Goal: Answer question/provide support: Share knowledge or assist other users

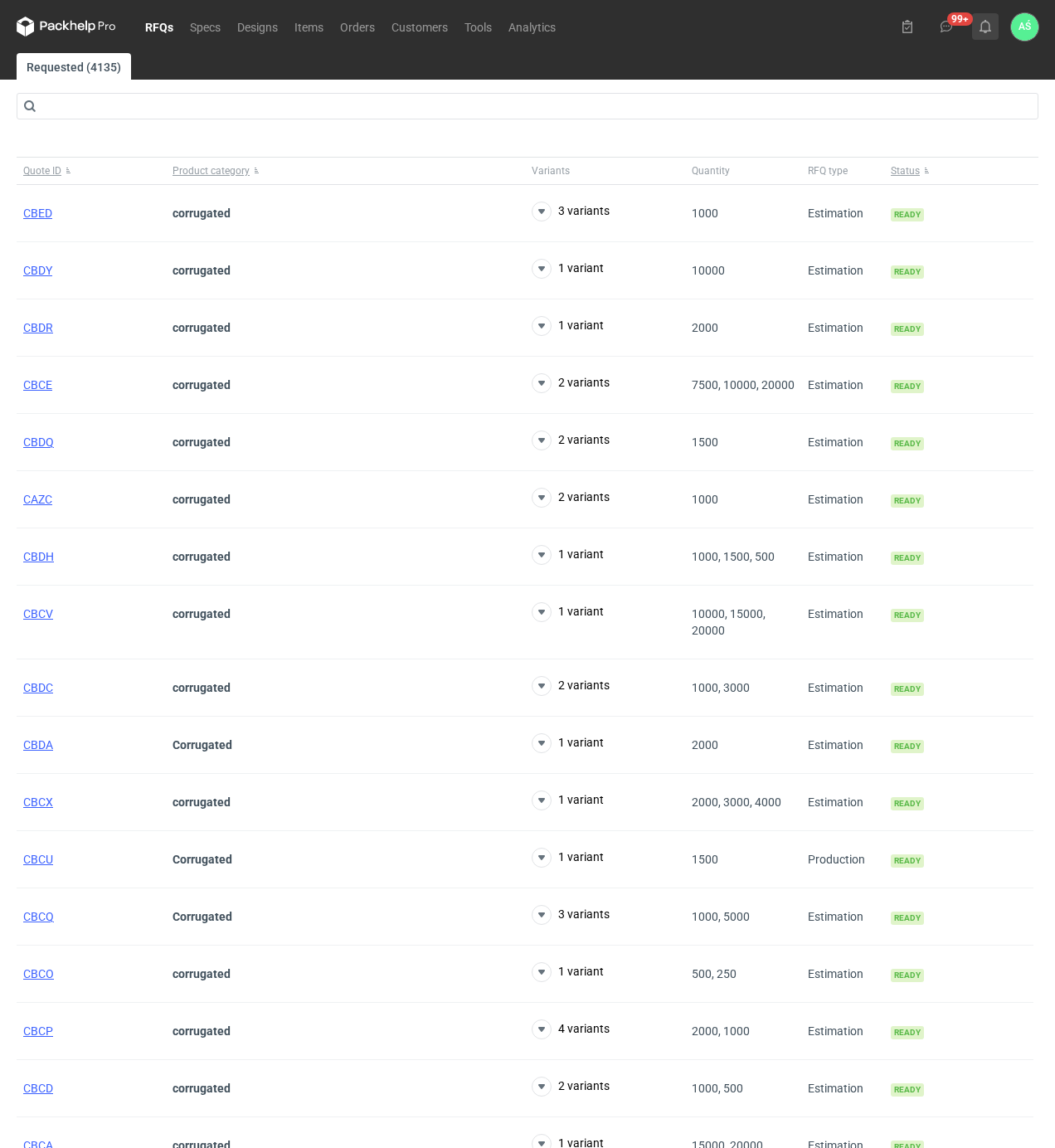
click at [979, 20] on icon at bounding box center [986, 27] width 14 height 14
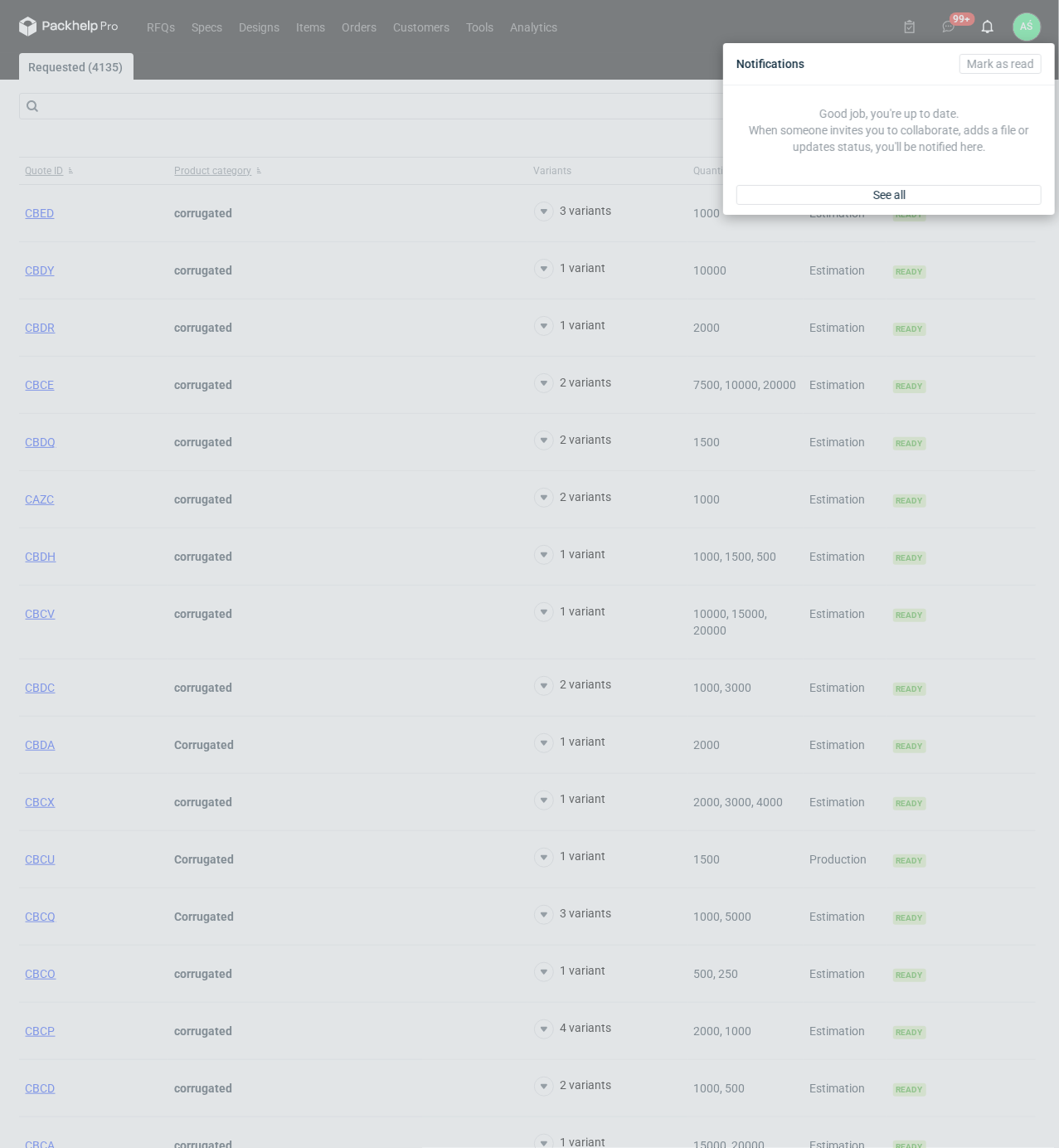
click at [939, 180] on div "See all" at bounding box center [889, 194] width 332 height 40
click at [936, 186] on link "See all" at bounding box center [889, 195] width 305 height 20
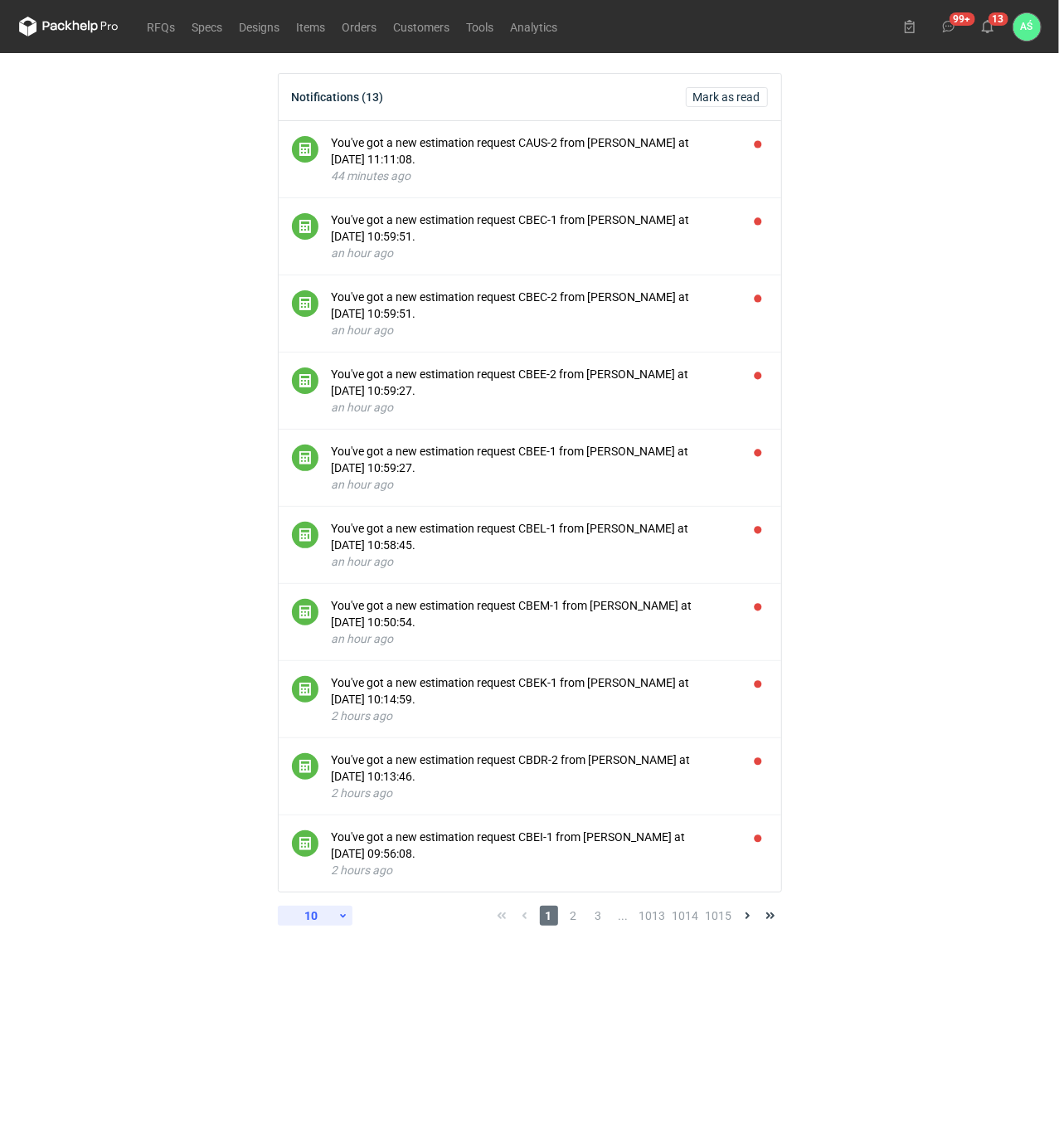
click at [330, 915] on div "10" at bounding box center [312, 916] width 54 height 23
click at [312, 1024] on div "30" at bounding box center [314, 1024] width 55 height 23
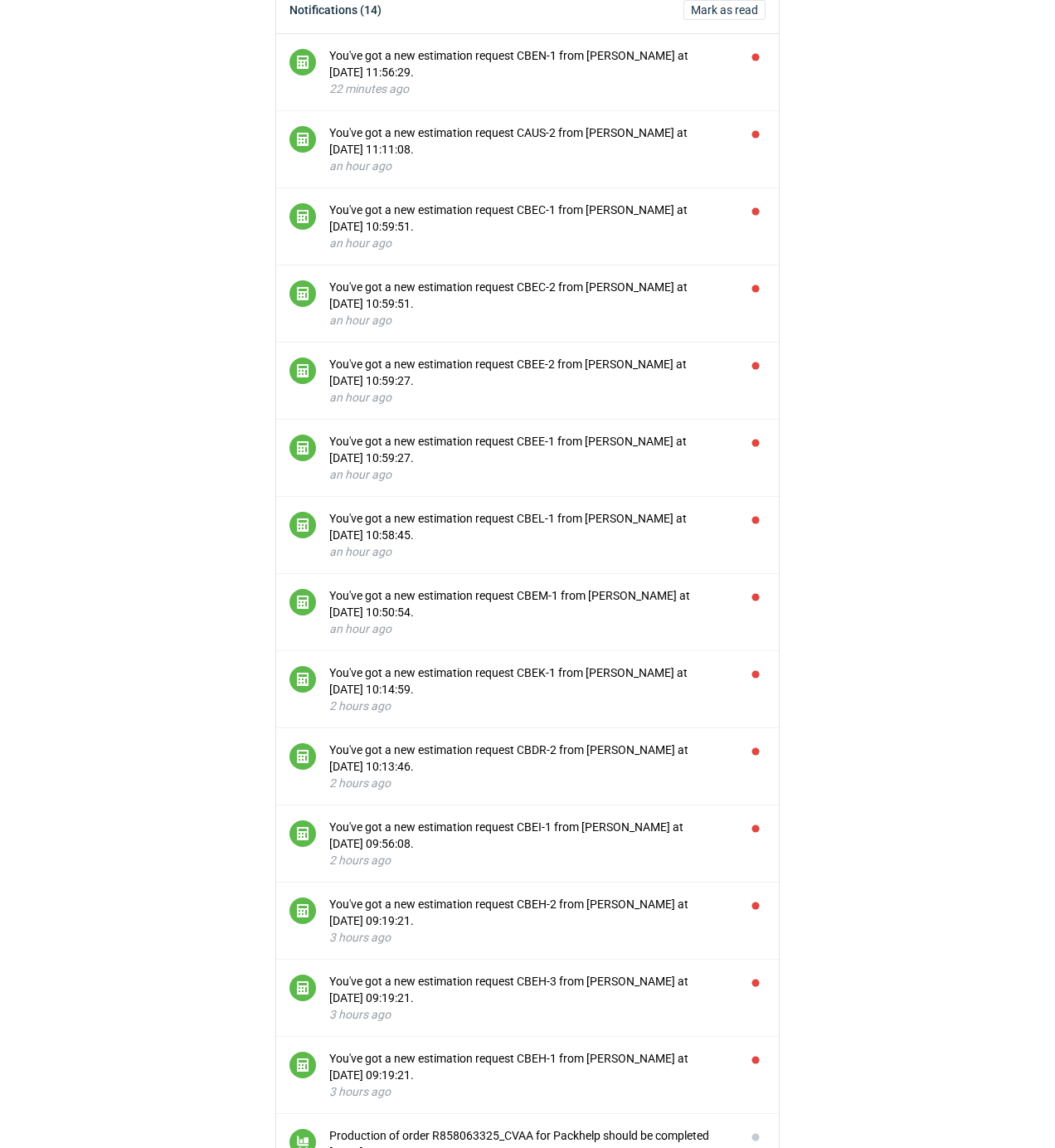
scroll to position [221, 0]
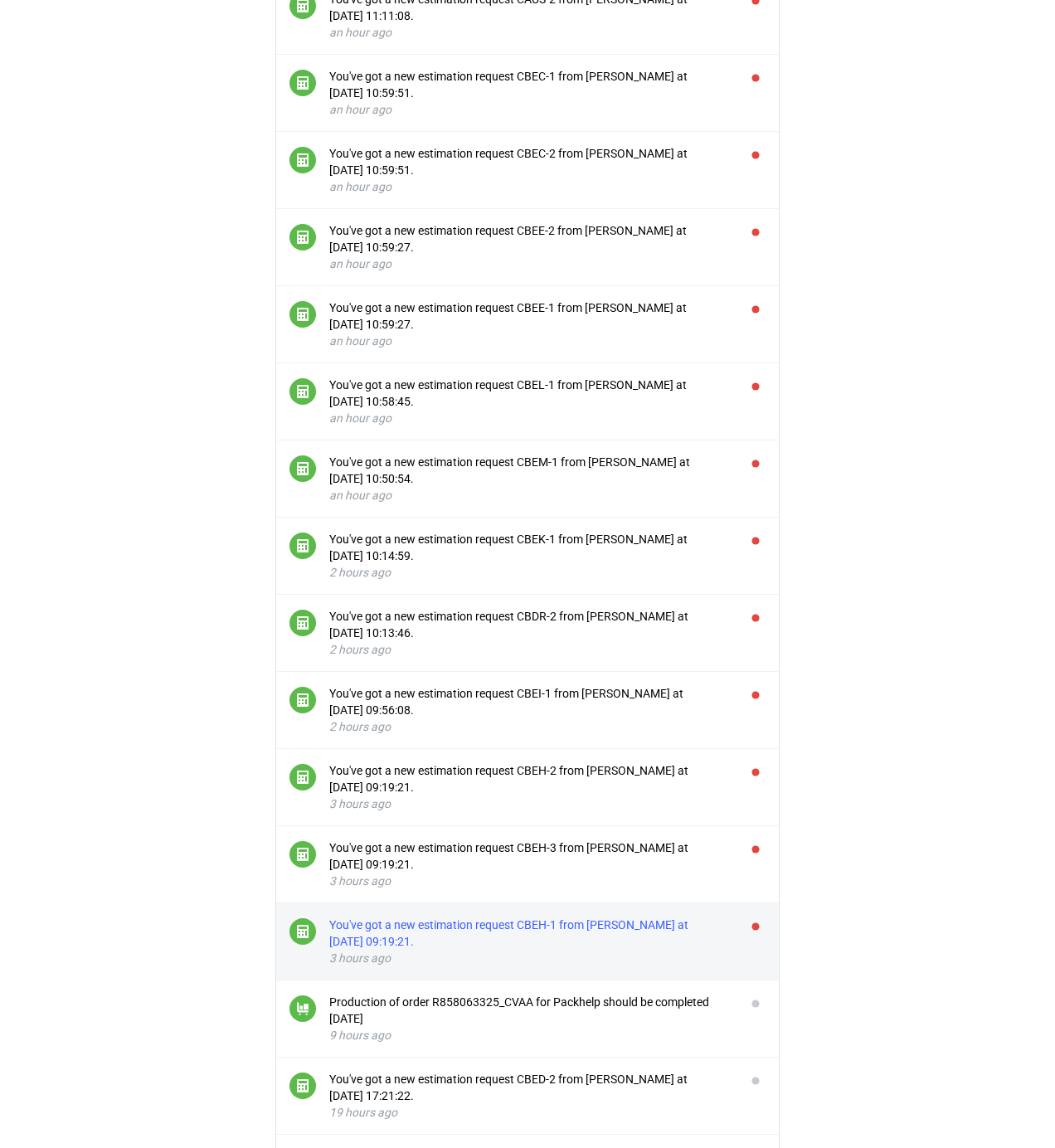
click at [572, 933] on div "You've got a new estimation request CBEH-1 from [PERSON_NAME] at [DATE] 09:19:2…" at bounding box center [530, 933] width 403 height 33
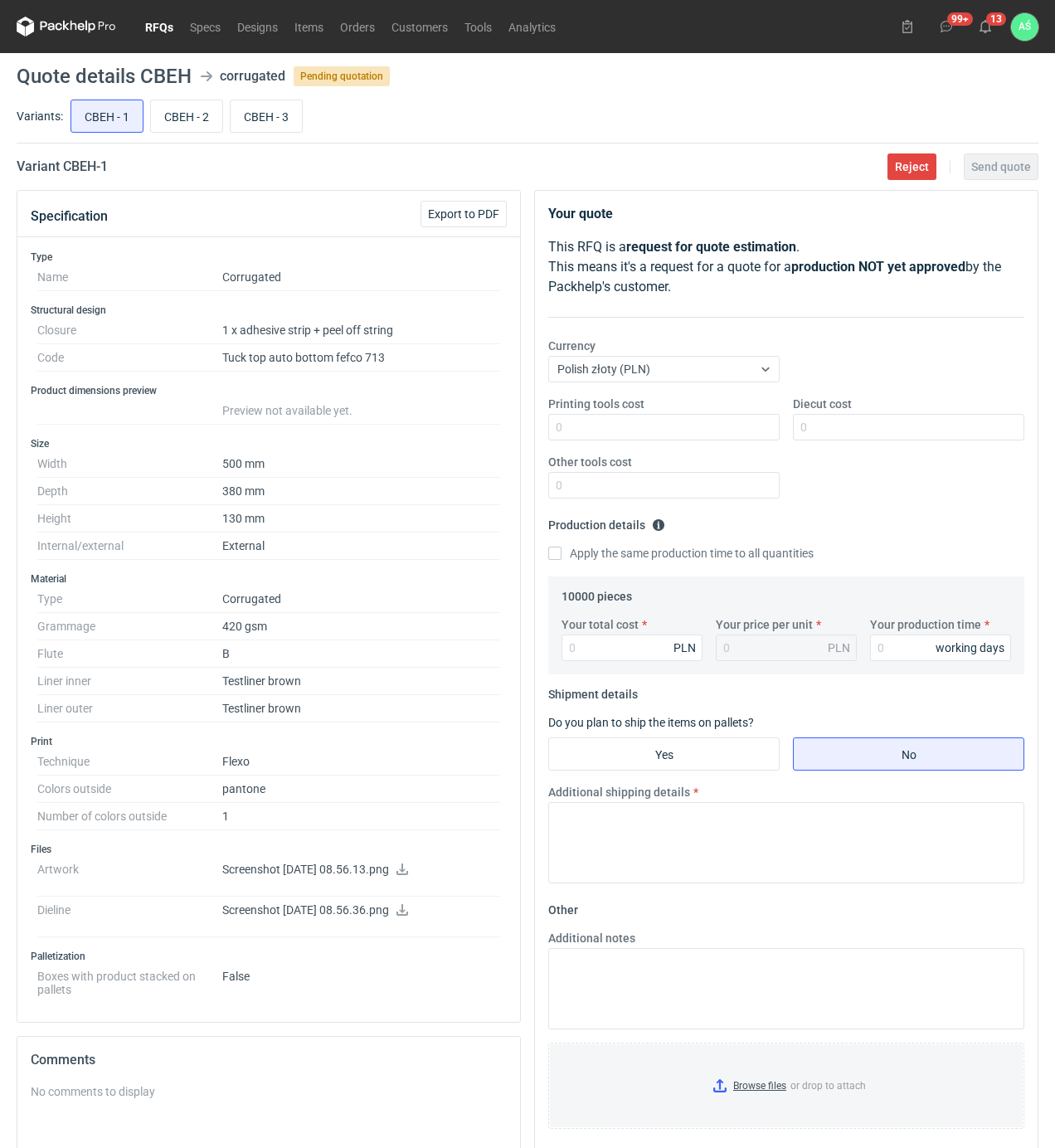
click at [409, 875] on icon at bounding box center [402, 869] width 14 height 12
click at [163, 120] on input "CBEH - 2" at bounding box center [186, 116] width 71 height 32
radio input "true"
click at [253, 124] on input "CBEH - 3" at bounding box center [266, 116] width 71 height 32
radio input "true"
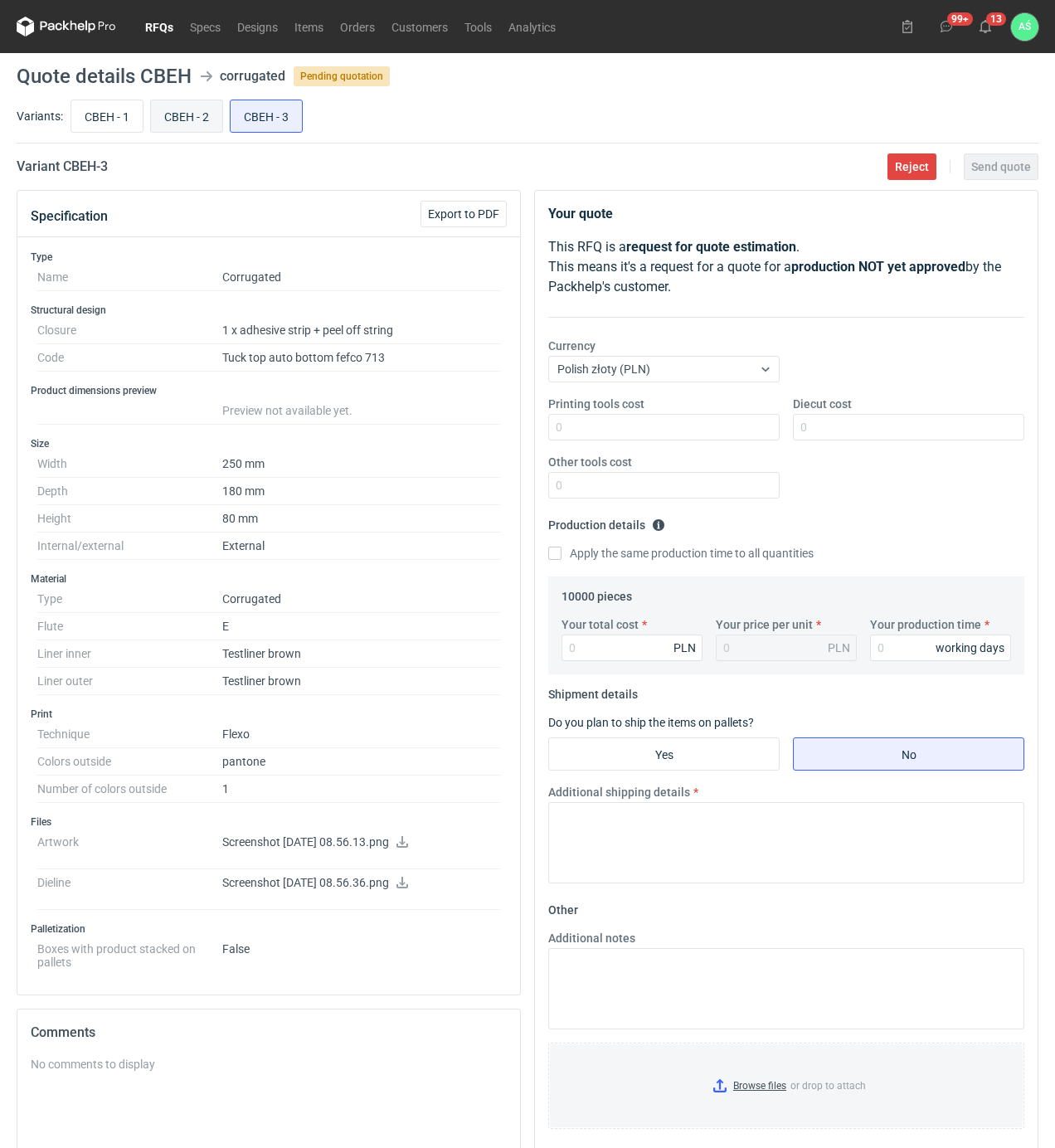
click at [203, 130] on input "CBEH - 2" at bounding box center [186, 116] width 71 height 32
radio input "true"
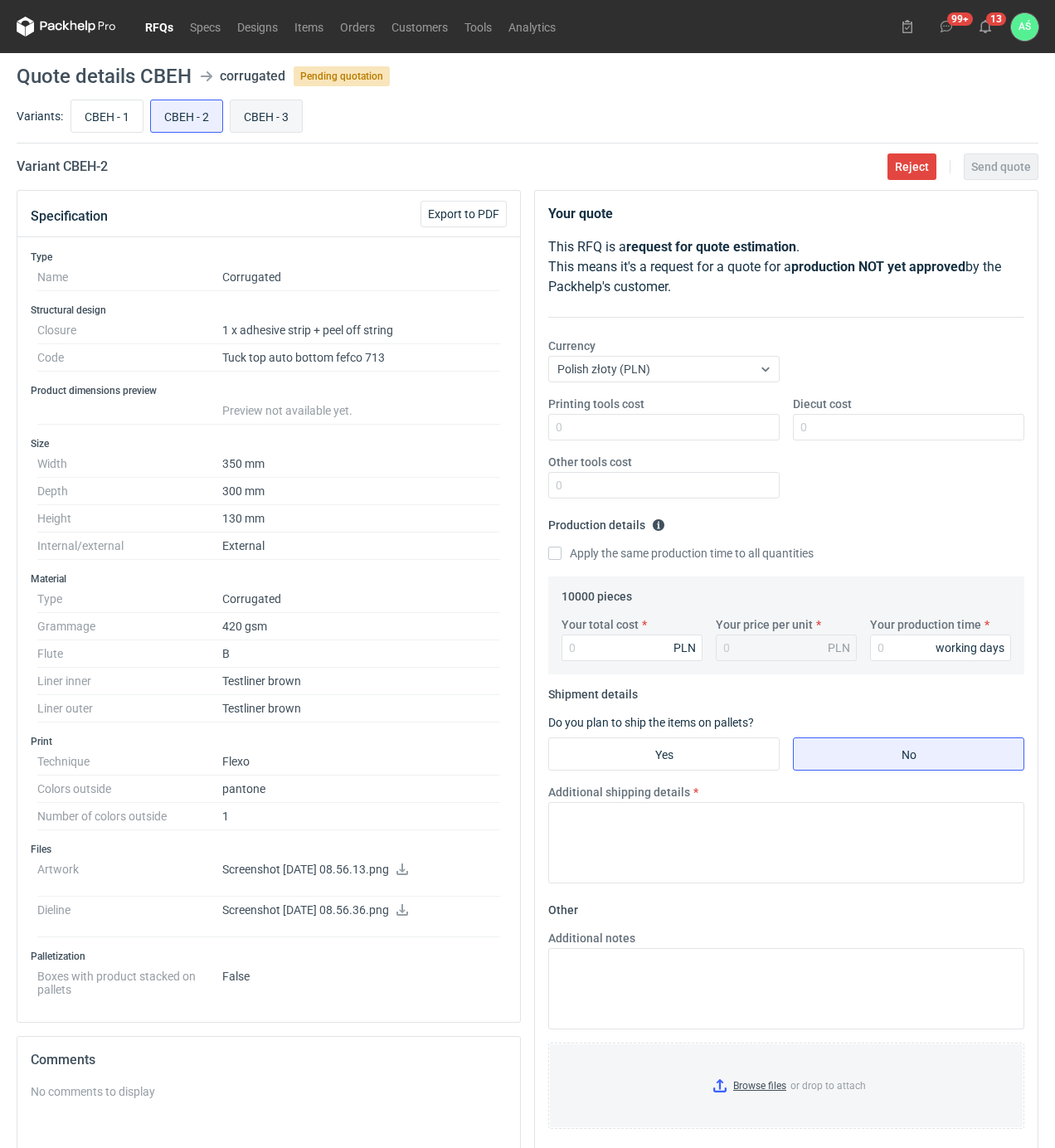
click at [276, 114] on input "CBEH - 3" at bounding box center [266, 116] width 71 height 32
radio input "true"
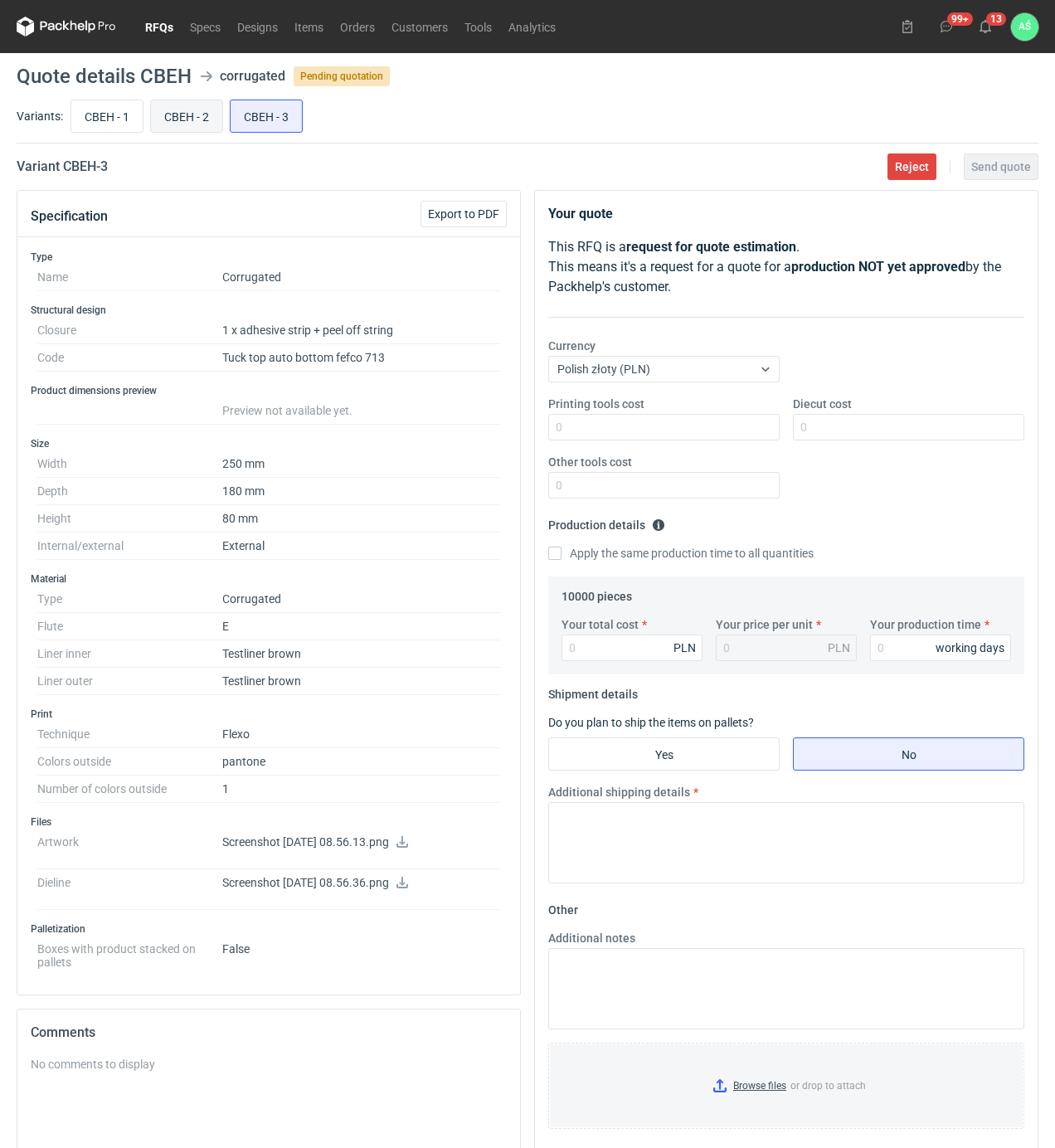
click at [169, 127] on input "CBEH - 2" at bounding box center [186, 116] width 71 height 32
radio input "true"
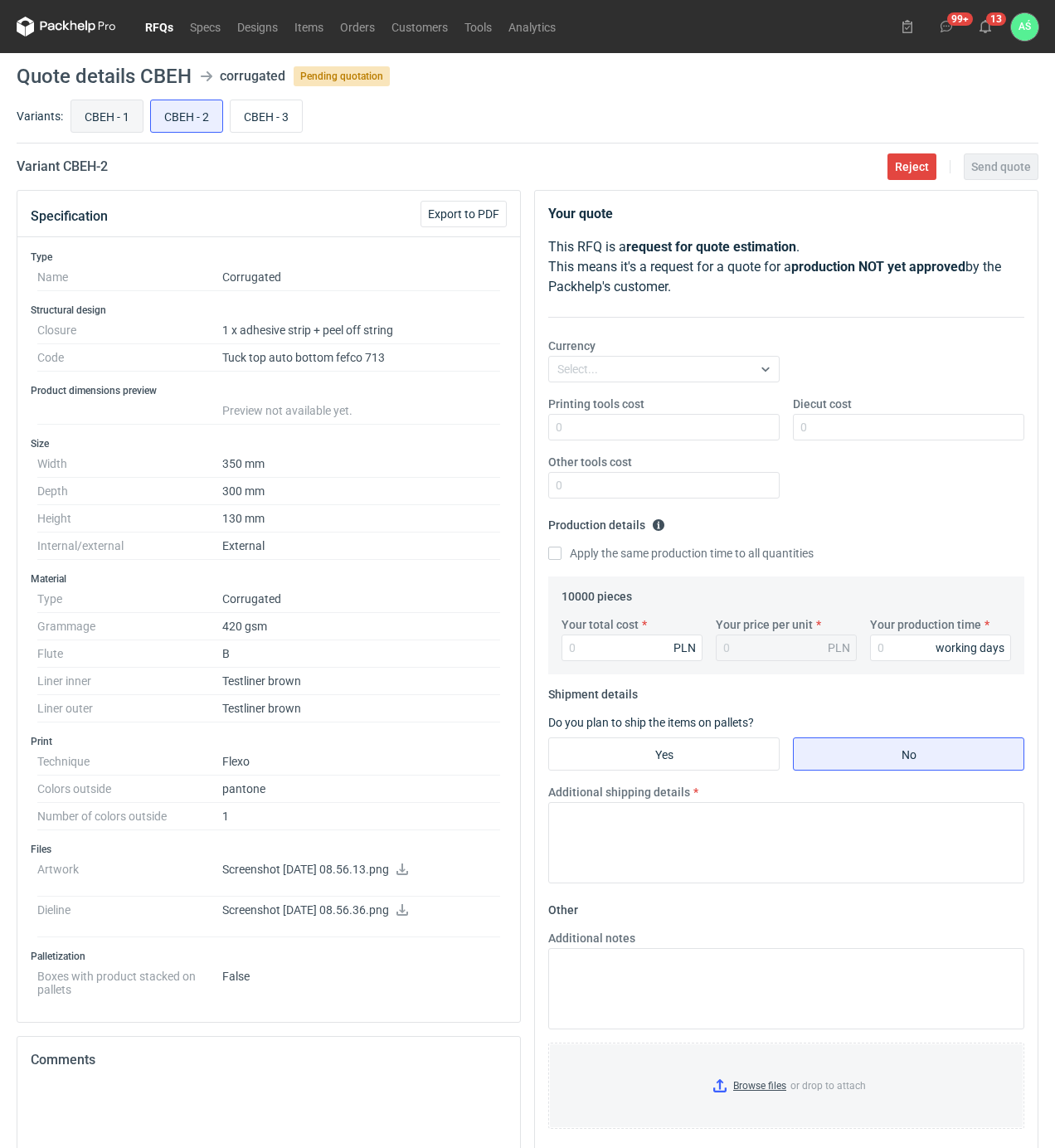
click at [77, 115] on input "CBEH - 1" at bounding box center [107, 116] width 71 height 32
radio input "true"
click at [408, 871] on icon at bounding box center [402, 869] width 12 height 12
click at [409, 909] on icon at bounding box center [402, 910] width 14 height 12
click at [720, 435] on input "Printing tools cost" at bounding box center [663, 427] width 231 height 27
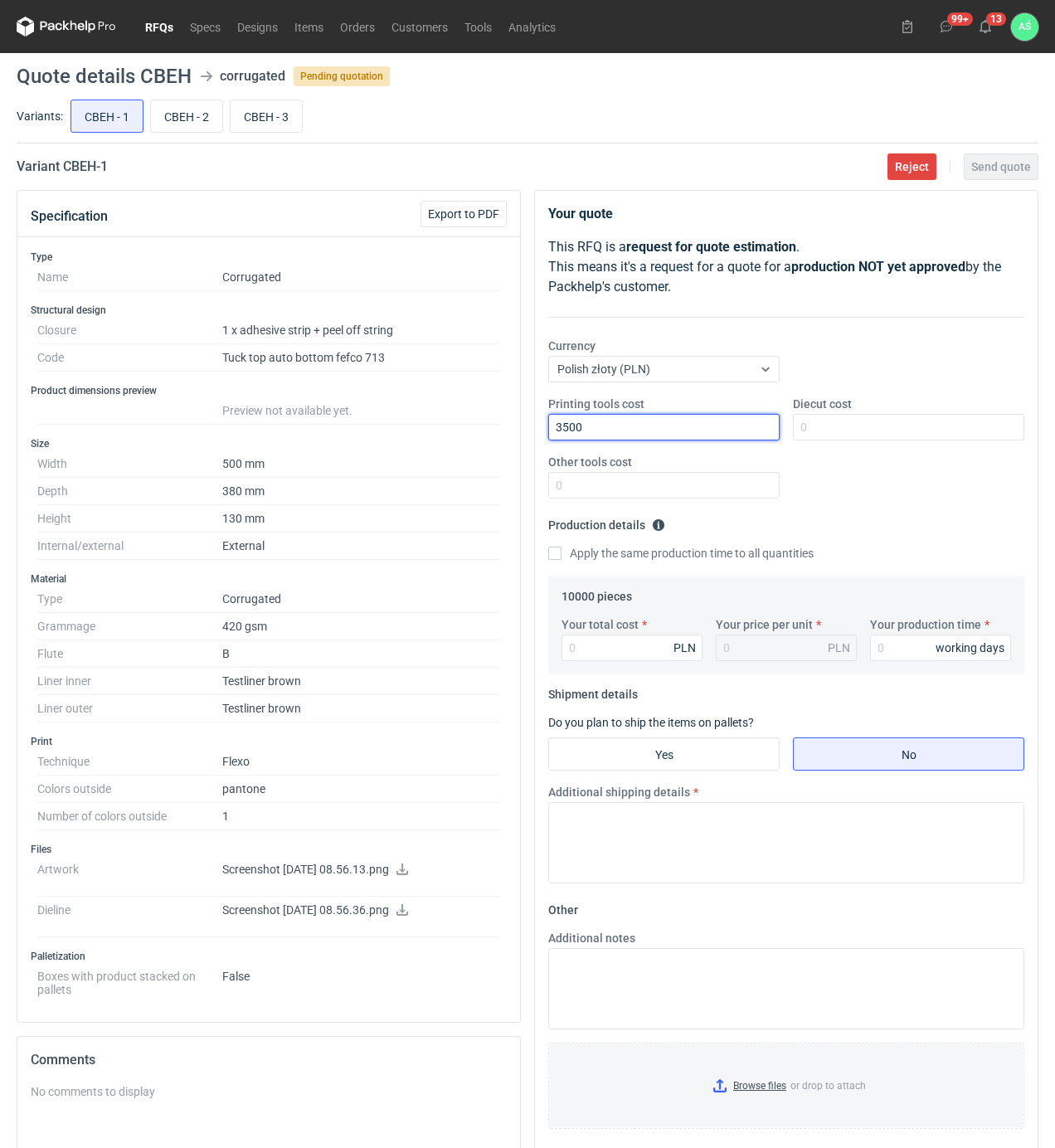
type input "3500"
type input "1"
click at [720, 435] on input "3500" at bounding box center [663, 427] width 231 height 27
type input "1000"
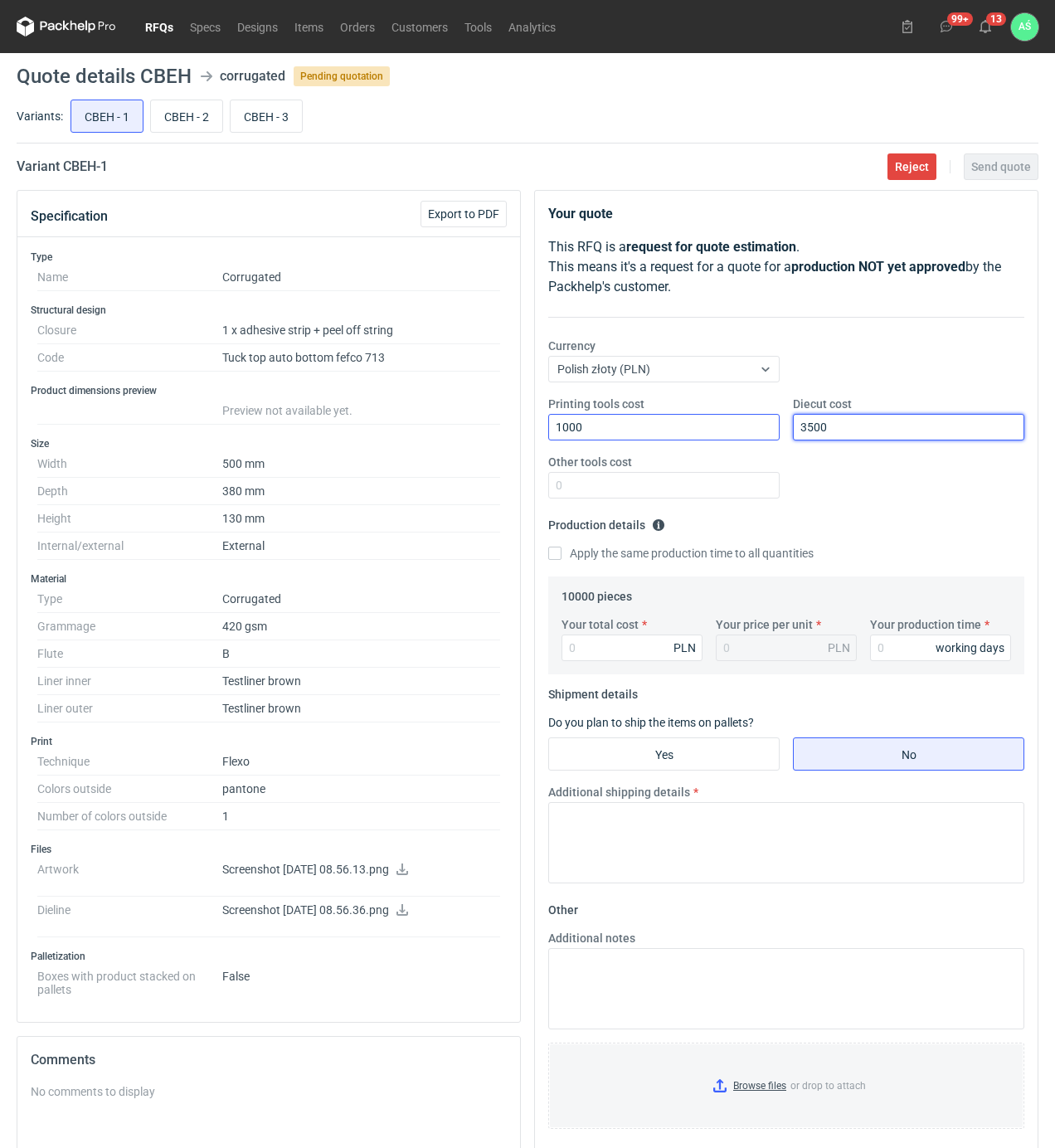
type input "3500"
type input "44000"
type input "4.4"
type input "20"
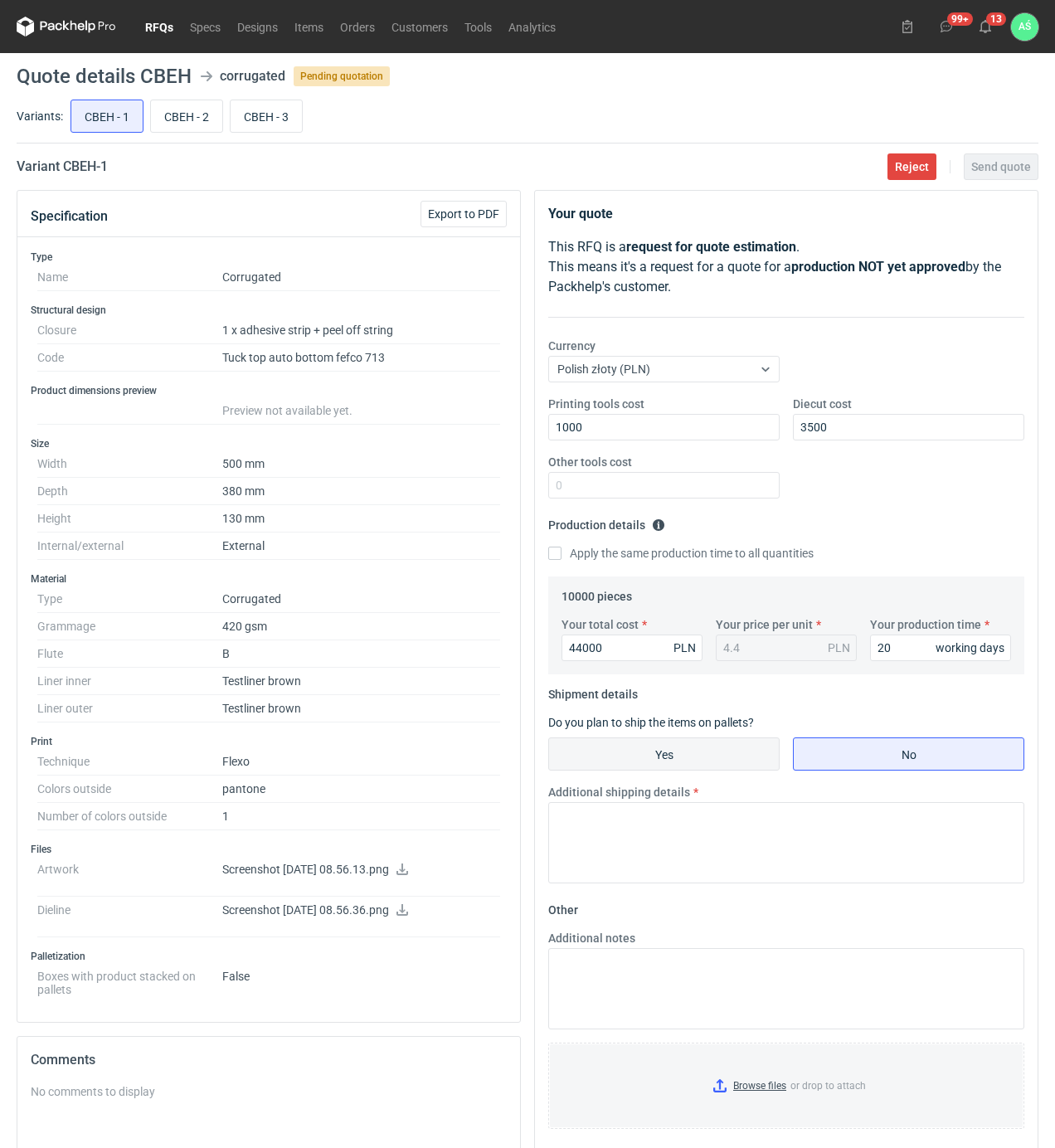
click at [720, 771] on label "Yes" at bounding box center [663, 753] width 231 height 33
click at [720, 770] on input "Yes" at bounding box center [663, 753] width 230 height 32
radio input "true"
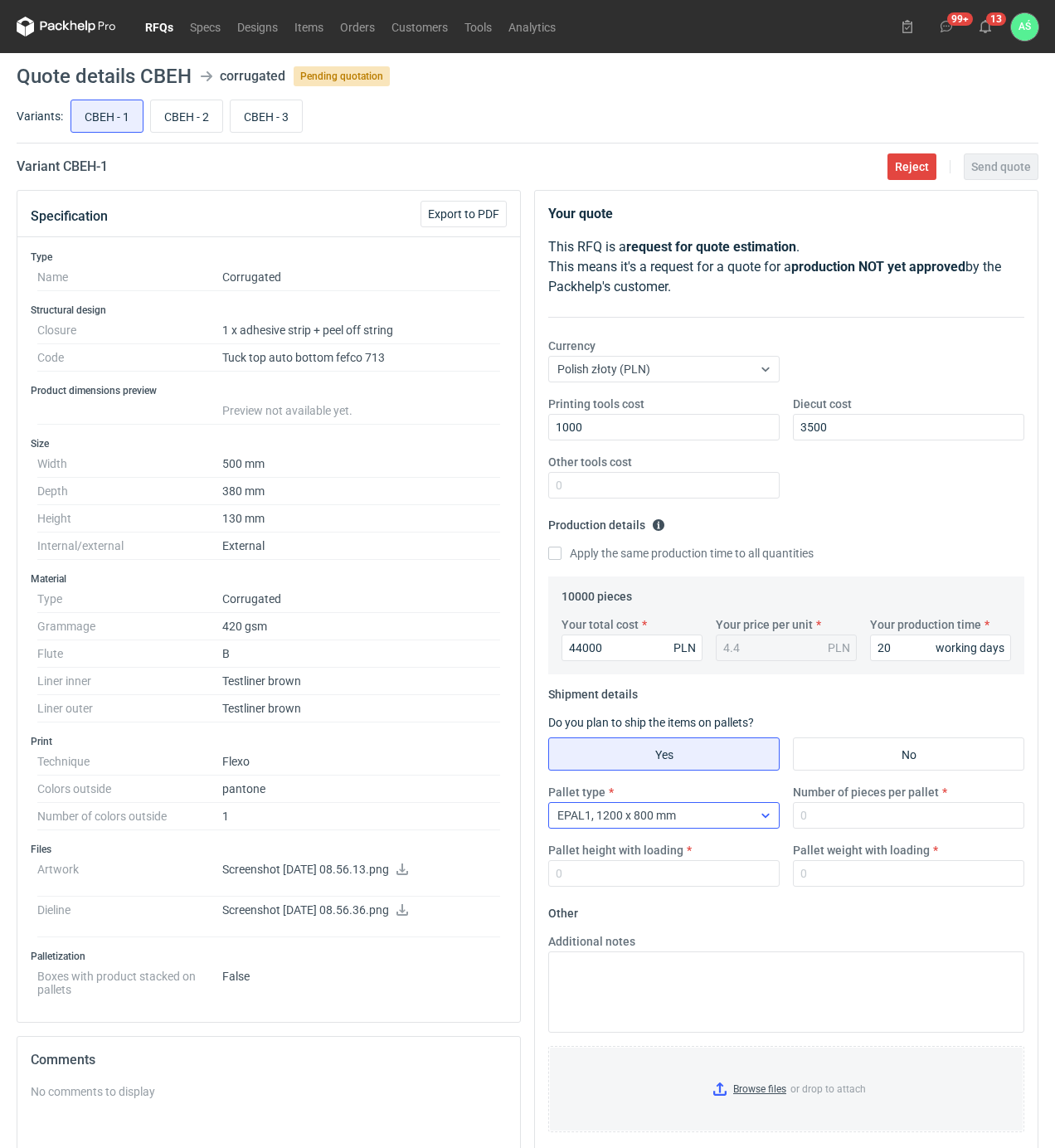
click at [683, 820] on div "EPAL1, 1200 x 800 mm" at bounding box center [650, 815] width 203 height 23
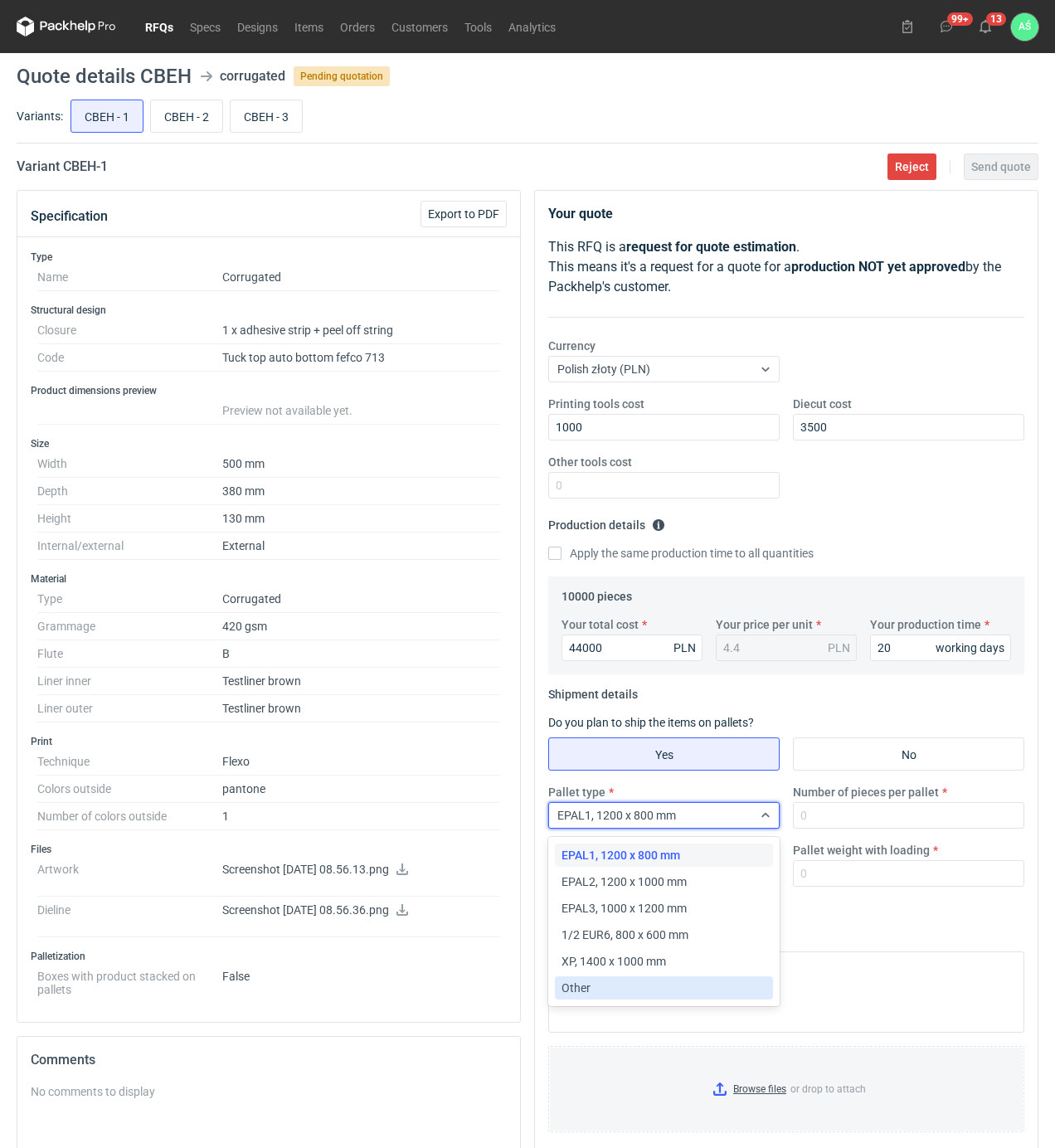
click at [588, 990] on span "Other" at bounding box center [576, 987] width 29 height 16
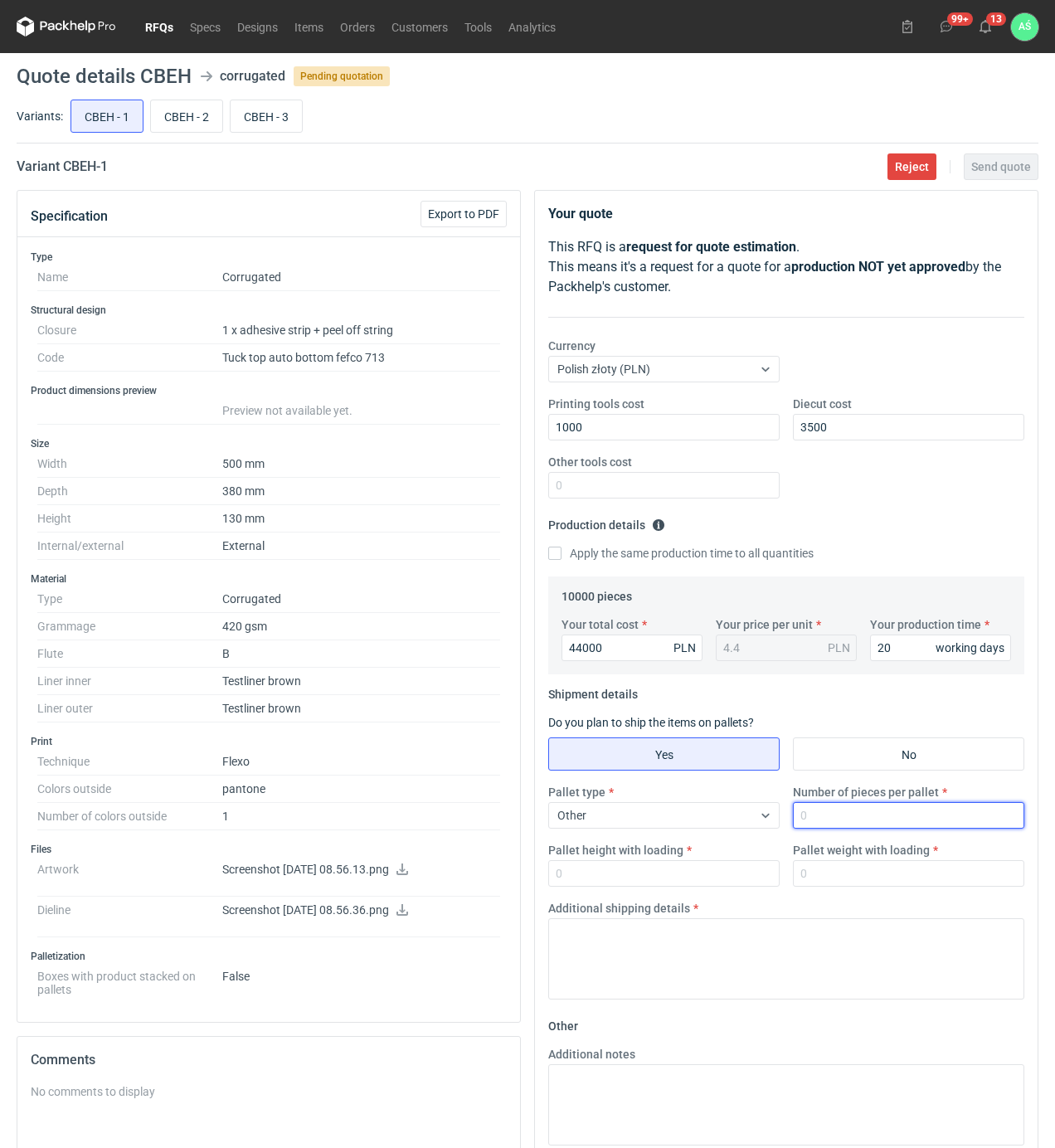
click at [820, 824] on input "Number of pieces per pallet" at bounding box center [908, 815] width 231 height 27
type input "400"
type input "1900"
type input "350"
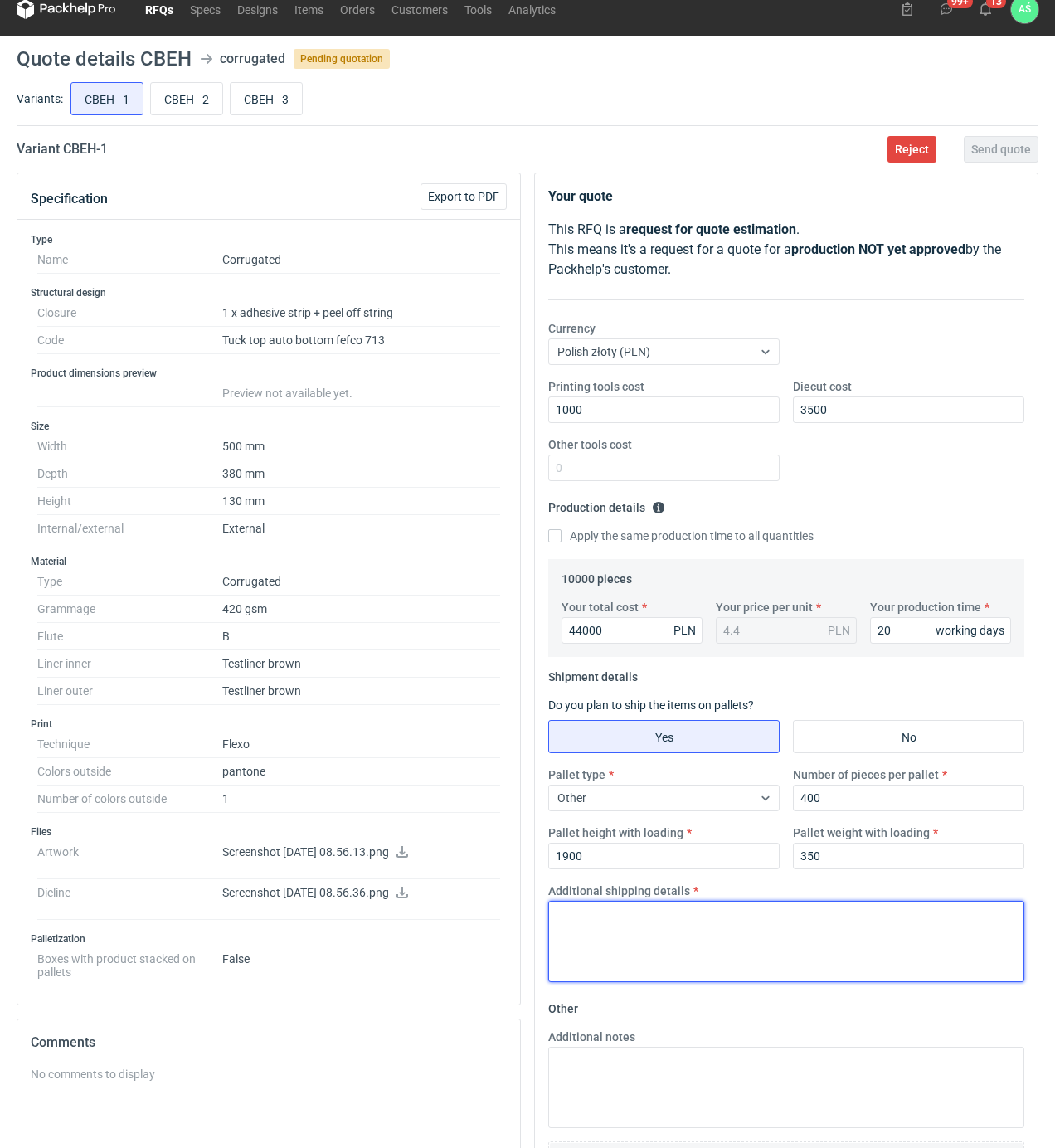
scroll to position [221, 0]
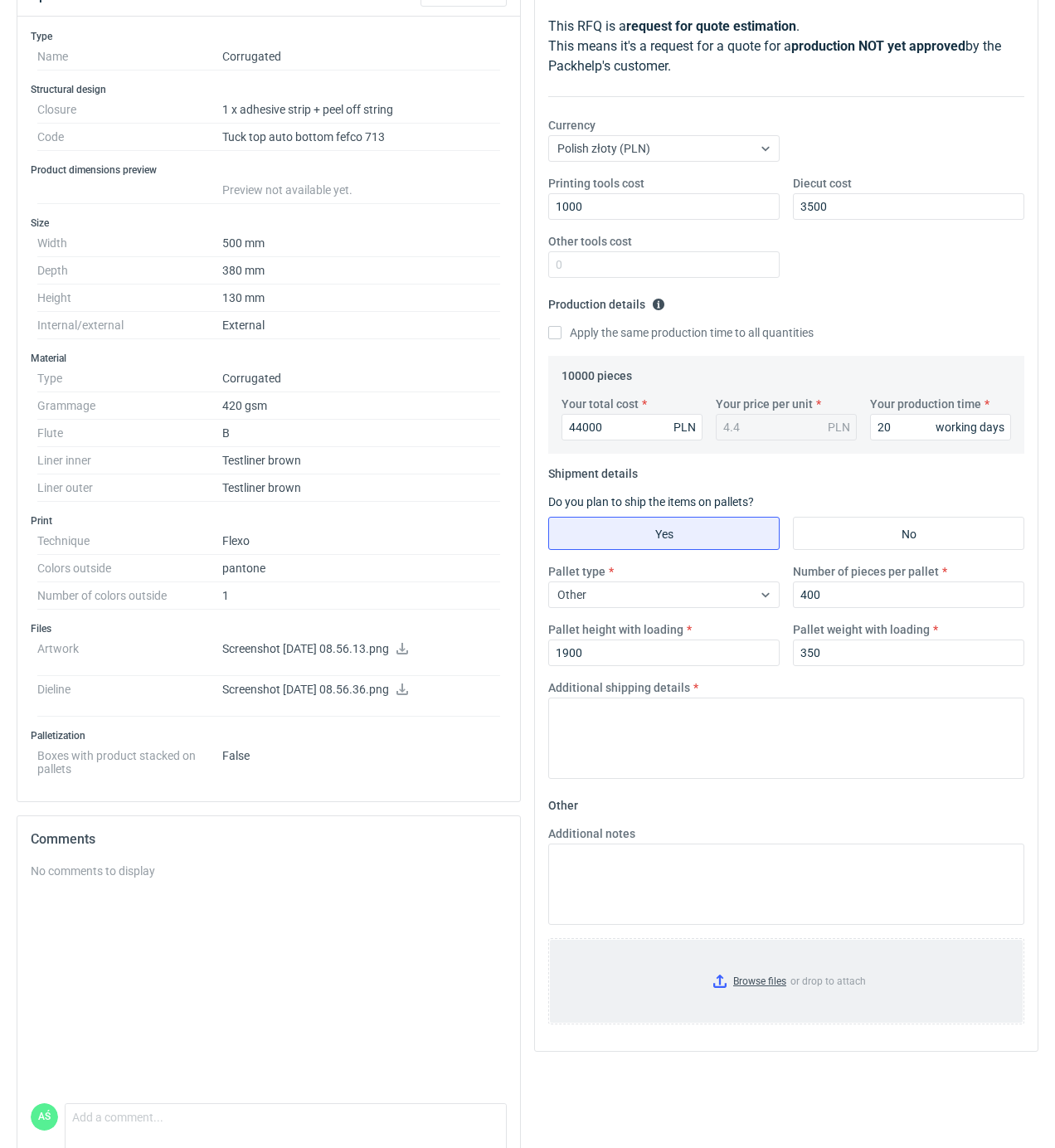
click at [753, 992] on input "Browse files or drop to attach" at bounding box center [786, 981] width 473 height 83
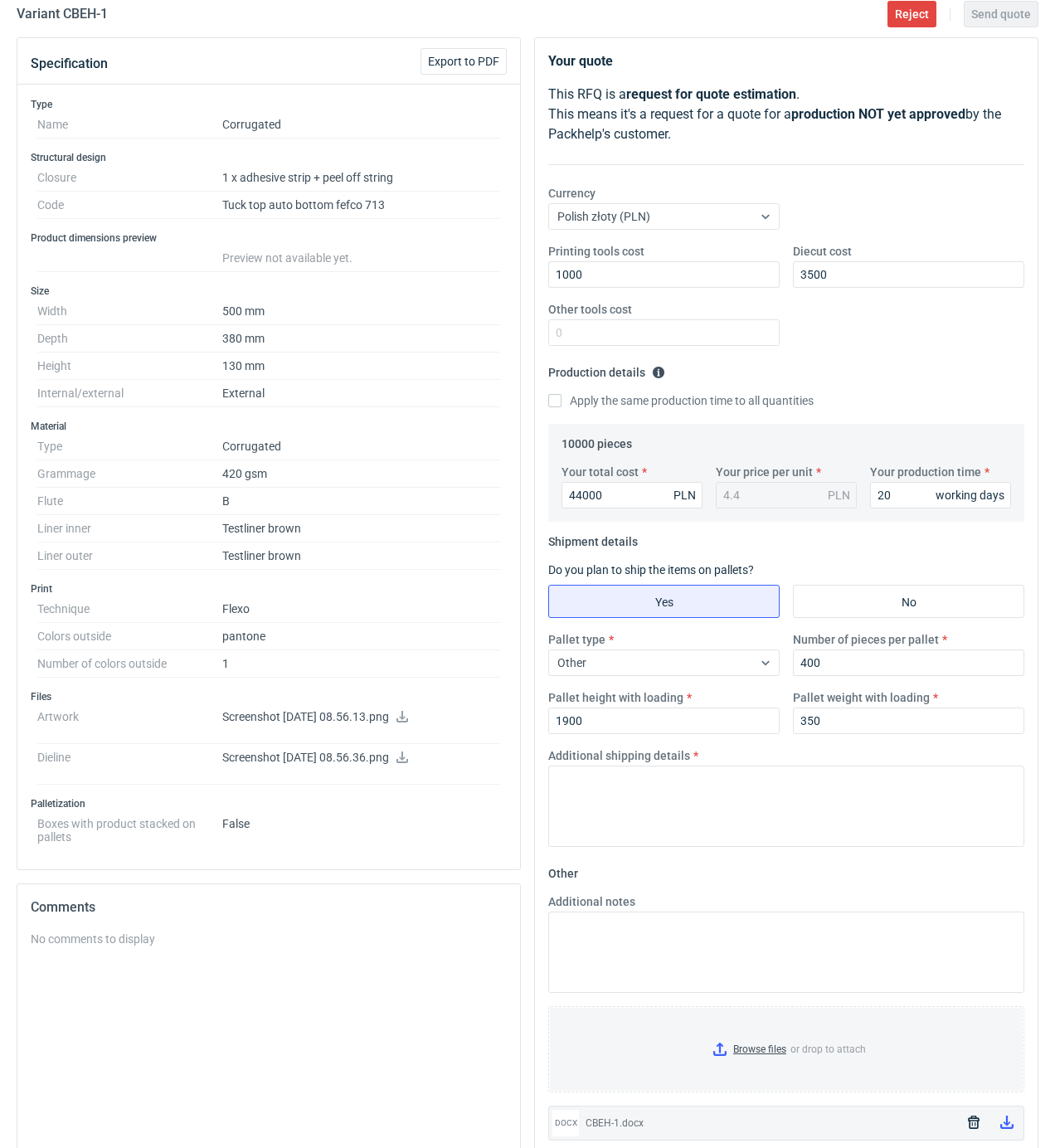
scroll to position [293, 0]
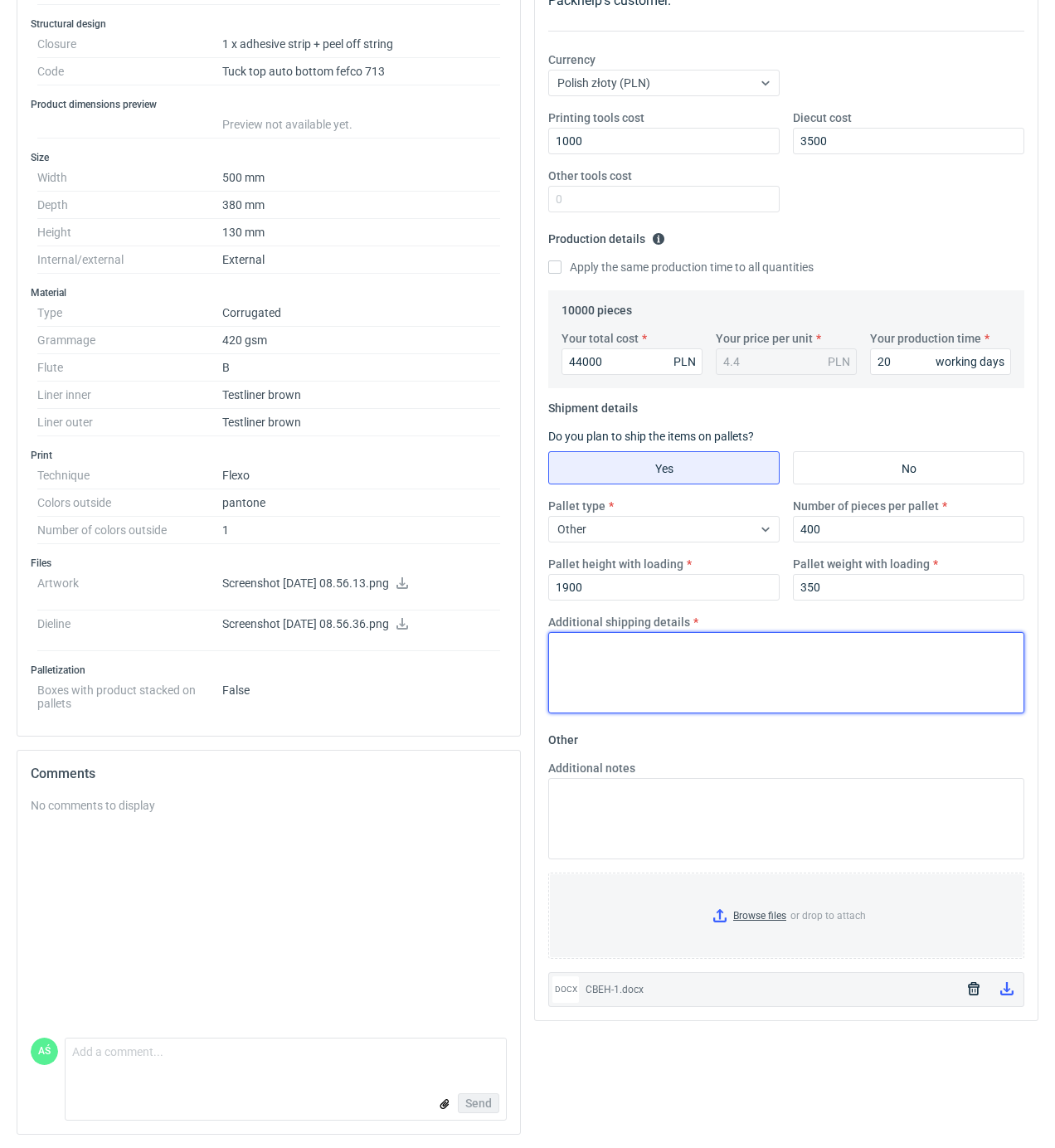
click at [624, 660] on textarea "Additional shipping details" at bounding box center [786, 672] width 476 height 81
type textarea "paleta 1600x1000"
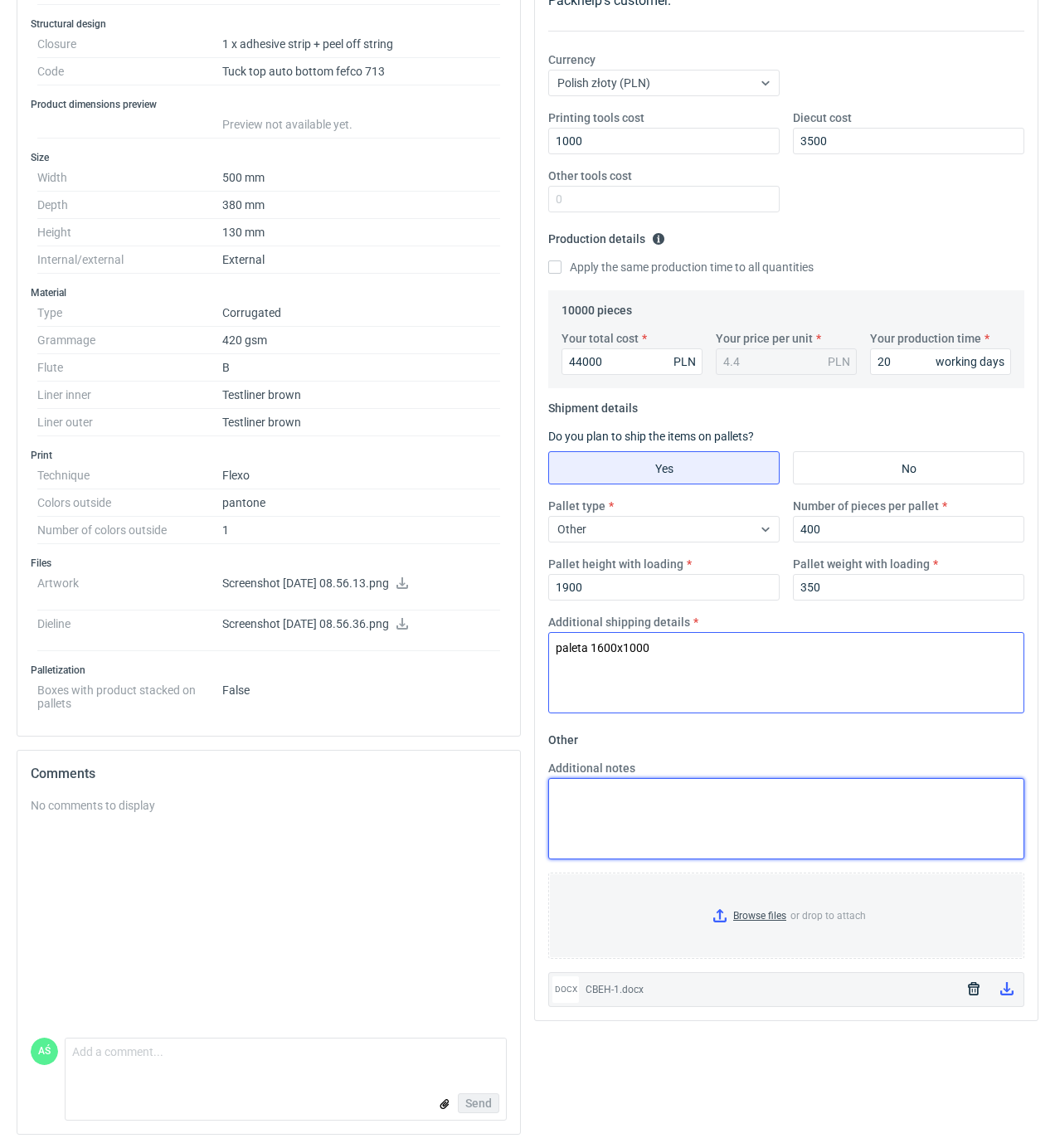
paste textarea "paleta 1600x1000"
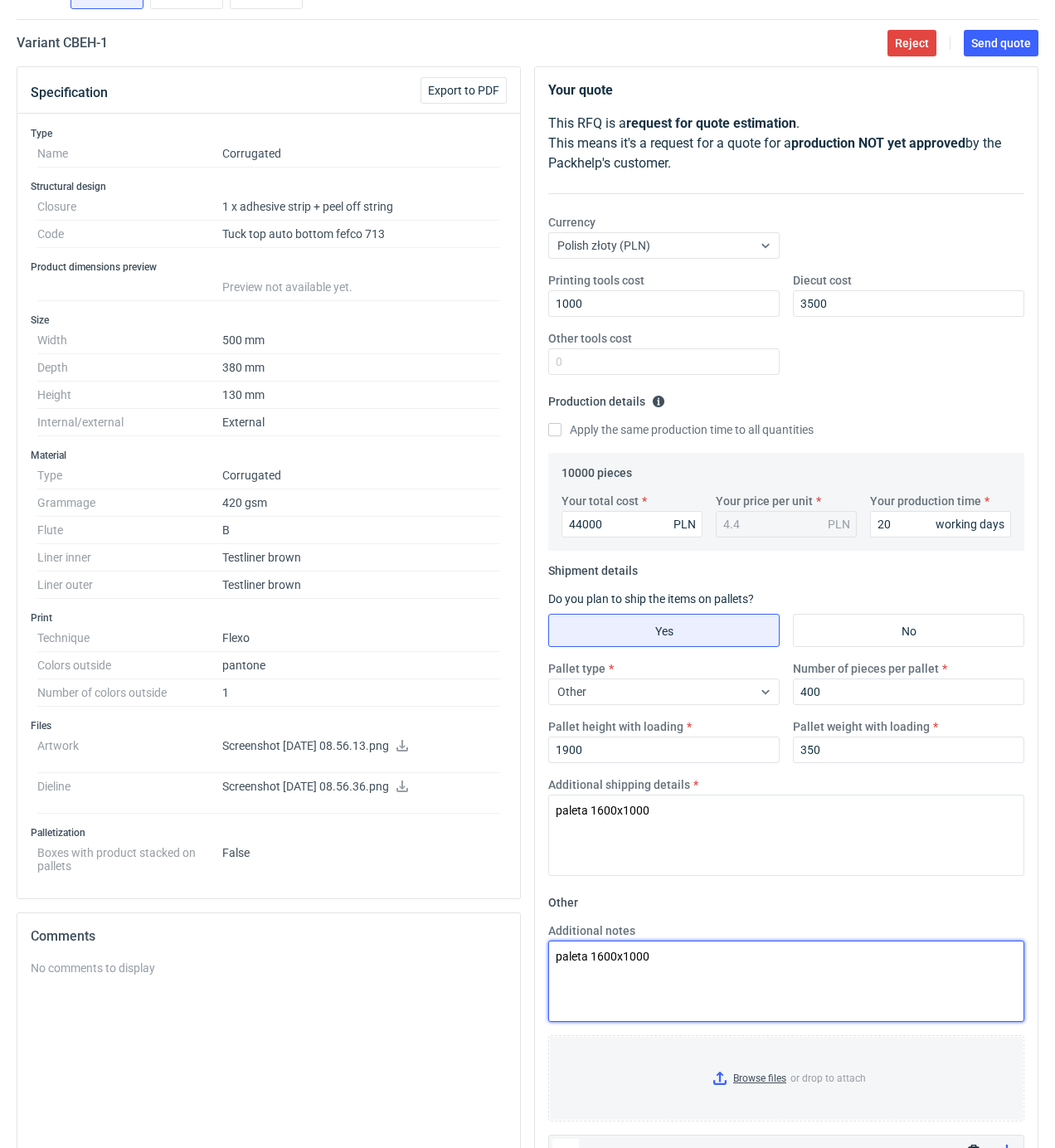
scroll to position [0, 0]
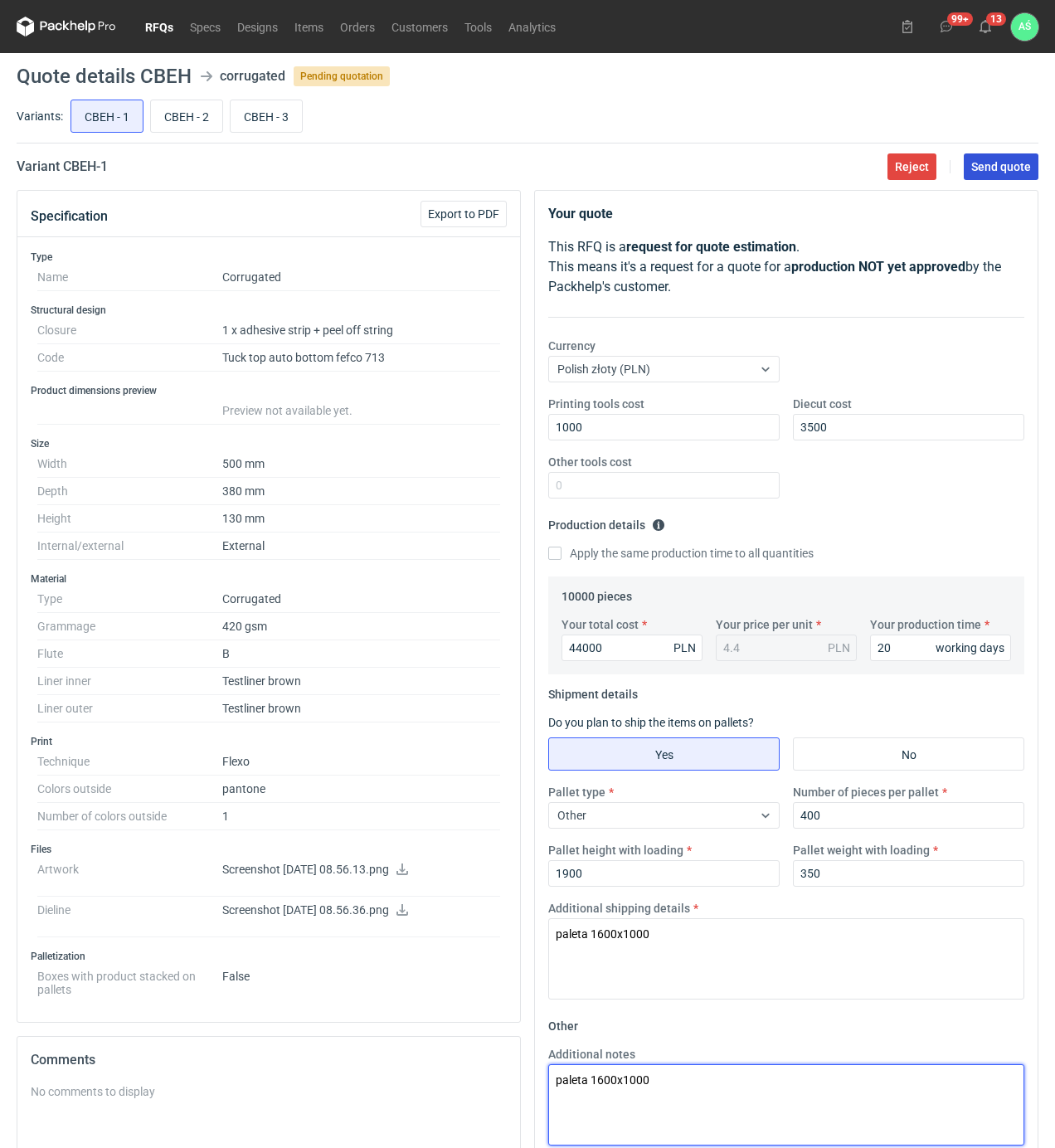
type textarea "paleta 1600x1000"
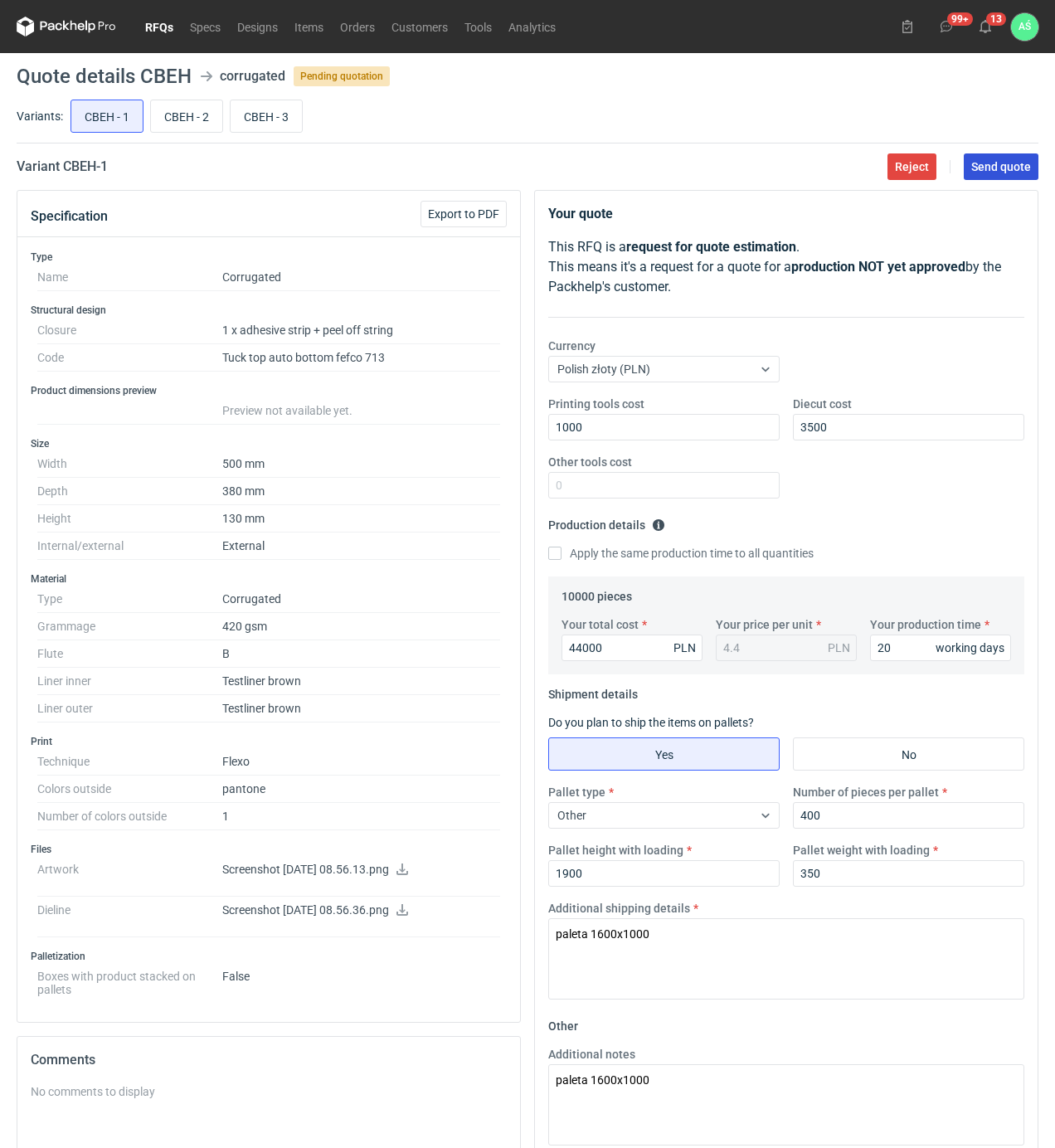
click at [1010, 175] on button "Send quote" at bounding box center [1000, 167] width 74 height 27
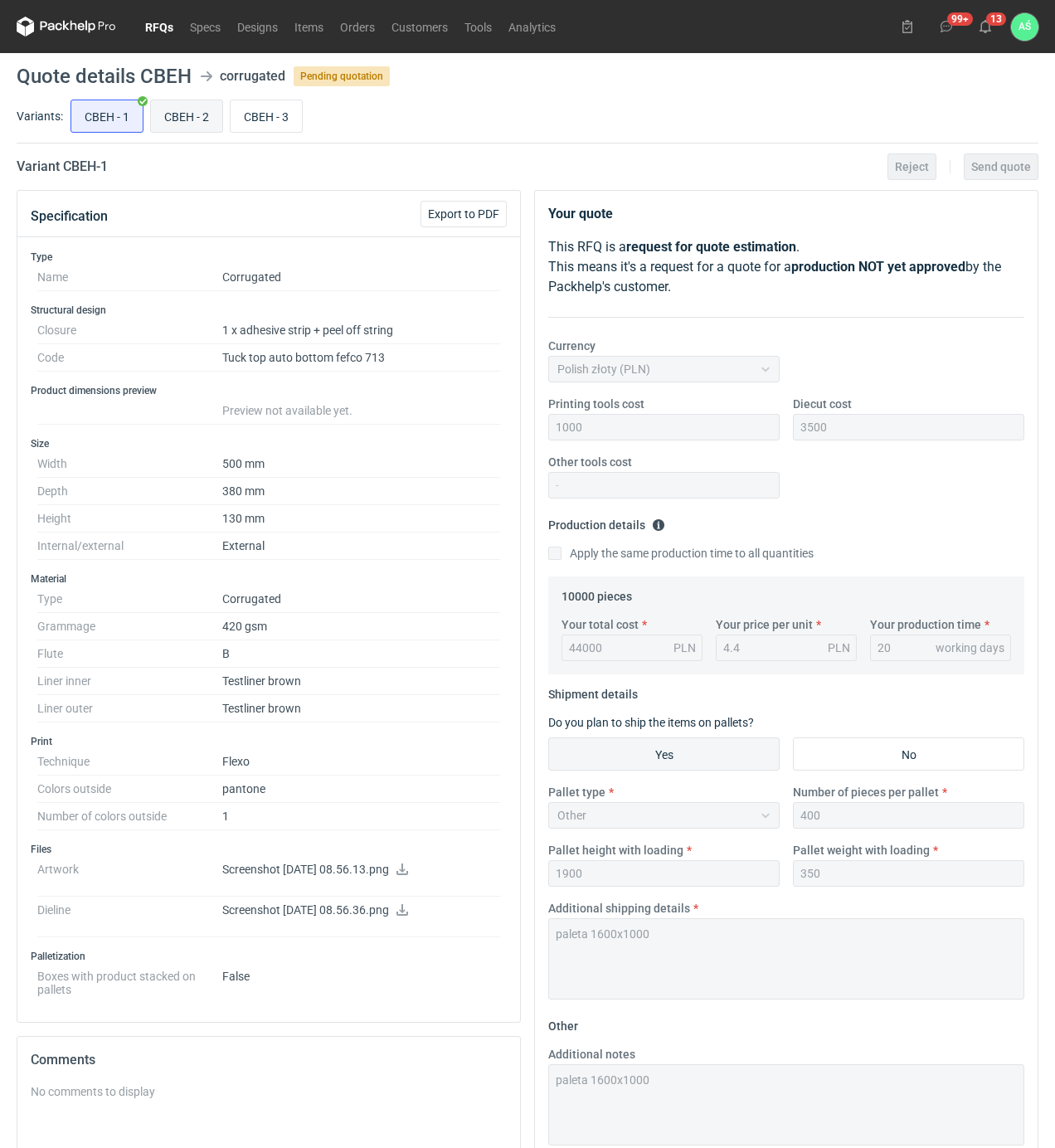
click at [196, 121] on input "CBEH - 2" at bounding box center [186, 116] width 71 height 32
radio input "true"
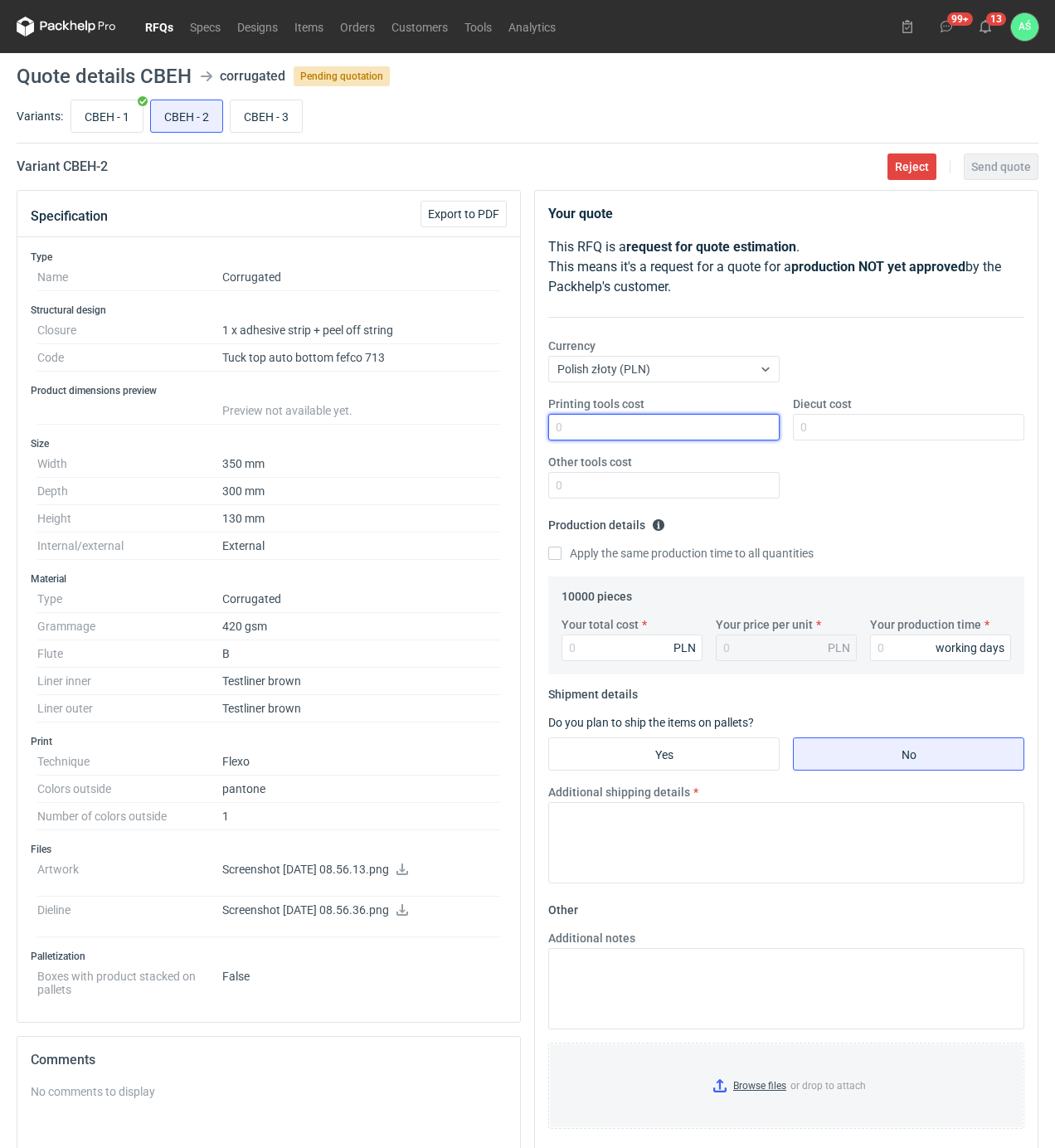
click at [608, 425] on input "Printing tools cost" at bounding box center [663, 427] width 231 height 27
type input "600"
type input "3100"
type input "33800"
type input "3.38"
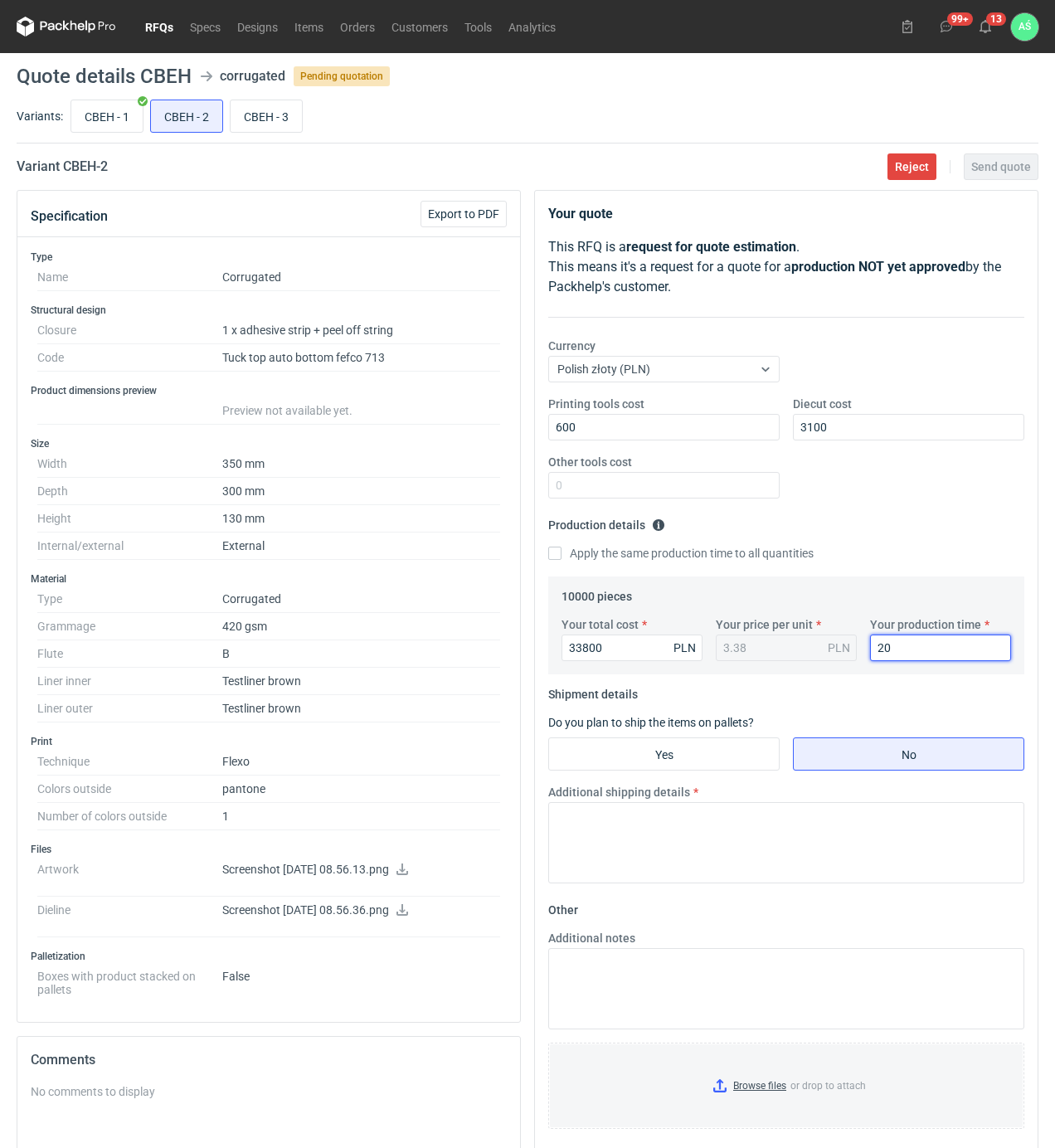
type input "20"
click at [694, 761] on input "Yes" at bounding box center [663, 753] width 230 height 32
radio input "true"
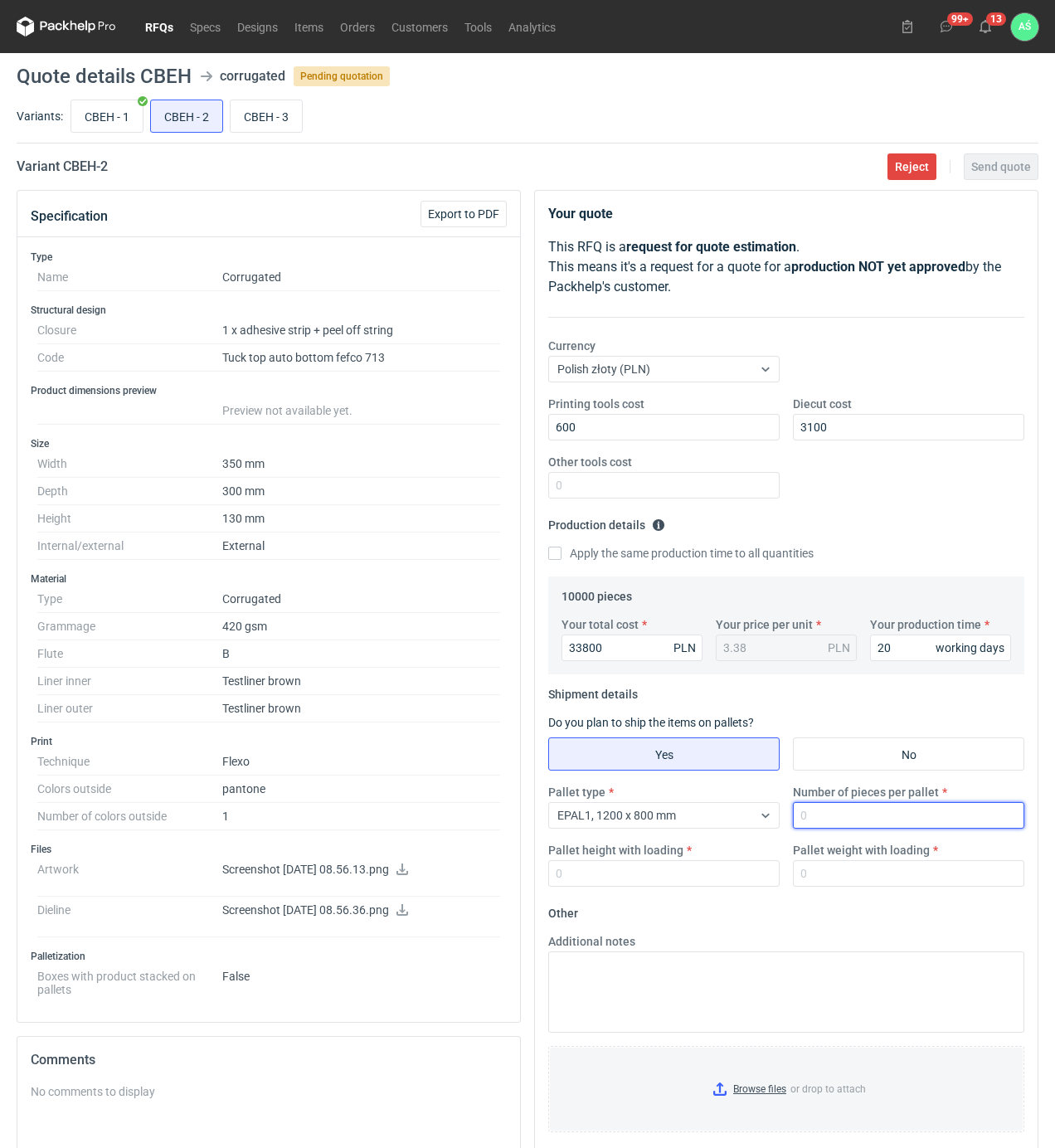
click at [823, 818] on input "Number of pieces per pallet" at bounding box center [908, 815] width 231 height 27
type input "400"
type input "1900"
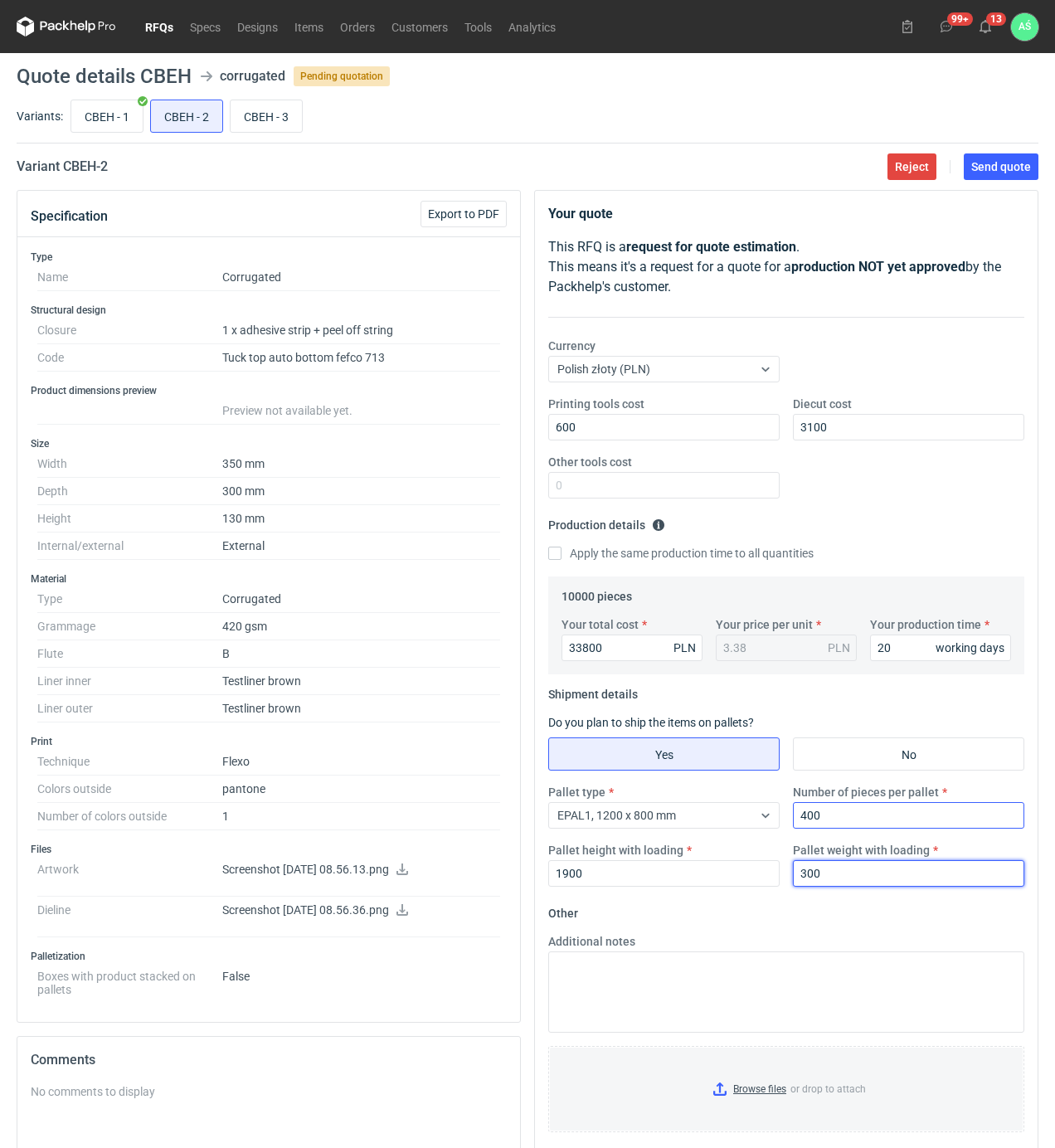
type input "300"
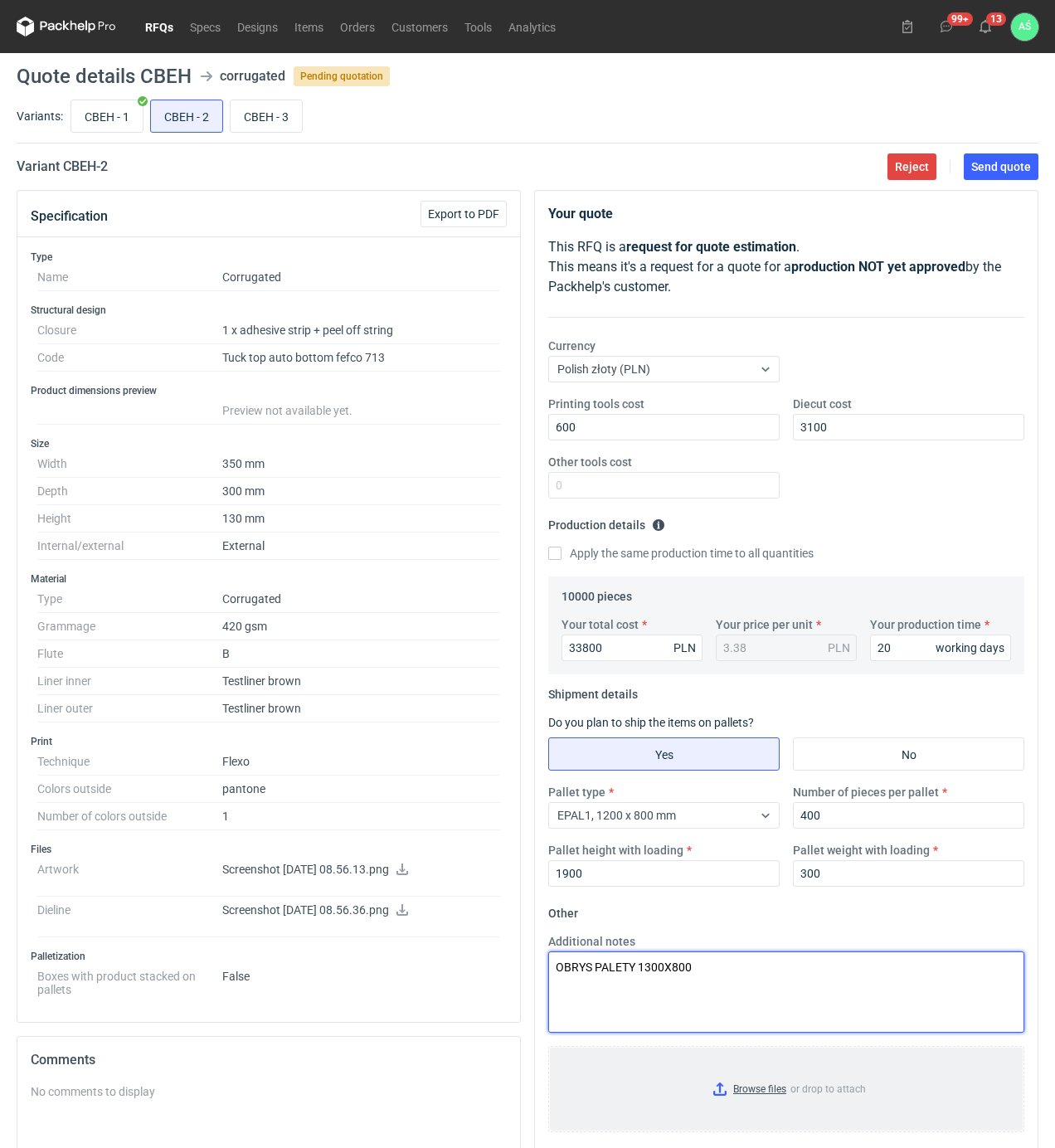
type textarea "OBRYS PALETY 1300X800"
click at [772, 1085] on input "Browse files or drop to attach" at bounding box center [786, 1089] width 473 height 83
click at [979, 174] on button "Send quote" at bounding box center [1000, 167] width 74 height 27
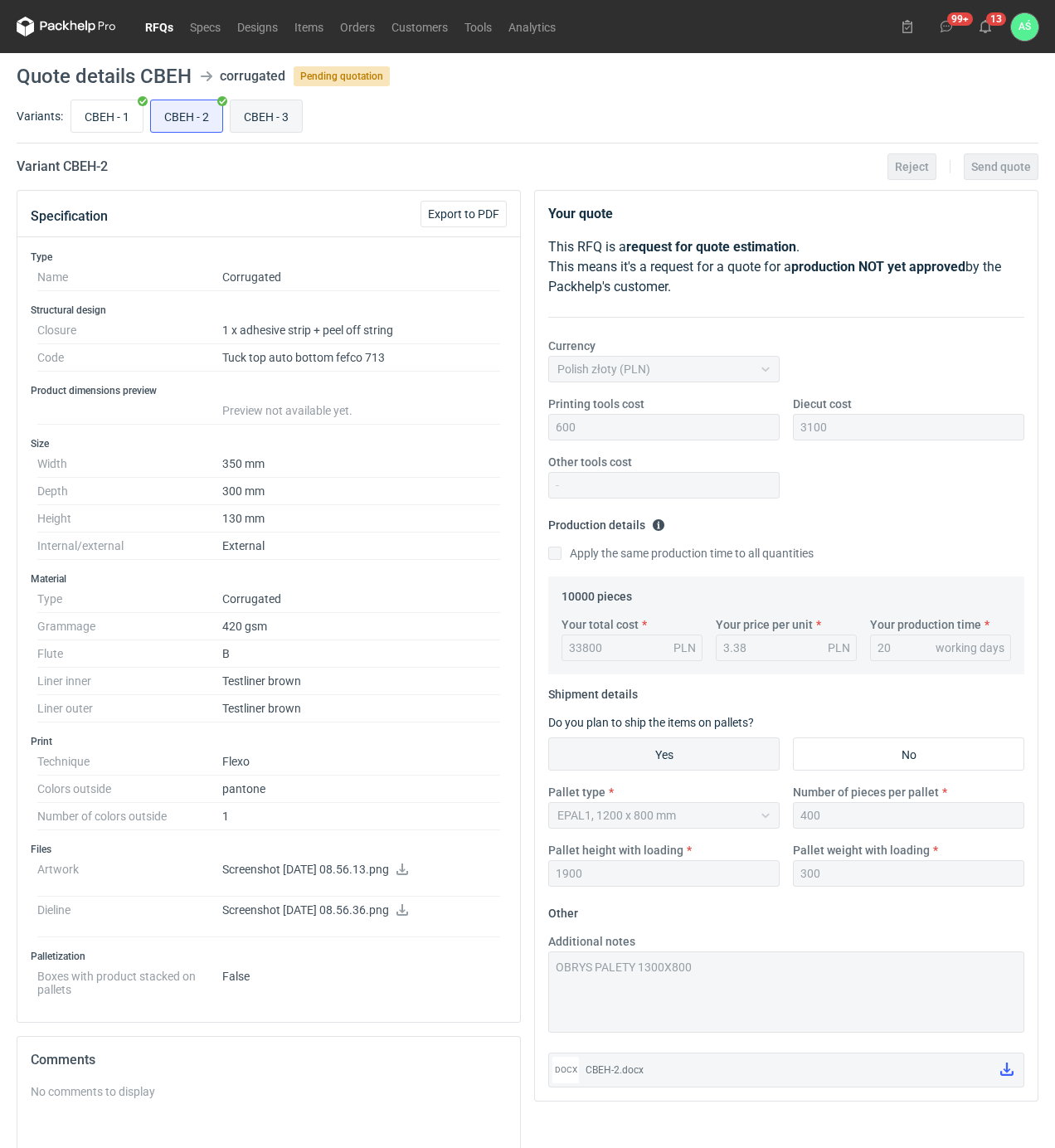
click at [251, 123] on input "CBEH - 3" at bounding box center [266, 116] width 71 height 32
radio input "true"
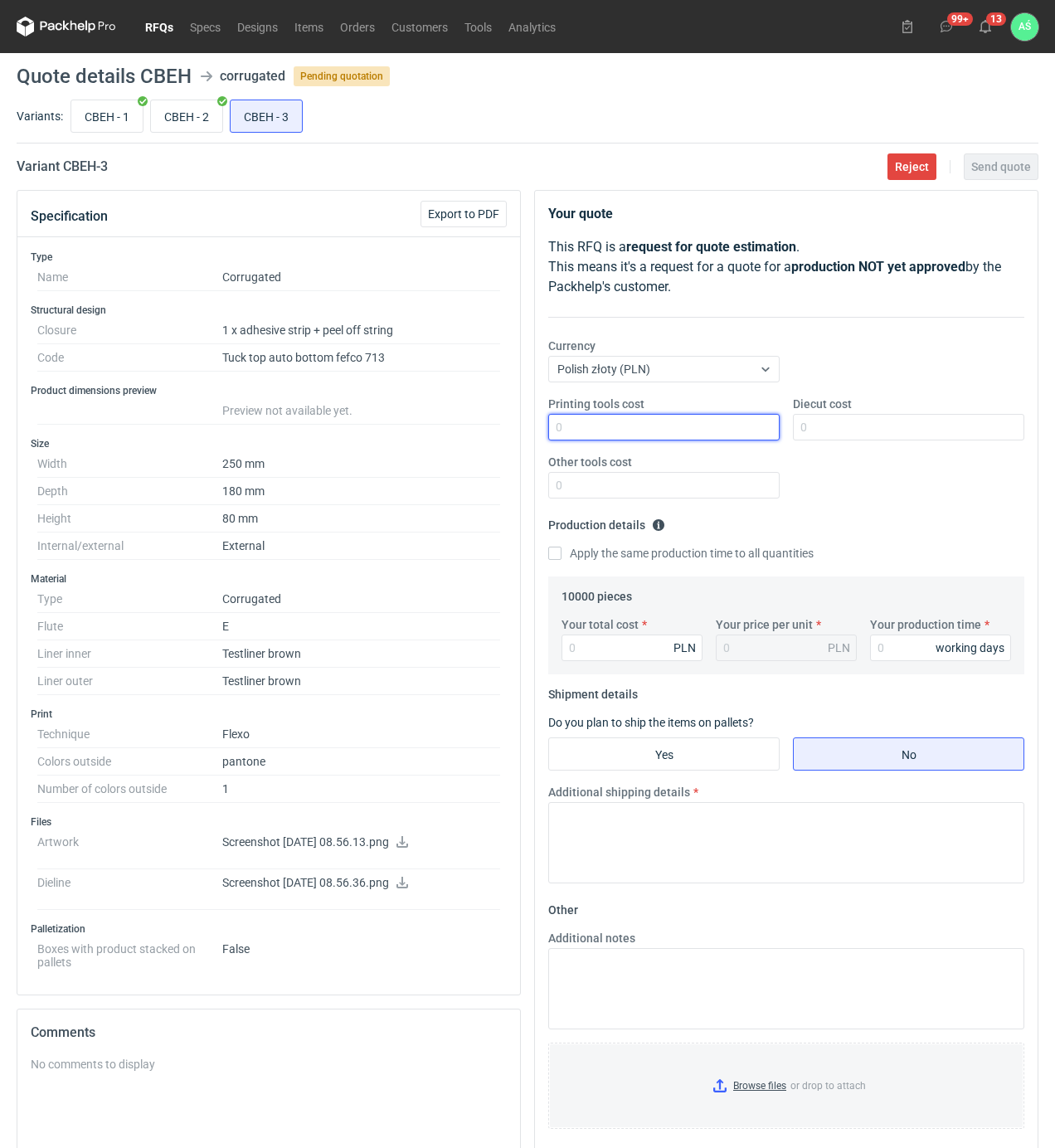
click at [693, 433] on input "Printing tools cost" at bounding box center [663, 427] width 231 height 27
type input "600"
type input "1350"
type input "15300"
type input "1.53"
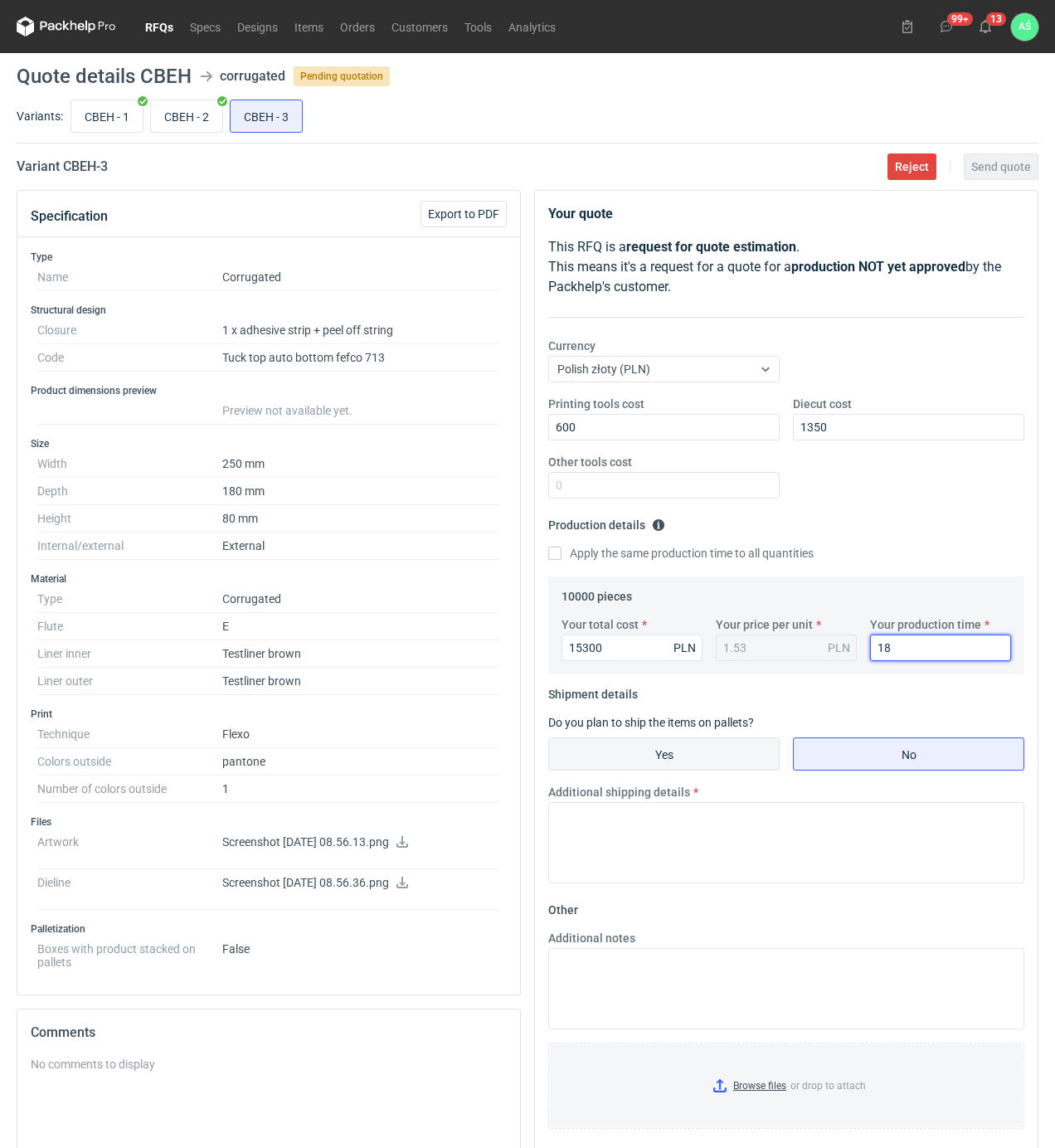
type input "18"
click at [671, 761] on input "Yes" at bounding box center [663, 753] width 230 height 32
radio input "true"
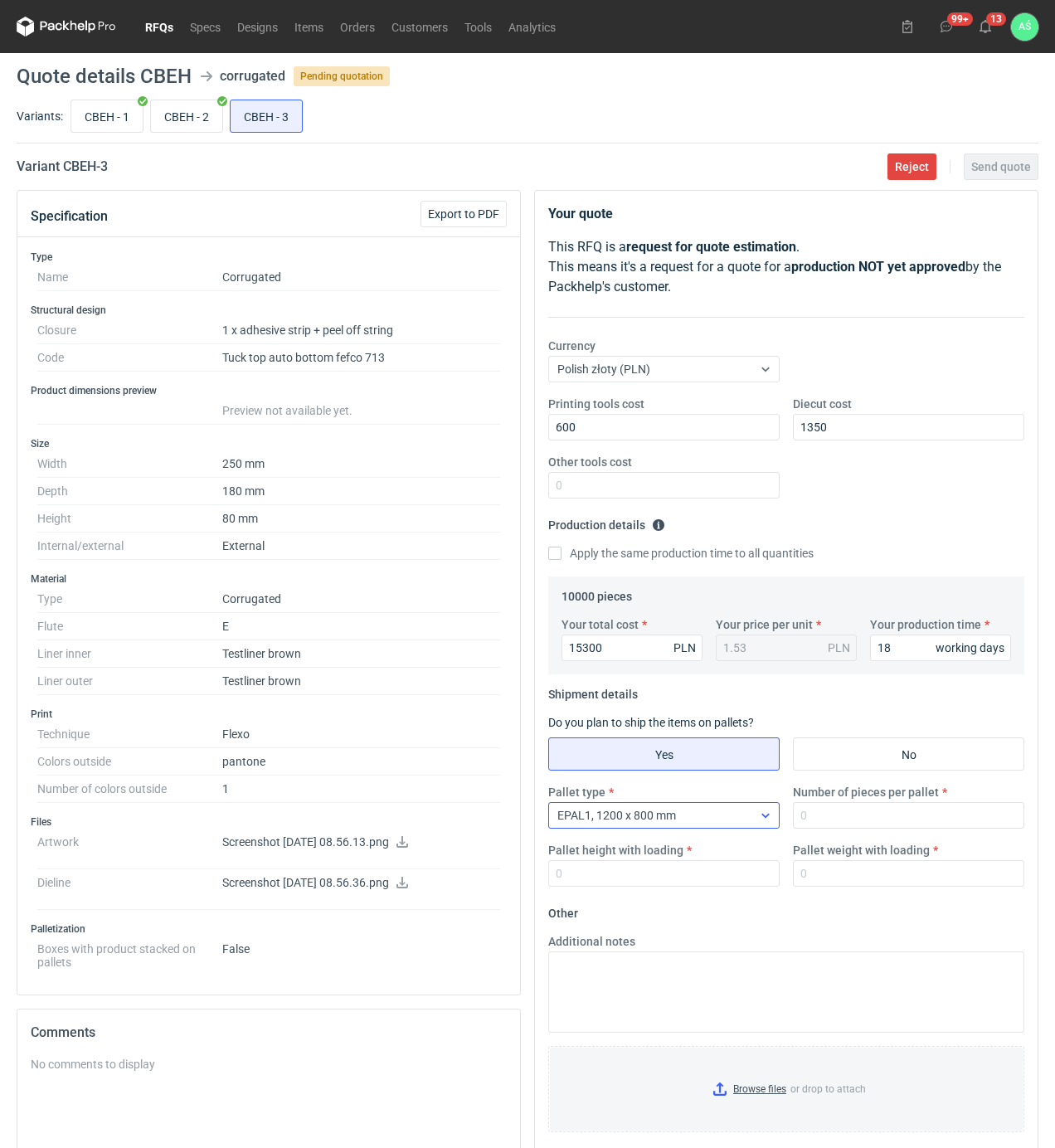
click at [695, 824] on div "EPAL1, 1200 x 800 mm" at bounding box center [650, 815] width 203 height 23
click at [701, 821] on div "EPAL1, 1200 x 800 mm" at bounding box center [650, 815] width 203 height 23
click at [840, 819] on input "Number of pieces per pallet" at bounding box center [908, 815] width 231 height 27
type input "2500"
type input "1850"
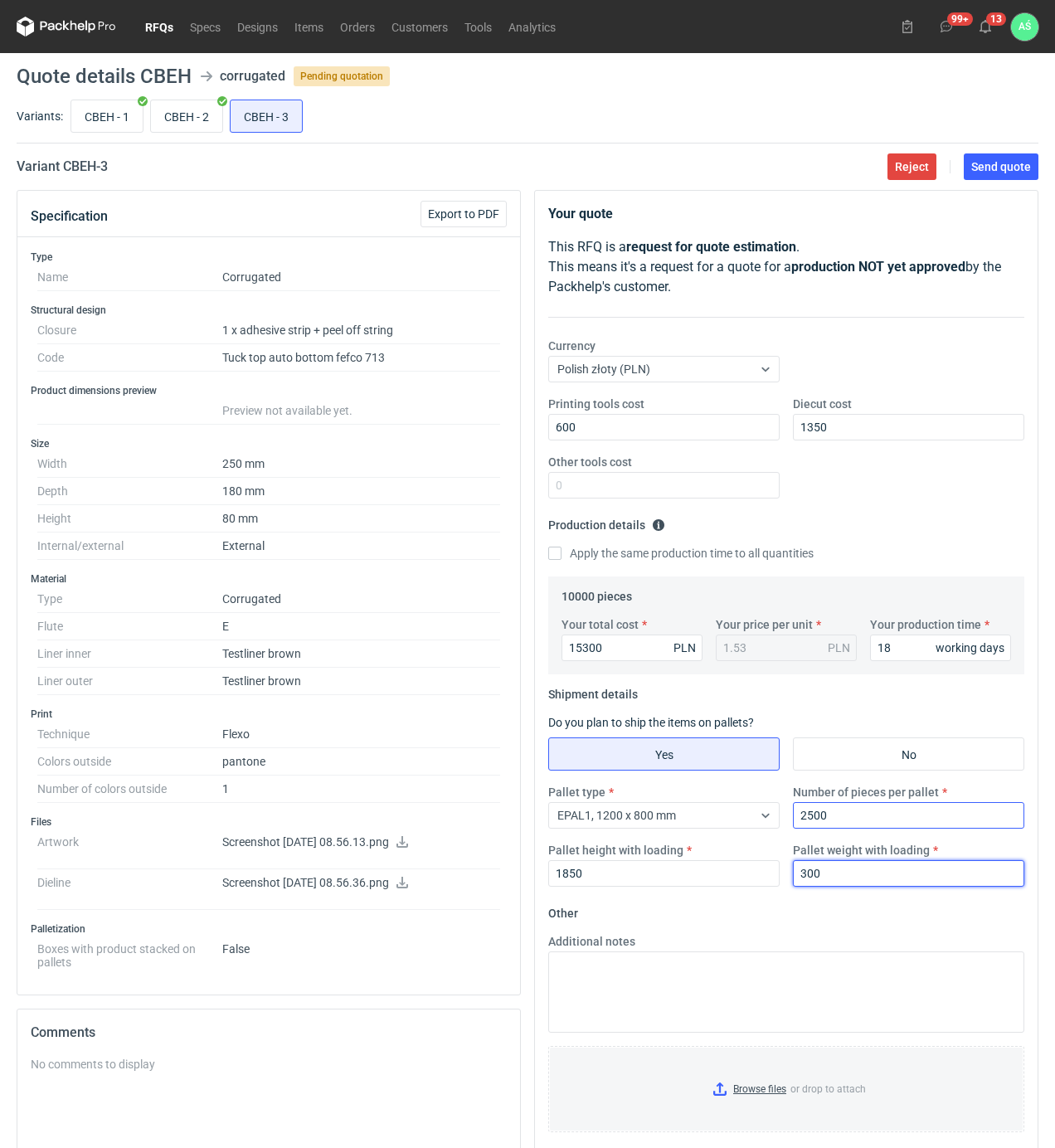
type input "300"
click at [766, 1095] on input "Browse files or drop to attach" at bounding box center [786, 1089] width 473 height 83
click at [993, 153] on button "Send quote" at bounding box center [1000, 167] width 74 height 27
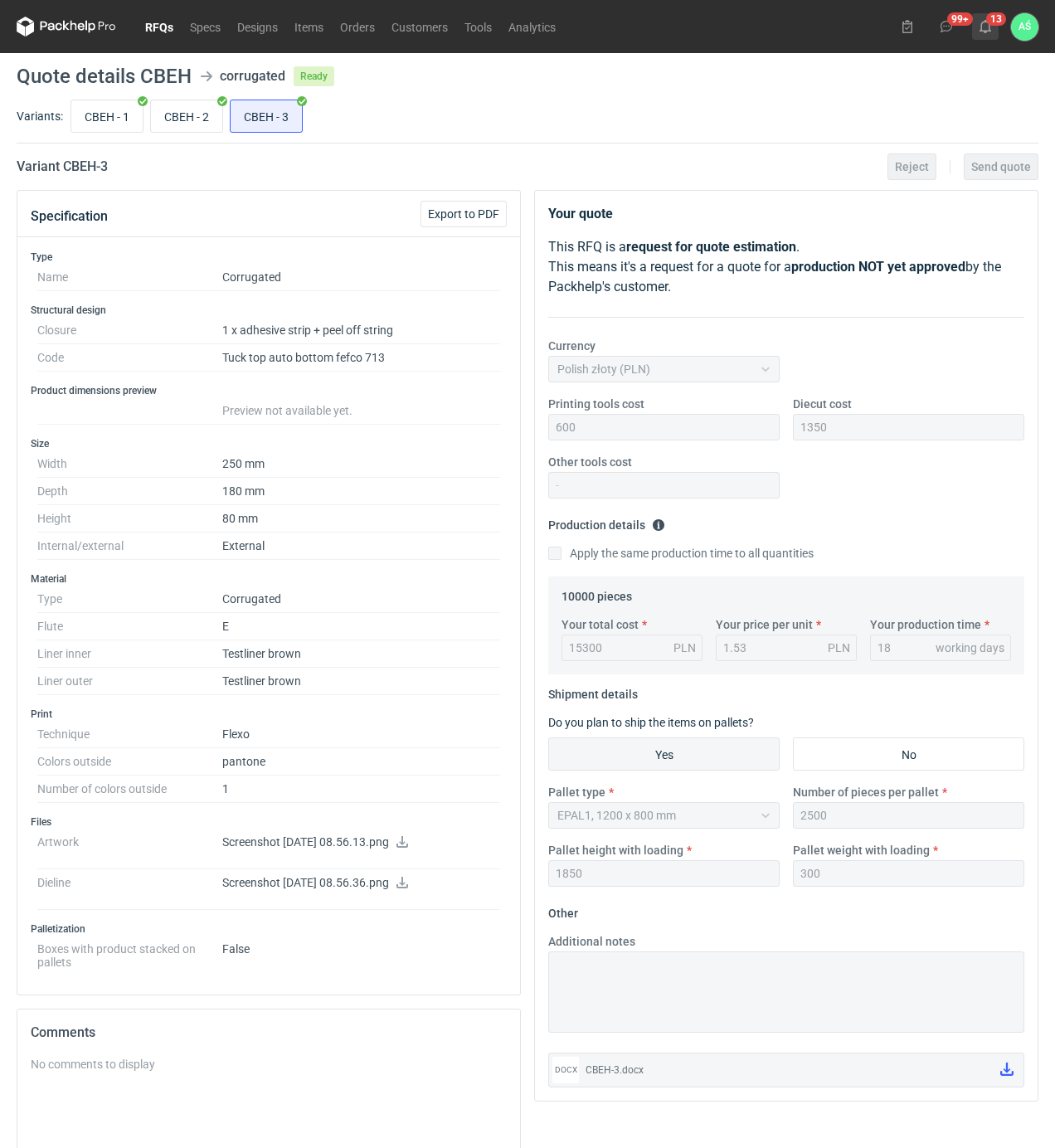
click at [979, 24] on icon at bounding box center [986, 27] width 14 height 14
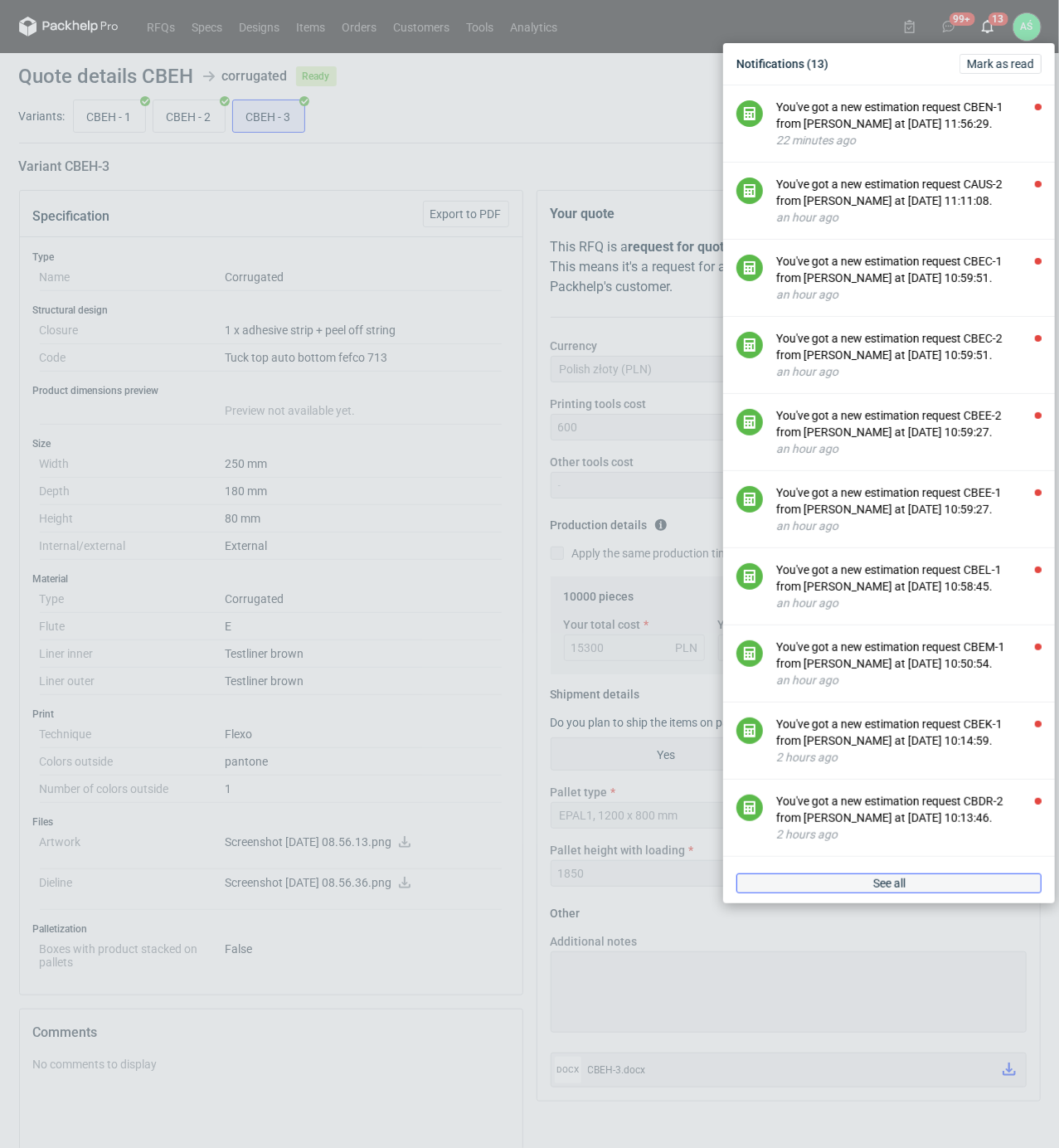
click at [854, 893] on link "See all" at bounding box center [889, 883] width 305 height 20
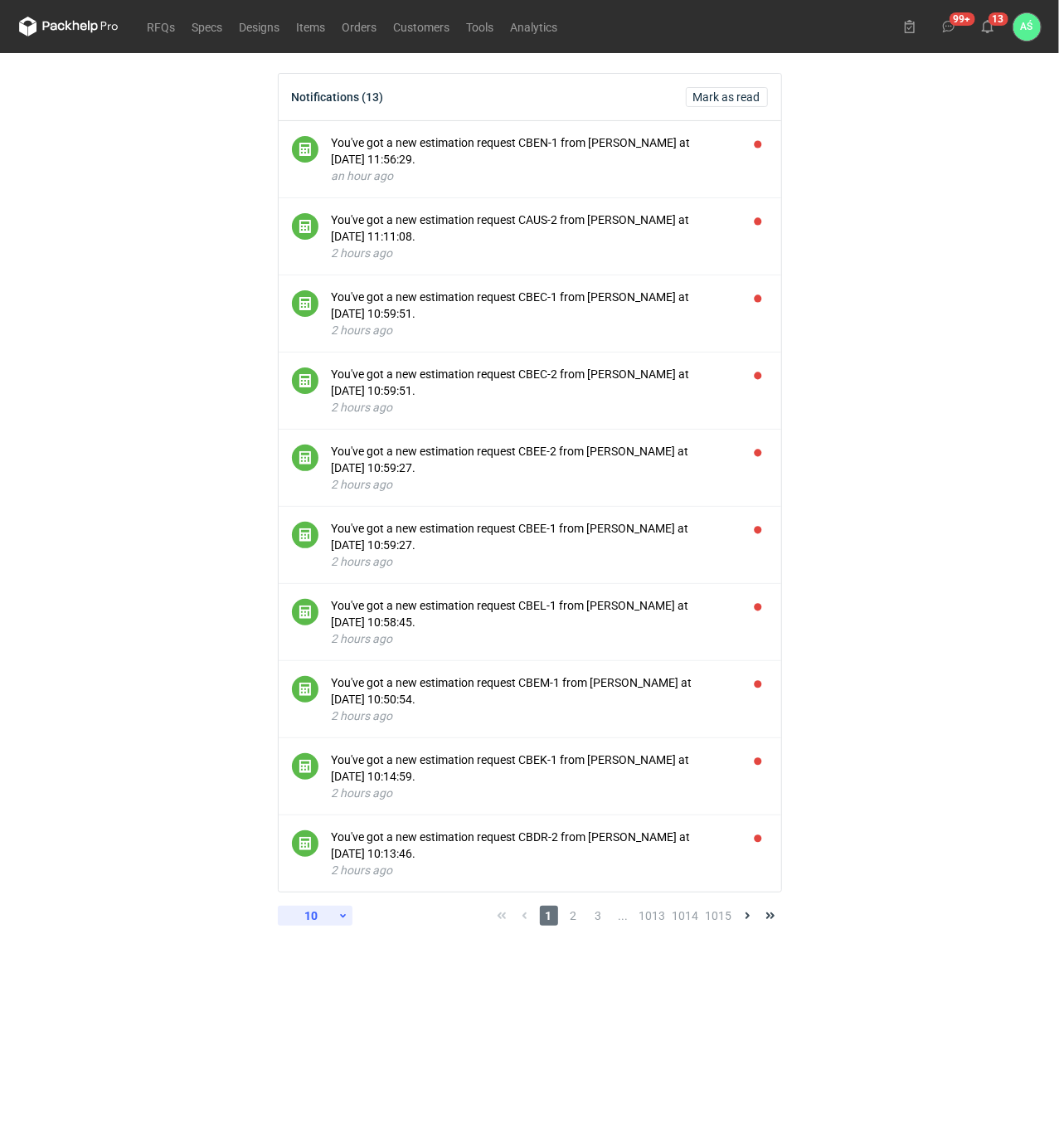
click at [336, 916] on div "10" at bounding box center [312, 916] width 54 height 23
click at [312, 1052] on div "60" at bounding box center [314, 1056] width 55 height 23
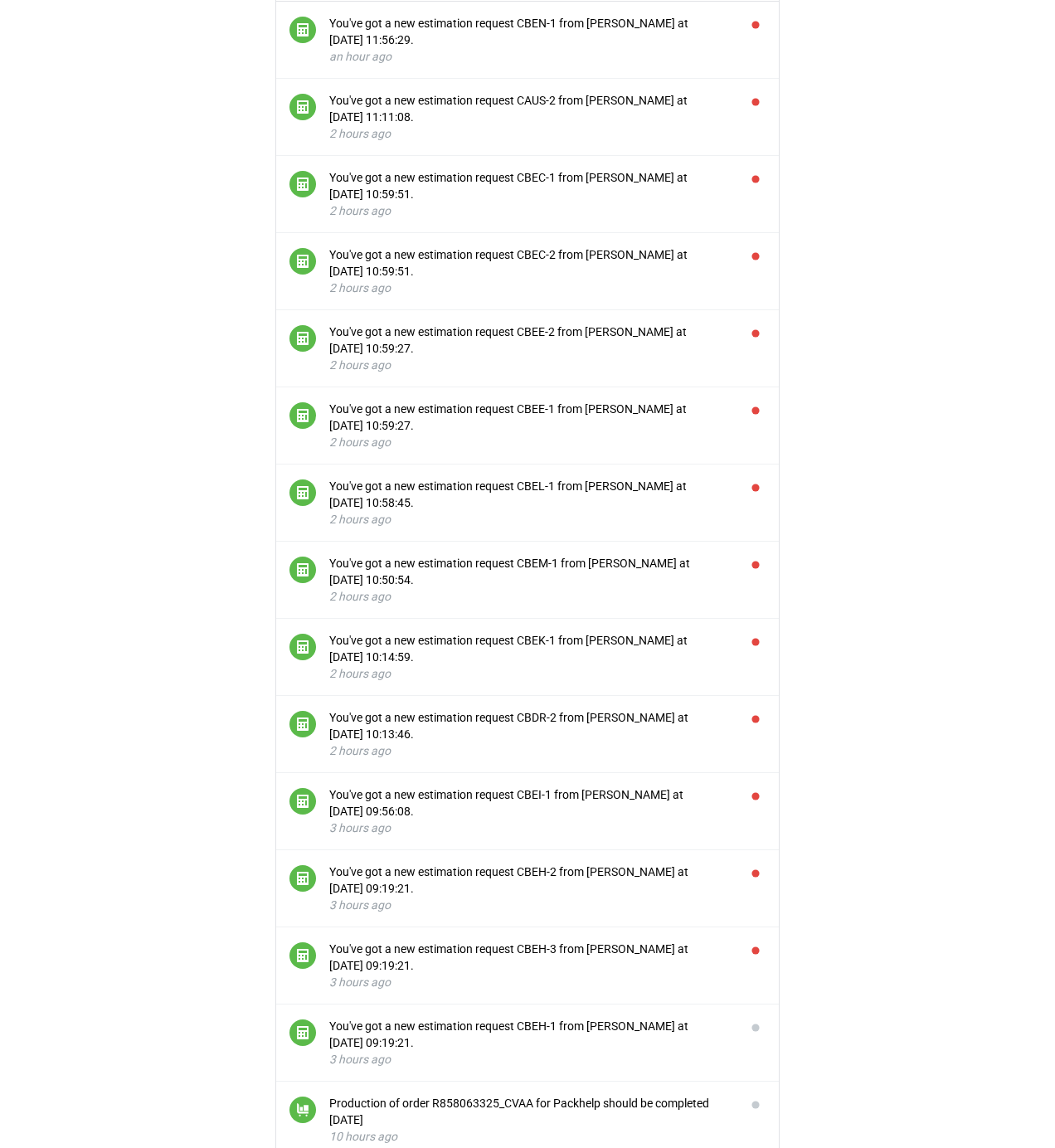
scroll to position [332, 0]
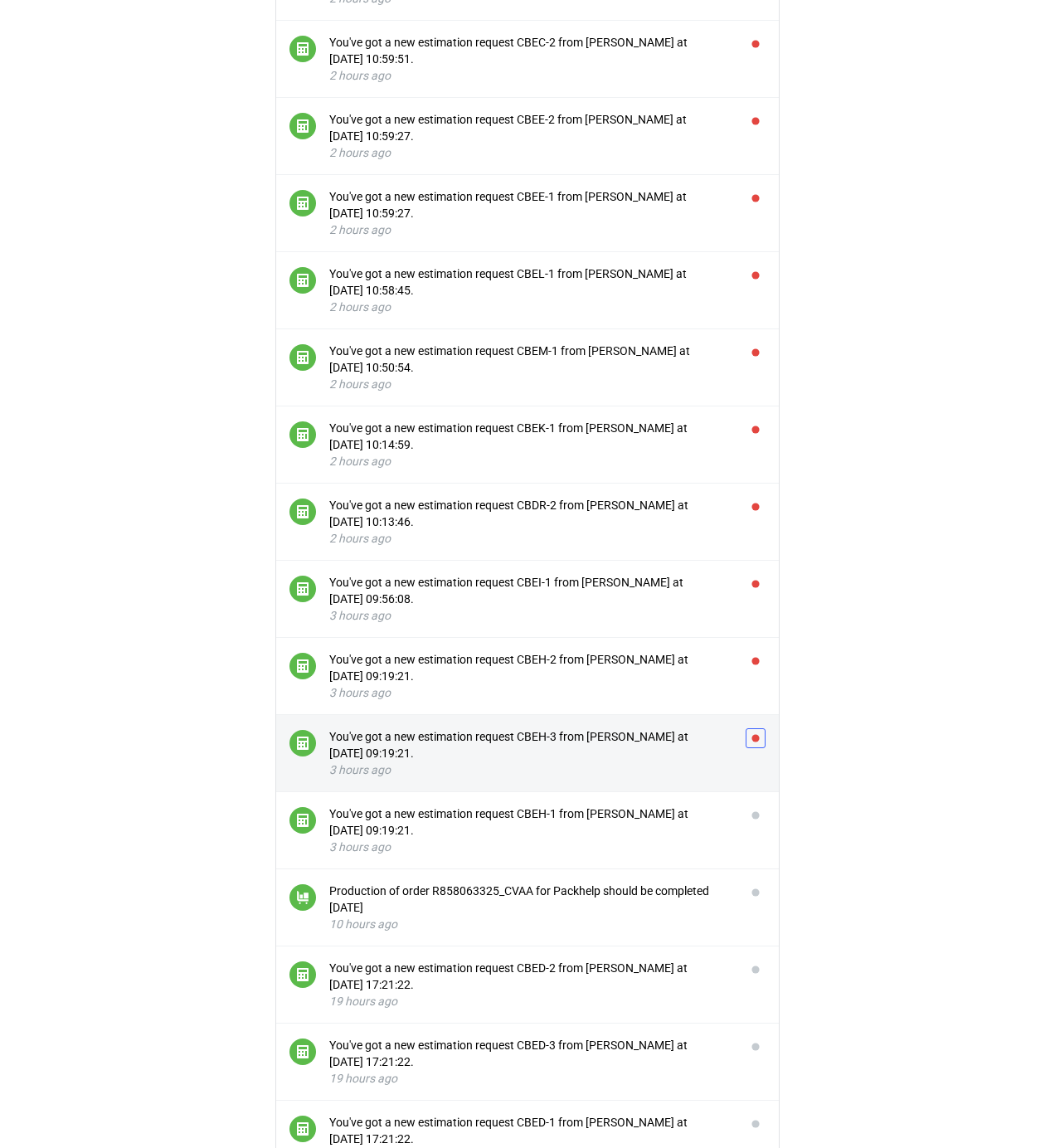
click at [757, 743] on button "button" at bounding box center [755, 738] width 20 height 20
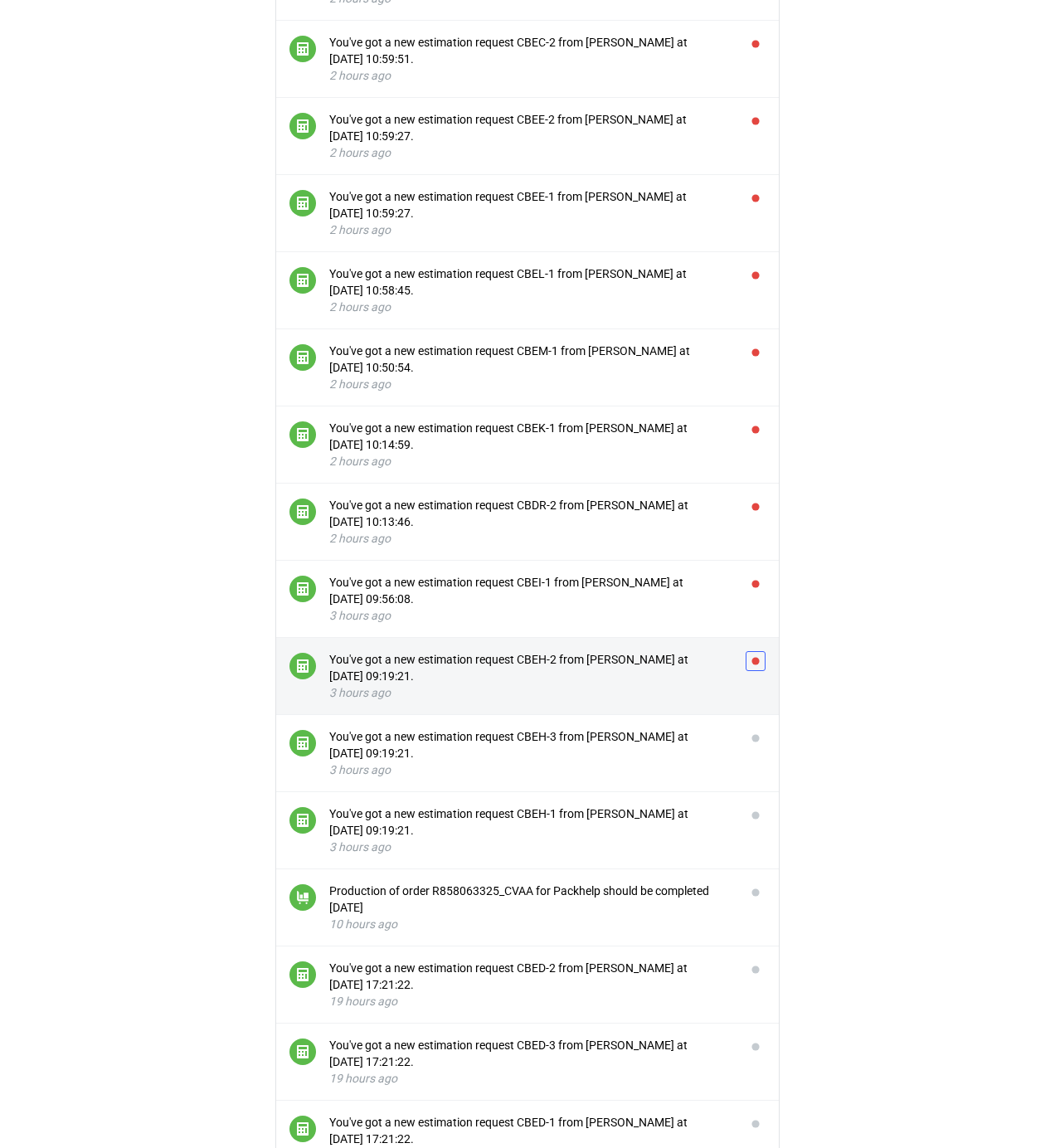
click at [754, 667] on button "button" at bounding box center [755, 661] width 20 height 20
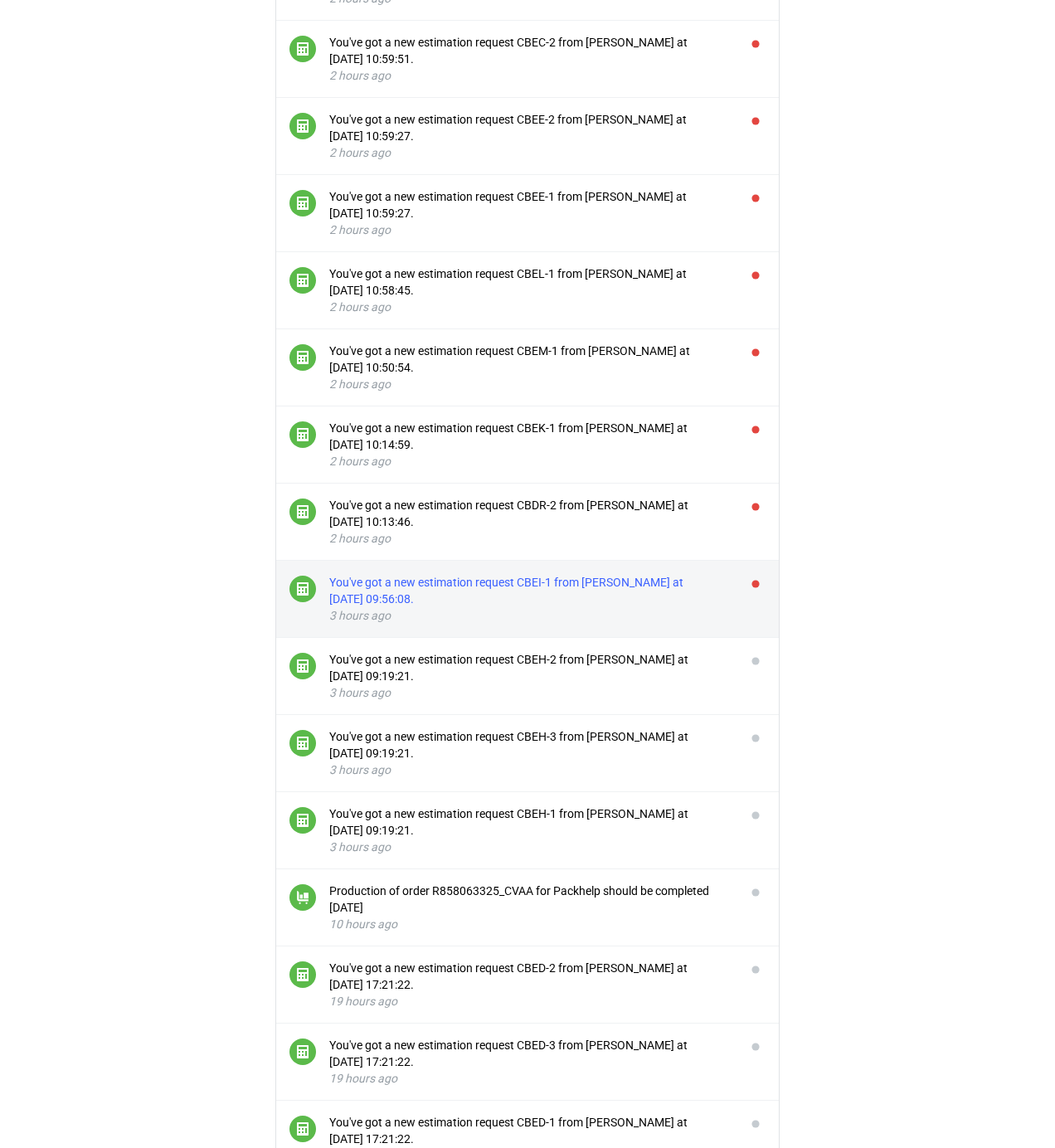
click at [608, 598] on div "You've got a new estimation request CBEI-1 from [PERSON_NAME] at [DATE] 09:56:0…" at bounding box center [530, 590] width 403 height 33
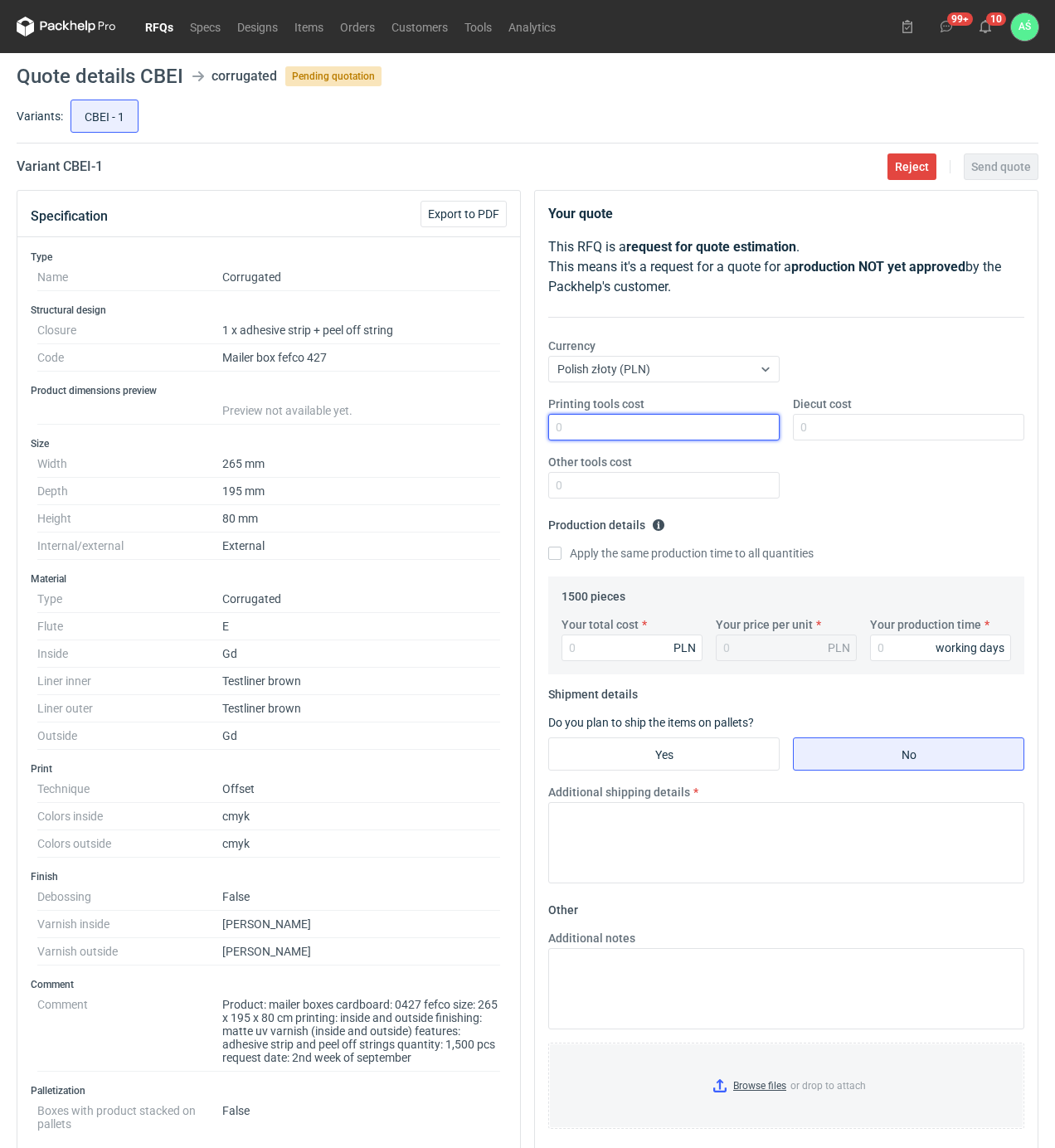
click at [682, 433] on input "Printing tools cost" at bounding box center [663, 427] width 231 height 27
type input "1400"
type input "7185"
type input "4.79"
type input "7185"
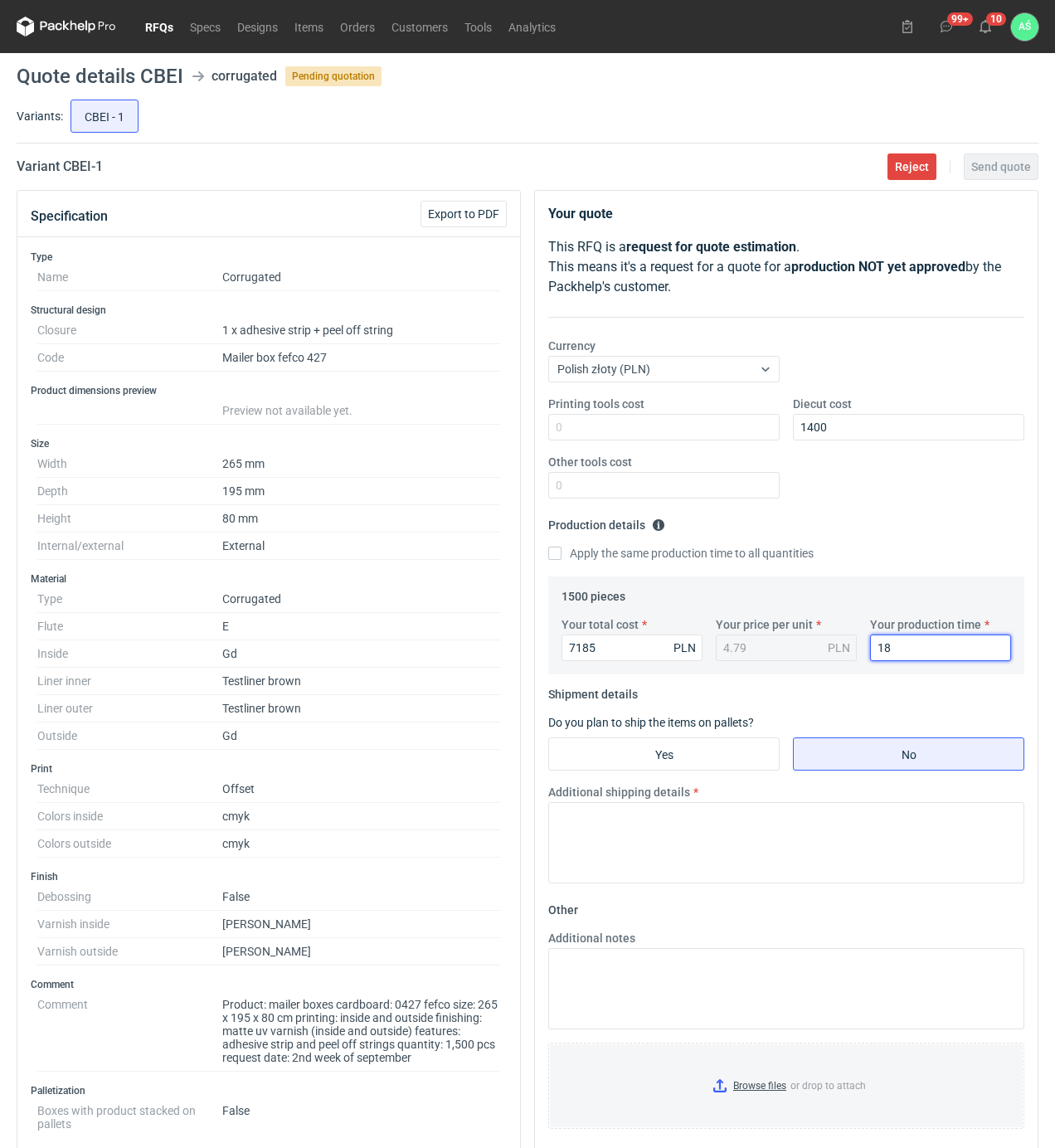
type input "18"
click at [659, 770] on input "Yes" at bounding box center [663, 753] width 230 height 32
radio input "true"
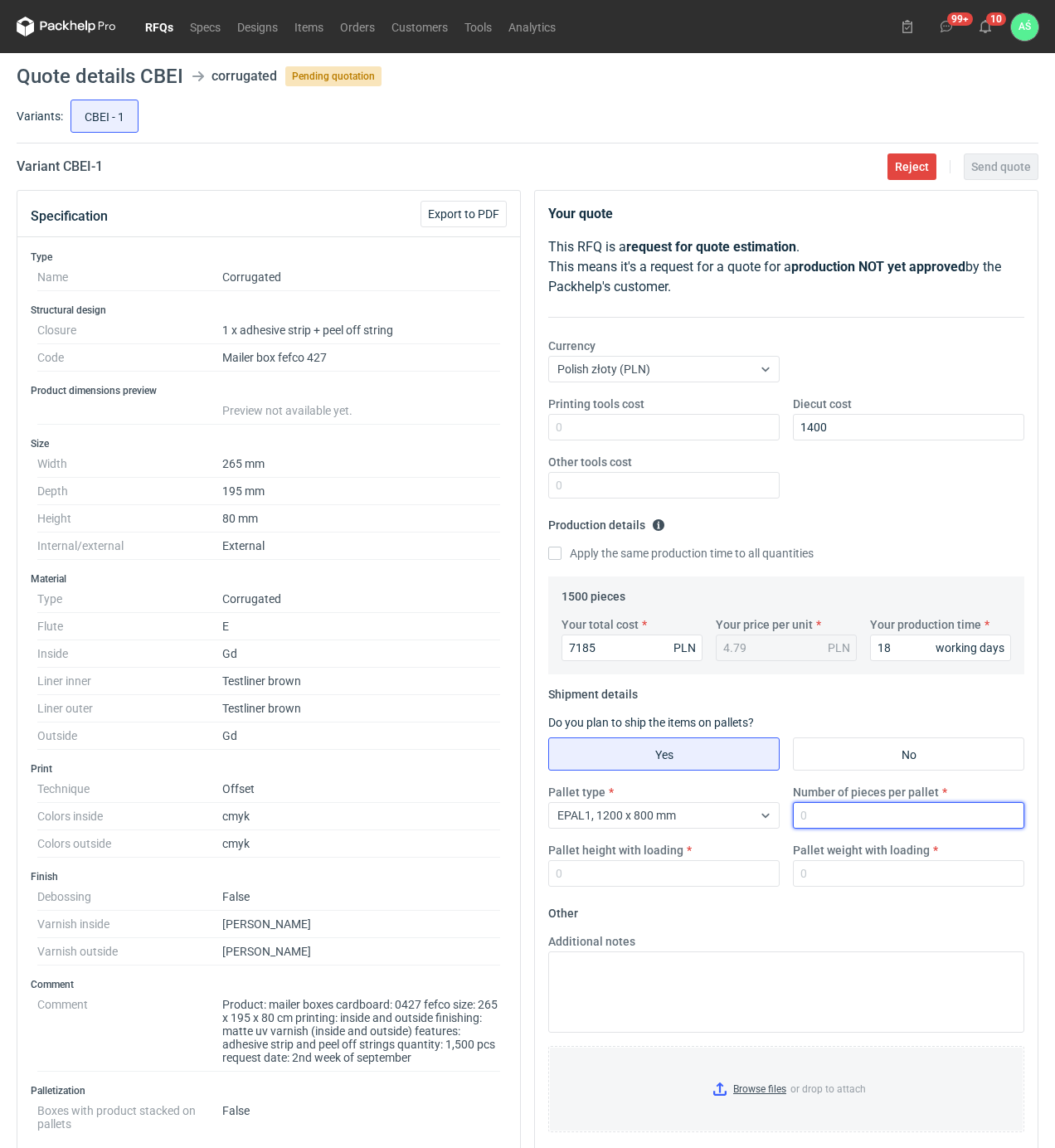
click at [816, 818] on input "Number of pieces per pallet" at bounding box center [908, 815] width 231 height 27
type input "1500"
type input "1800"
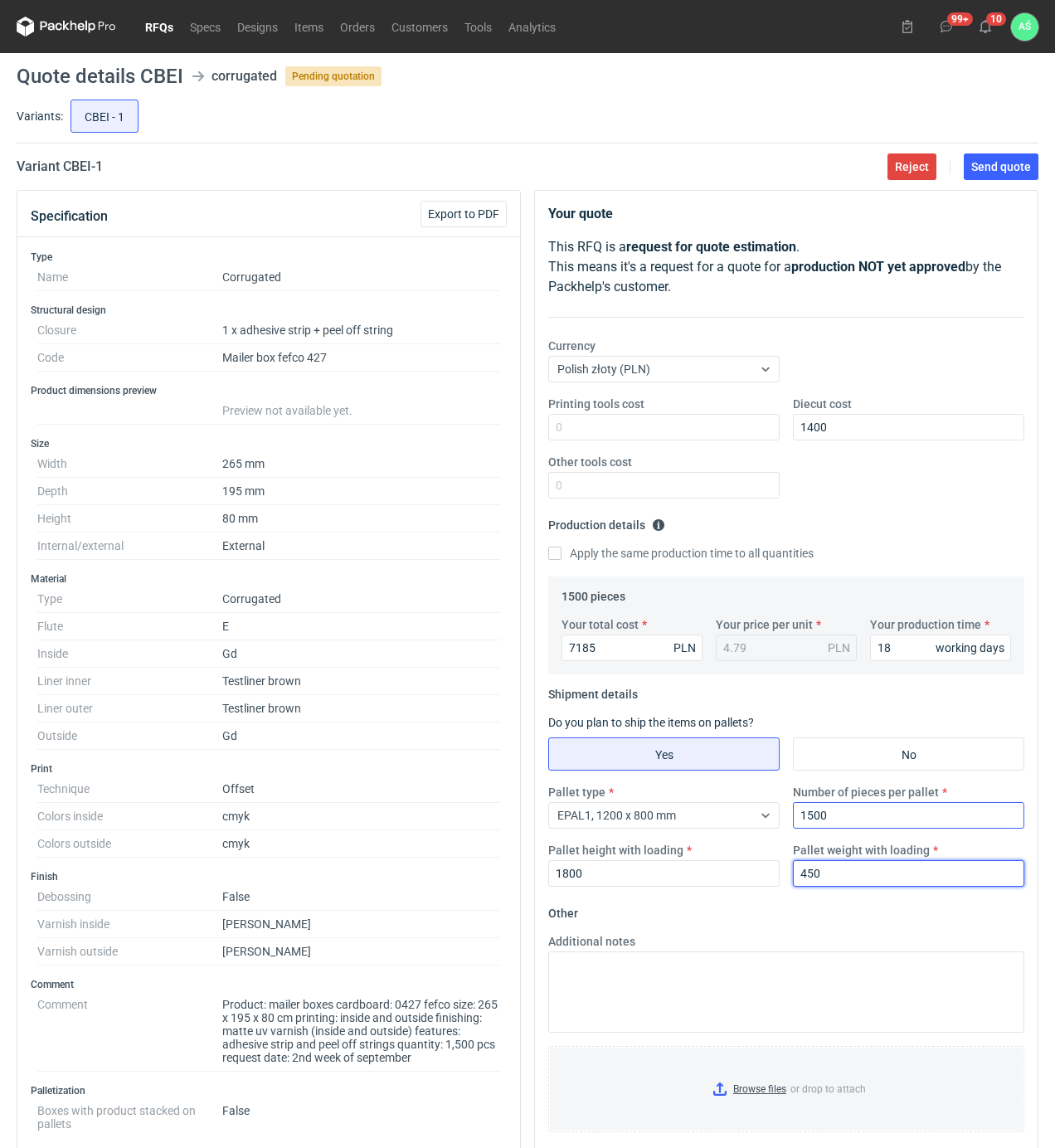
type input "450"
click at [744, 1079] on input "Browse files or drop to attach" at bounding box center [786, 1089] width 473 height 83
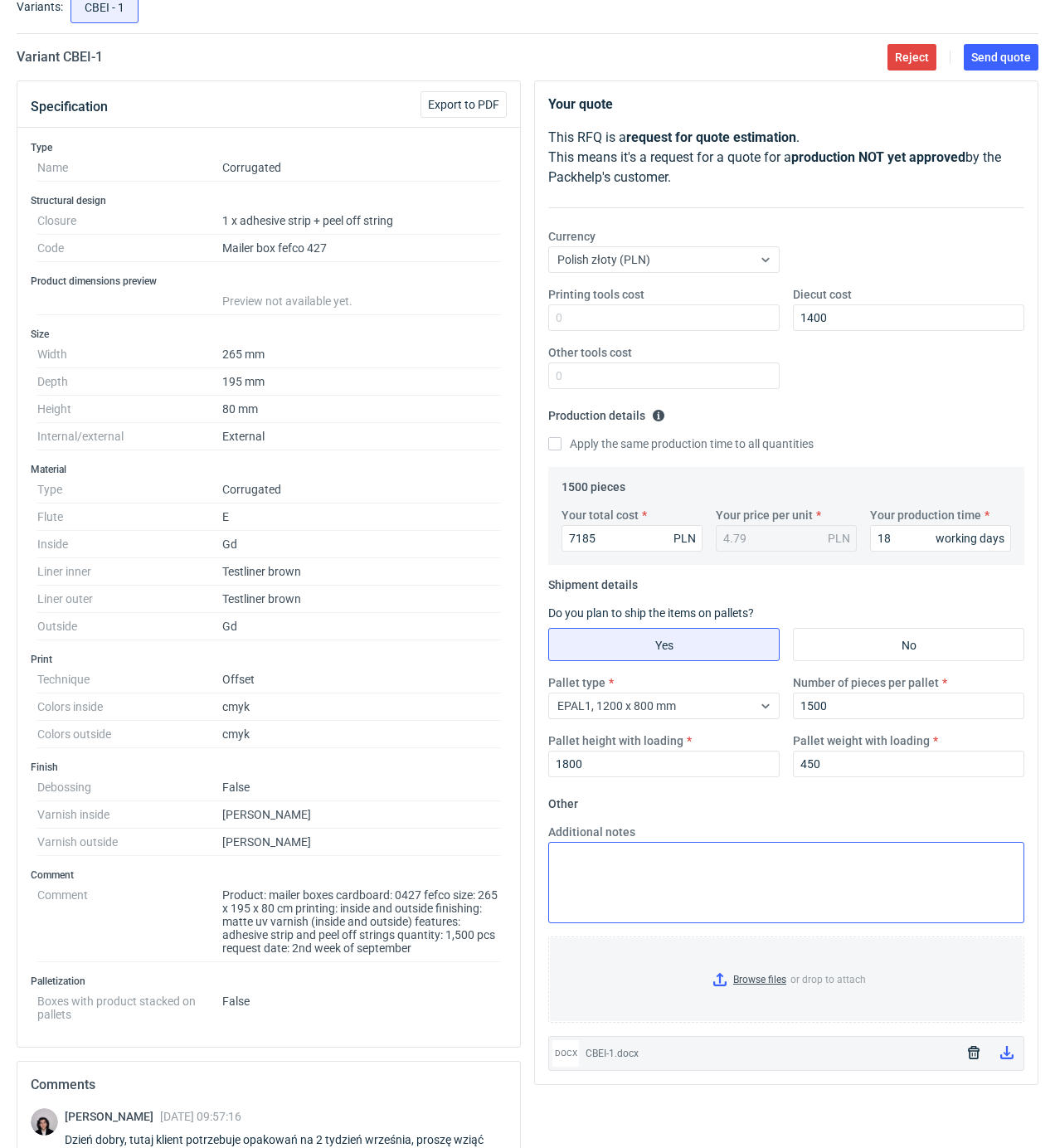
scroll to position [428, 0]
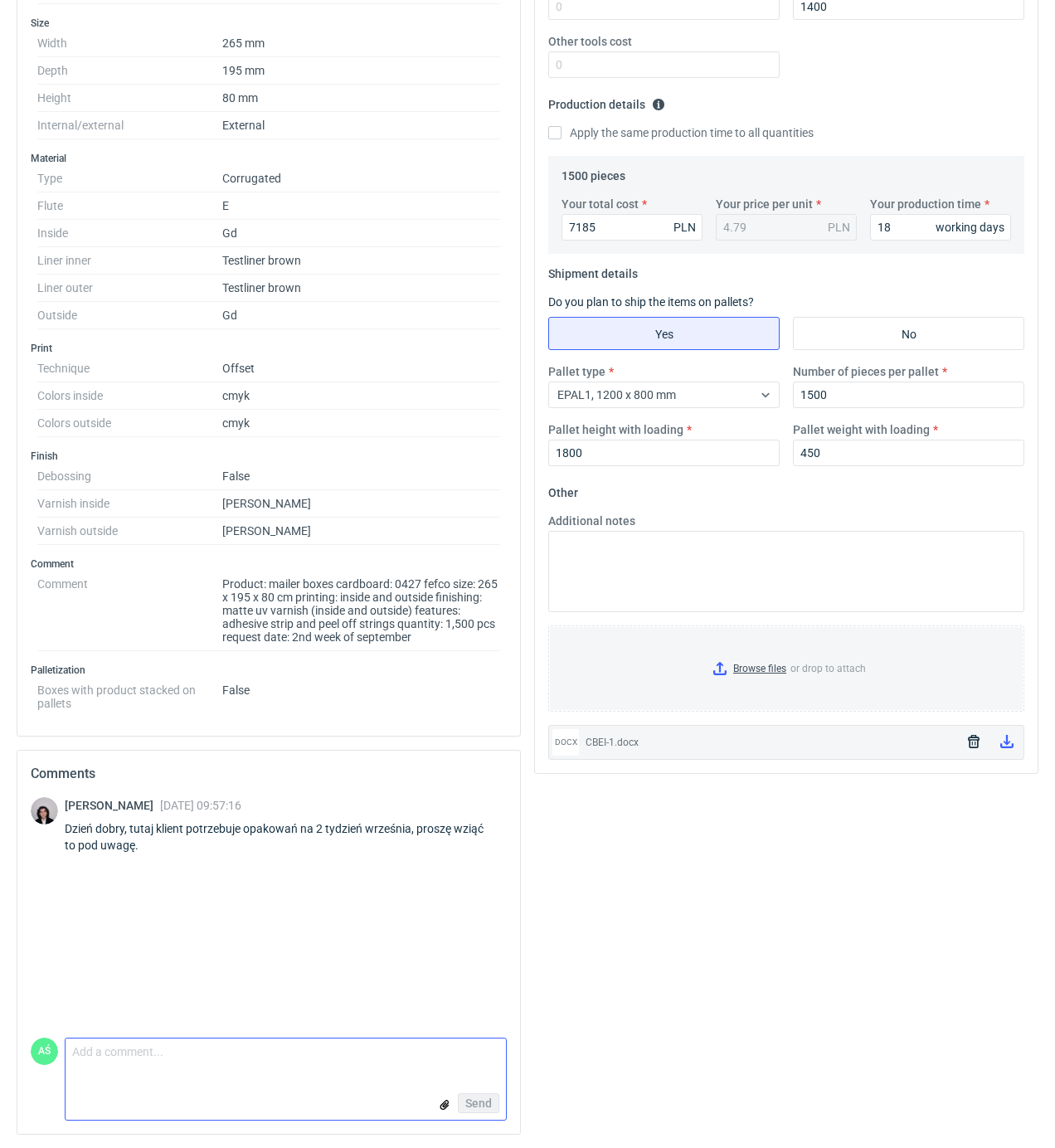
click at [159, 1047] on textarea "Comment message" at bounding box center [285, 1055] width 441 height 35
type textarea "niestety jest to nie realne"
click at [485, 1115] on div "Send" at bounding box center [285, 1103] width 441 height 33
click at [491, 1108] on button "Send" at bounding box center [478, 1103] width 41 height 20
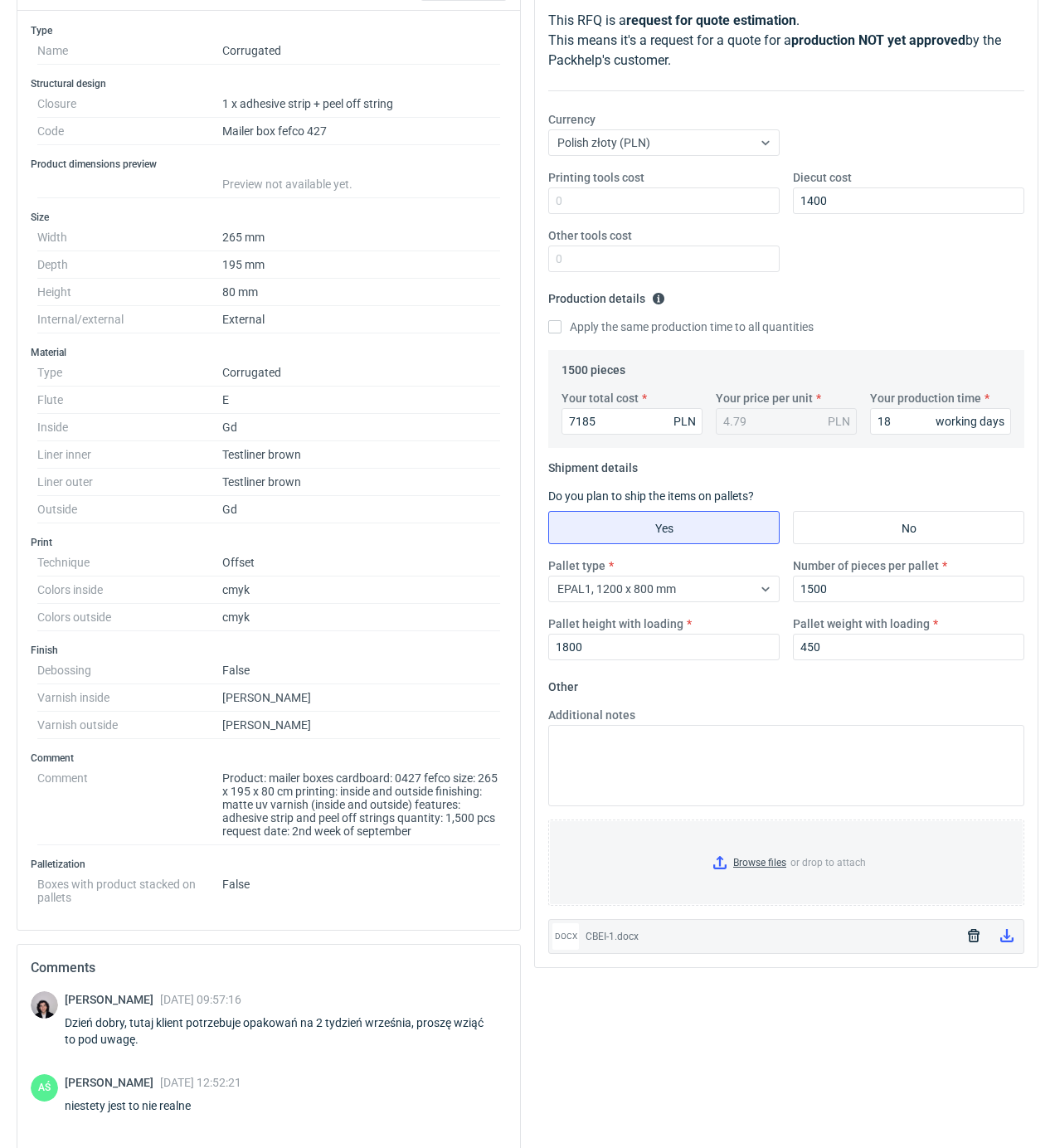
scroll to position [0, 0]
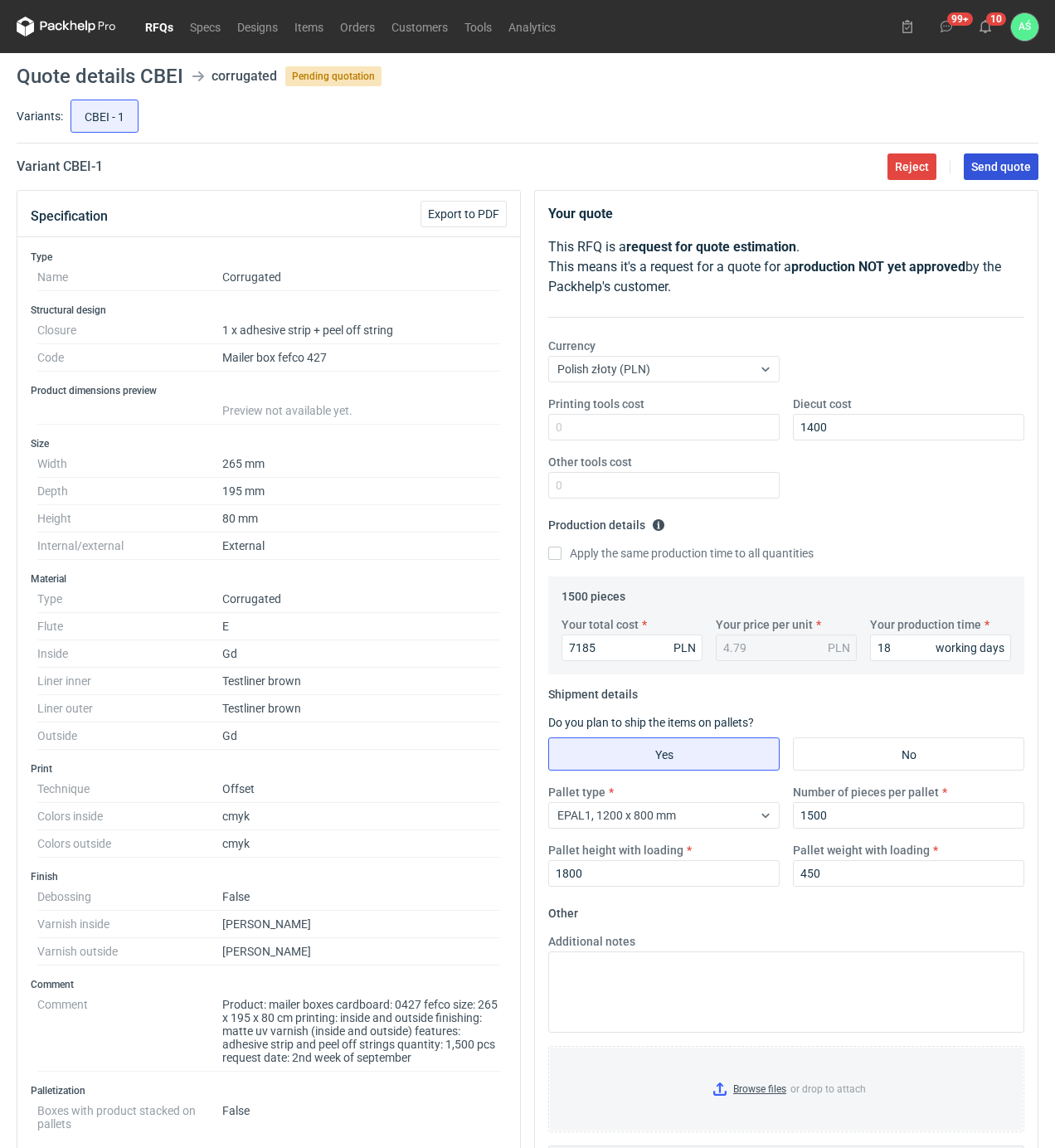
click at [996, 170] on span "Send quote" at bounding box center [1001, 167] width 60 height 12
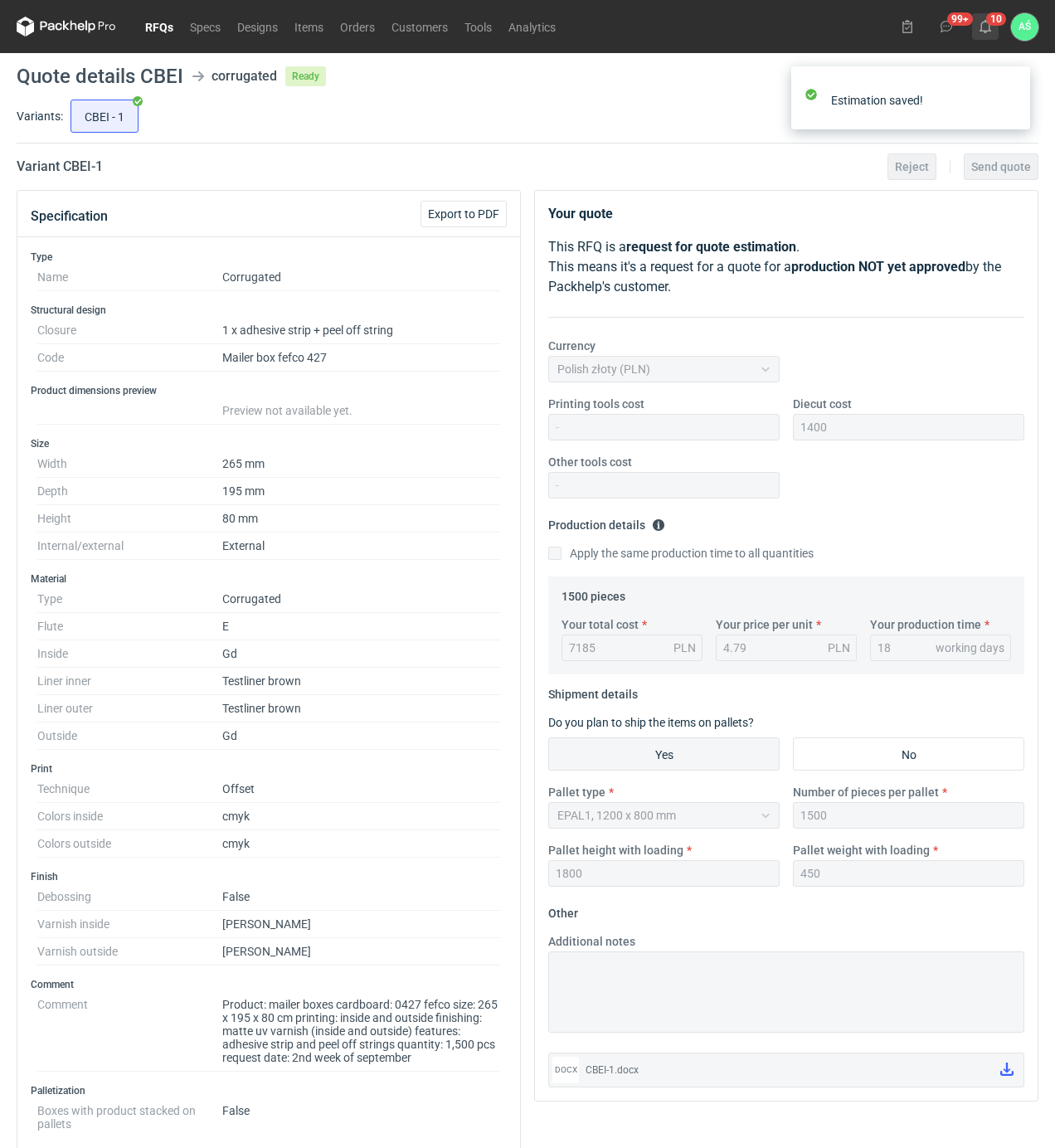
click at [985, 27] on icon at bounding box center [986, 27] width 14 height 14
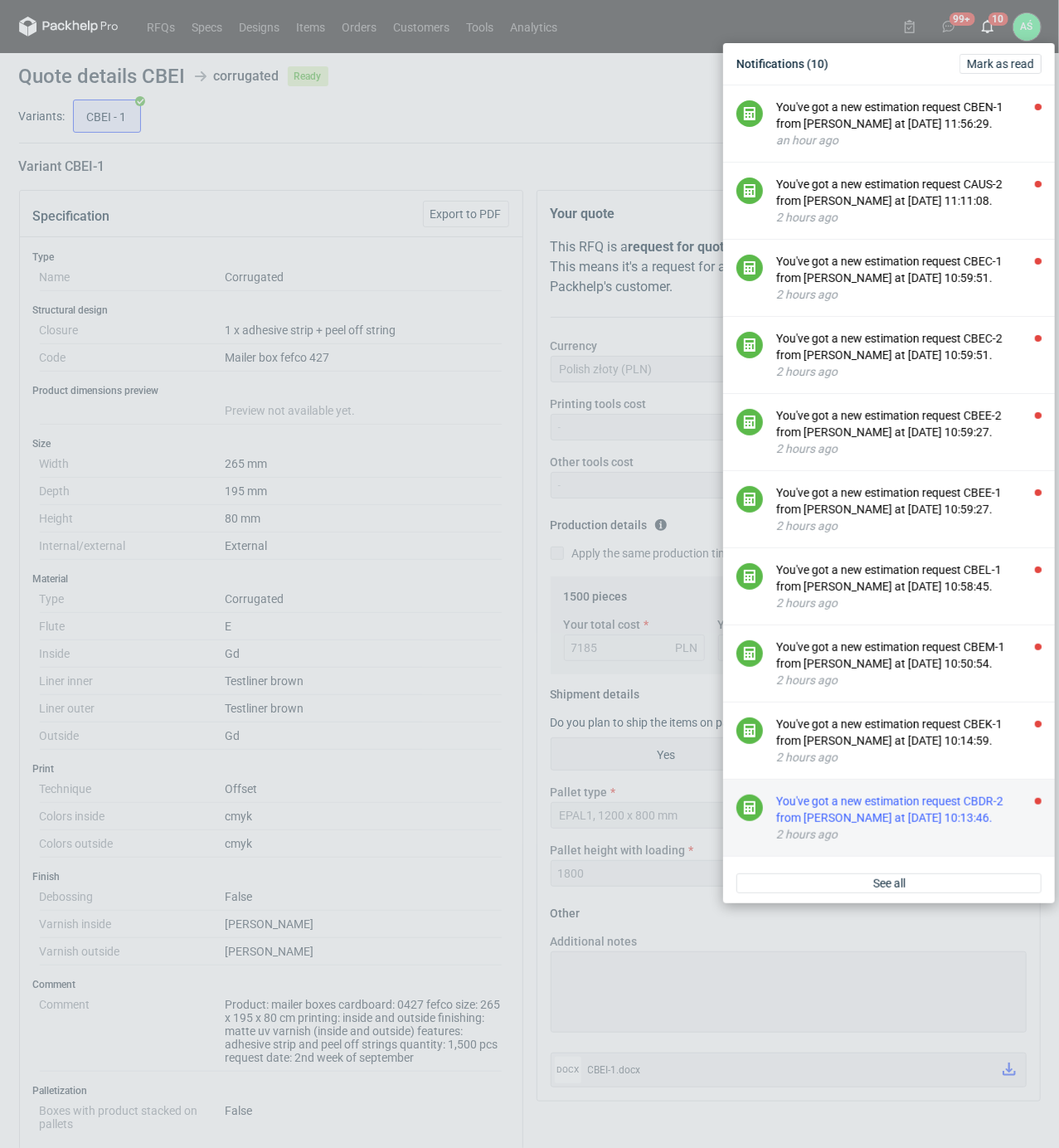
click at [953, 826] on div "You've got a new estimation request CBDR-2 from [PERSON_NAME] at [DATE] 10:13:4…" at bounding box center [909, 809] width 265 height 33
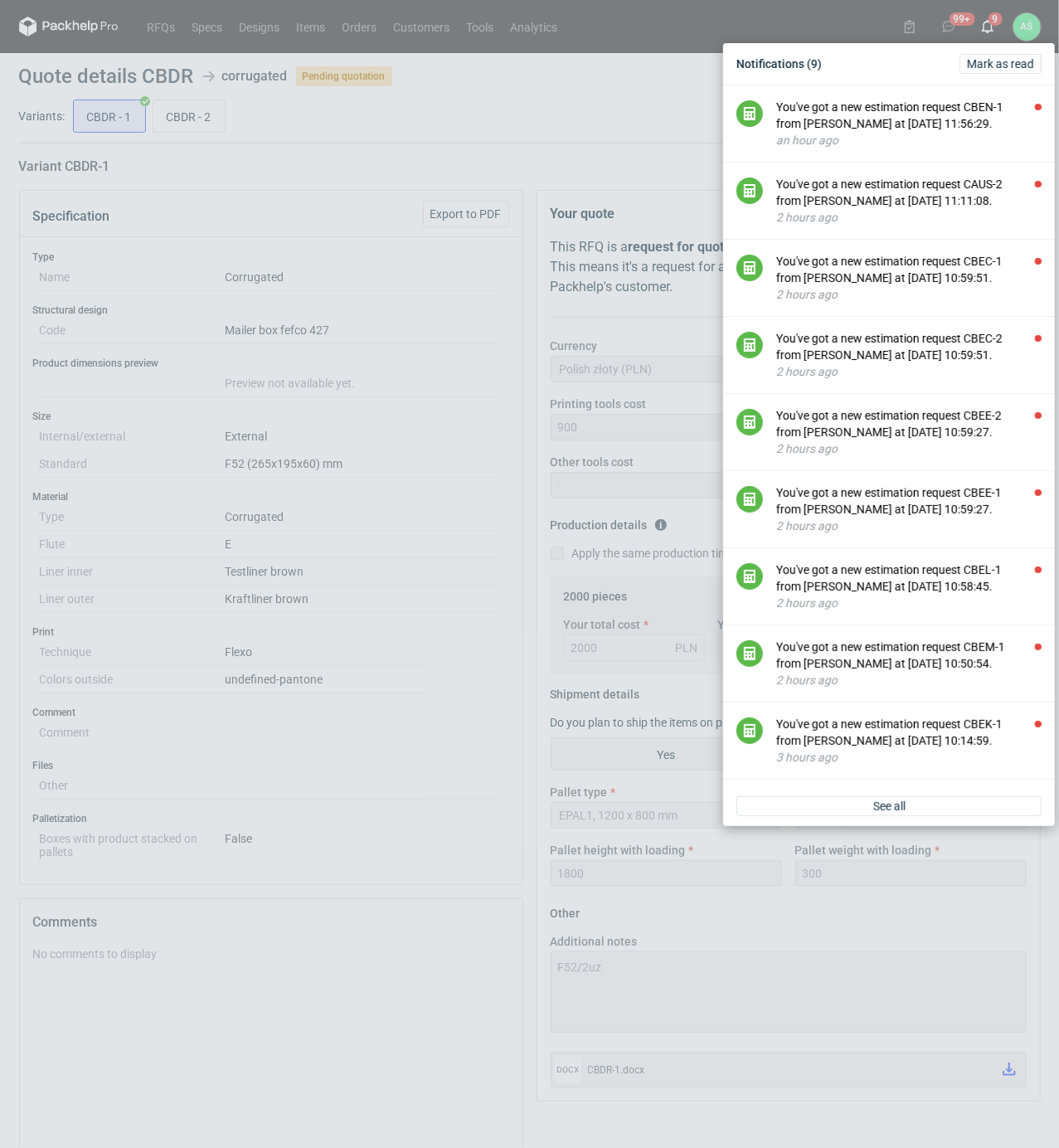
click at [505, 401] on div "Notifications (9) [PERSON_NAME] as read You've got a new estimation request CBE…" at bounding box center [530, 574] width 1059 height 1148
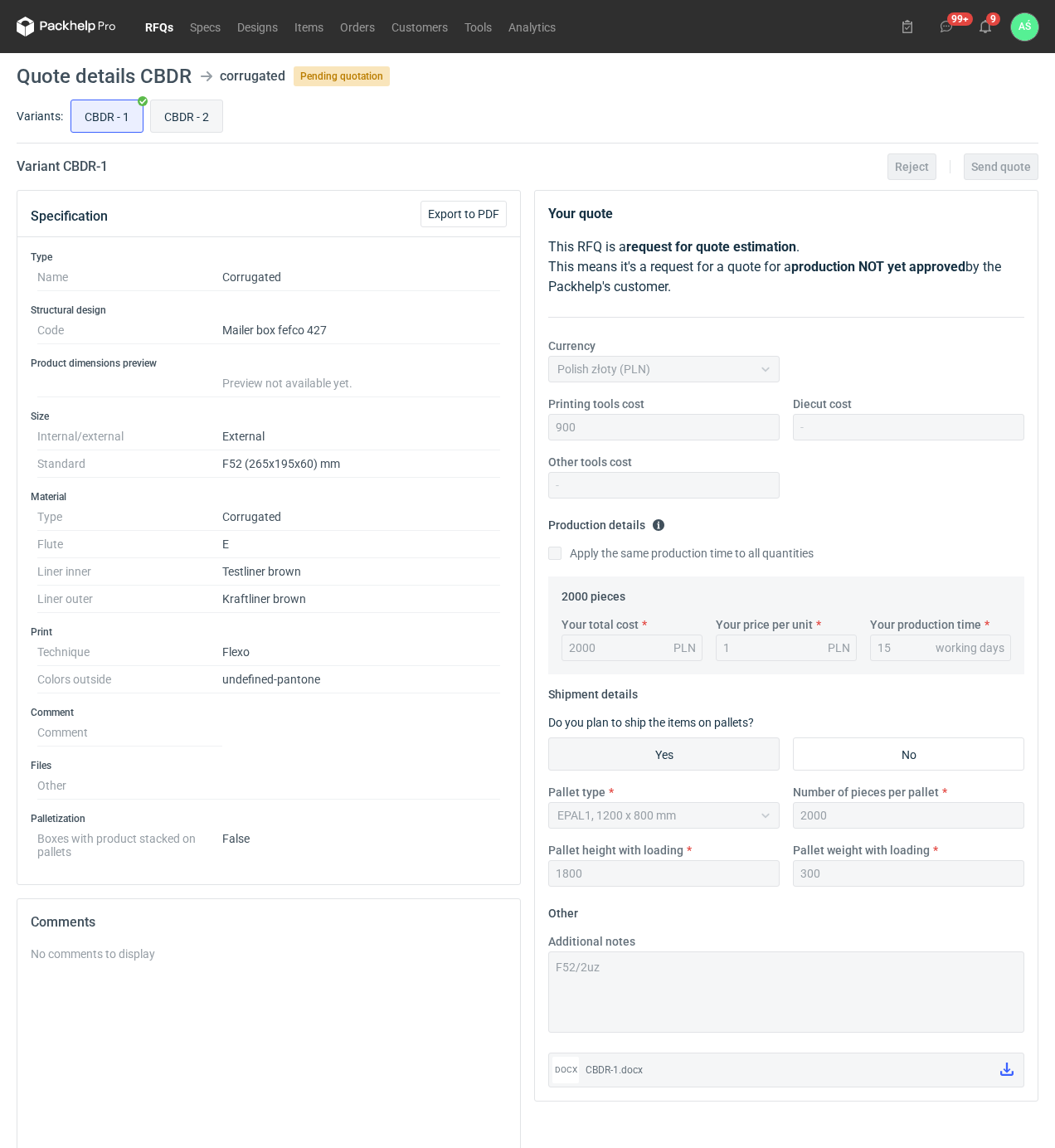
click at [189, 121] on input "CBDR - 2" at bounding box center [186, 116] width 71 height 32
radio input "true"
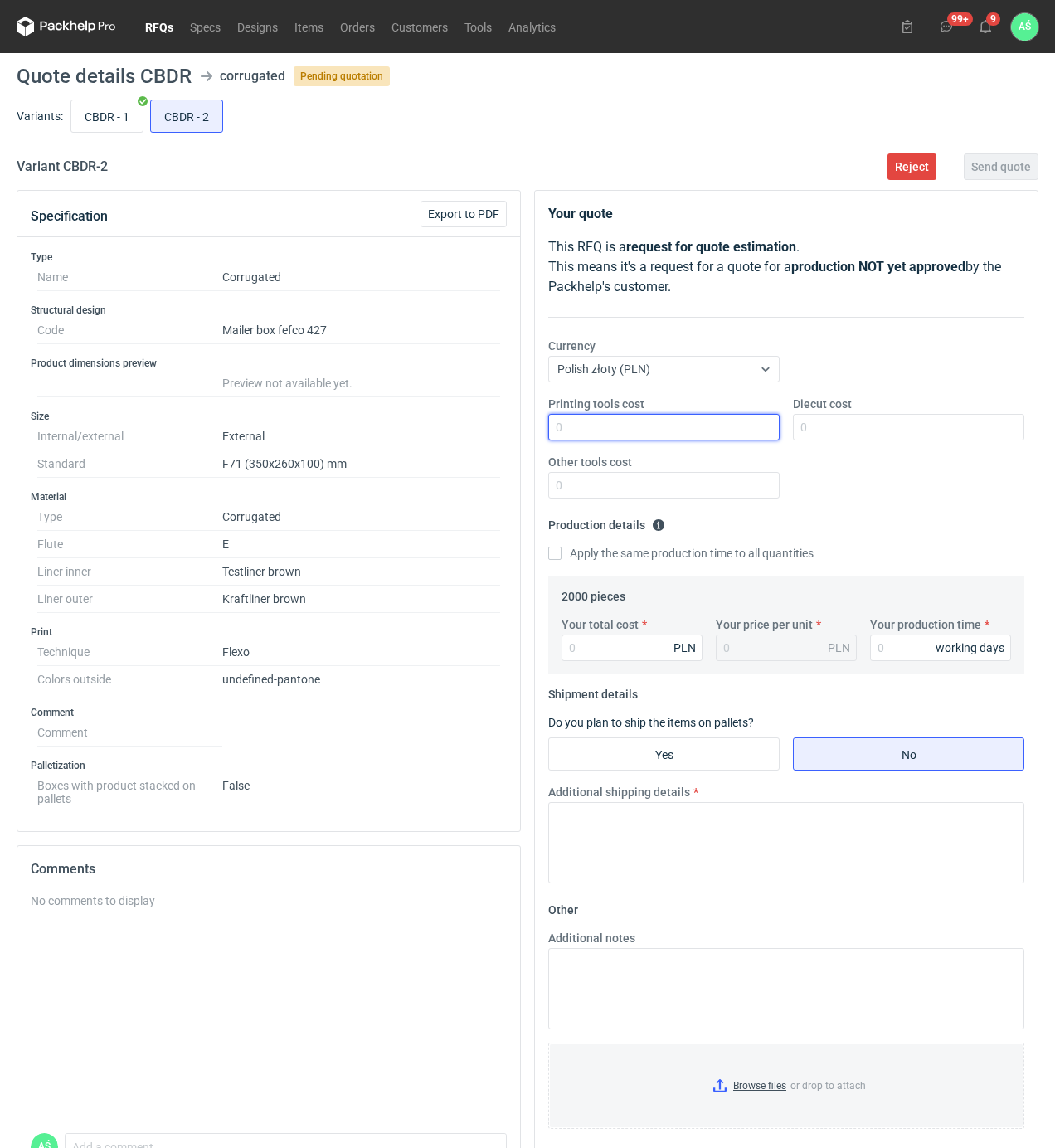
click at [717, 435] on input "Printing tools cost" at bounding box center [663, 427] width 231 height 27
type input "1100"
type input "3400"
type input "1.7"
type input "15"
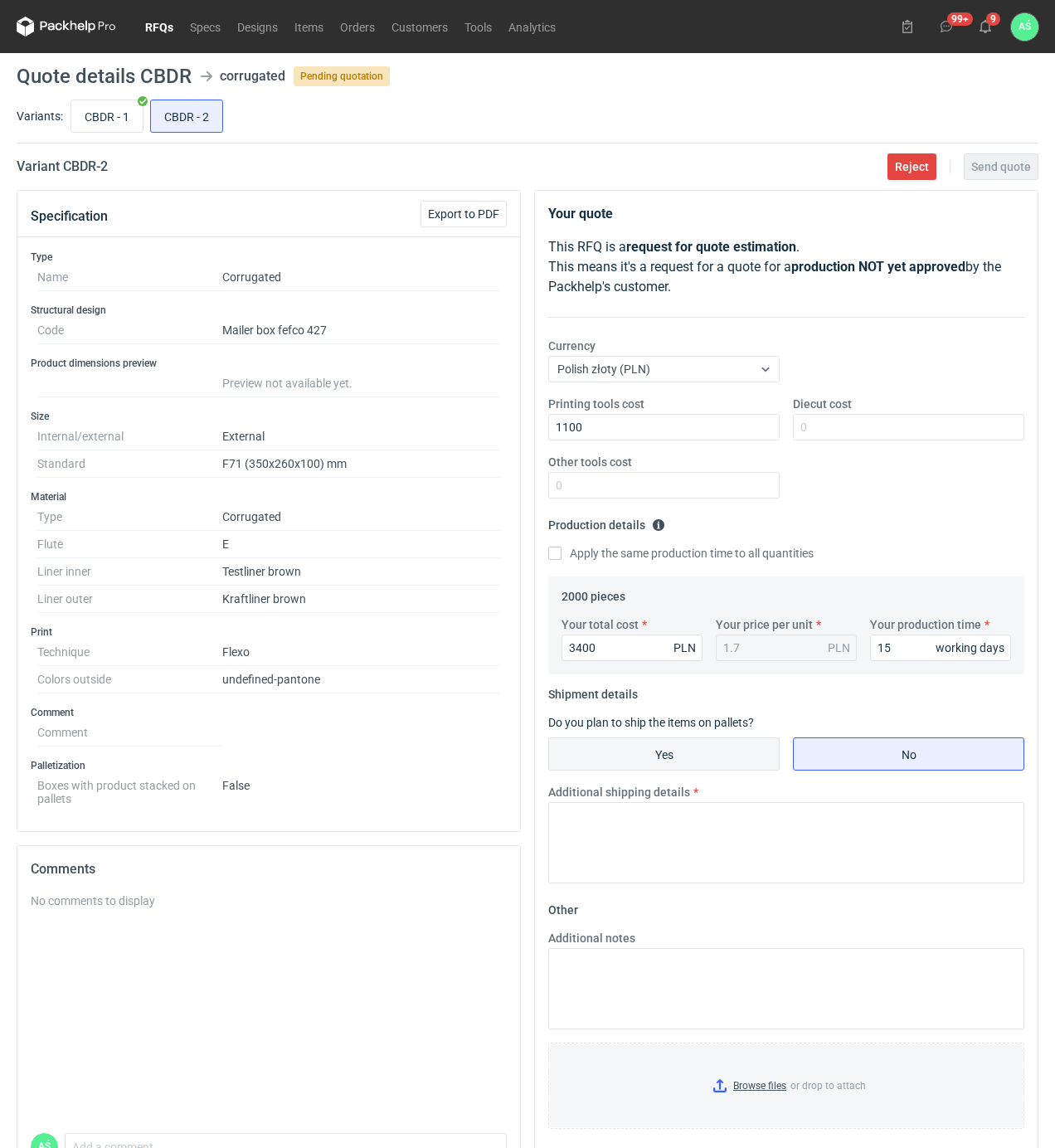
click at [720, 770] on input "Yes" at bounding box center [663, 753] width 230 height 32
radio input "true"
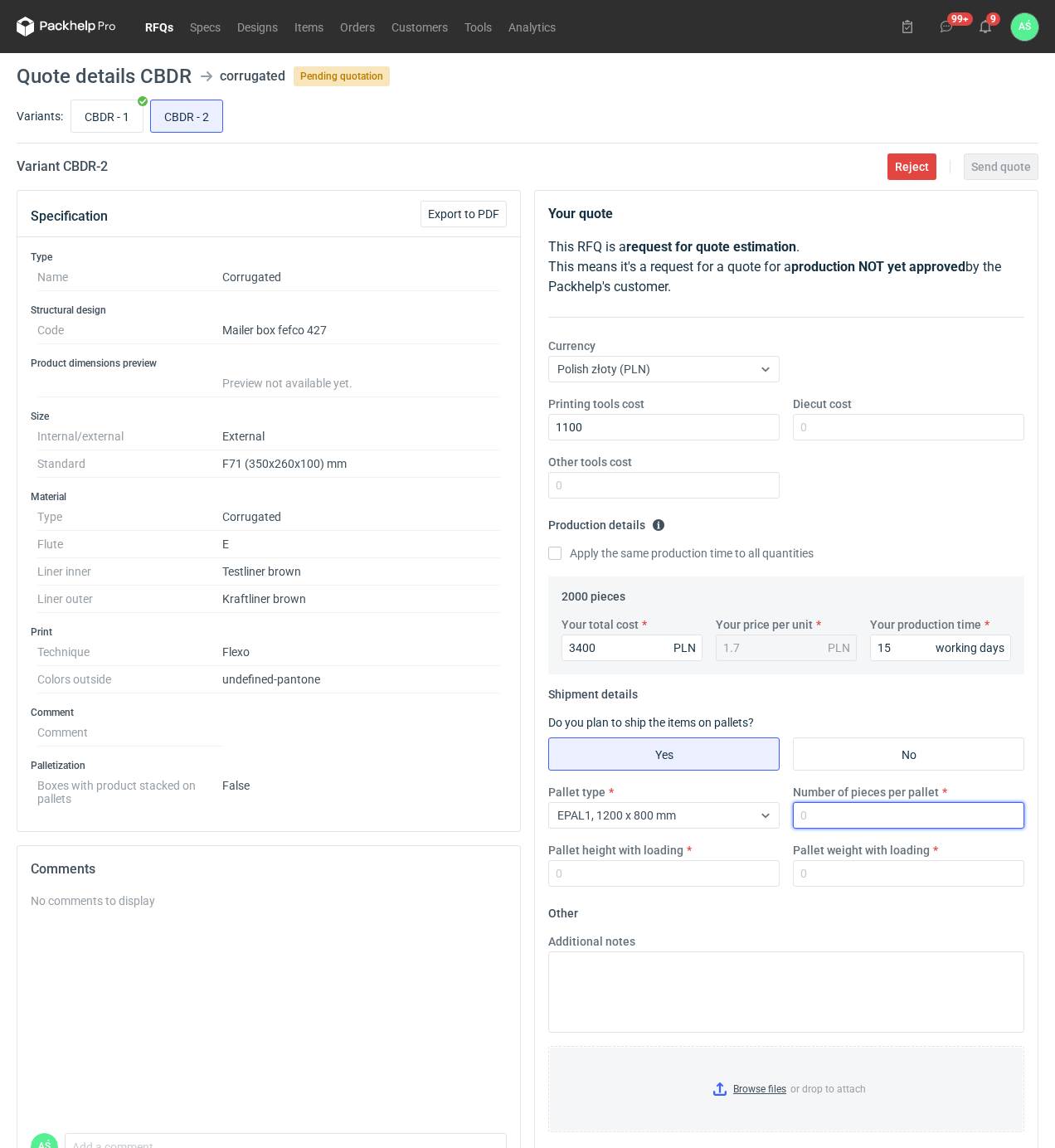
click at [819, 817] on input "Number of pieces per pallet" at bounding box center [908, 815] width 231 height 27
type input "1000"
type input "1850"
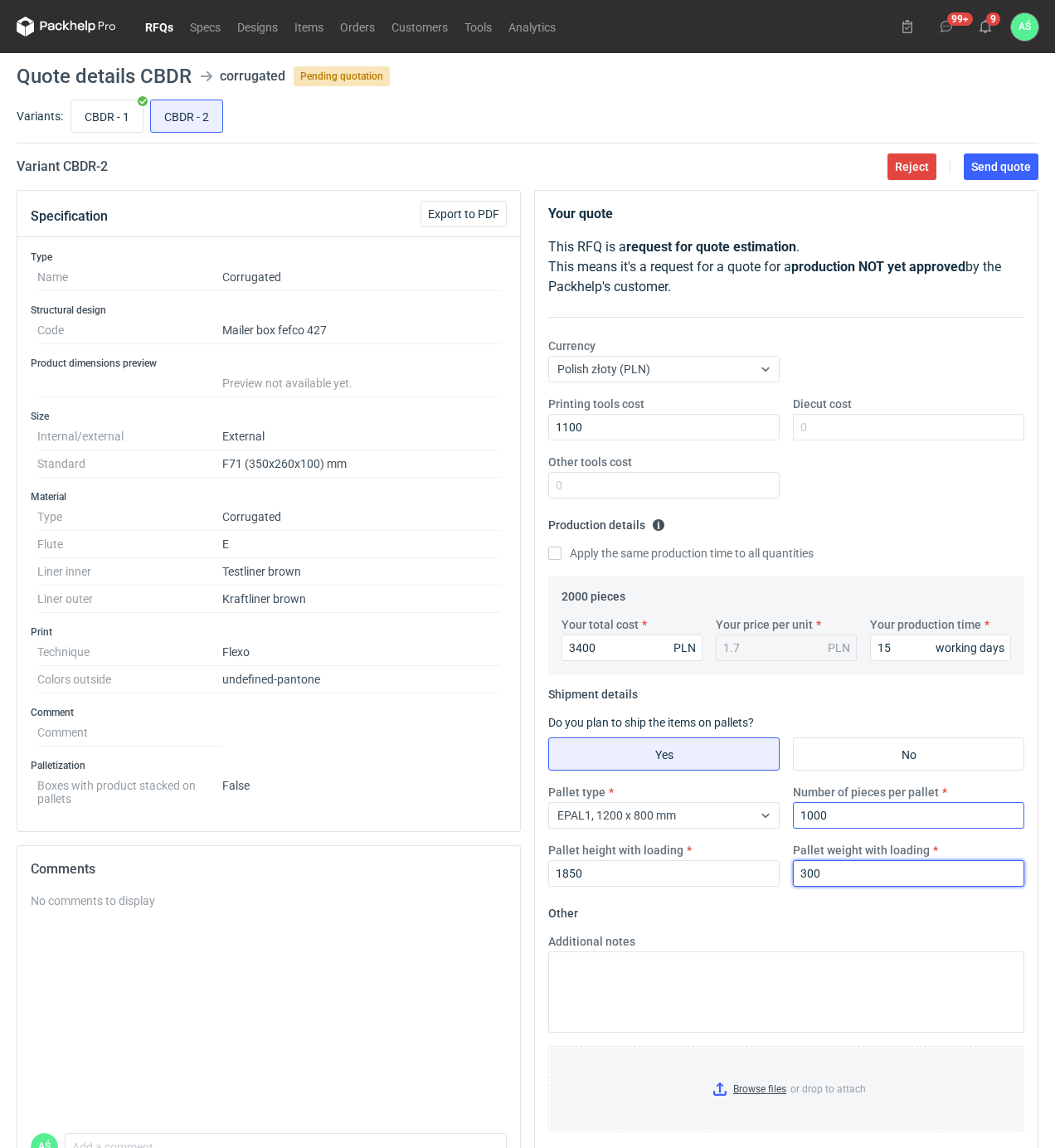
type input "300"
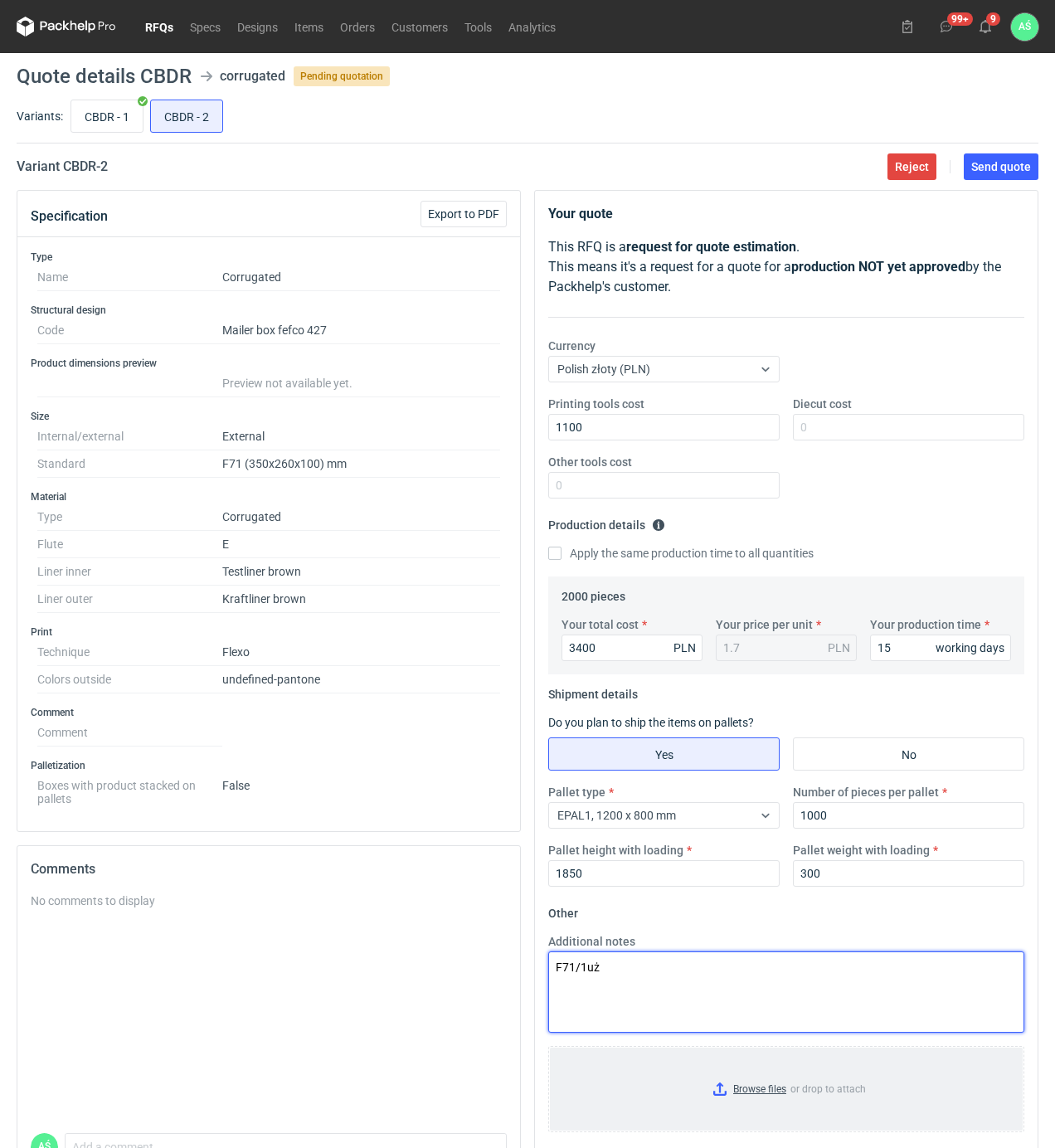
type textarea "F71/1uż"
click at [715, 1066] on input "Browse files or drop to attach" at bounding box center [786, 1089] width 473 height 83
click at [1010, 176] on button "Send quote" at bounding box center [1000, 167] width 74 height 27
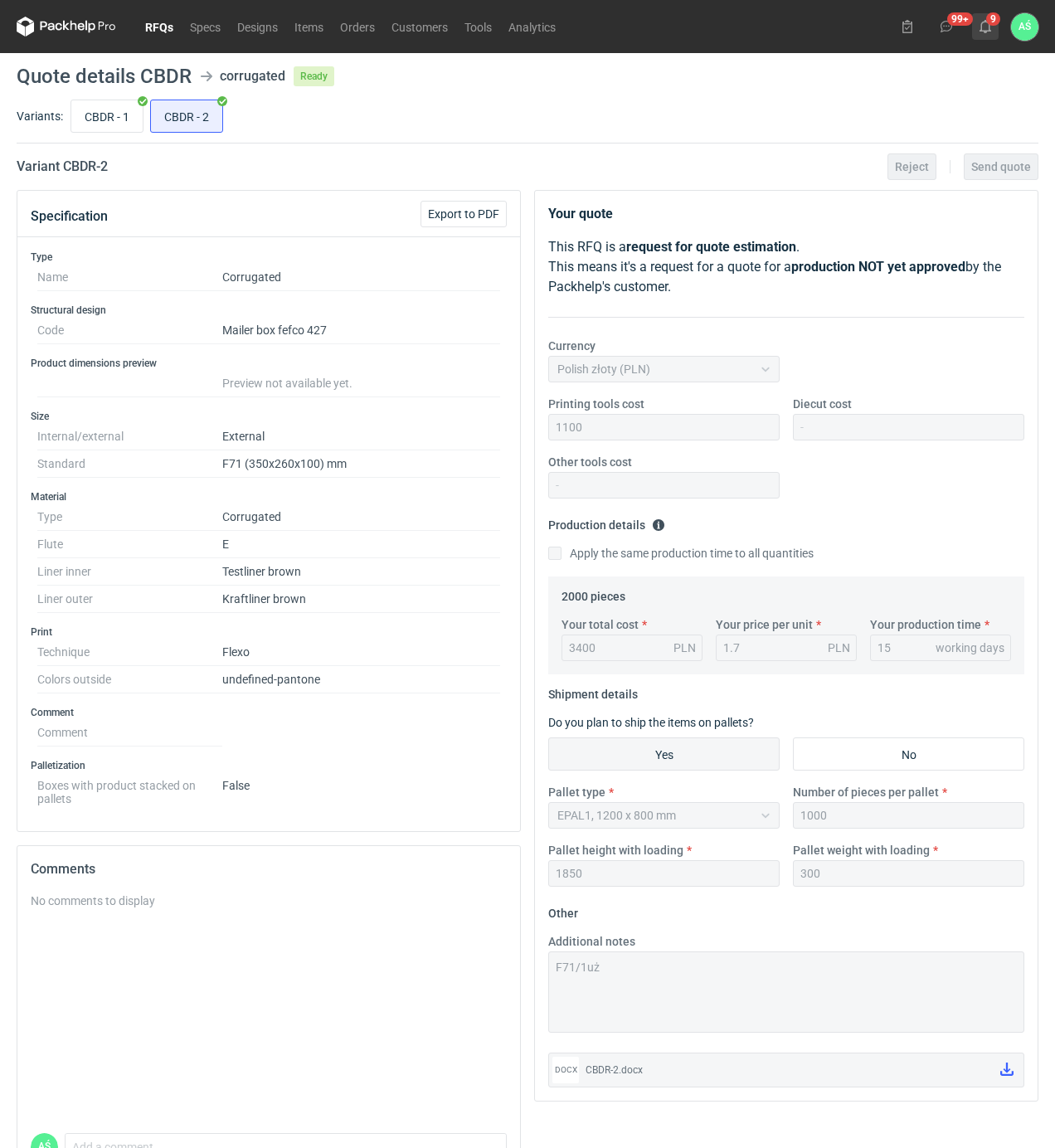
click at [980, 24] on icon at bounding box center [986, 27] width 14 height 14
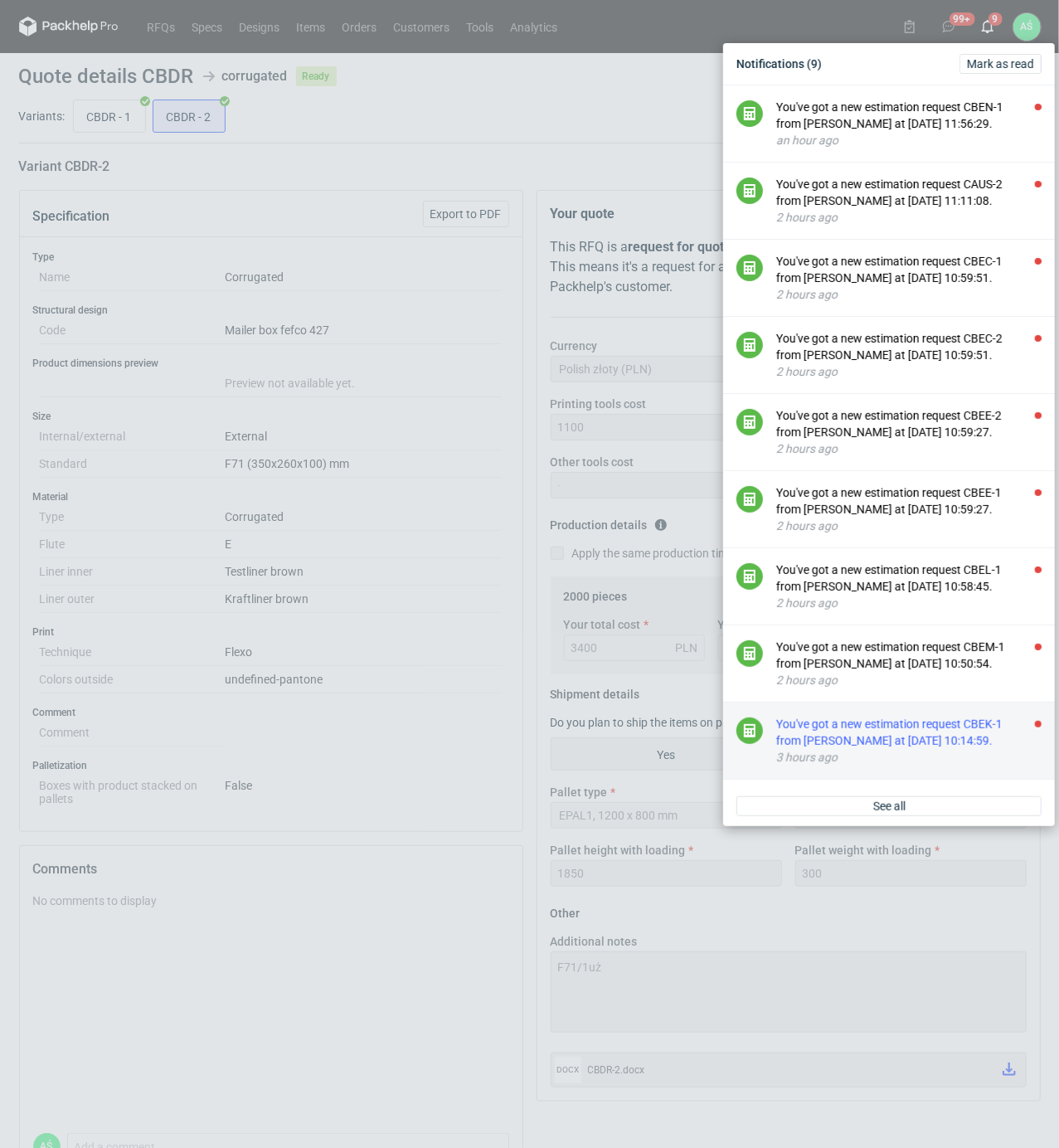
click at [961, 749] on div "You've got a new estimation request CBEK-1 from [PERSON_NAME] at [DATE] 10:14:5…" at bounding box center [909, 732] width 265 height 33
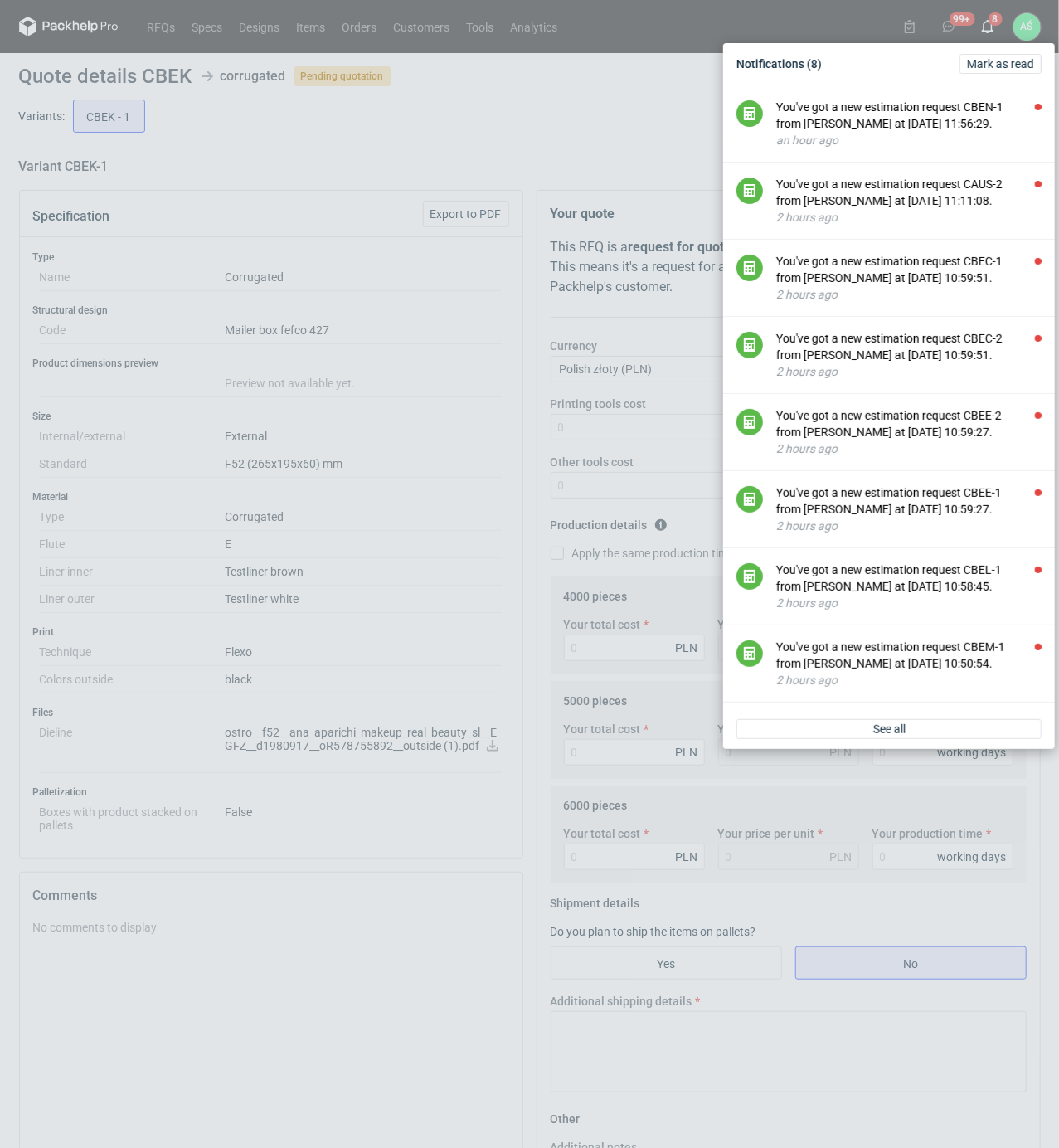
click at [424, 530] on div "Notifications (8) [PERSON_NAME] as read You've got a new estimation request CBE…" at bounding box center [530, 574] width 1059 height 1148
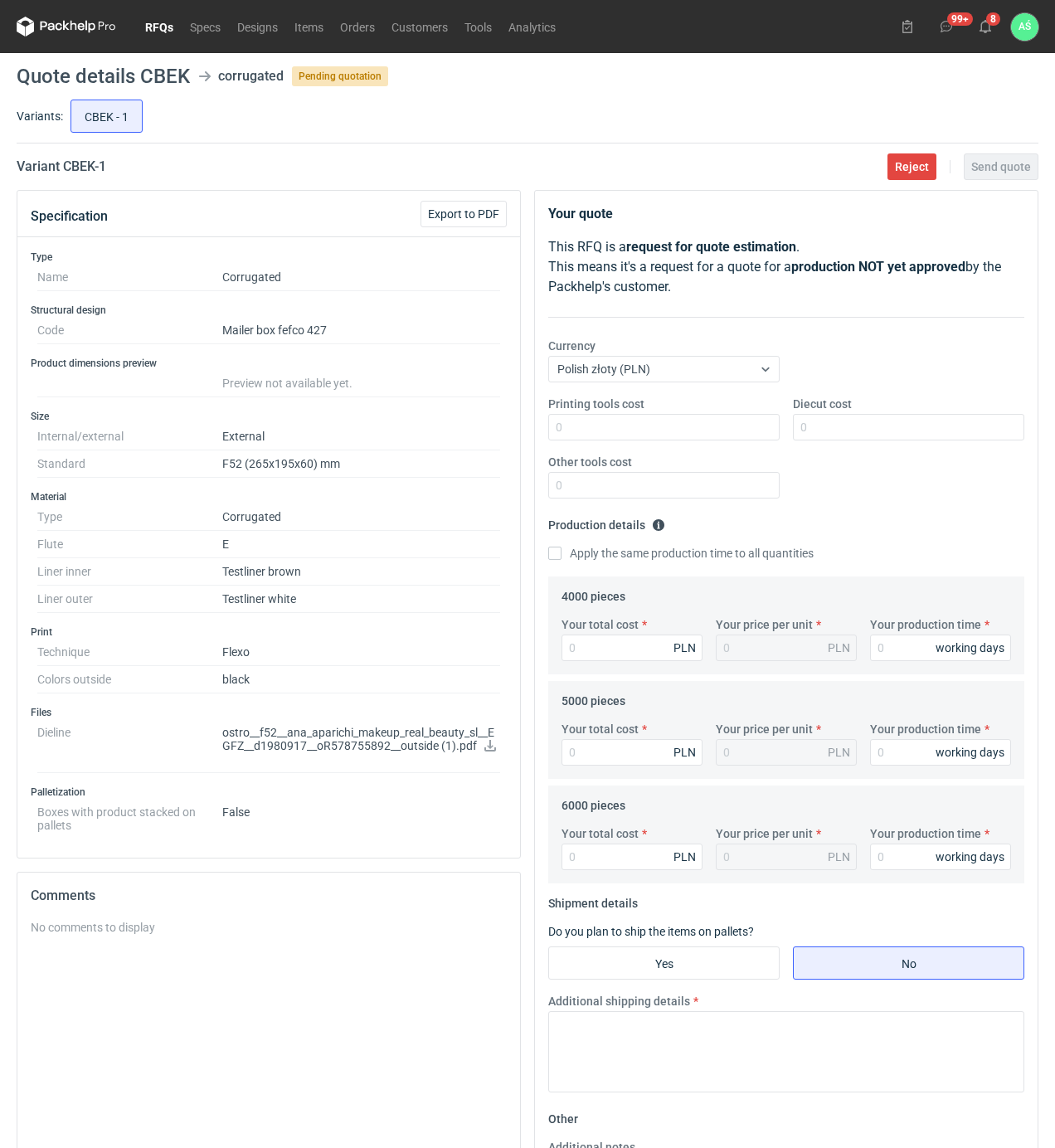
click at [499, 747] on p "ostro__f52__ana_aparichi_makeup_real_beauty_sl__EGFZ__d1980917__oR578755892__ou…" at bounding box center [361, 739] width 278 height 28
click at [484, 751] on icon at bounding box center [490, 746] width 12 height 12
click at [598, 645] on input "Your total cost" at bounding box center [632, 648] width 141 height 27
type input "2960"
type input "0.74"
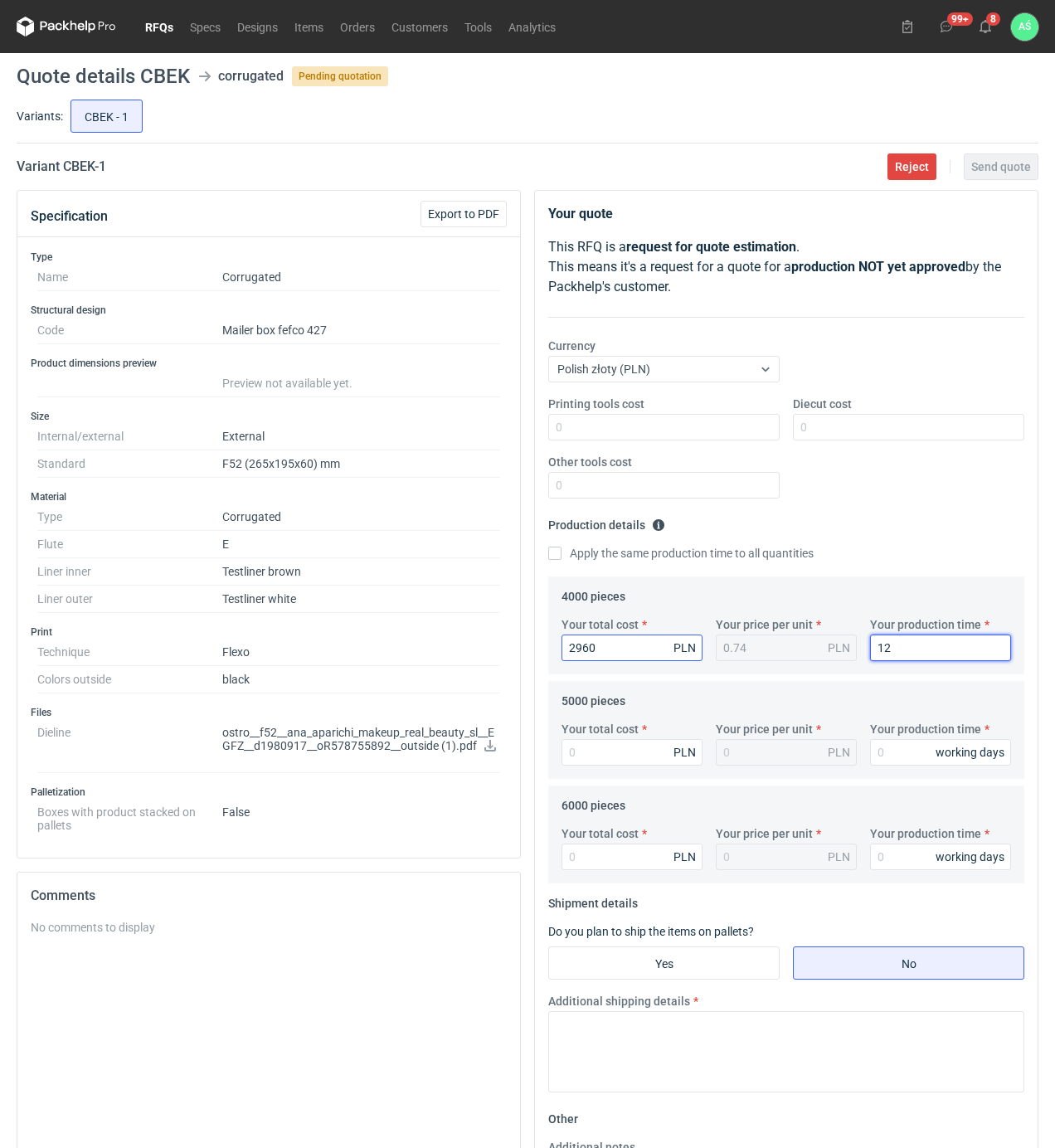
type input "12"
type input "3650"
type input "0.73"
type input "12"
type input "4320"
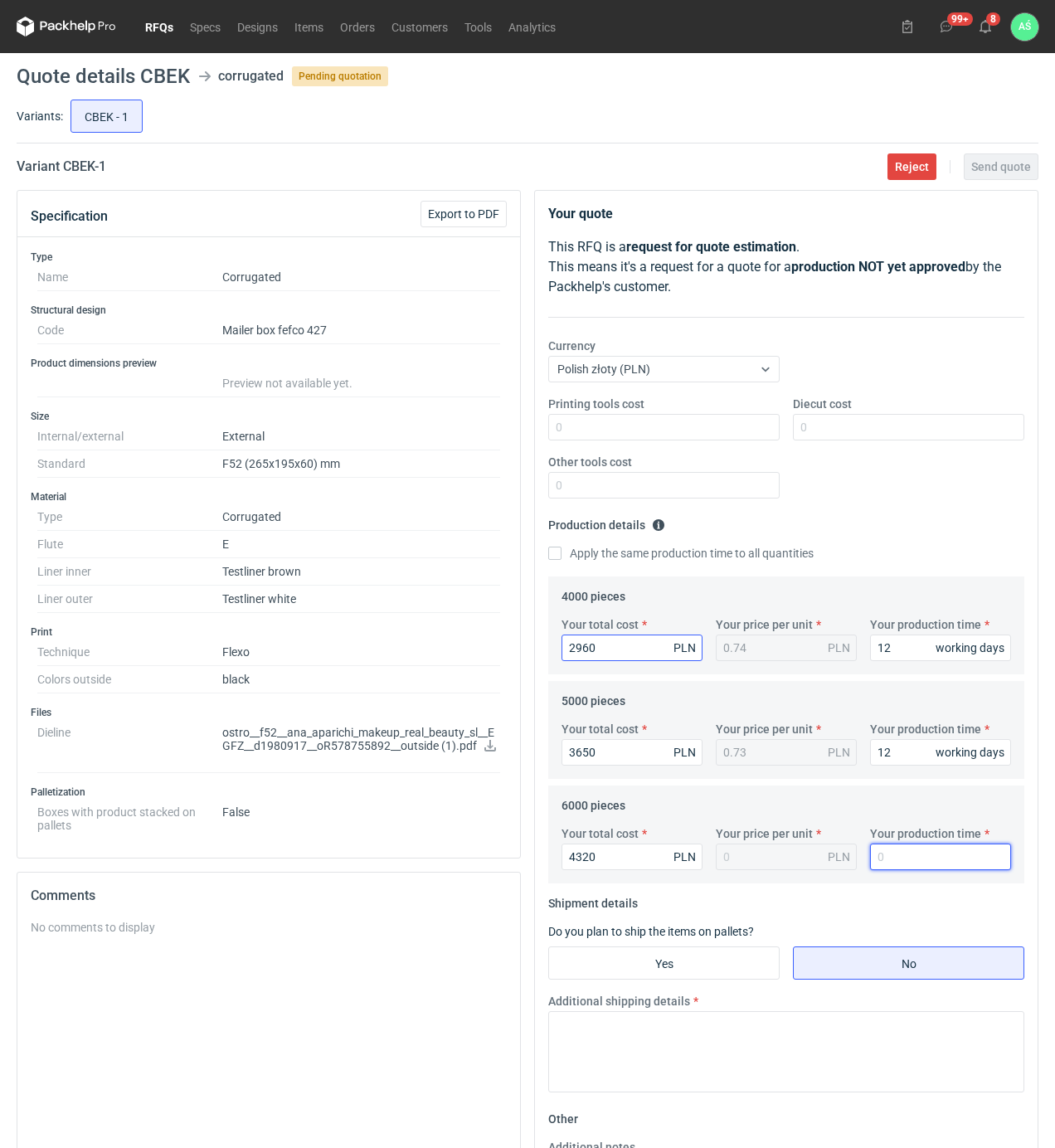
type input "0.72"
type input "12"
click at [690, 989] on fieldset "Shipment details Do you plan to ship the items on pallets? Yes No Additional sh…" at bounding box center [786, 998] width 476 height 216
click at [695, 979] on input "Yes" at bounding box center [663, 963] width 230 height 32
radio input "true"
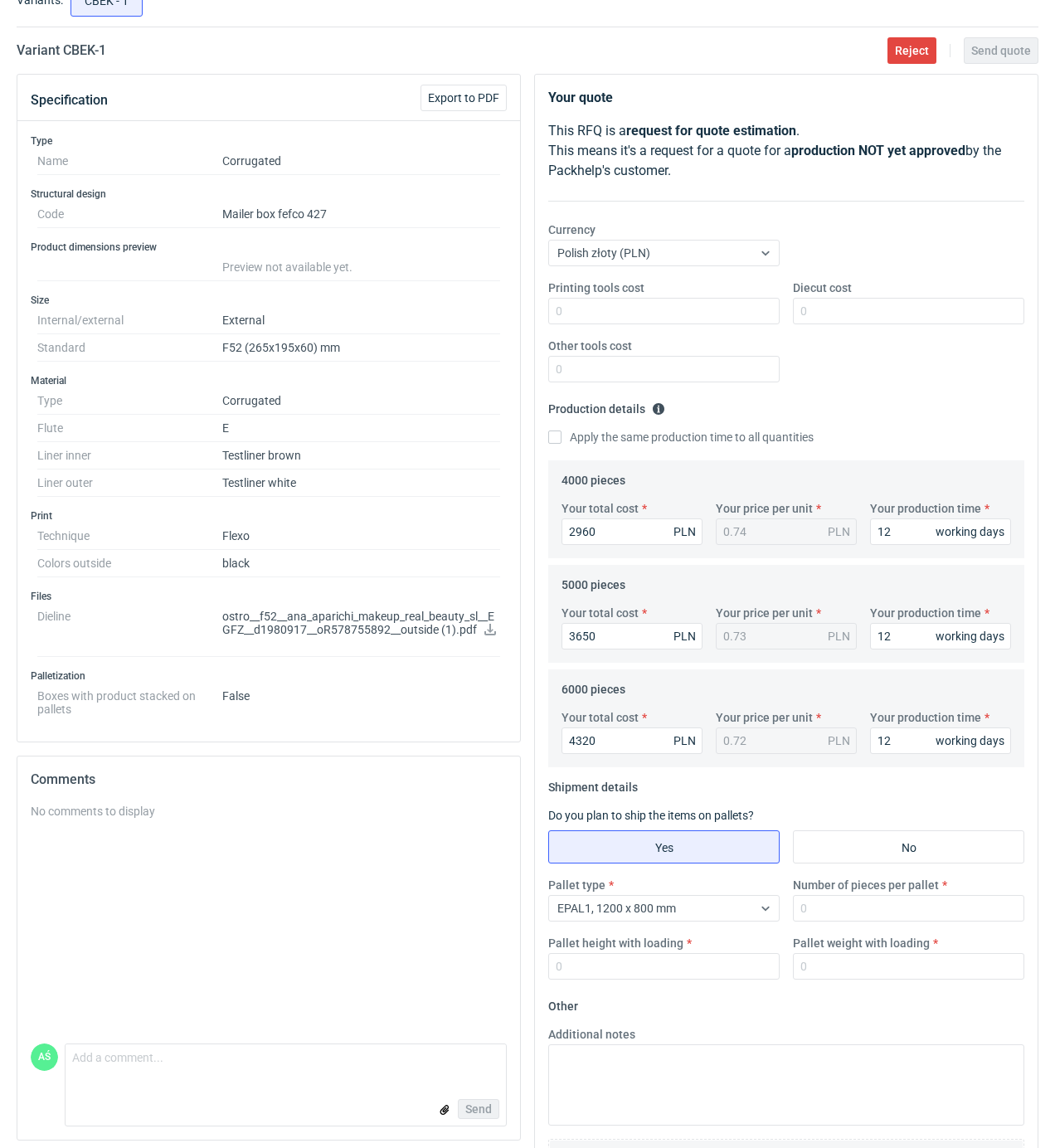
scroll to position [237, 0]
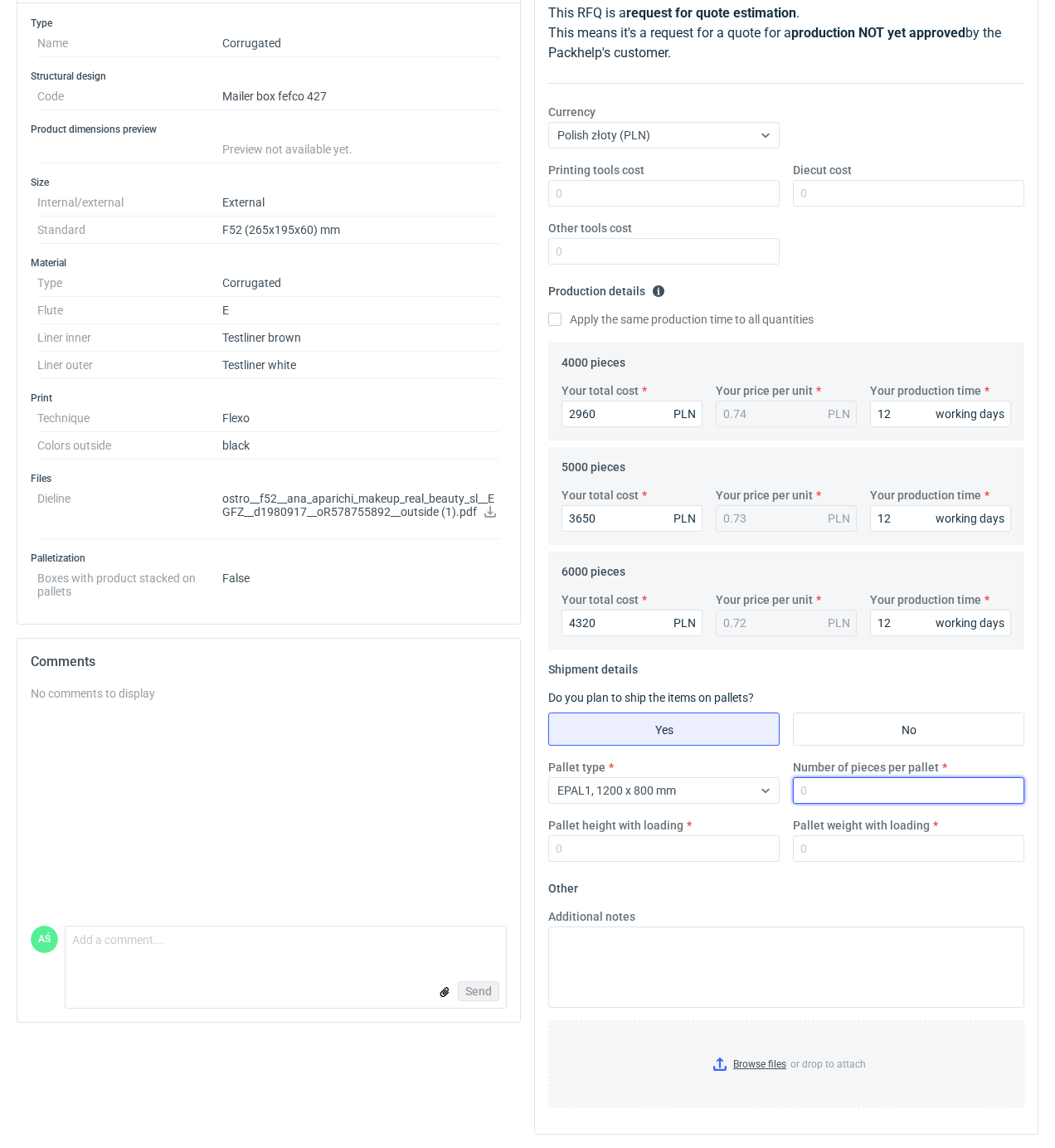
click at [837, 788] on input "Number of pieces per pallet" at bounding box center [908, 791] width 231 height 27
type input "2000"
type input "1850"
type input "300"
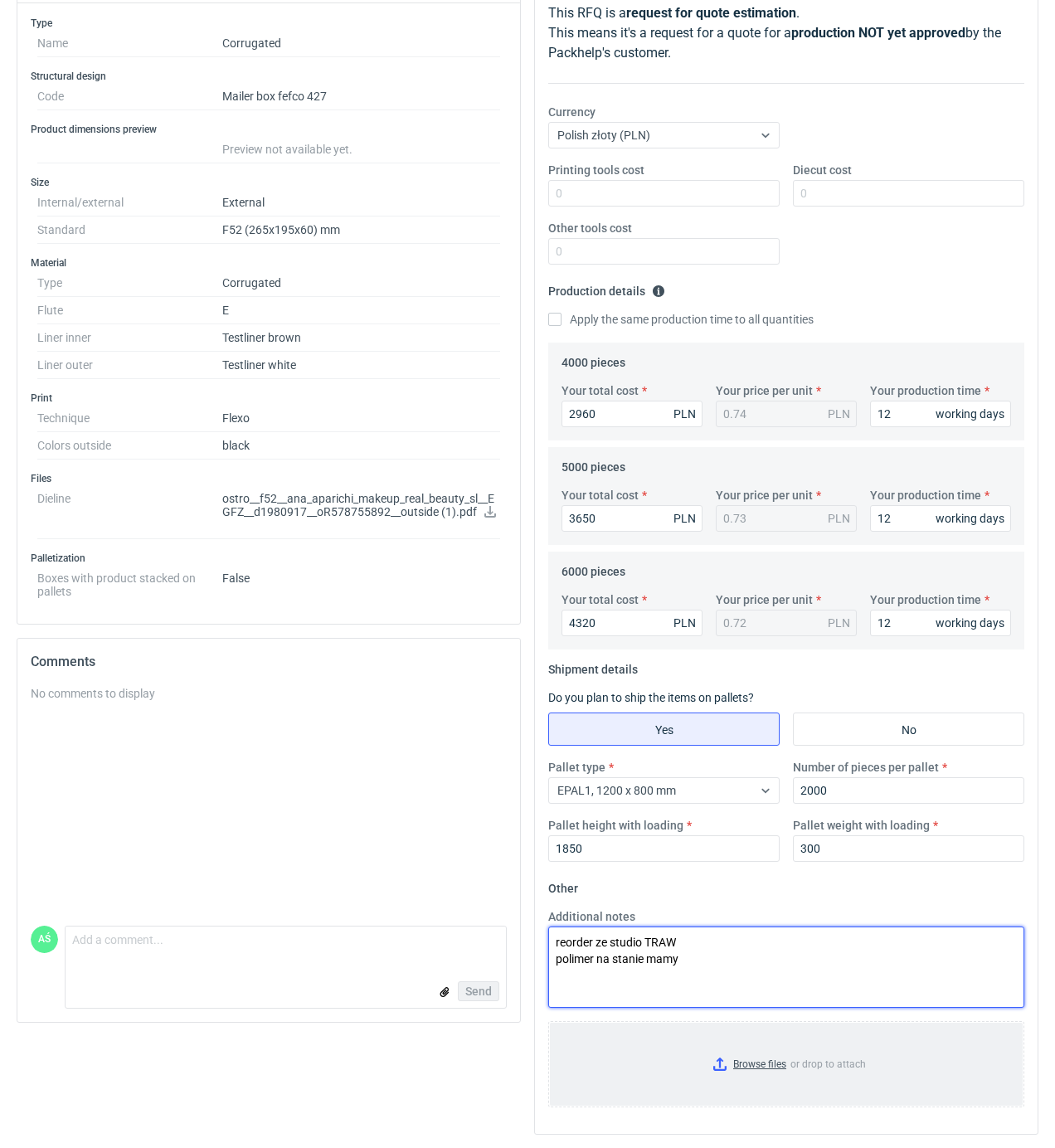
type textarea "reorder ze studio TRAW polimer na stanie mamy"
click at [768, 1069] on input "Browse files or drop to attach" at bounding box center [786, 1064] width 473 height 83
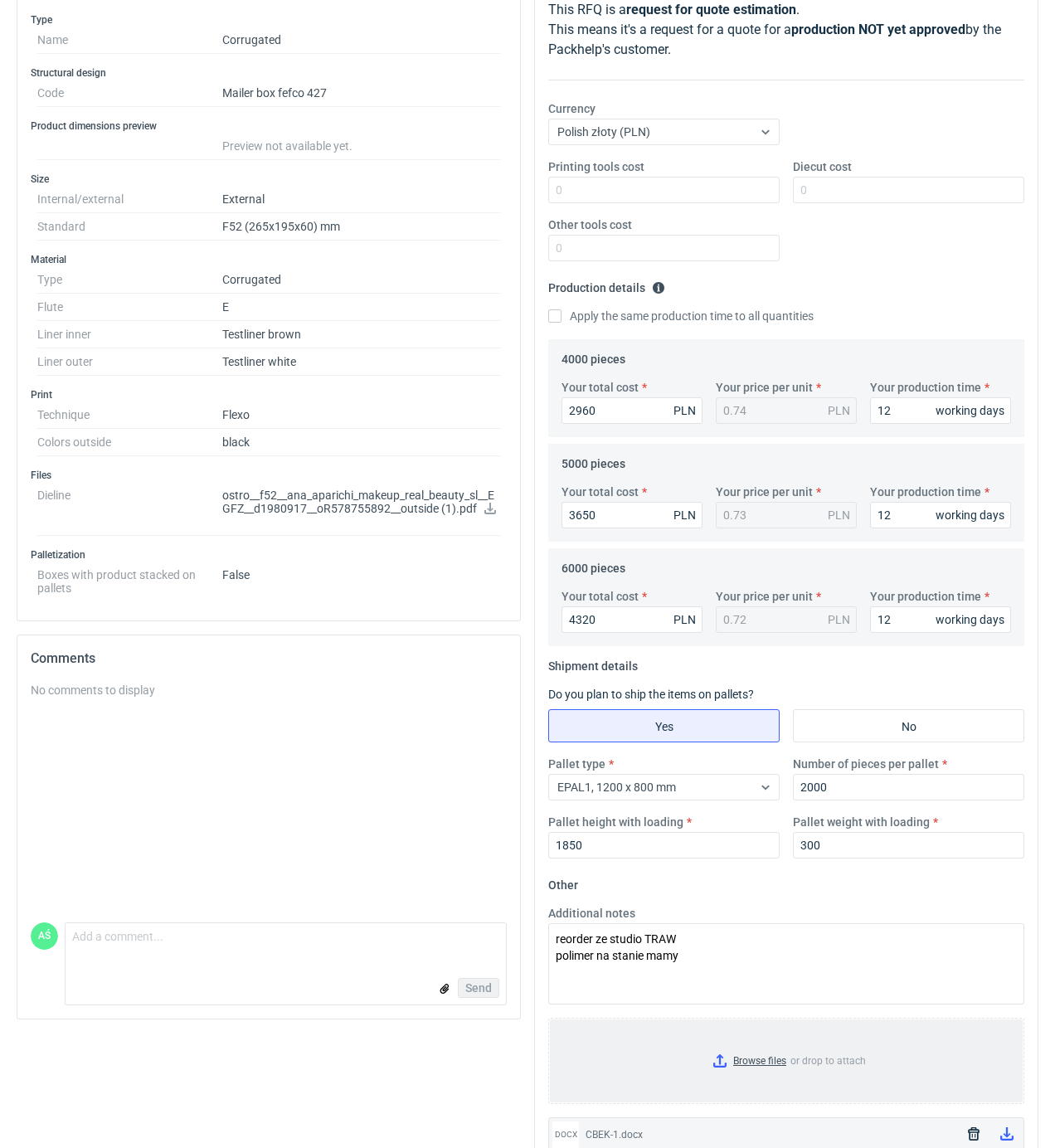
click at [720, 1080] on input "Browse files or drop to attach" at bounding box center [786, 1061] width 473 height 83
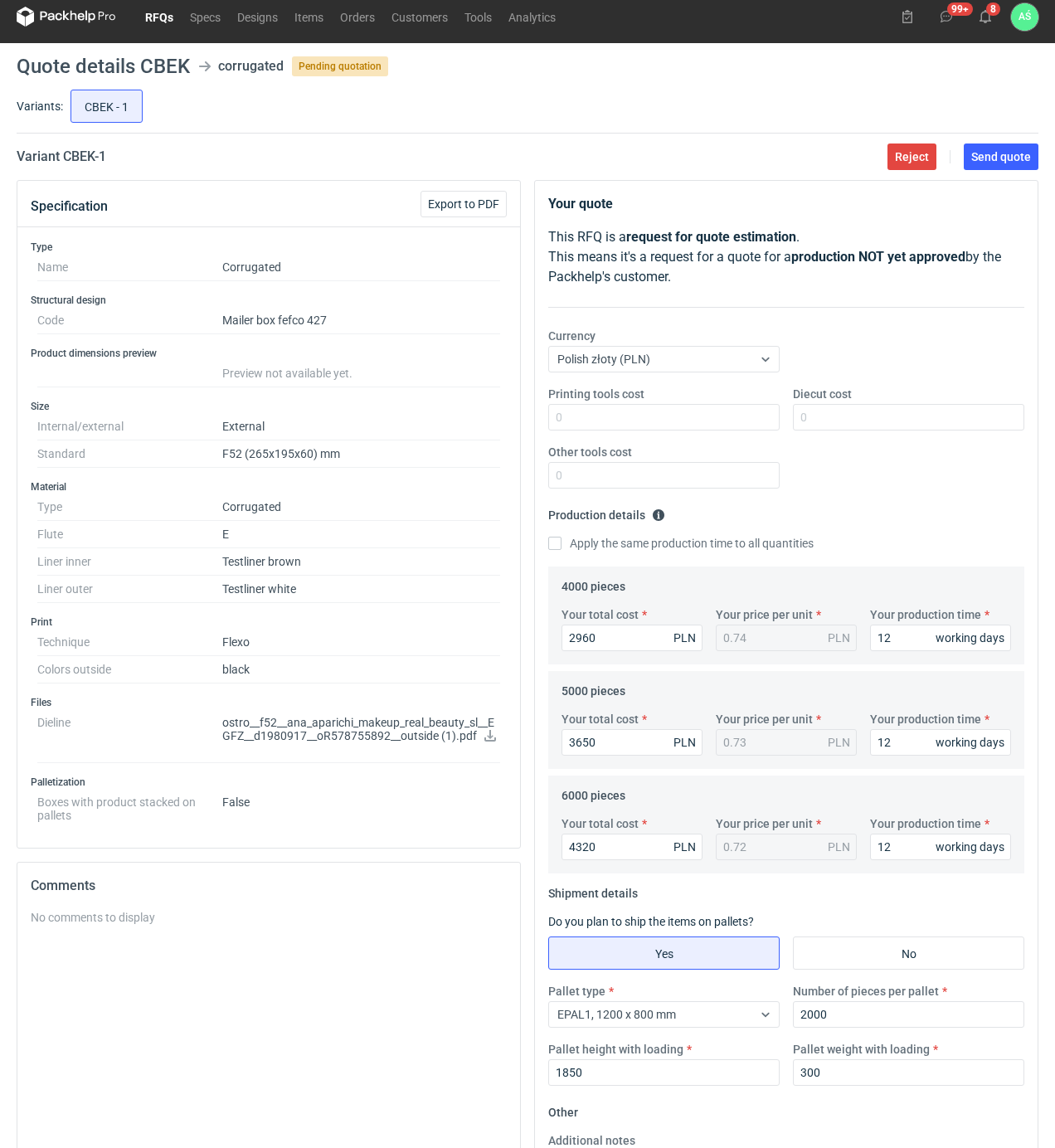
scroll to position [0, 0]
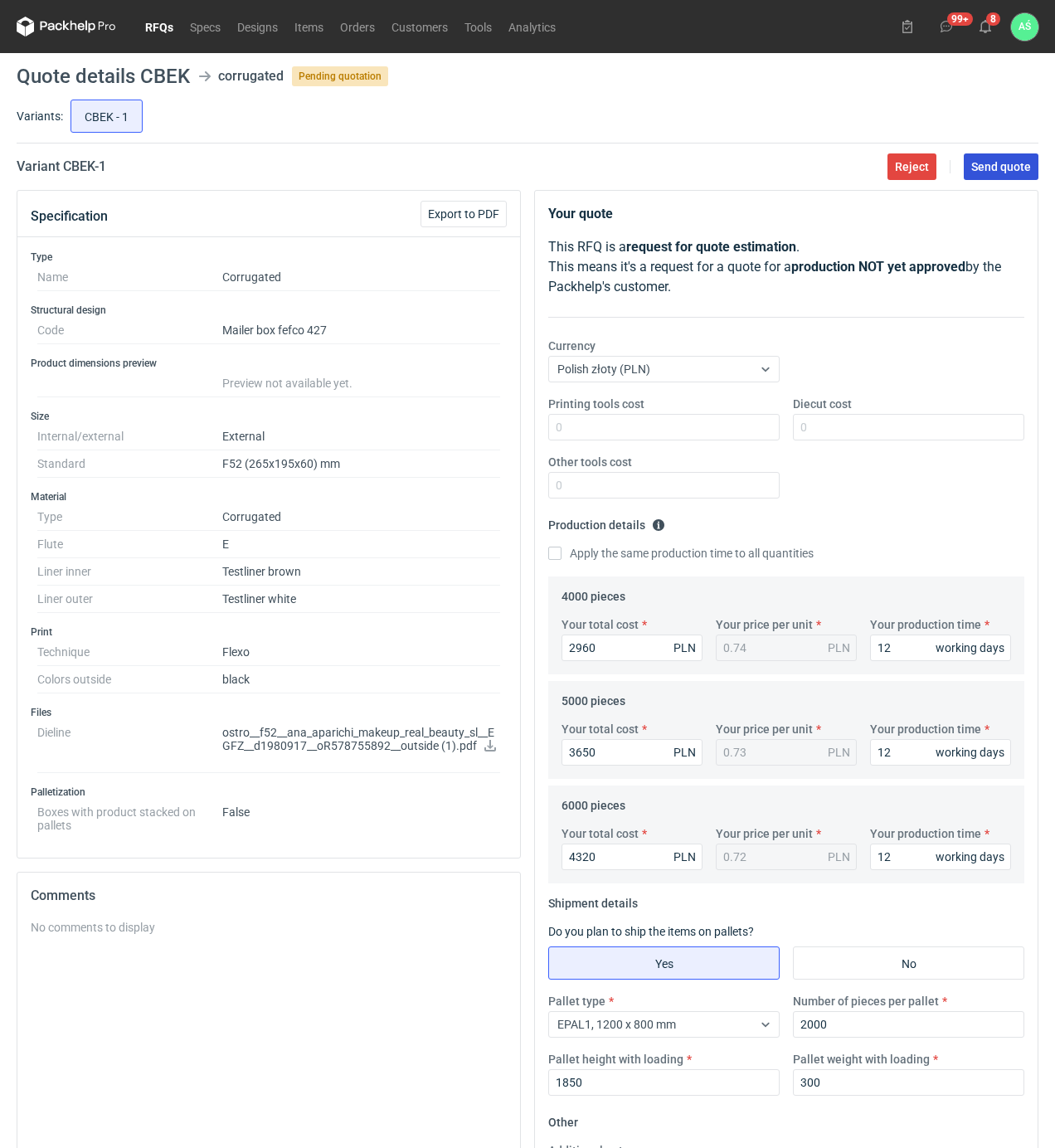
click at [1007, 164] on span "Send quote" at bounding box center [1001, 167] width 60 height 12
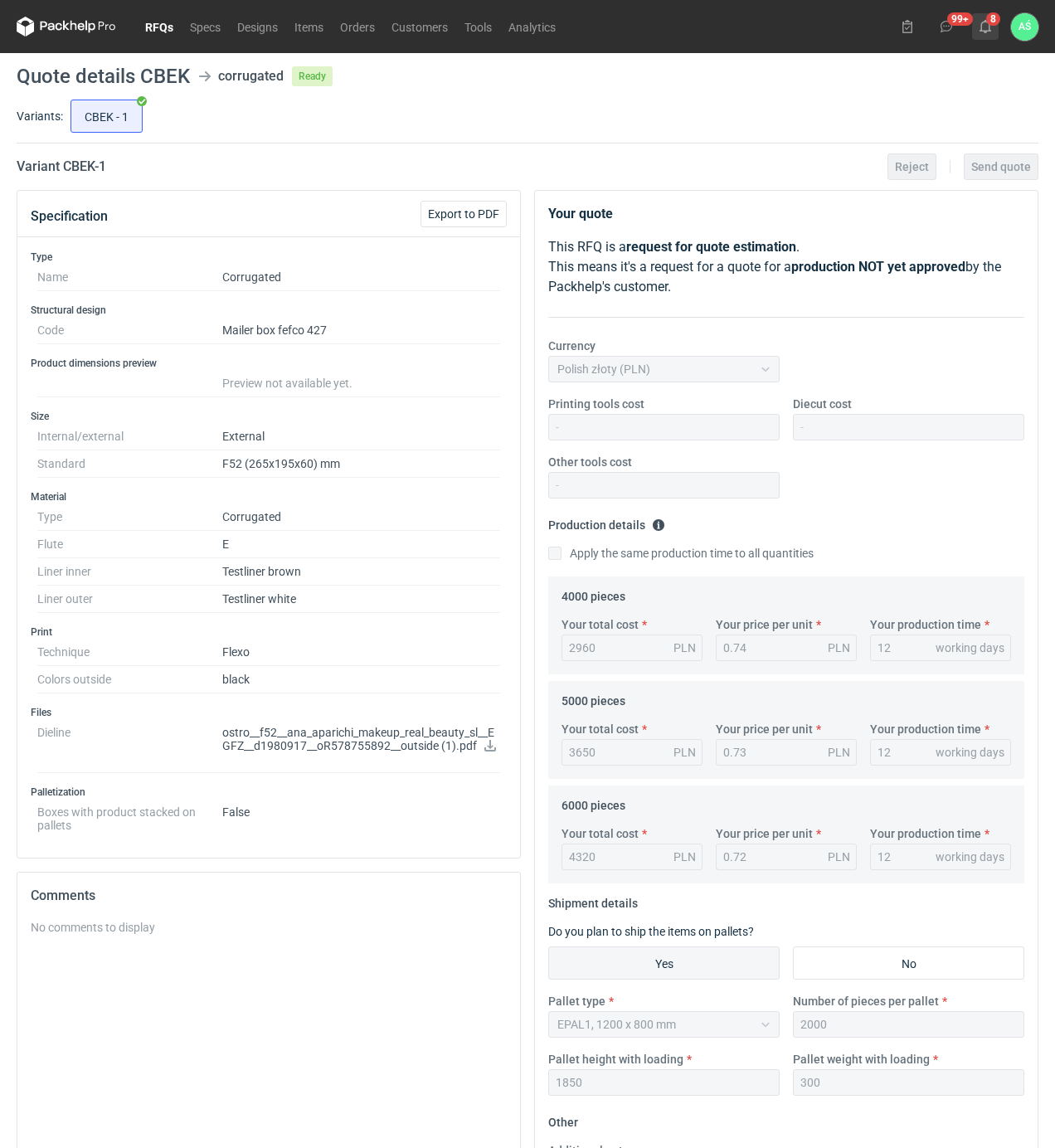
click at [984, 28] on icon at bounding box center [986, 27] width 14 height 14
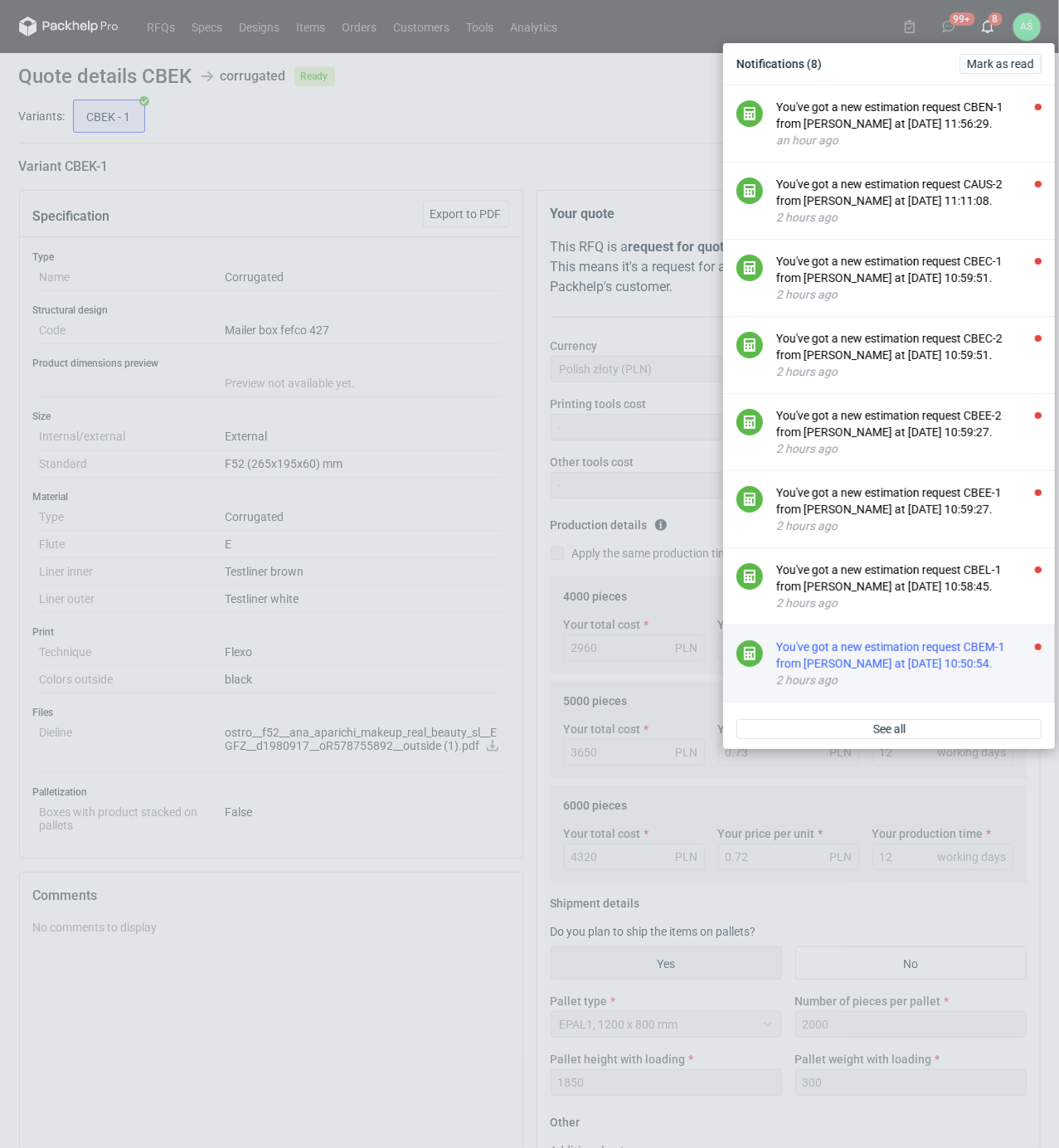
click at [949, 650] on div "You've got a new estimation request CBEM-1 from [PERSON_NAME] at [DATE] 10:50:5…" at bounding box center [909, 655] width 265 height 33
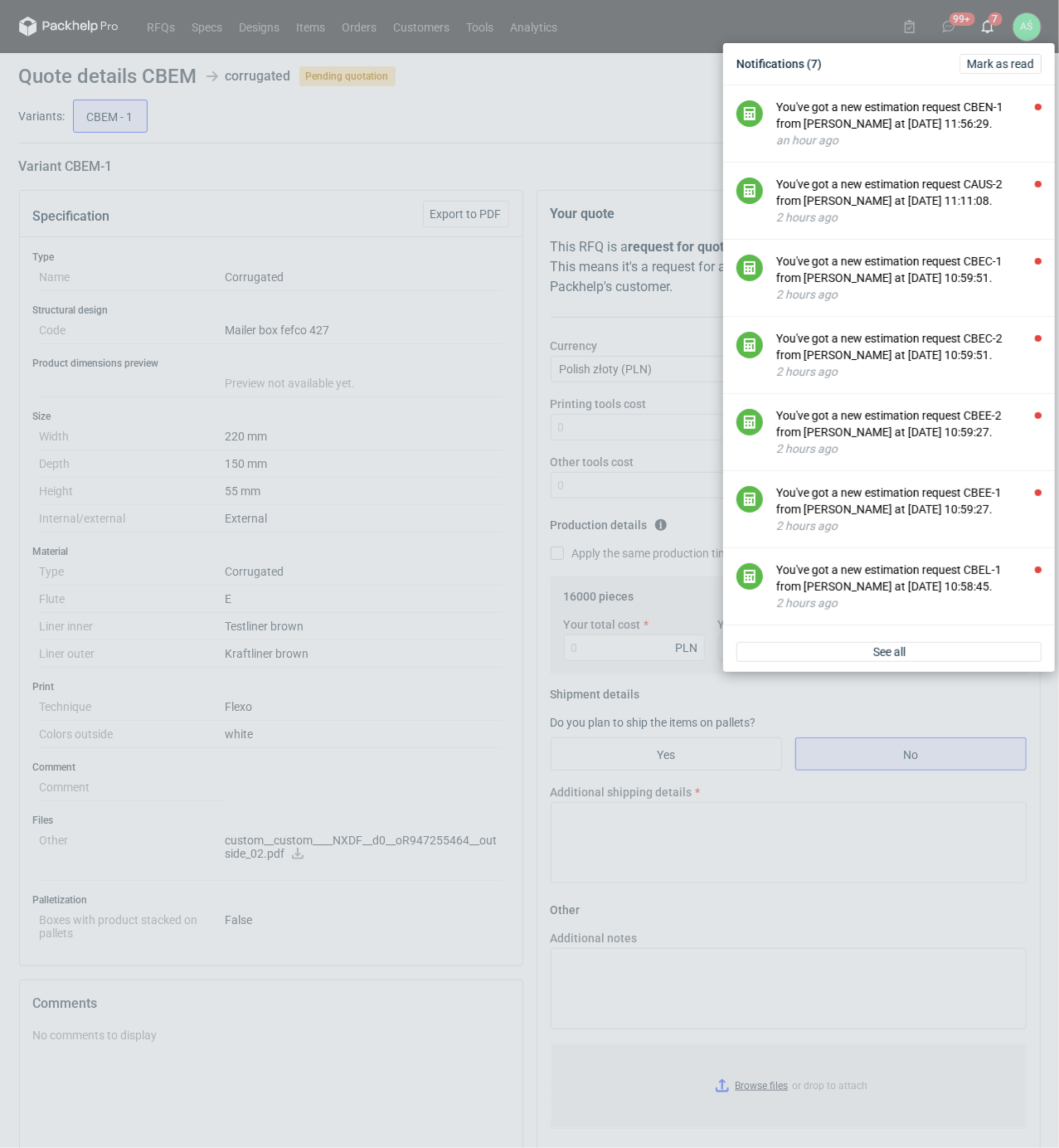
click at [440, 416] on div "Notifications (7) [PERSON_NAME] as read You've got a new estimation request CBE…" at bounding box center [530, 574] width 1059 height 1148
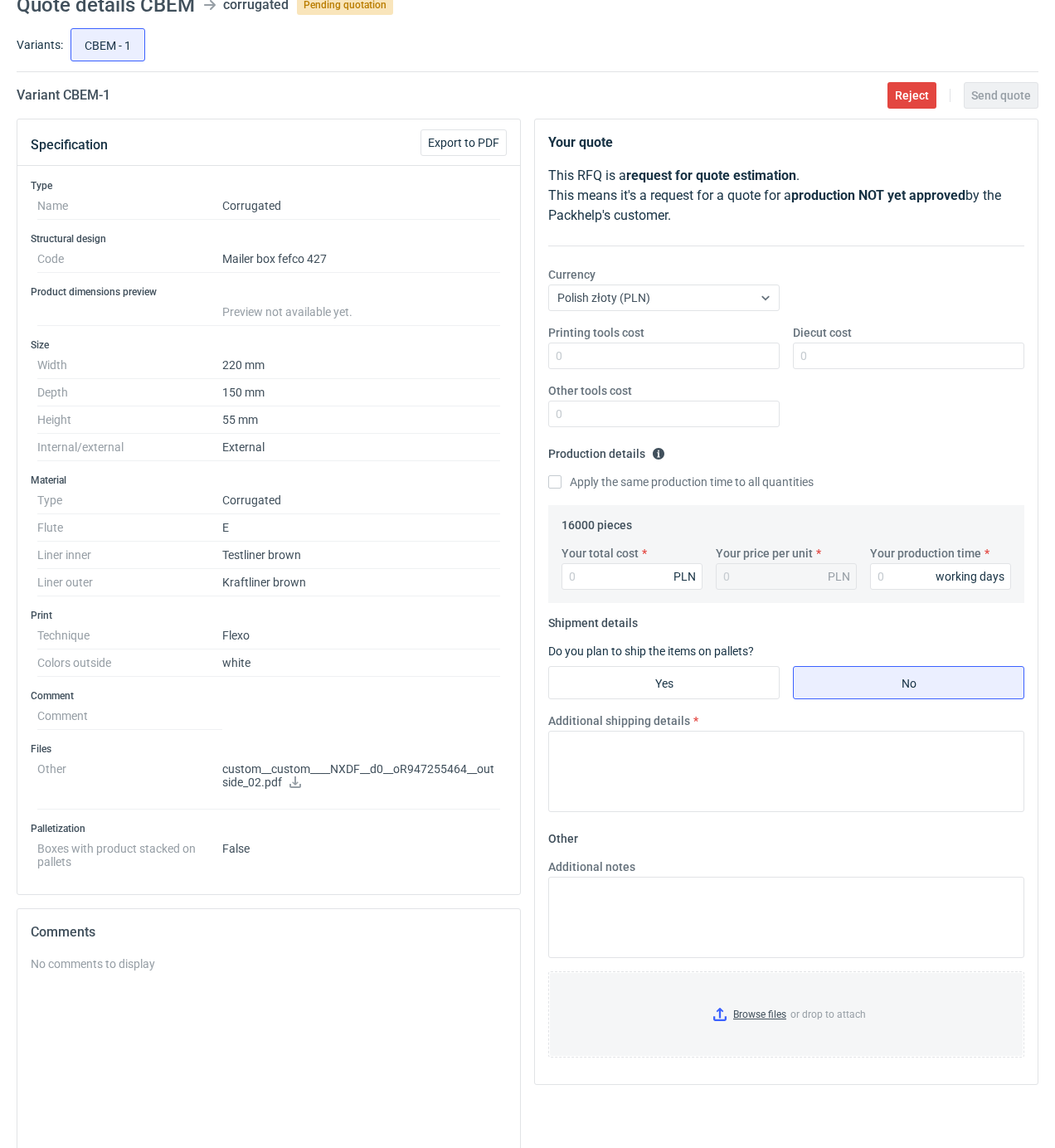
scroll to position [110, 0]
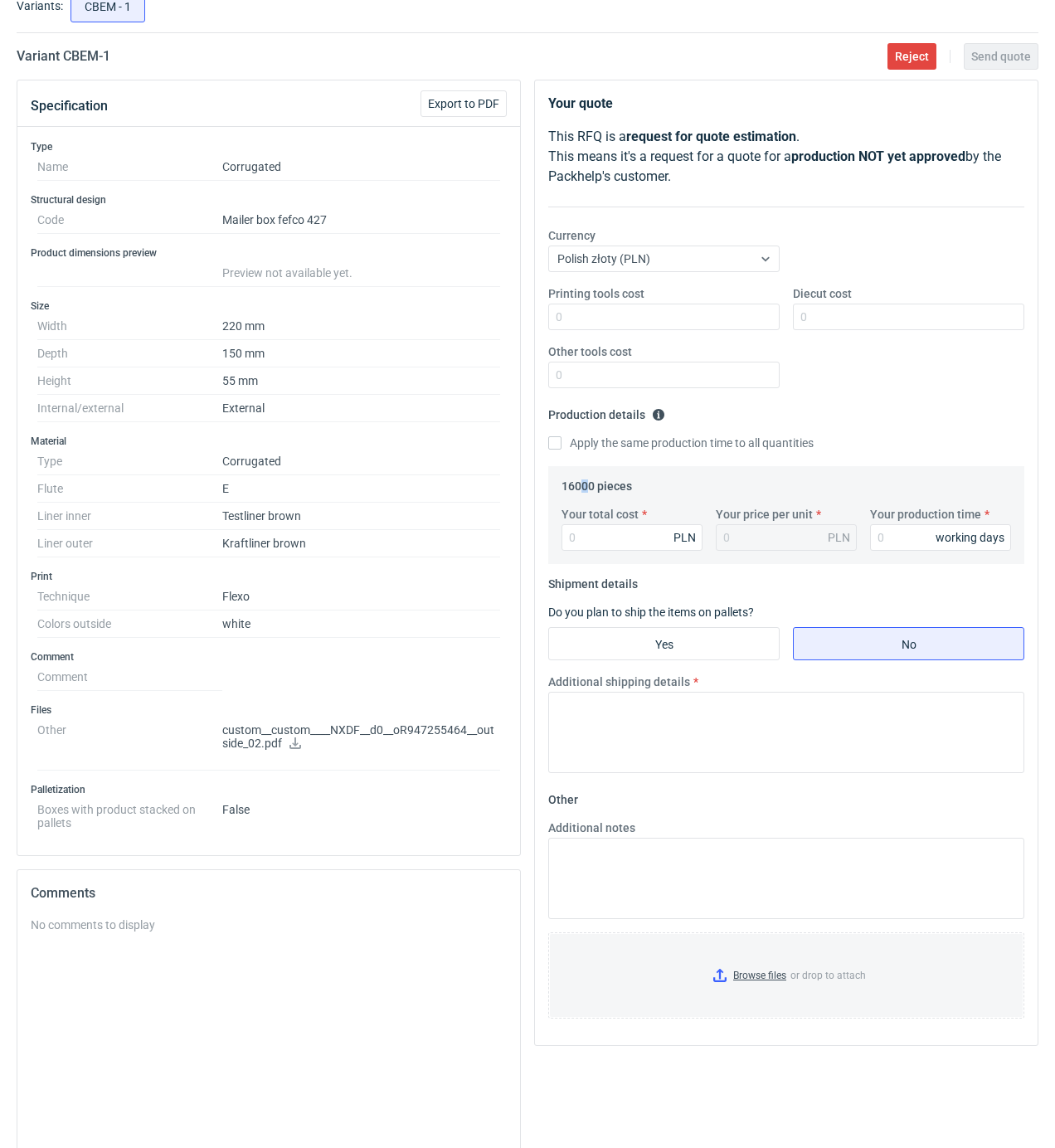
click at [587, 482] on legend "16000 pieces" at bounding box center [596, 482] width 70 height 20
click at [296, 744] on icon at bounding box center [295, 743] width 12 height 12
click at [720, 320] on input "Printing tools cost" at bounding box center [663, 317] width 231 height 27
type input "1500"
type input "2100"
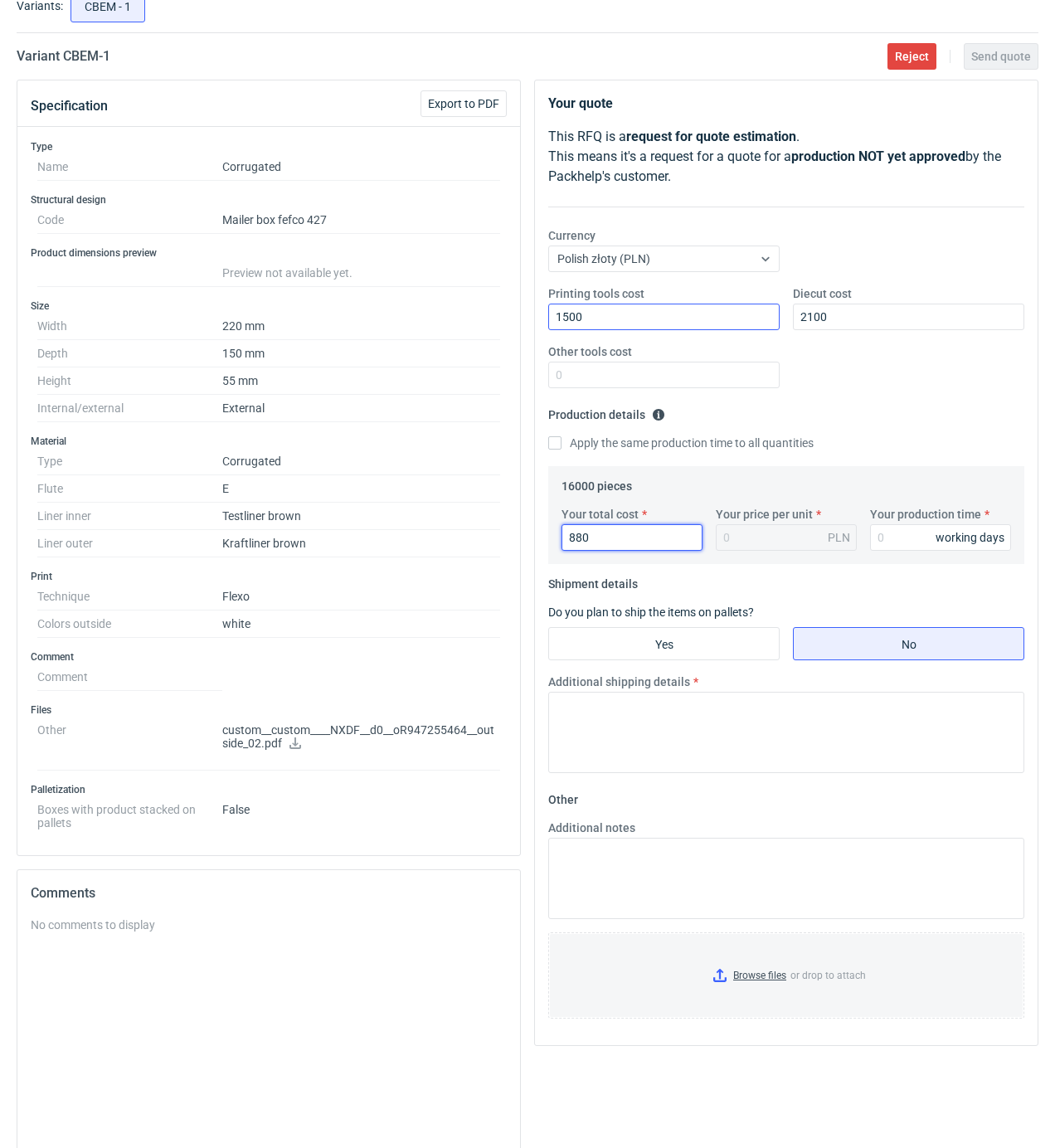
type input "8800"
type input "0.55"
type input "8800"
type input "15"
click at [704, 660] on label "Yes" at bounding box center [663, 643] width 231 height 33
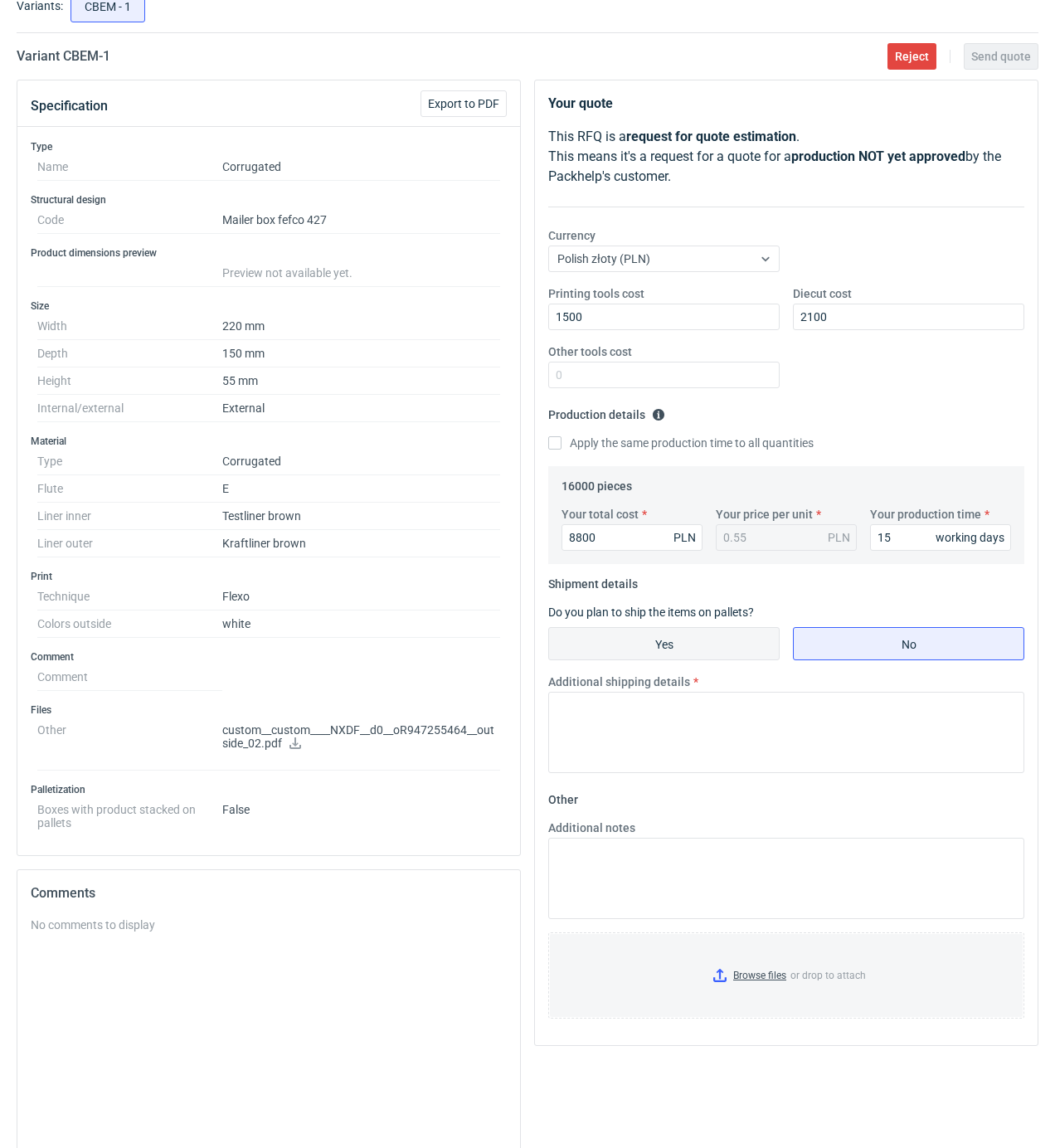
click at [704, 660] on input "Yes" at bounding box center [663, 643] width 230 height 32
radio input "true"
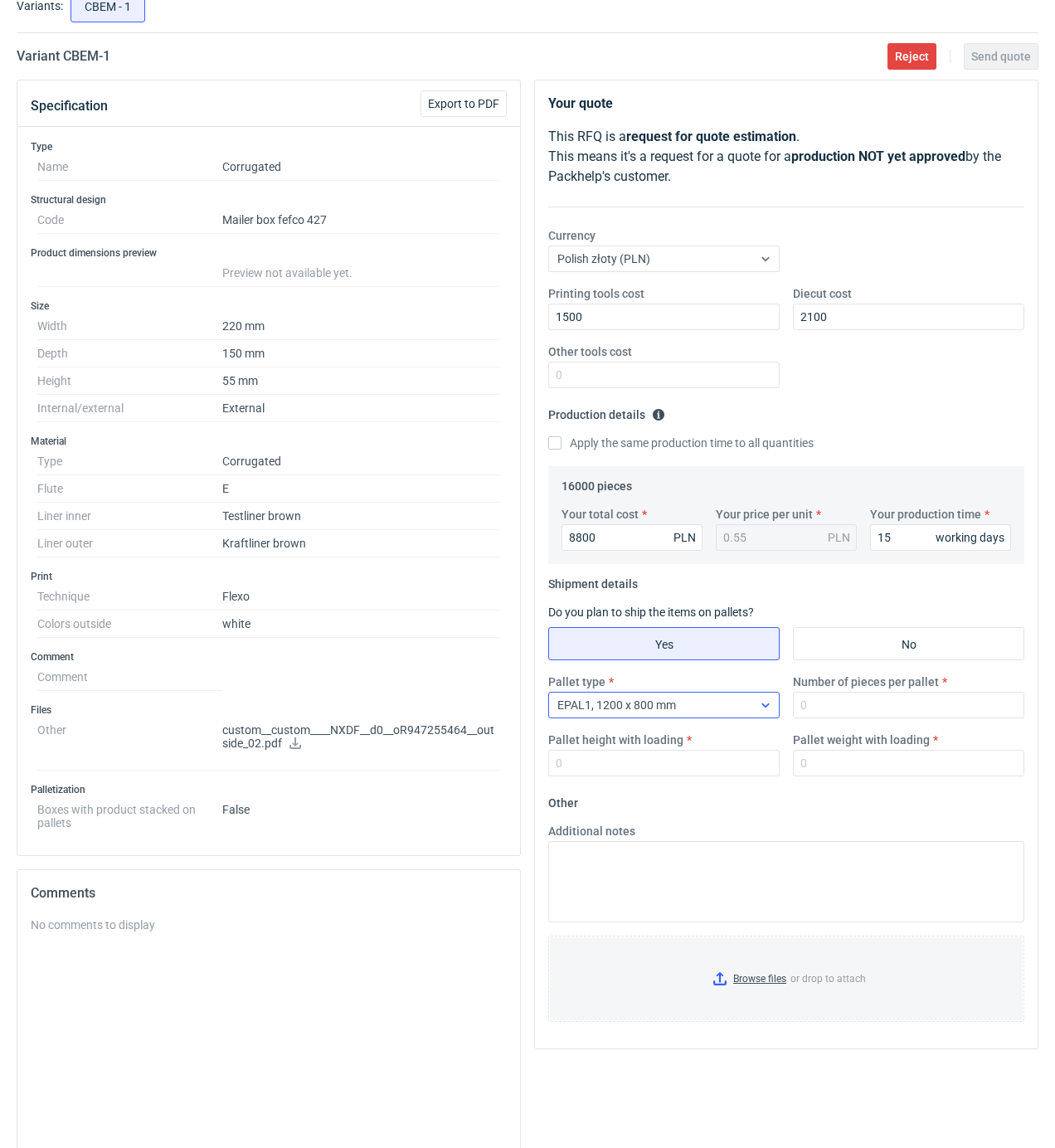
click at [731, 704] on div "EPAL1, 1200 x 800 mm" at bounding box center [650, 705] width 203 height 23
click at [685, 783] on div "EPAL1, 1200 x 800 mm EPAL2, 1200 x 1000 mm EPAL3, 1000 x 1200 mm 1/2 EUR6, 800 …" at bounding box center [665, 811] width 222 height 163
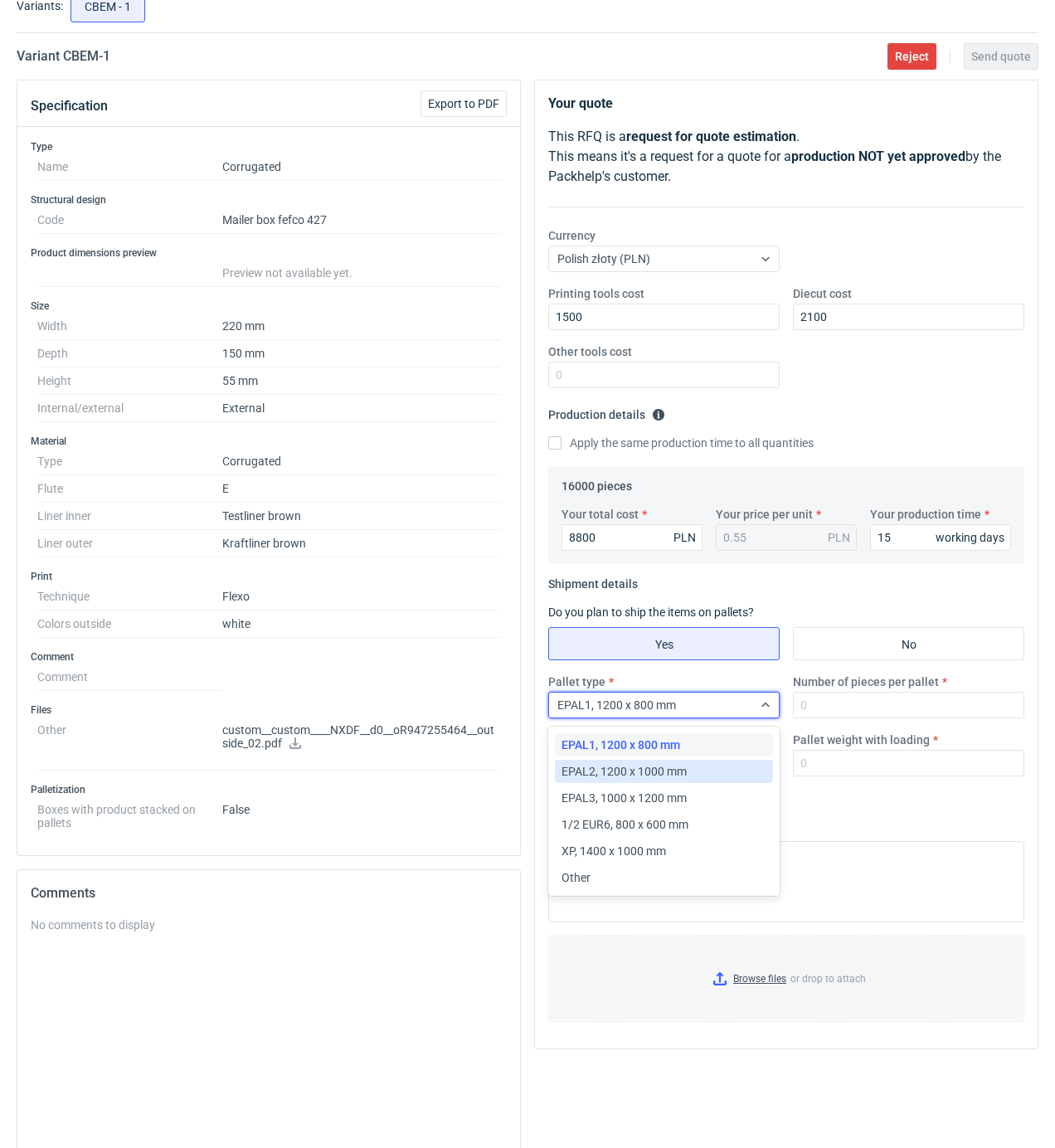
click at [682, 778] on span "EPAL2, 1200 x 1000 mm" at bounding box center [624, 771] width 125 height 16
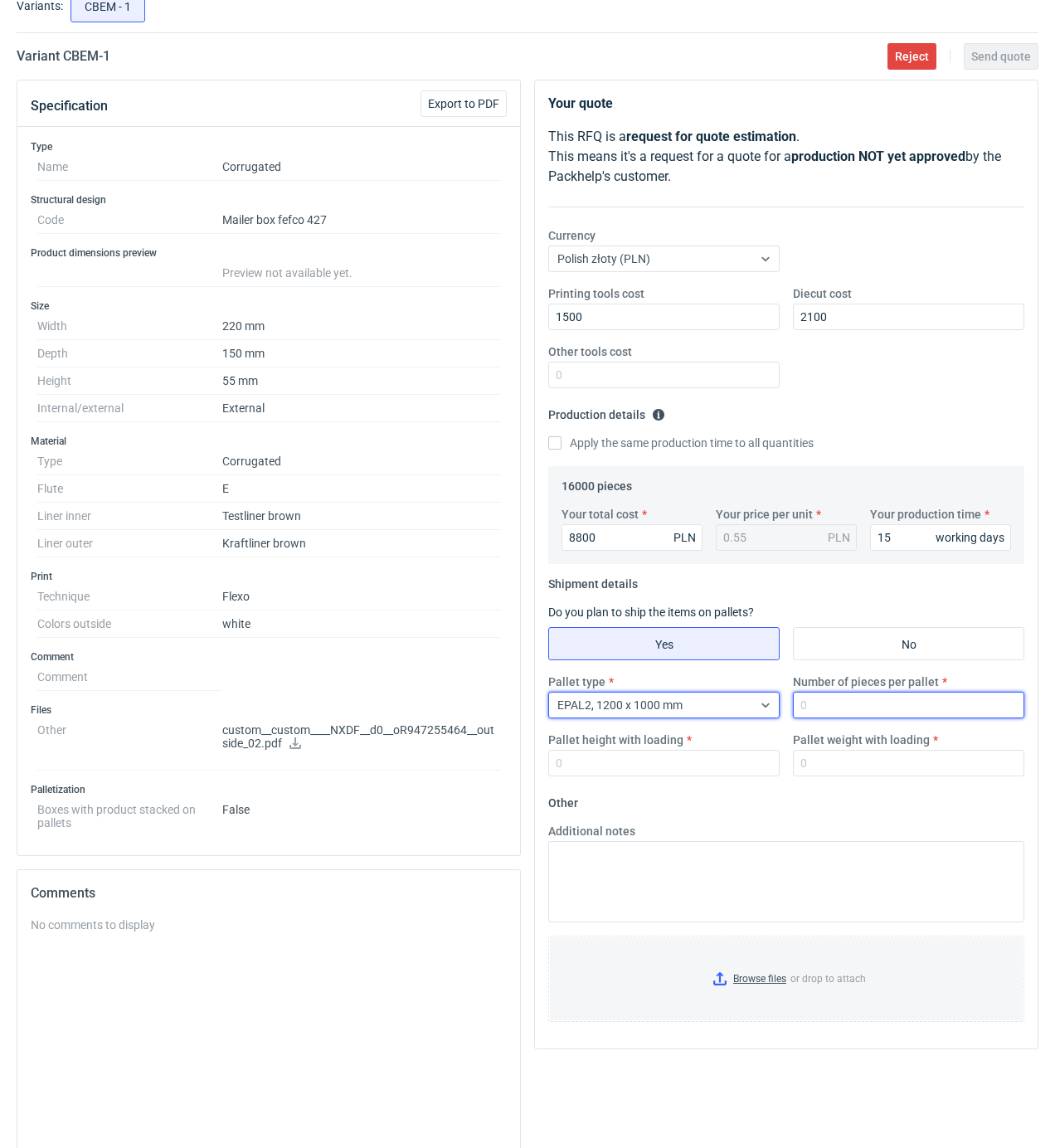
click at [839, 700] on input "Number of pieces per pallet" at bounding box center [908, 705] width 231 height 27
type input "5400"
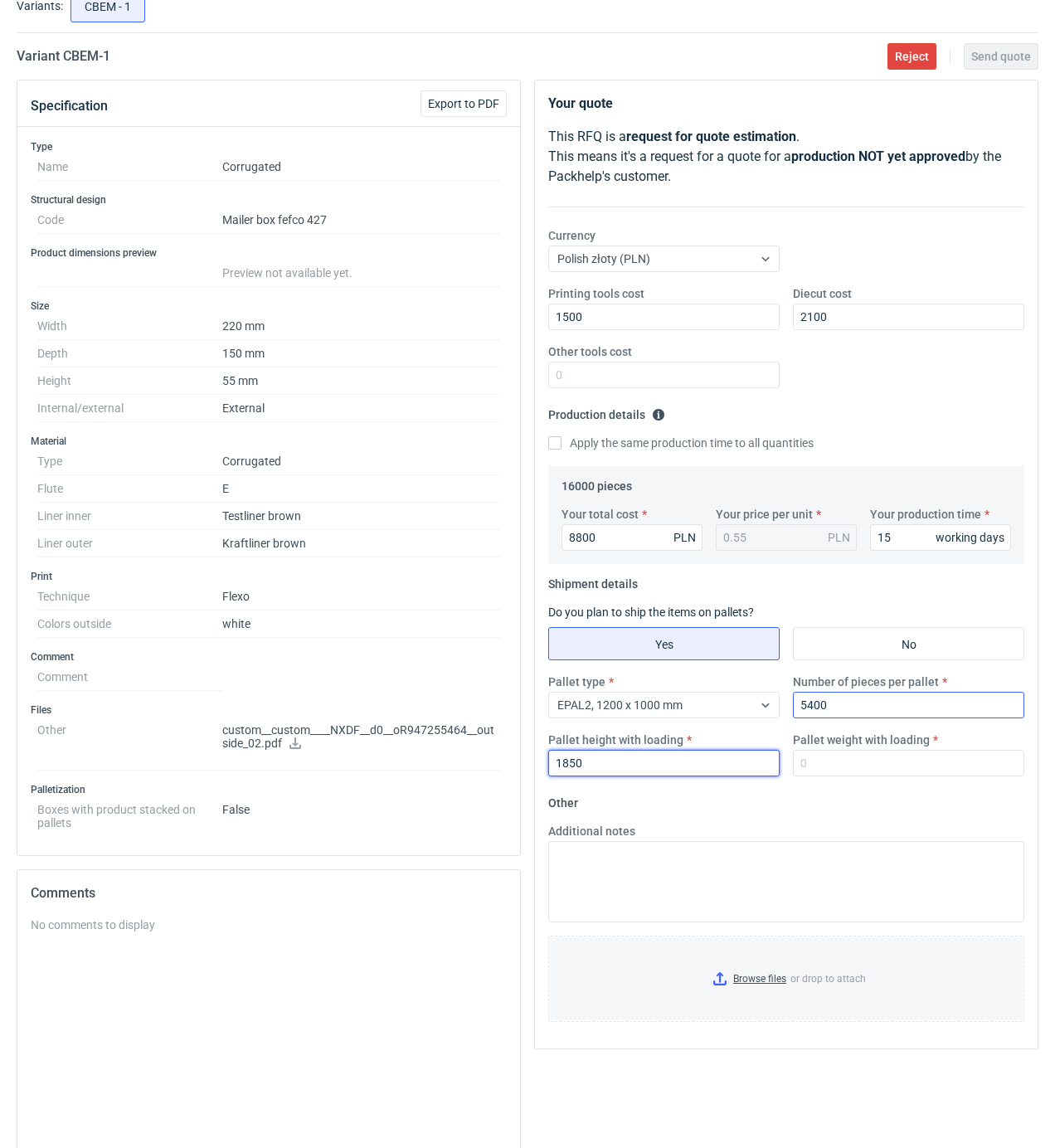
type input "1850"
type input "400"
click at [760, 979] on input "Browse files or drop to attach" at bounding box center [786, 979] width 473 height 83
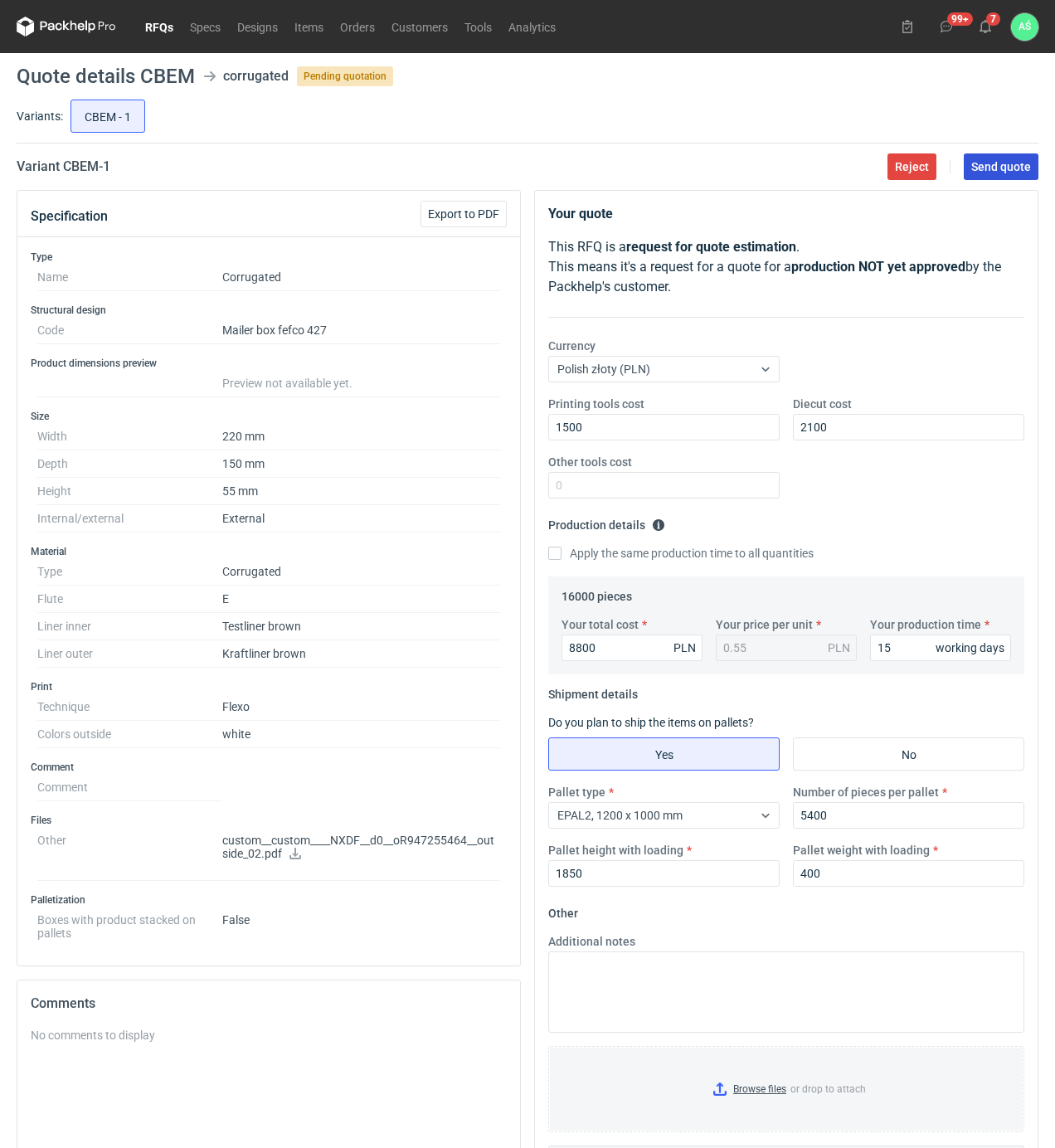
click at [1015, 157] on button "Send quote" at bounding box center [1000, 167] width 74 height 27
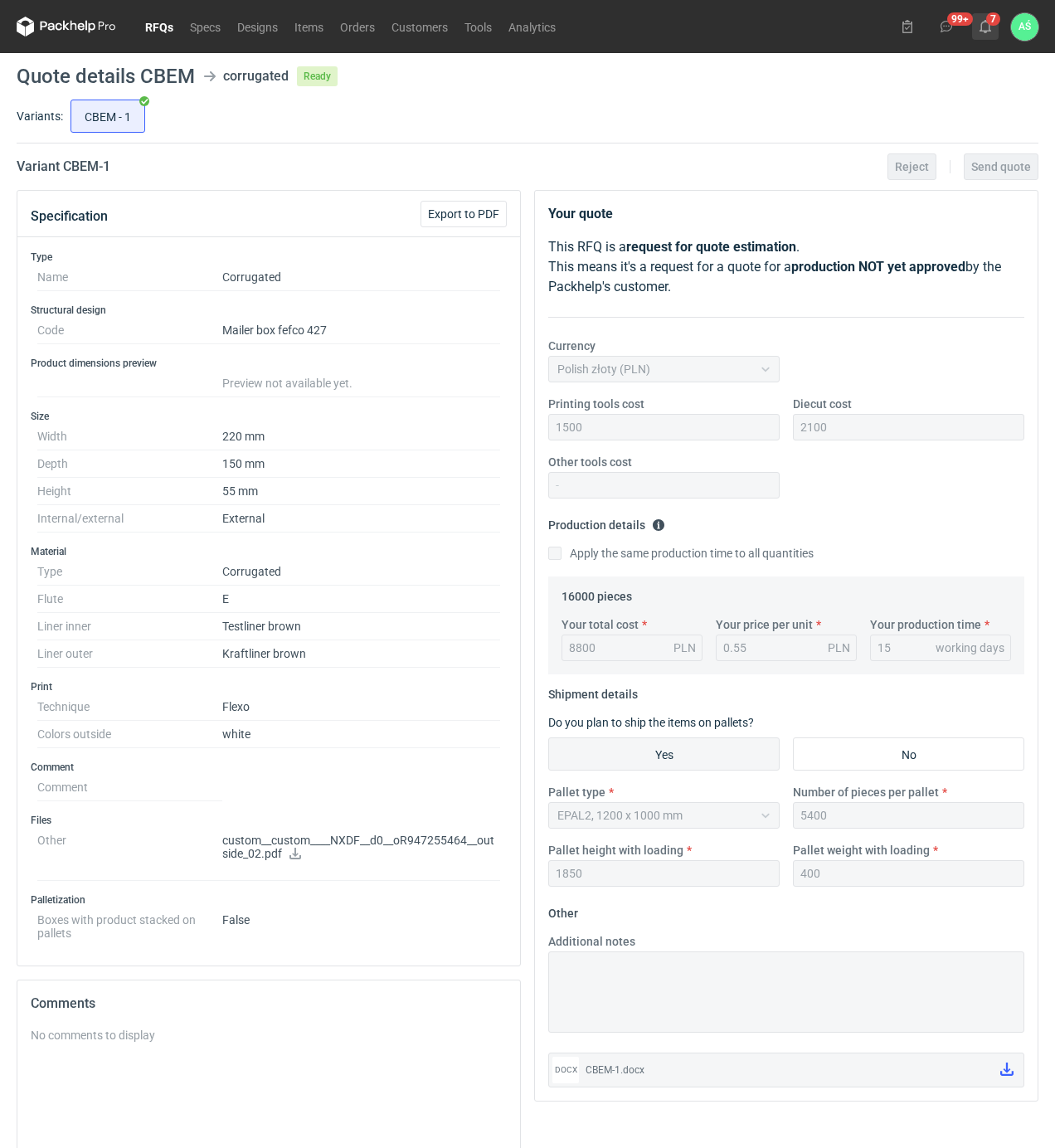
click at [989, 30] on use at bounding box center [985, 27] width 12 height 14
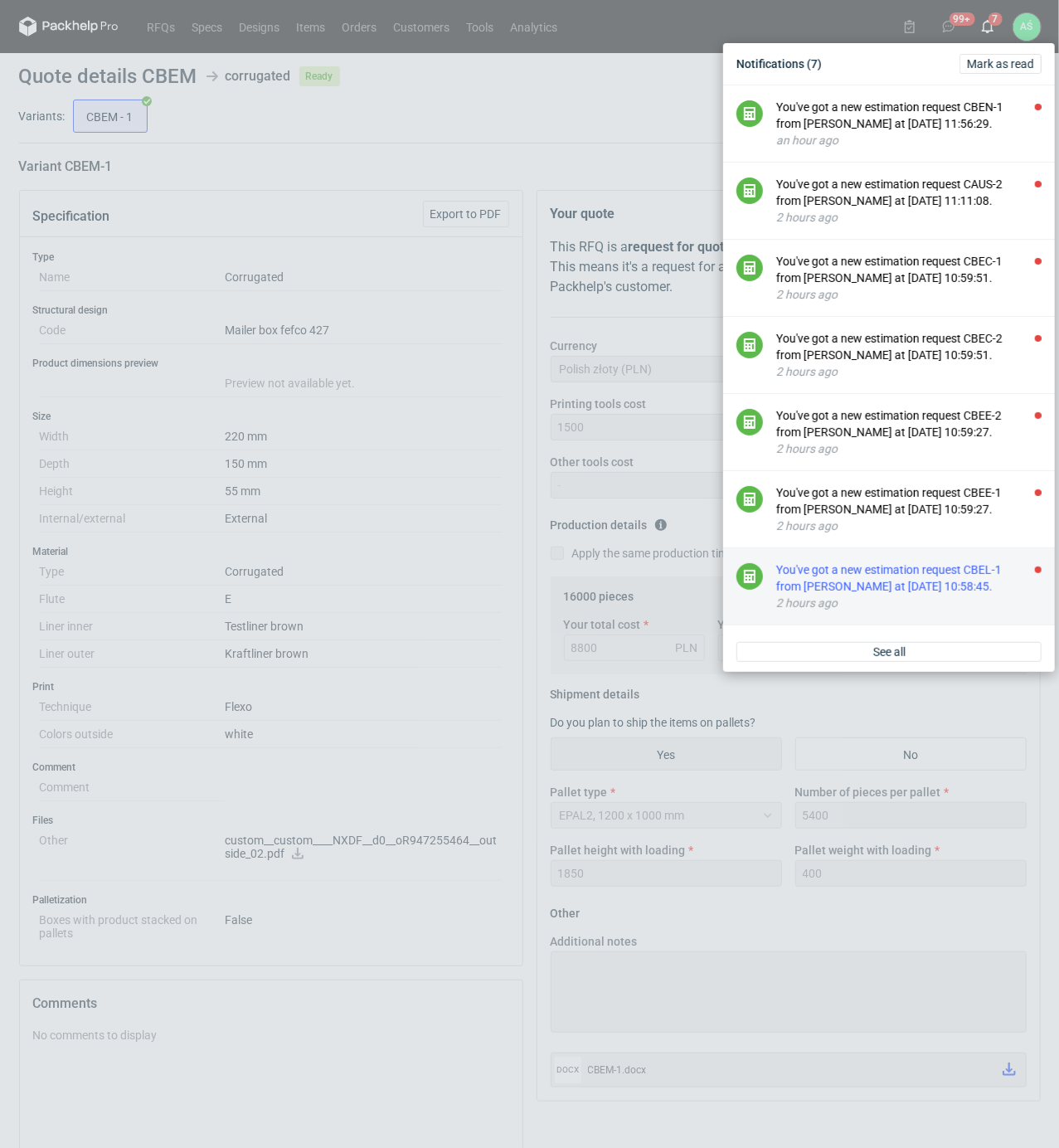
click at [969, 590] on div "You've got a new estimation request CBEL-1 from [PERSON_NAME] at [DATE] 10:58:4…" at bounding box center [909, 578] width 265 height 33
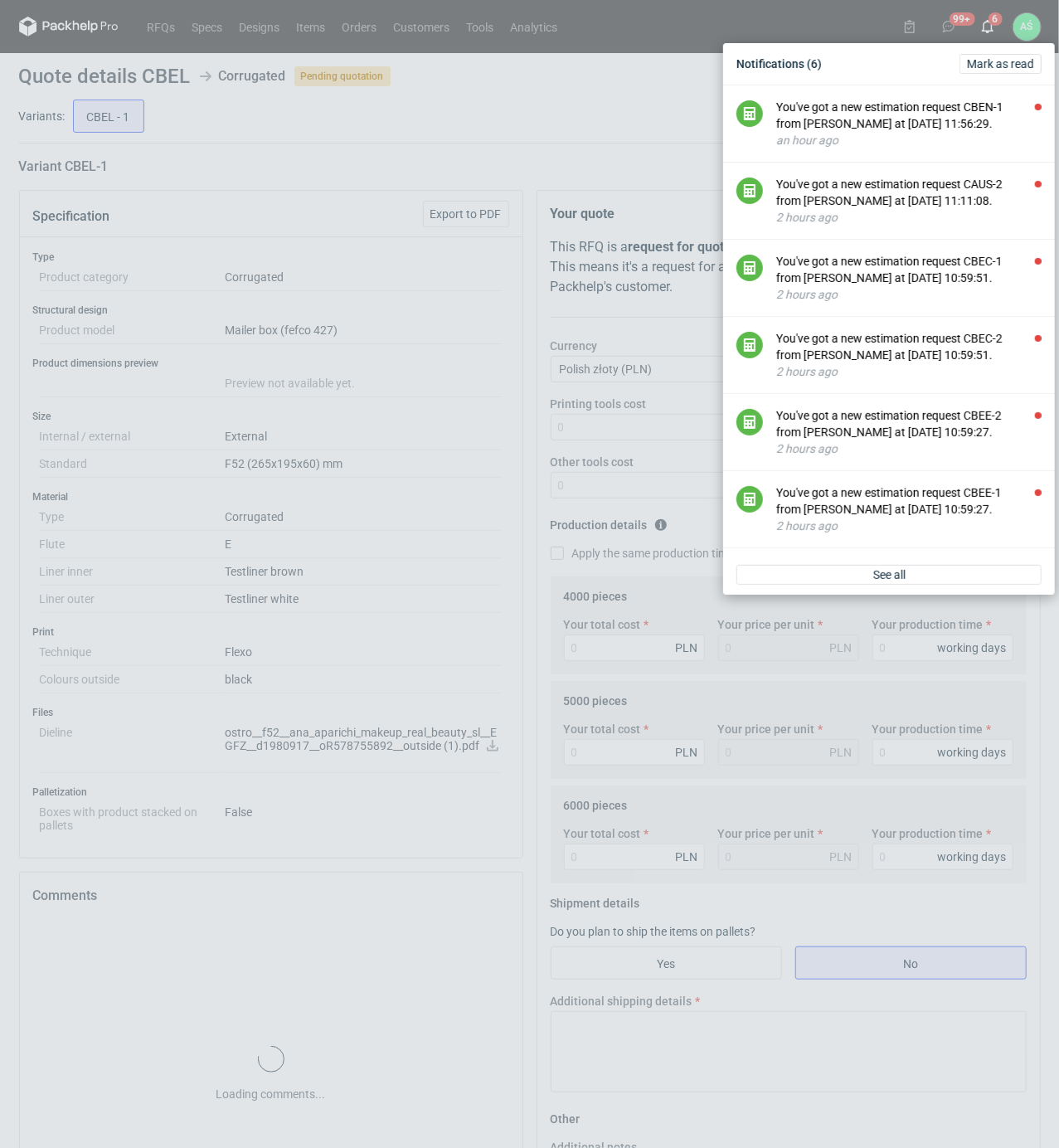
click at [464, 426] on div "Notifications (6) [PERSON_NAME] as read You've got a new estimation request CBE…" at bounding box center [530, 574] width 1059 height 1148
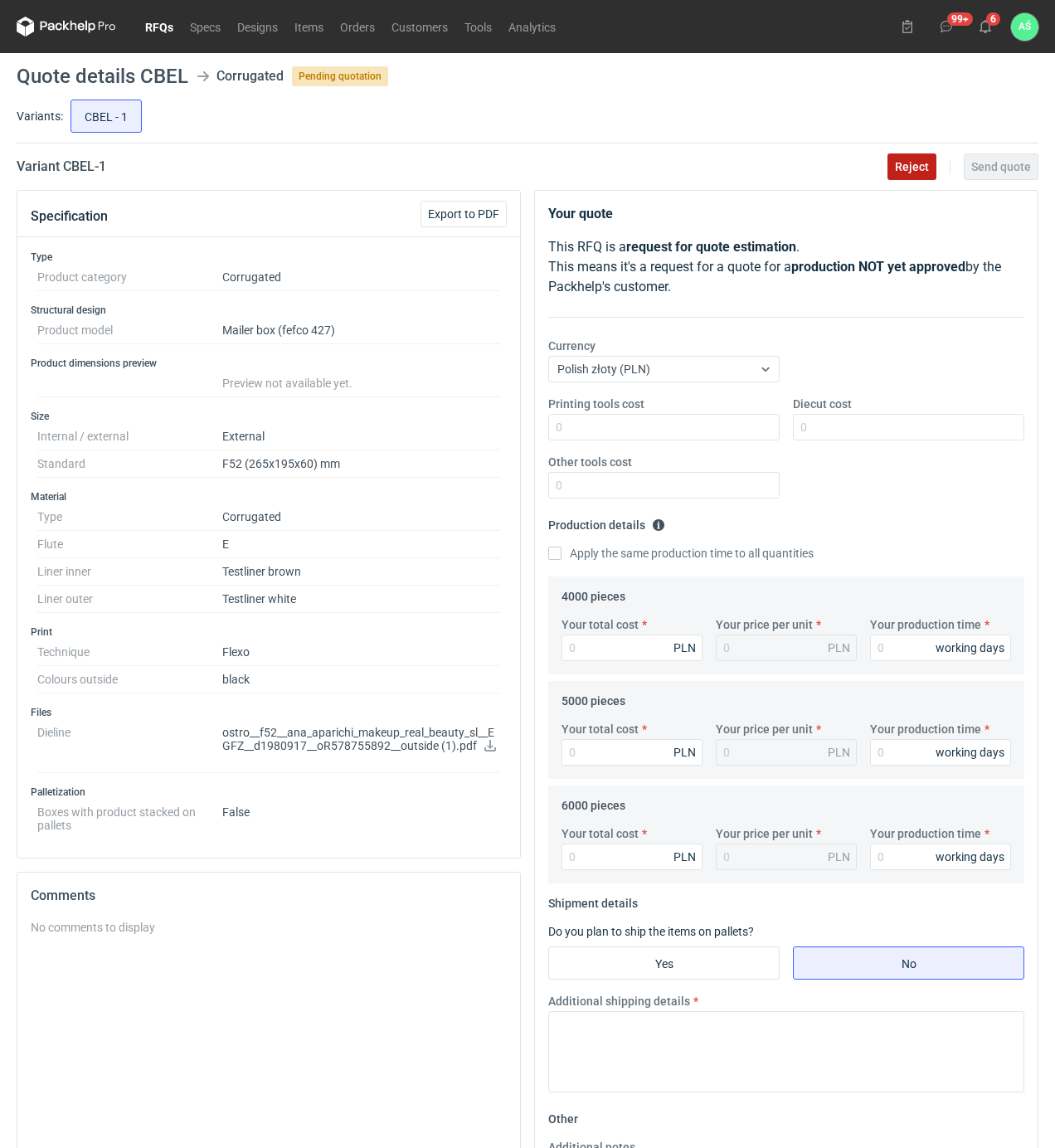
click at [890, 166] on button "Reject" at bounding box center [911, 167] width 49 height 27
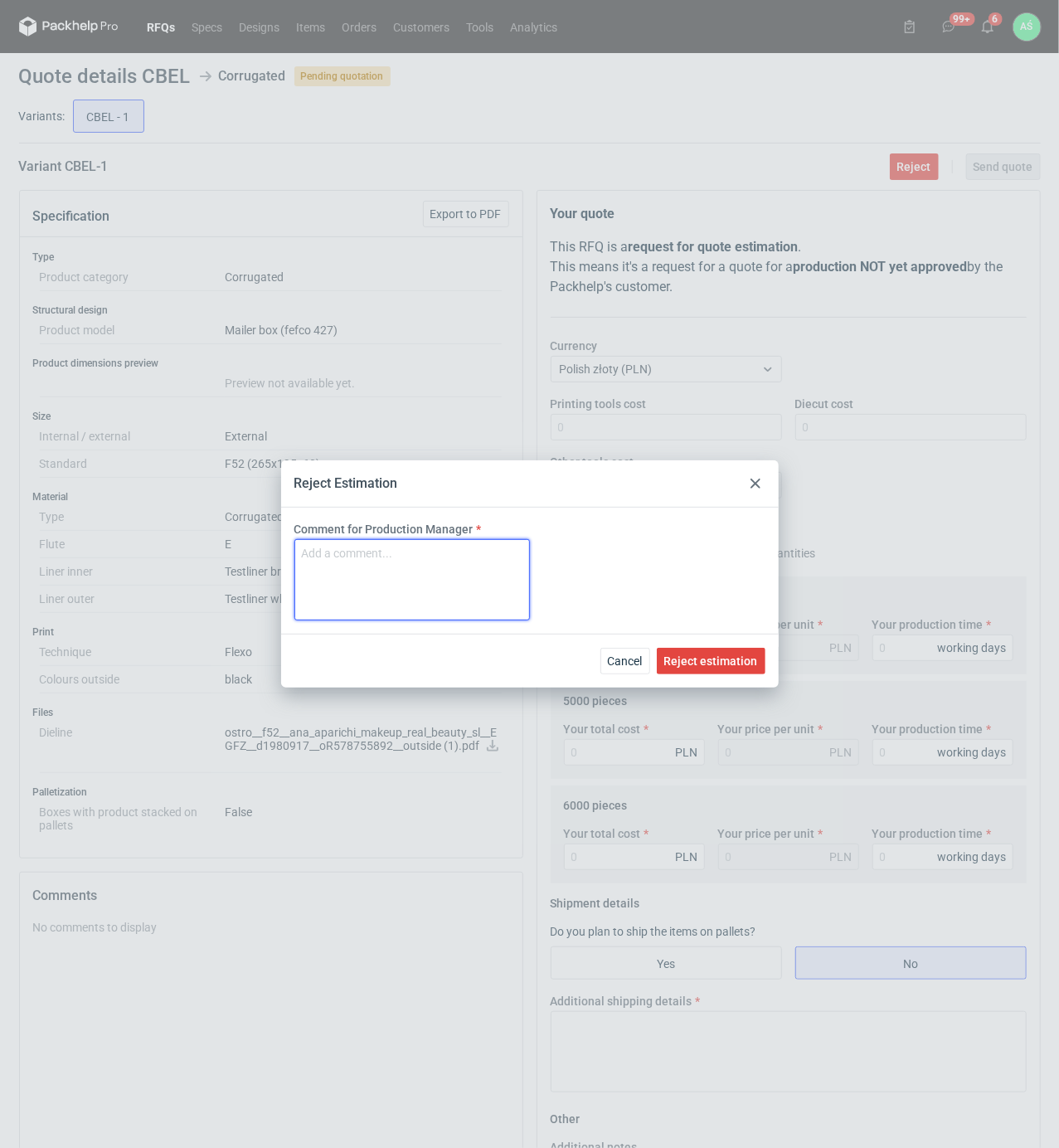
click at [383, 571] on textarea "Comment for Production Manager" at bounding box center [412, 580] width 235 height 81
type textarea "to samo co item CBEK"
click at [701, 659] on span "Reject estimation" at bounding box center [711, 661] width 94 height 12
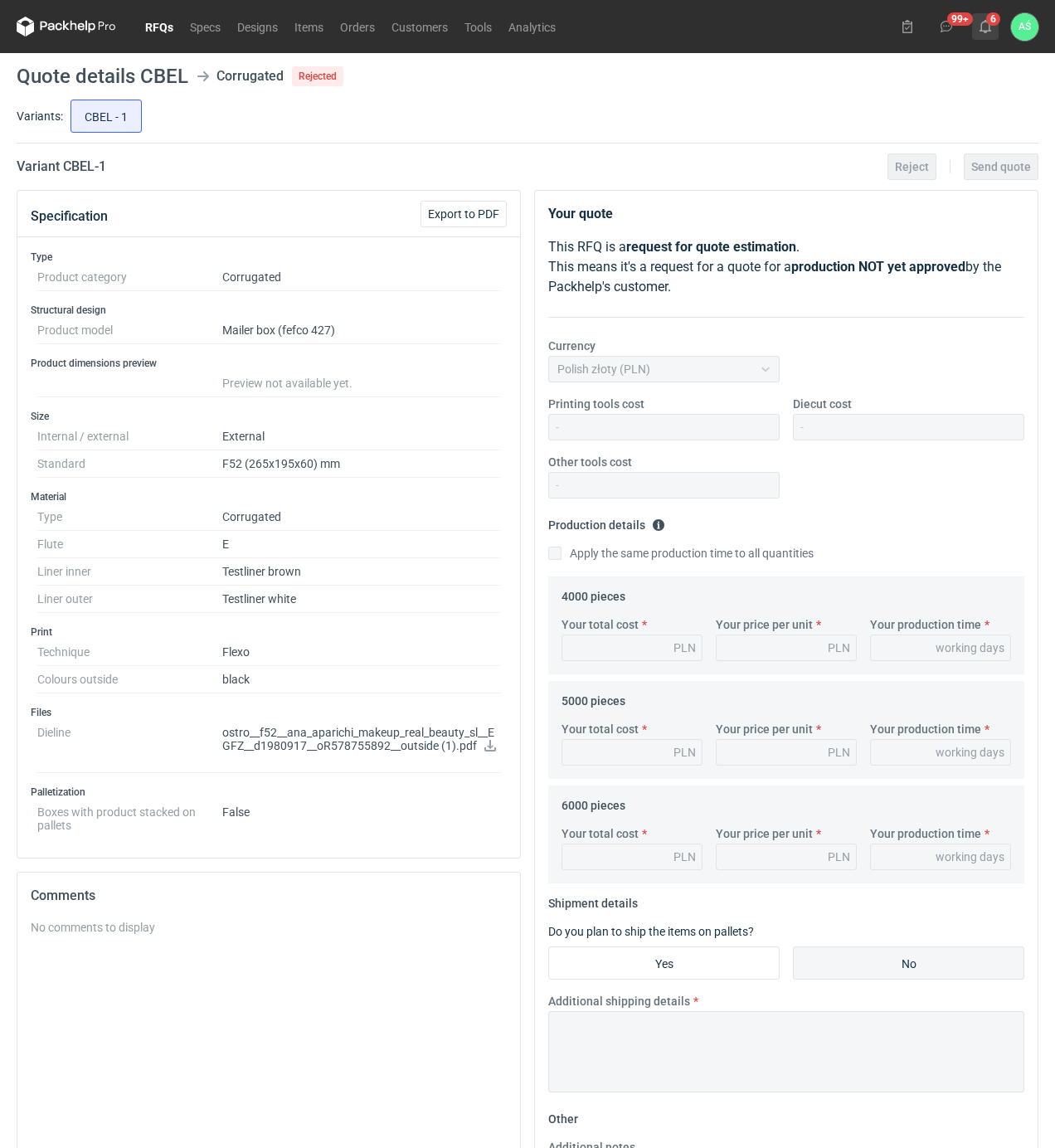
click at [982, 31] on use at bounding box center [985, 27] width 12 height 14
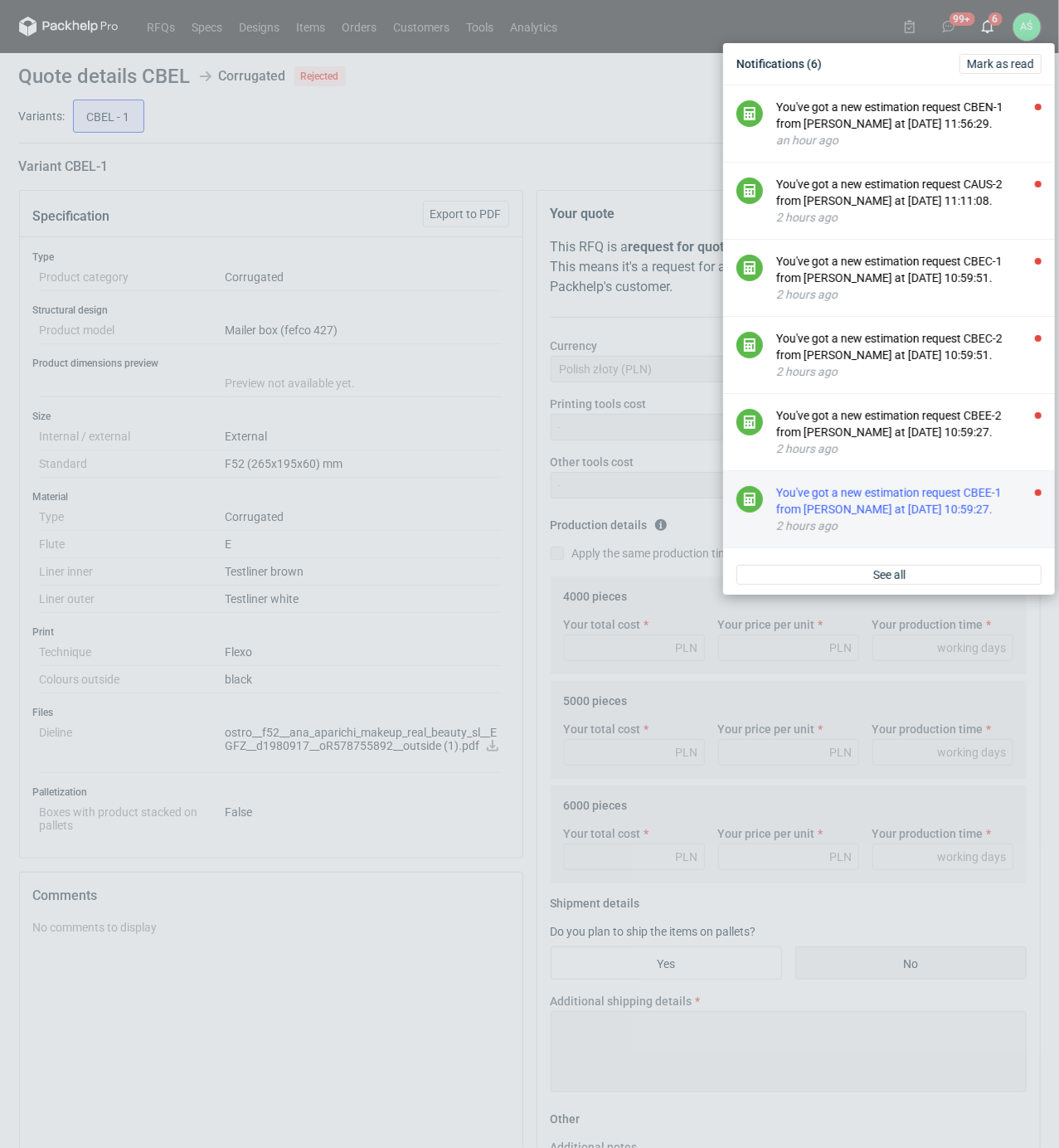
click at [964, 506] on div "You've got a new estimation request CBEE-1 from [PERSON_NAME] at [DATE] 10:59:2…" at bounding box center [909, 501] width 265 height 33
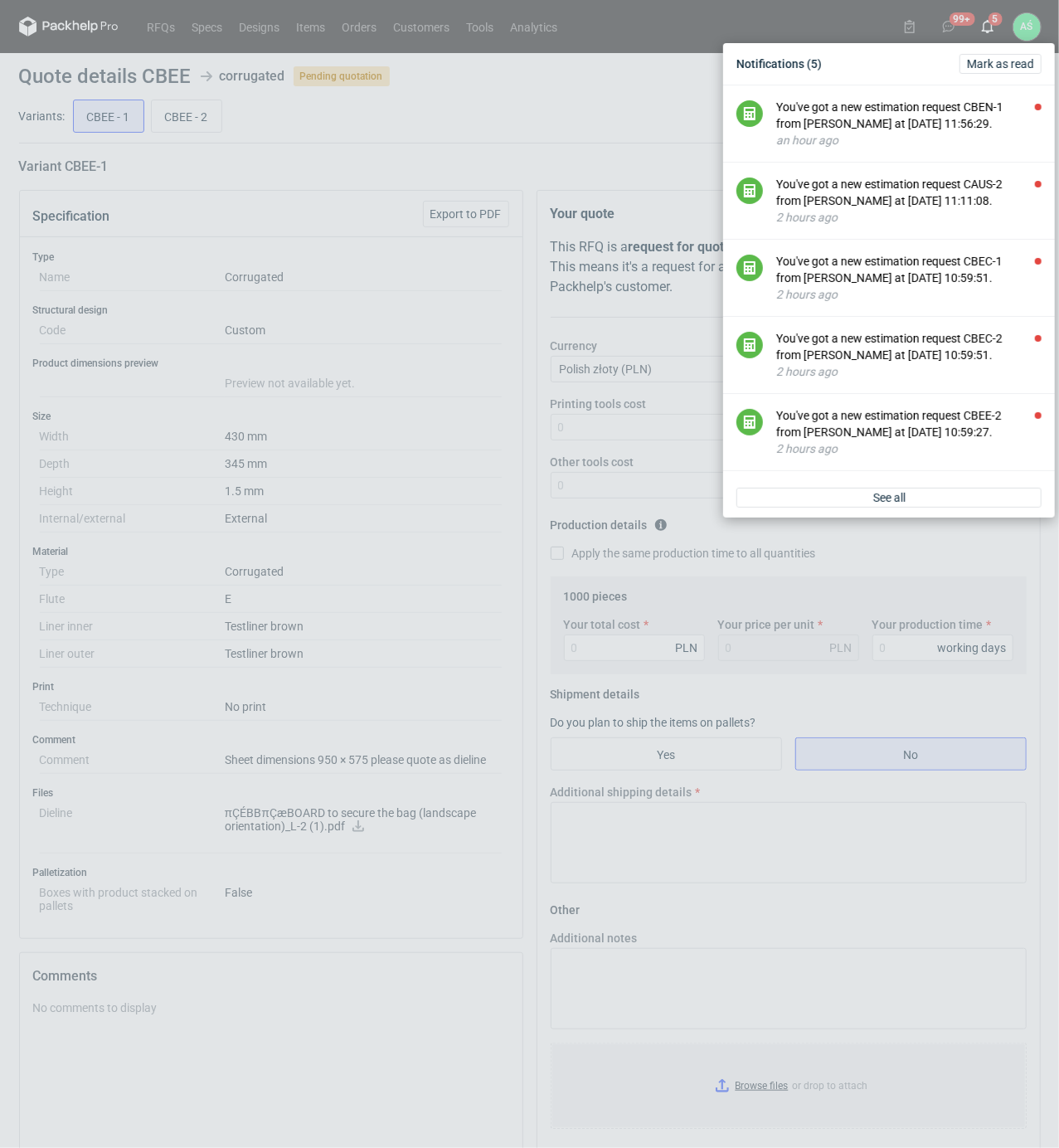
click at [335, 681] on div "Notifications (5) [PERSON_NAME] as read You've got a new estimation request CBE…" at bounding box center [530, 574] width 1059 height 1148
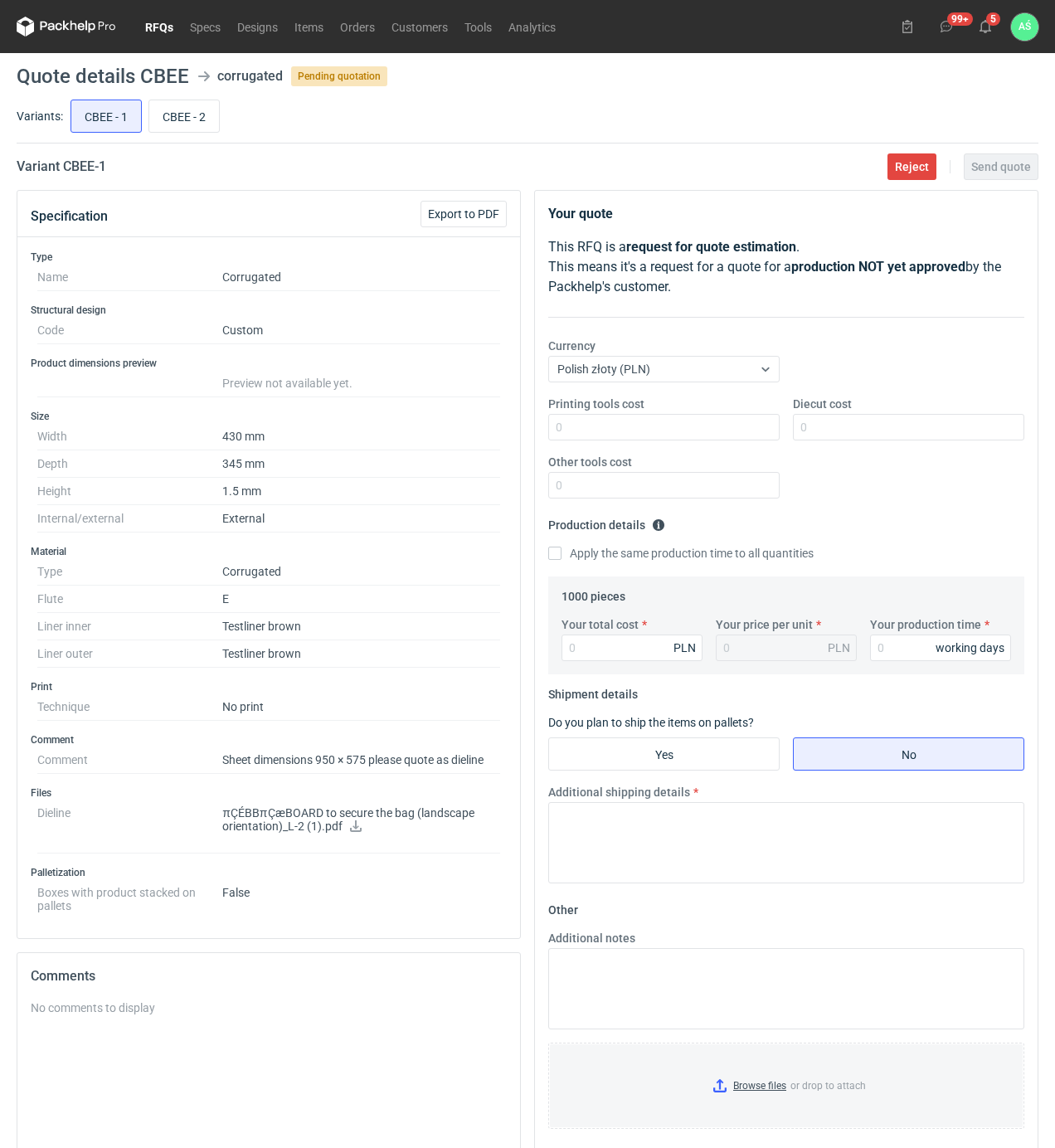
click at [352, 831] on icon at bounding box center [356, 826] width 12 height 12
click at [190, 114] on input "CBEE - 2" at bounding box center [184, 116] width 69 height 32
radio input "true"
click at [109, 122] on input "CBEE - 1" at bounding box center [106, 116] width 69 height 32
radio input "true"
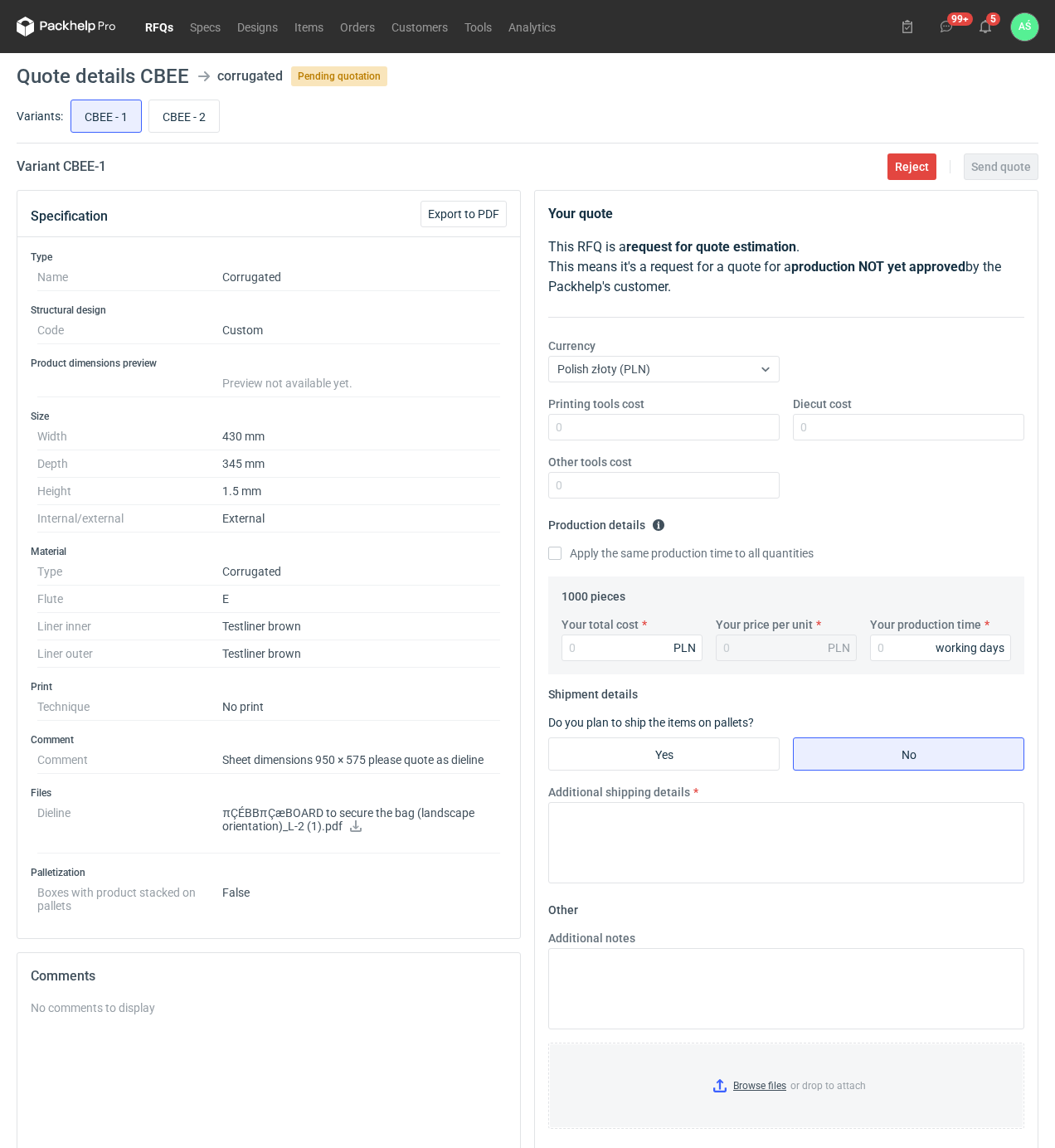
drag, startPoint x: 180, startPoint y: 115, endPoint x: 199, endPoint y: 150, distance: 39.8
click at [180, 115] on input "CBEE - 2" at bounding box center [184, 116] width 69 height 32
radio input "true"
click at [352, 834] on link at bounding box center [359, 828] width 14 height 14
click at [118, 103] on input "CBEE - 1" at bounding box center [106, 116] width 69 height 32
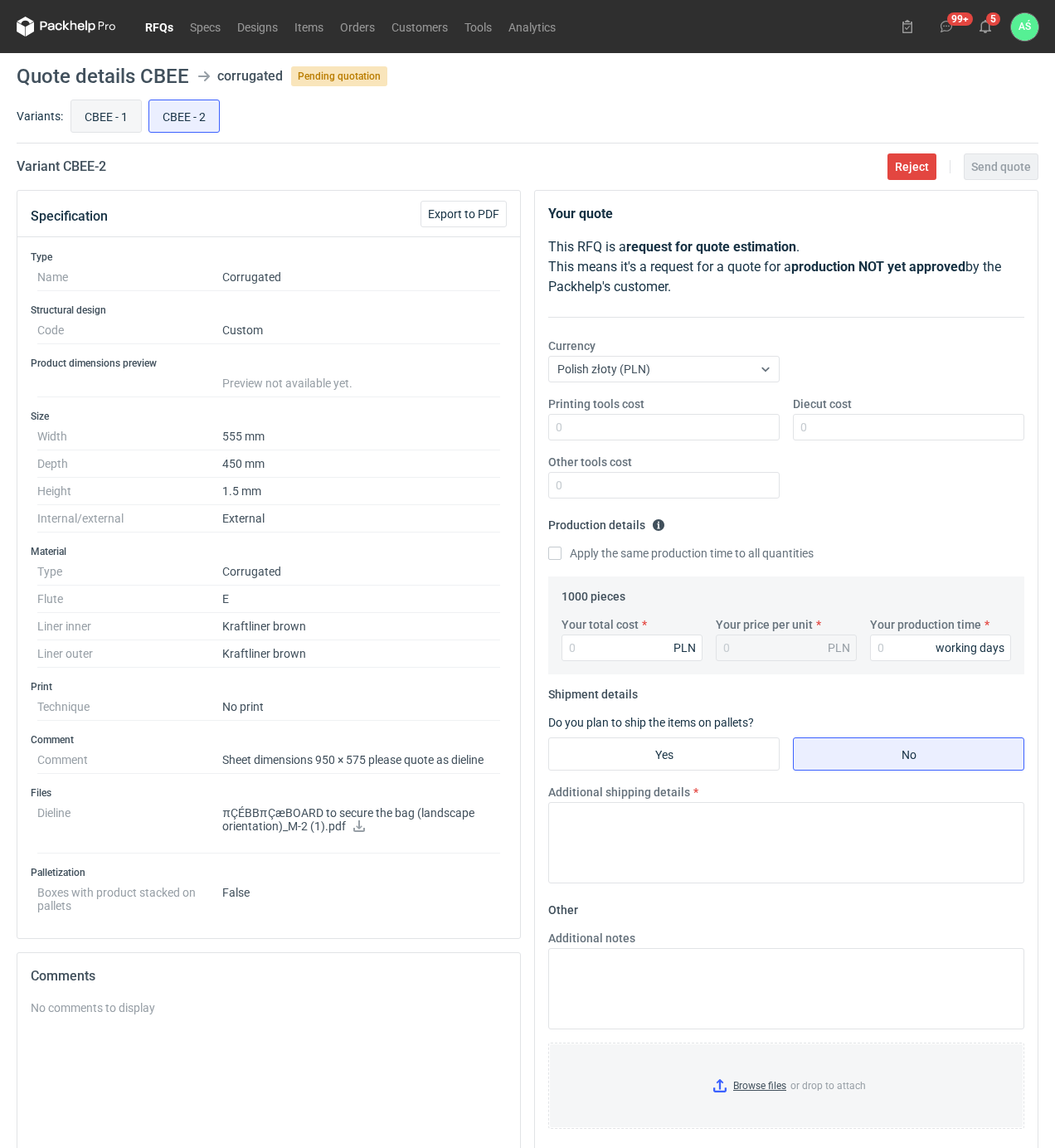
radio input "true"
drag, startPoint x: 435, startPoint y: 932, endPoint x: 496, endPoint y: 861, distance: 93.6
click at [433, 932] on div "Type Name Corrugated Structural design Code Custom Product dimensions preview P…" at bounding box center [268, 588] width 502 height 701
click at [675, 423] on input "Printing tools cost" at bounding box center [663, 427] width 231 height 27
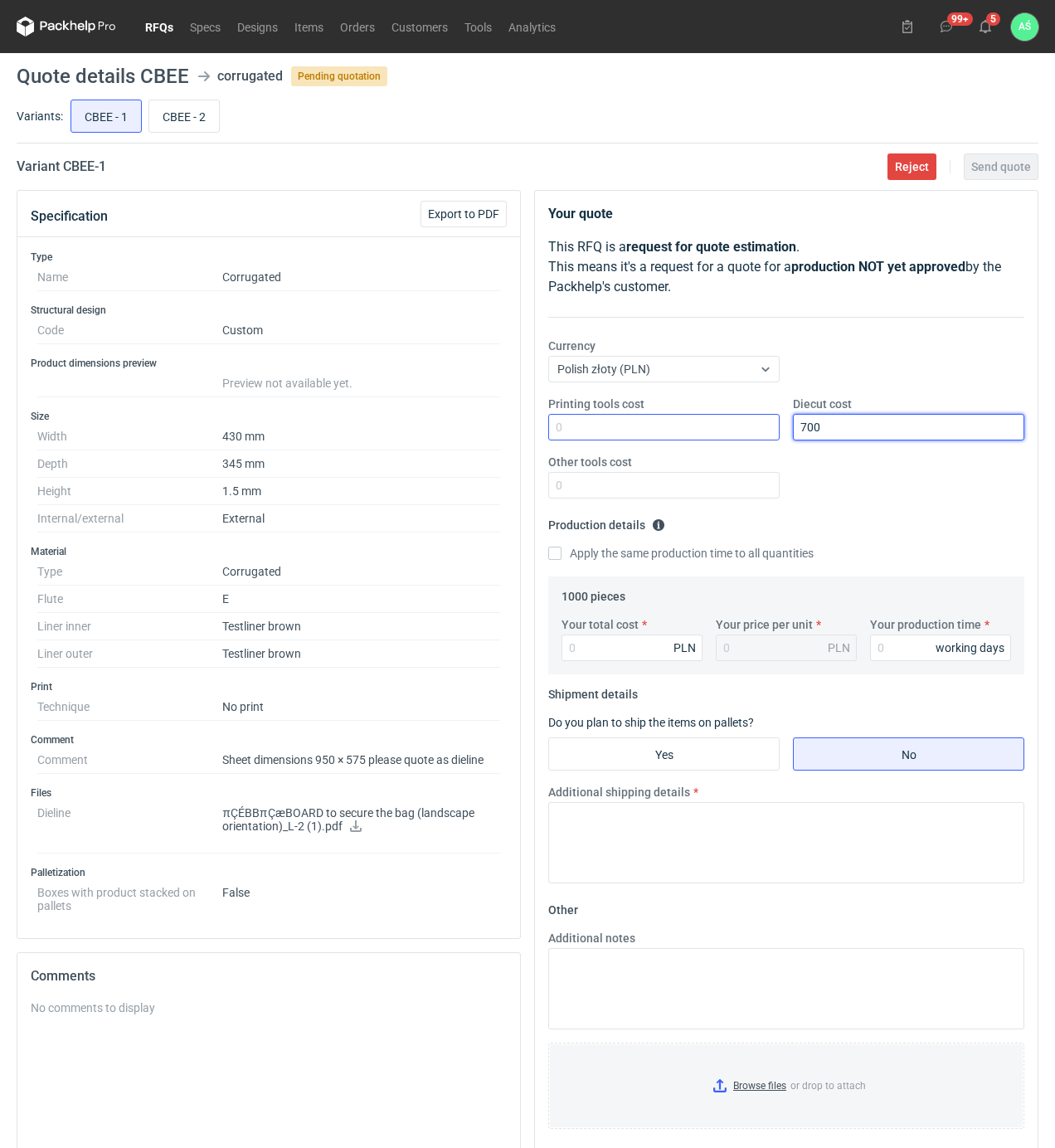
type input "700"
type input "0.7"
type input "700"
type input "12"
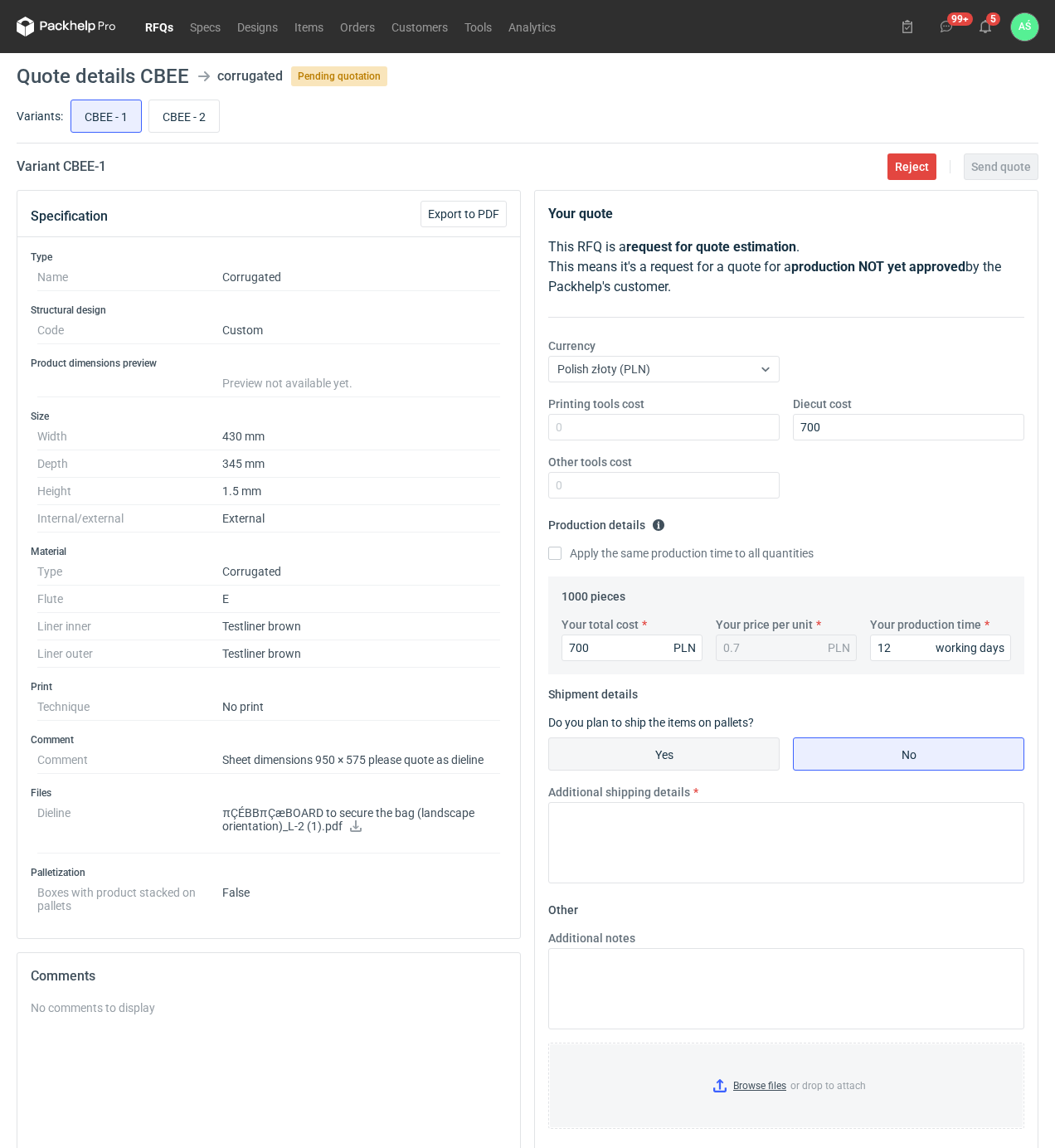
drag, startPoint x: 685, startPoint y: 767, endPoint x: 798, endPoint y: 783, distance: 114.1
click at [688, 767] on input "Yes" at bounding box center [663, 753] width 230 height 32
radio input "true"
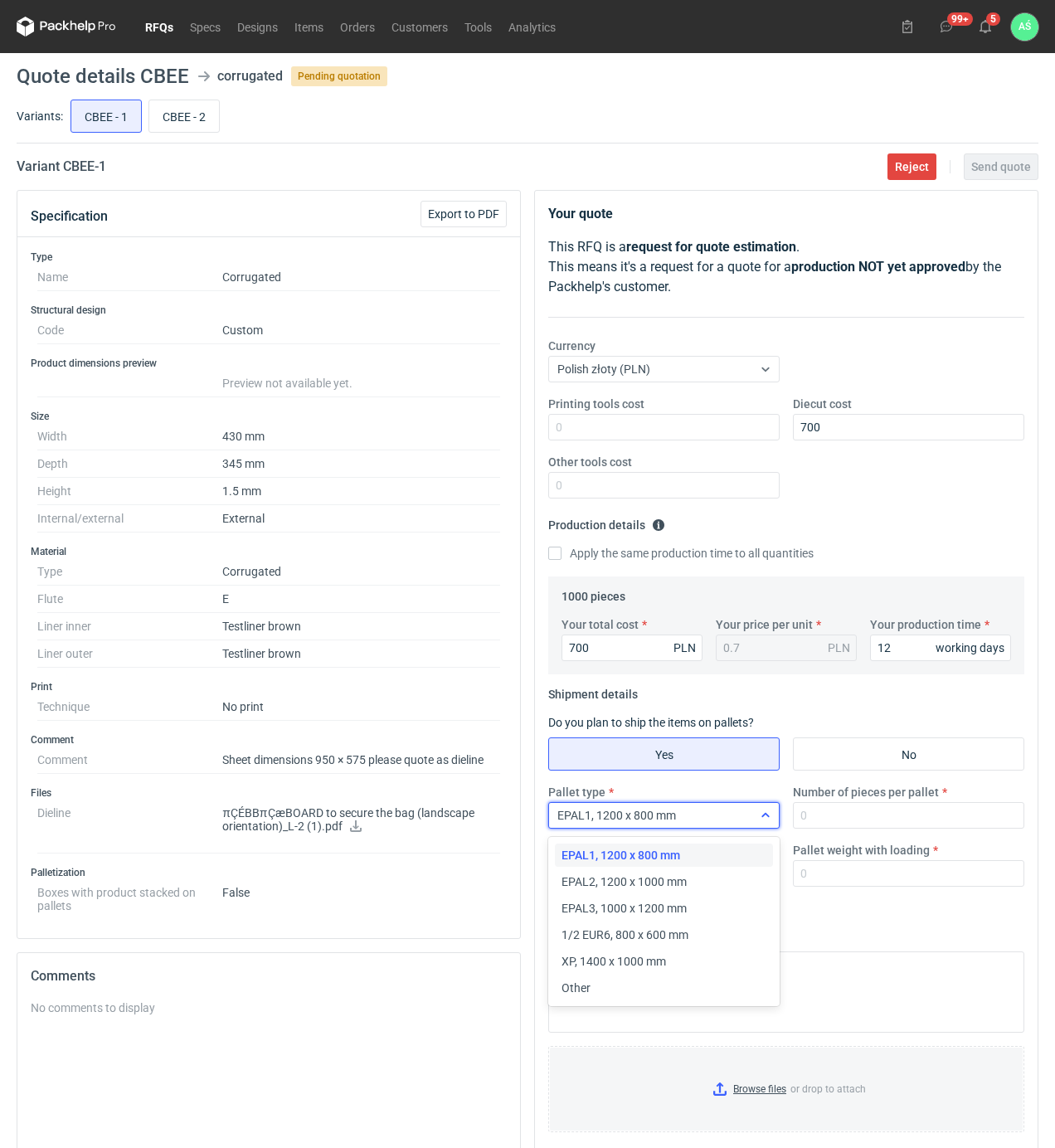
click at [760, 821] on icon at bounding box center [766, 815] width 14 height 14
click at [571, 994] on span "Other" at bounding box center [576, 987] width 29 height 16
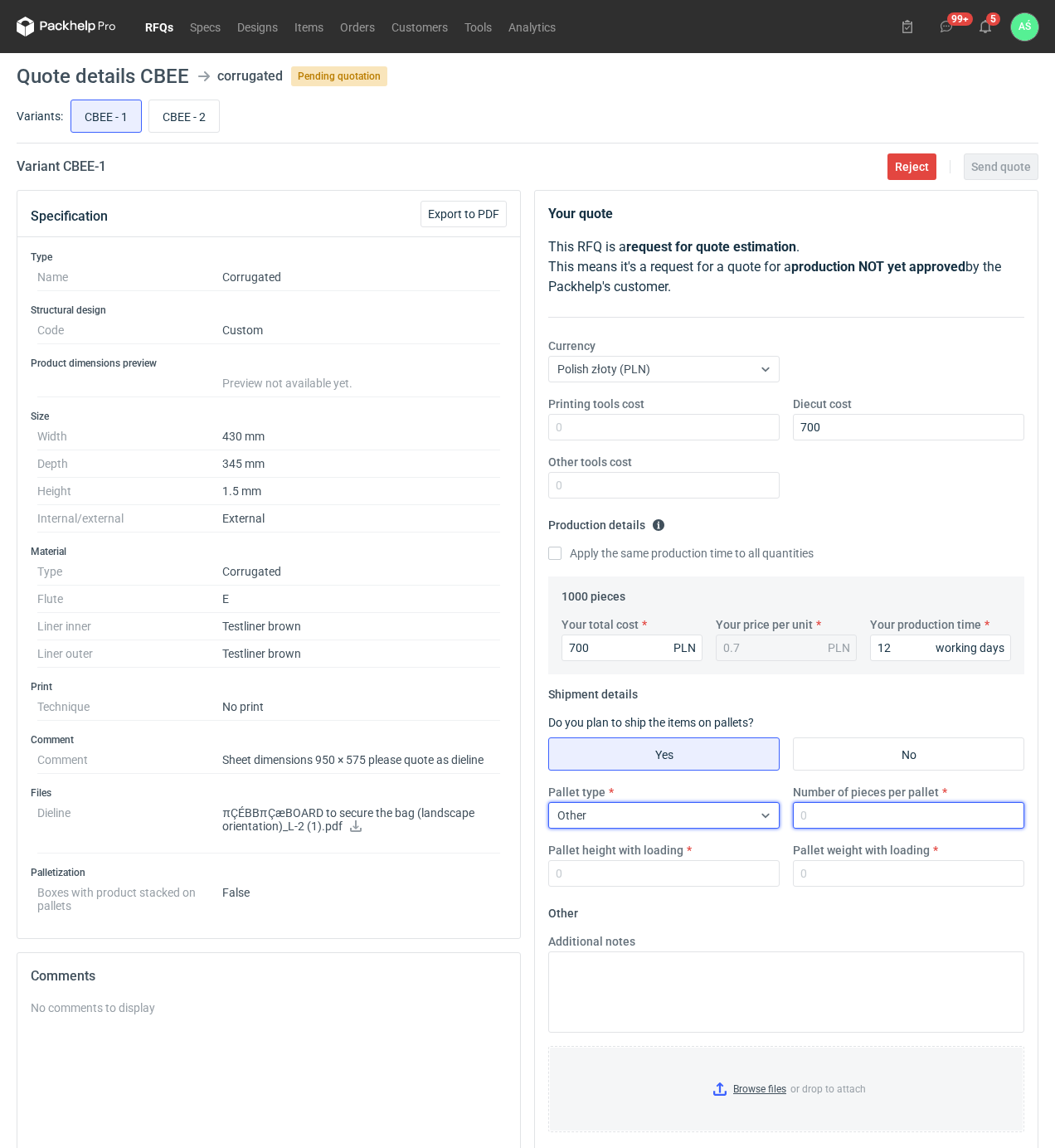
click at [813, 817] on input "Number of pieces per pallet" at bounding box center [908, 815] width 231 height 27
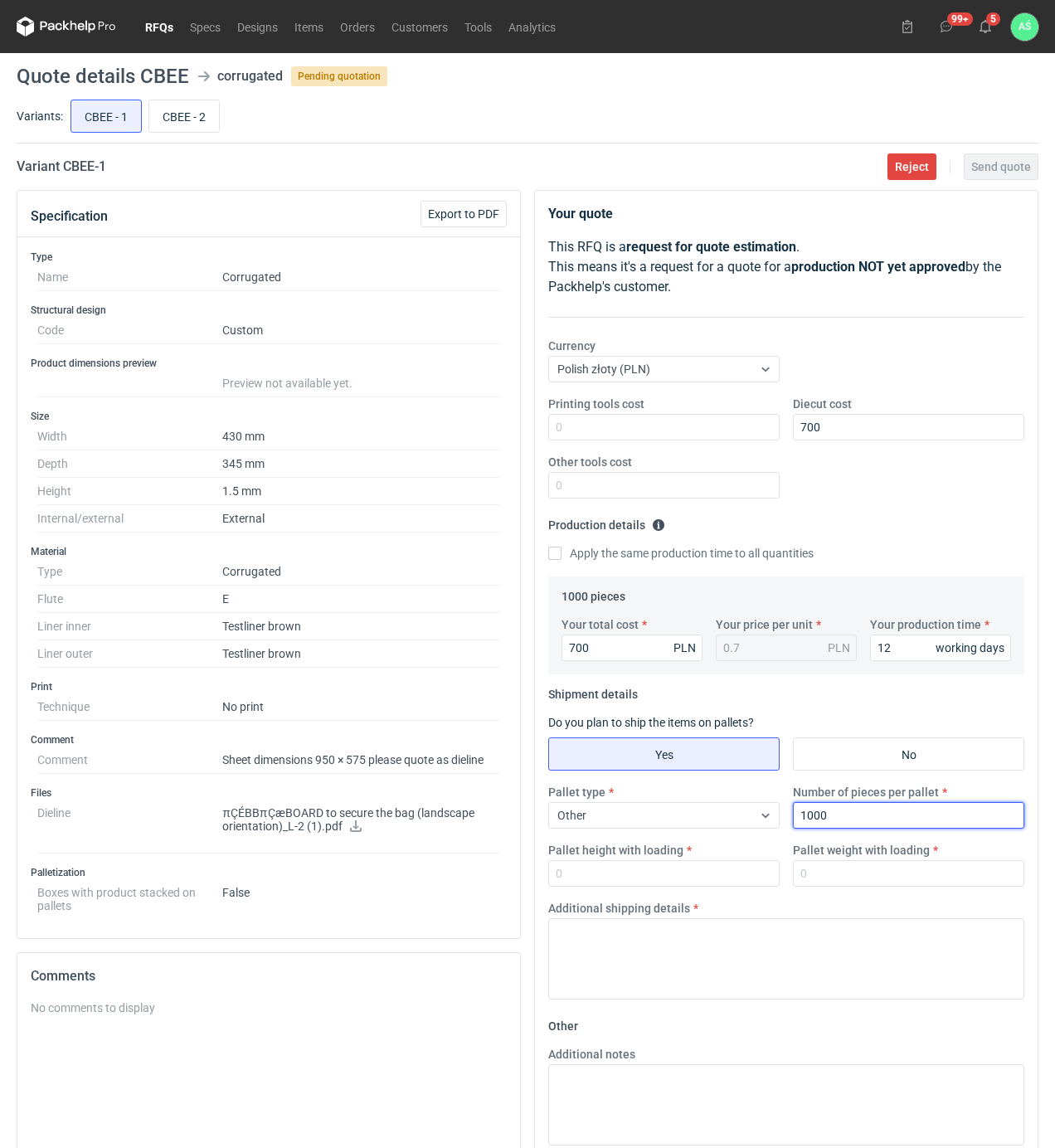
type input "1000"
type input "1800"
type input "200"
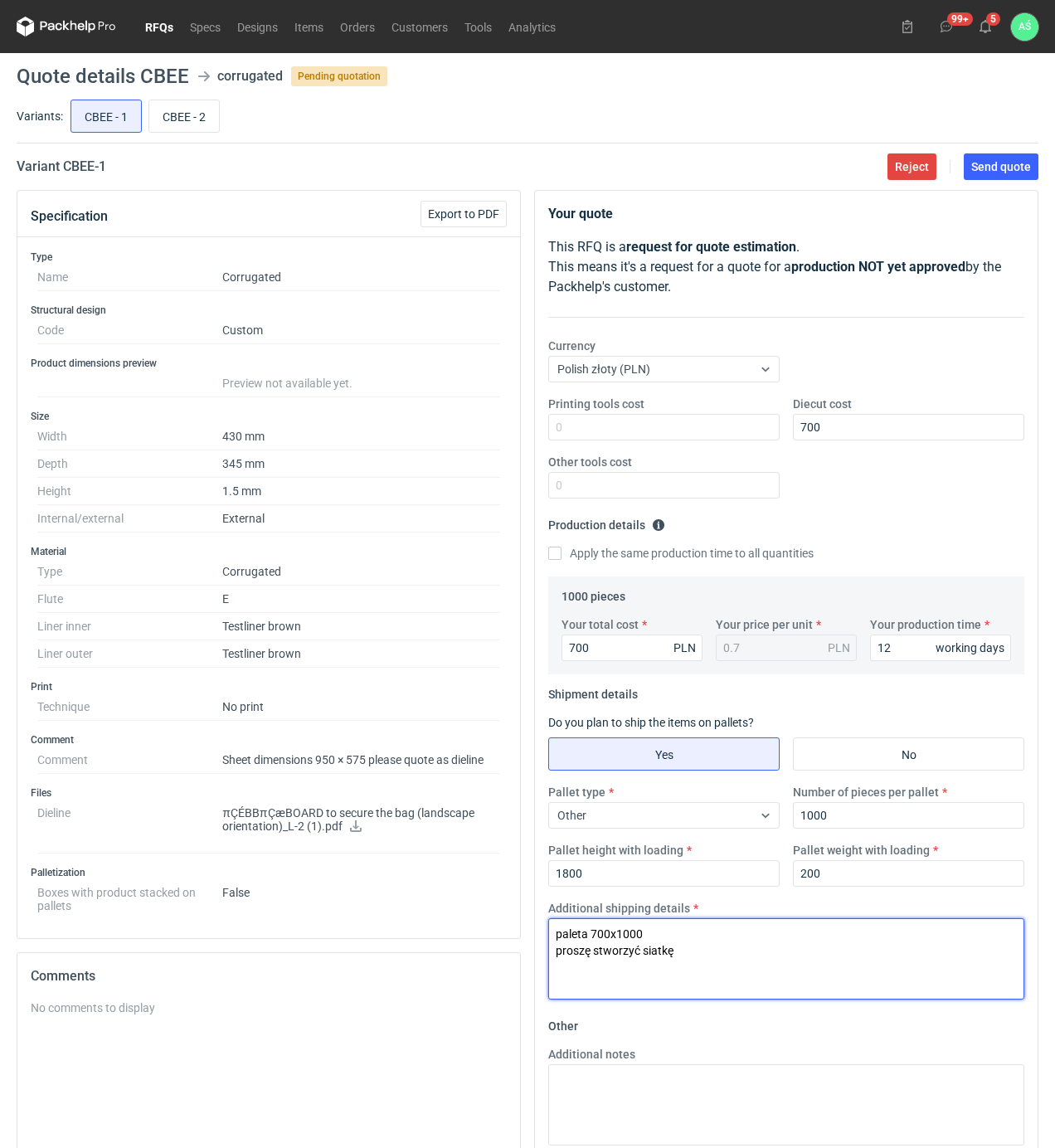
drag, startPoint x: 604, startPoint y: 952, endPoint x: 594, endPoint y: 953, distance: 10.0
click at [594, 953] on textarea "paleta 700x1000 proszę stworzyć siatkę" at bounding box center [786, 959] width 476 height 81
click at [688, 954] on textarea "paleta 700x1000 proszę odtworzyć siatkę" at bounding box center [786, 959] width 476 height 81
drag, startPoint x: 691, startPoint y: 943, endPoint x: 610, endPoint y: 929, distance: 82.2
click at [605, 927] on textarea "paleta 700x1000 proszę odtworzyć siatkę" at bounding box center [786, 959] width 476 height 81
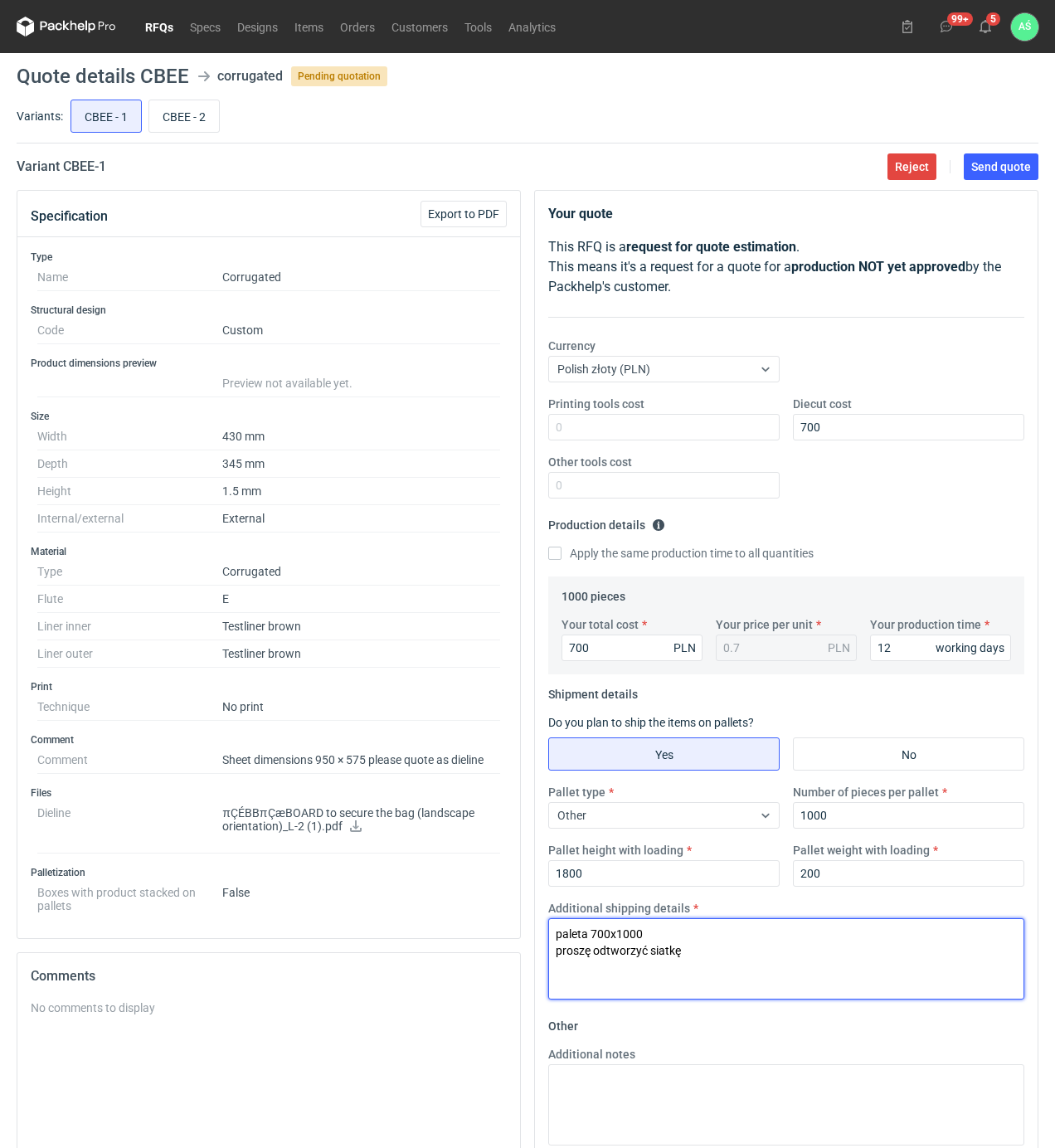
click at [705, 955] on textarea "paleta 700x1000 proszę odtworzyć siatkę" at bounding box center [786, 959] width 476 height 81
drag, startPoint x: 705, startPoint y: 955, endPoint x: 572, endPoint y: 937, distance: 134.2
click at [572, 937] on textarea "paleta 700x1000 proszę odtworzyć siatkę" at bounding box center [786, 959] width 476 height 81
type textarea "paleta 700x1000 proszę odtworzyć siatkę"
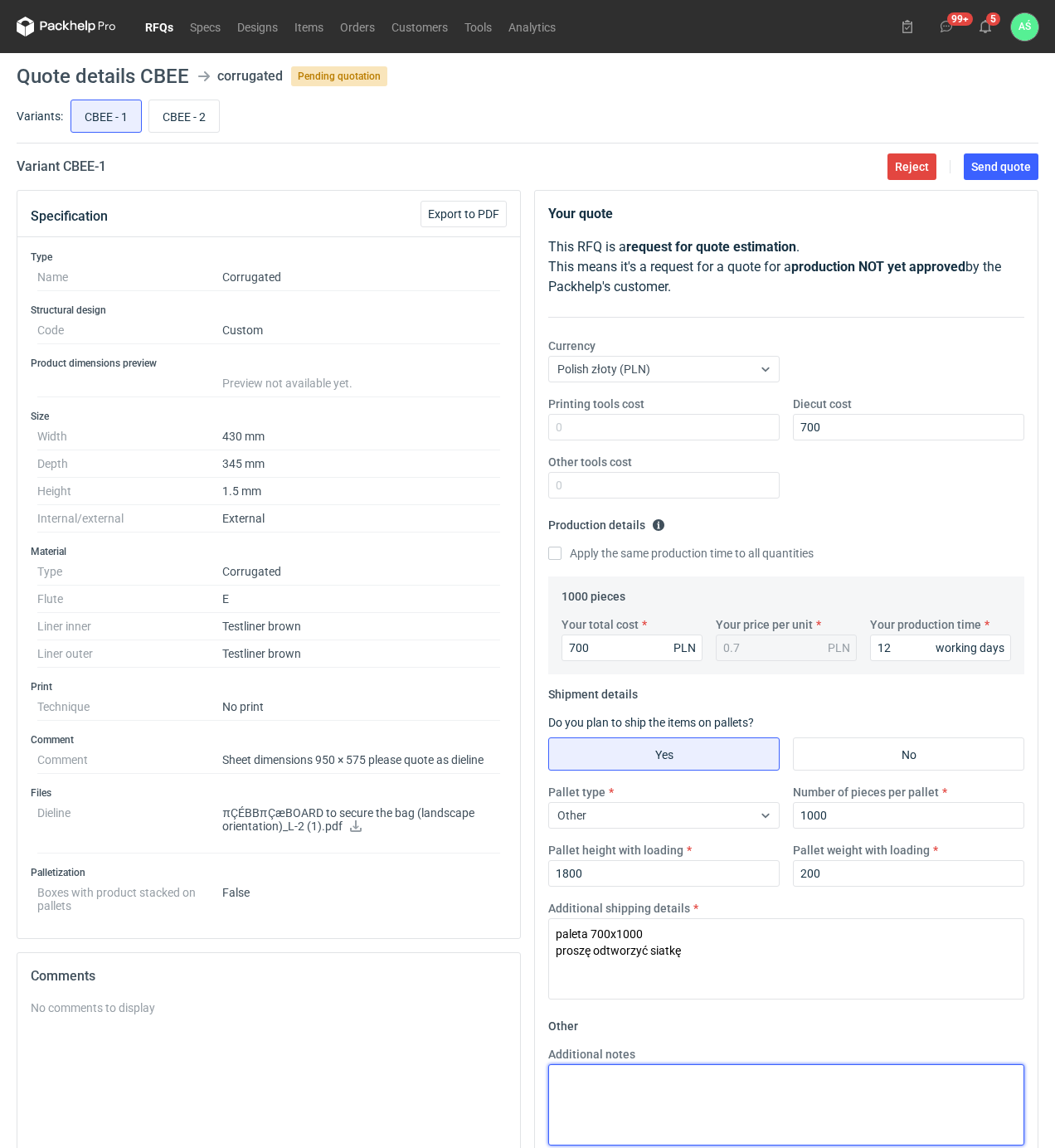
click at [591, 1086] on textarea "Additional notes" at bounding box center [786, 1105] width 476 height 81
paste textarea "paleta 700x1000 proszę odtworzyć siatkę"
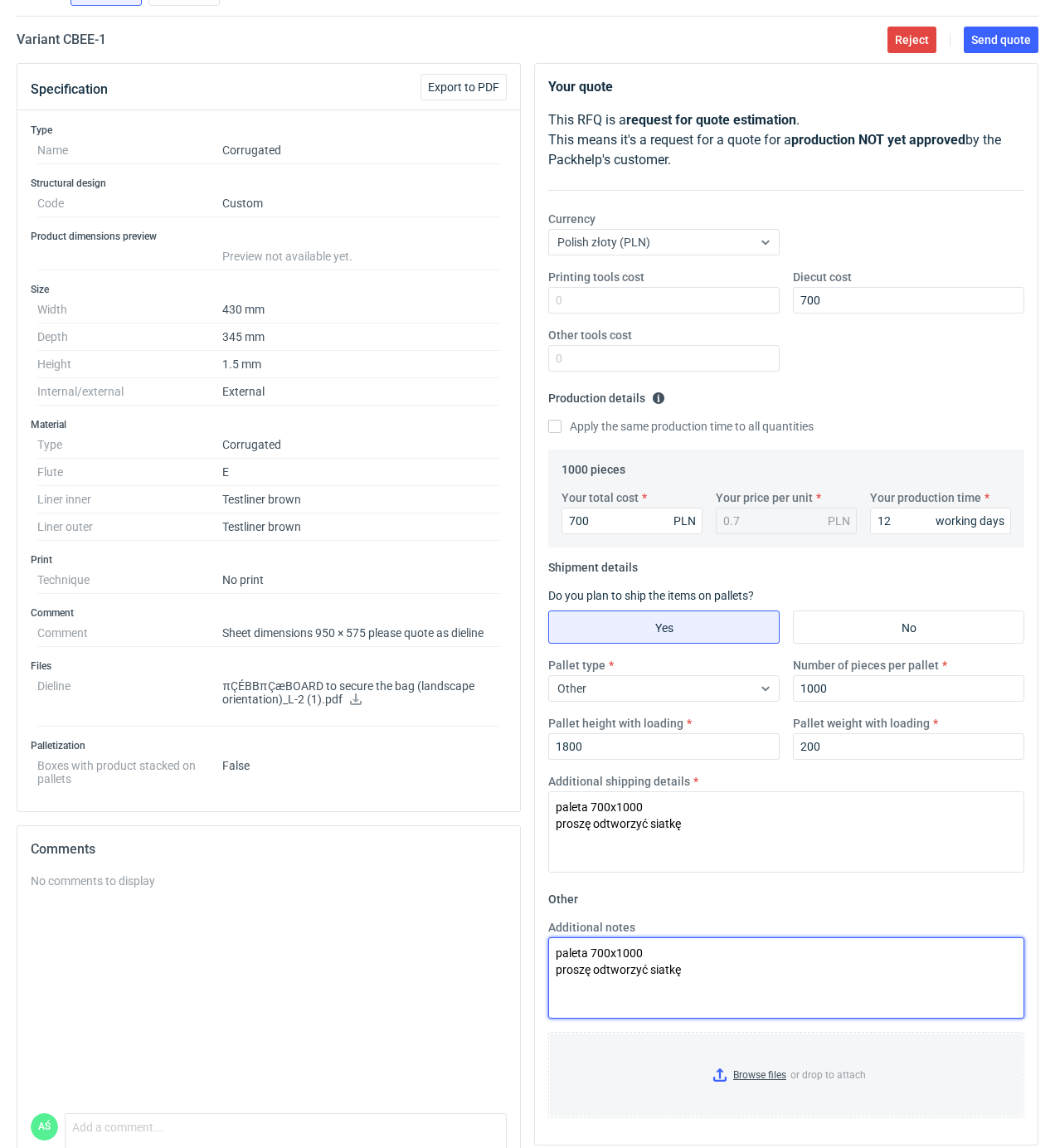
scroll to position [207, 0]
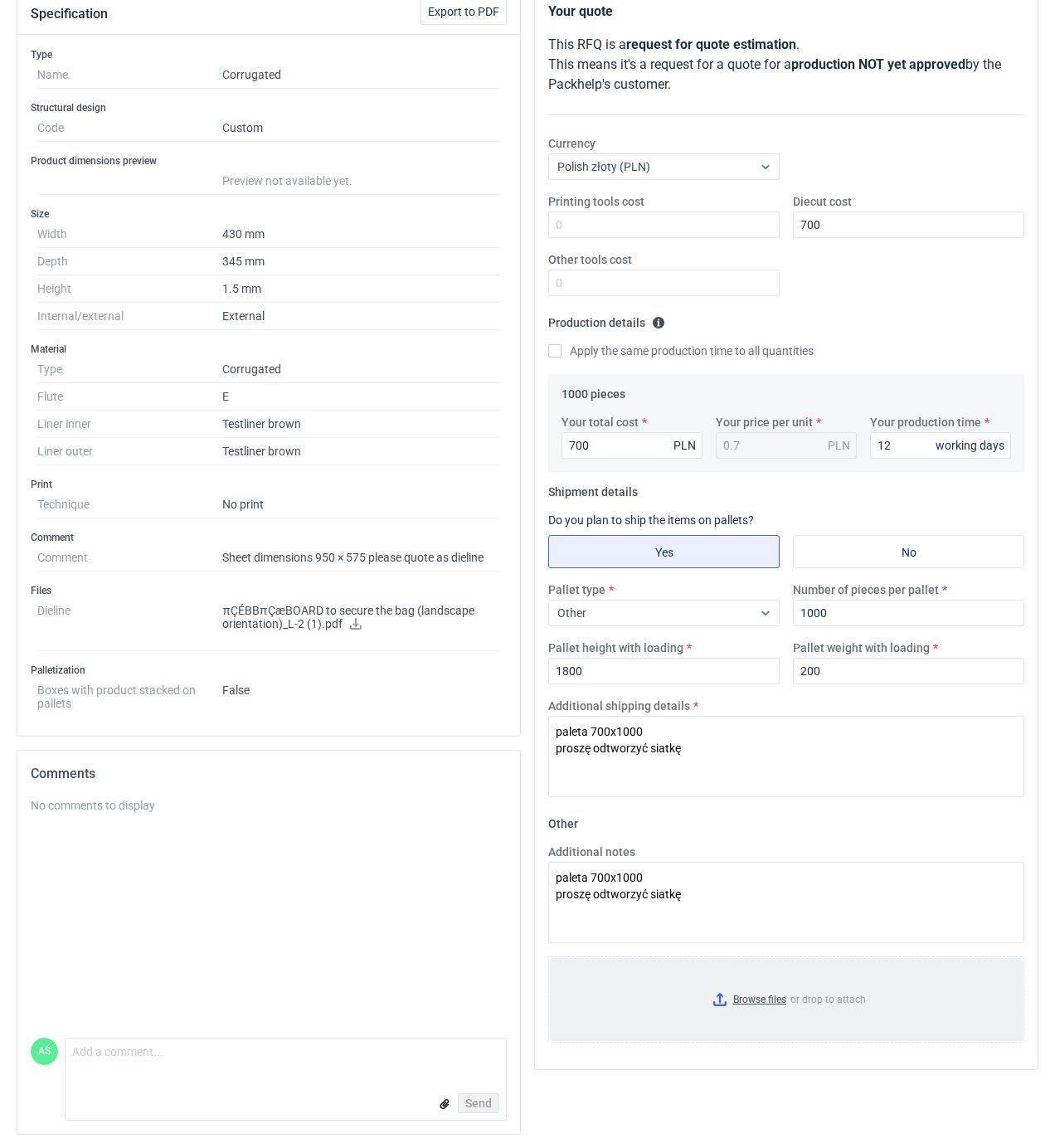
click at [771, 967] on input "Browse files or drop to attach" at bounding box center [786, 999] width 473 height 83
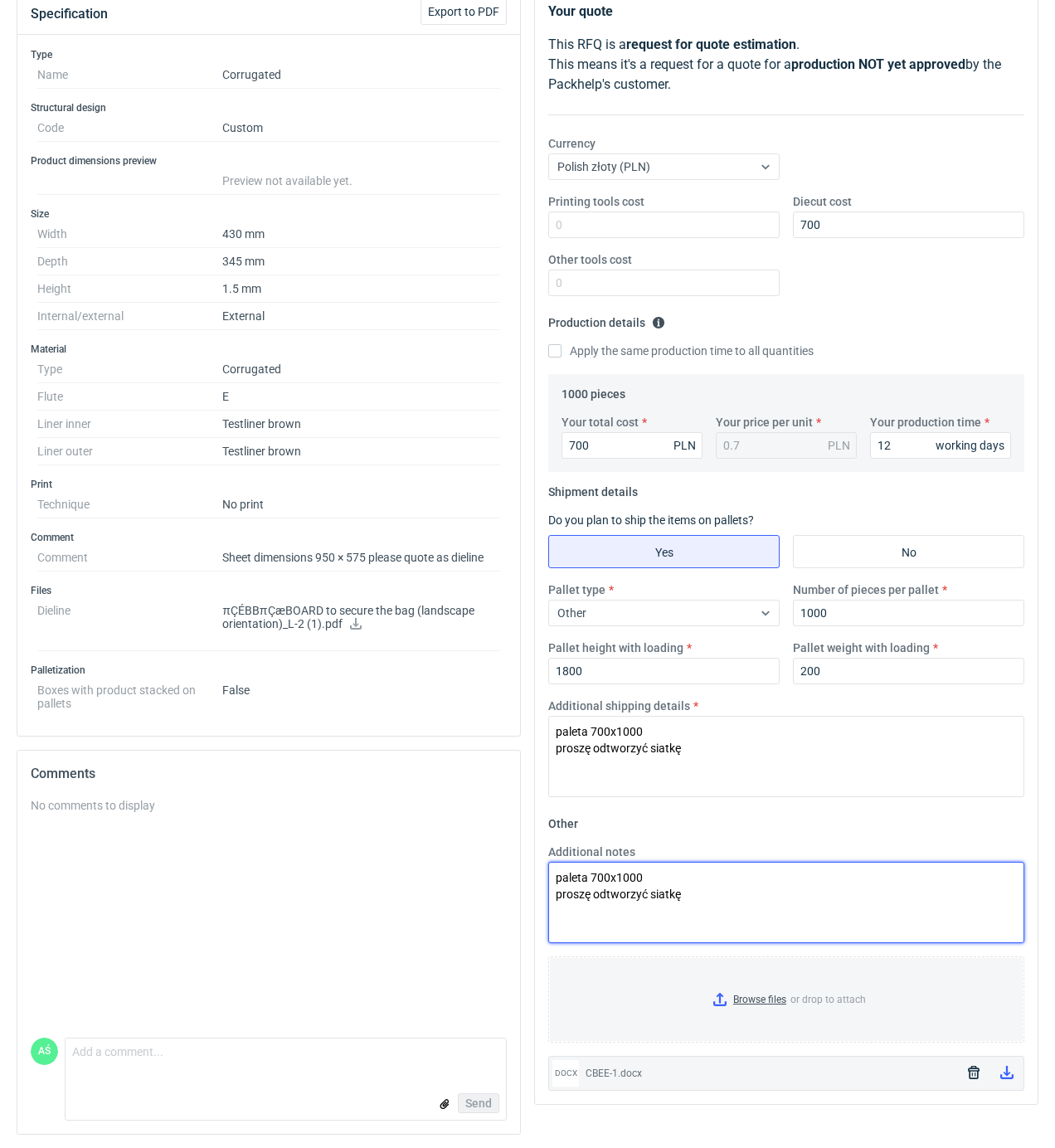
click at [597, 923] on textarea "paleta 700x1000 proszę odtworzyć siatkę" at bounding box center [786, 902] width 476 height 81
click at [705, 906] on textarea "paleta 700x1000 proszę odtworzyć siatkę" at bounding box center [786, 902] width 476 height 81
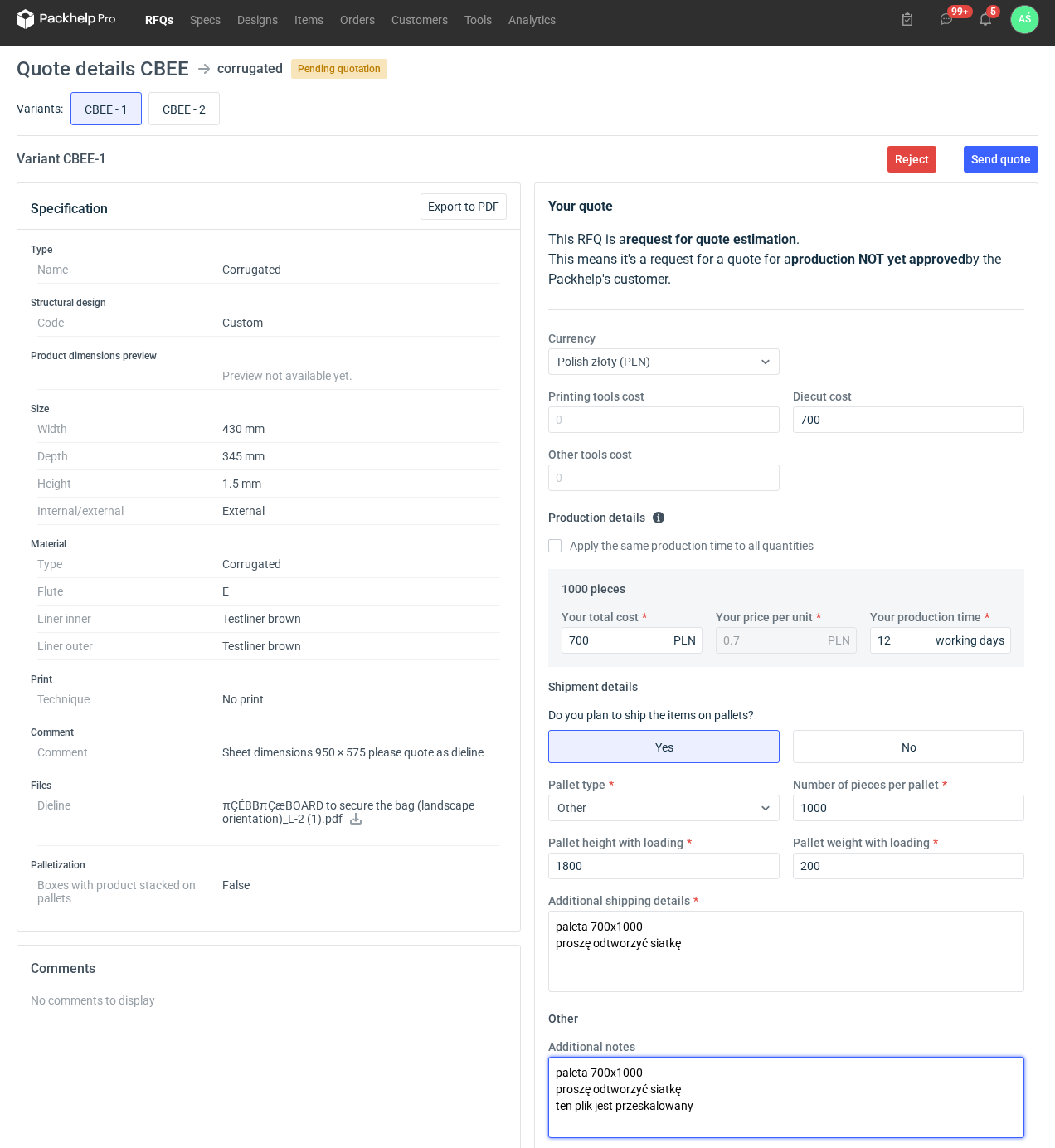
scroll to position [0, 0]
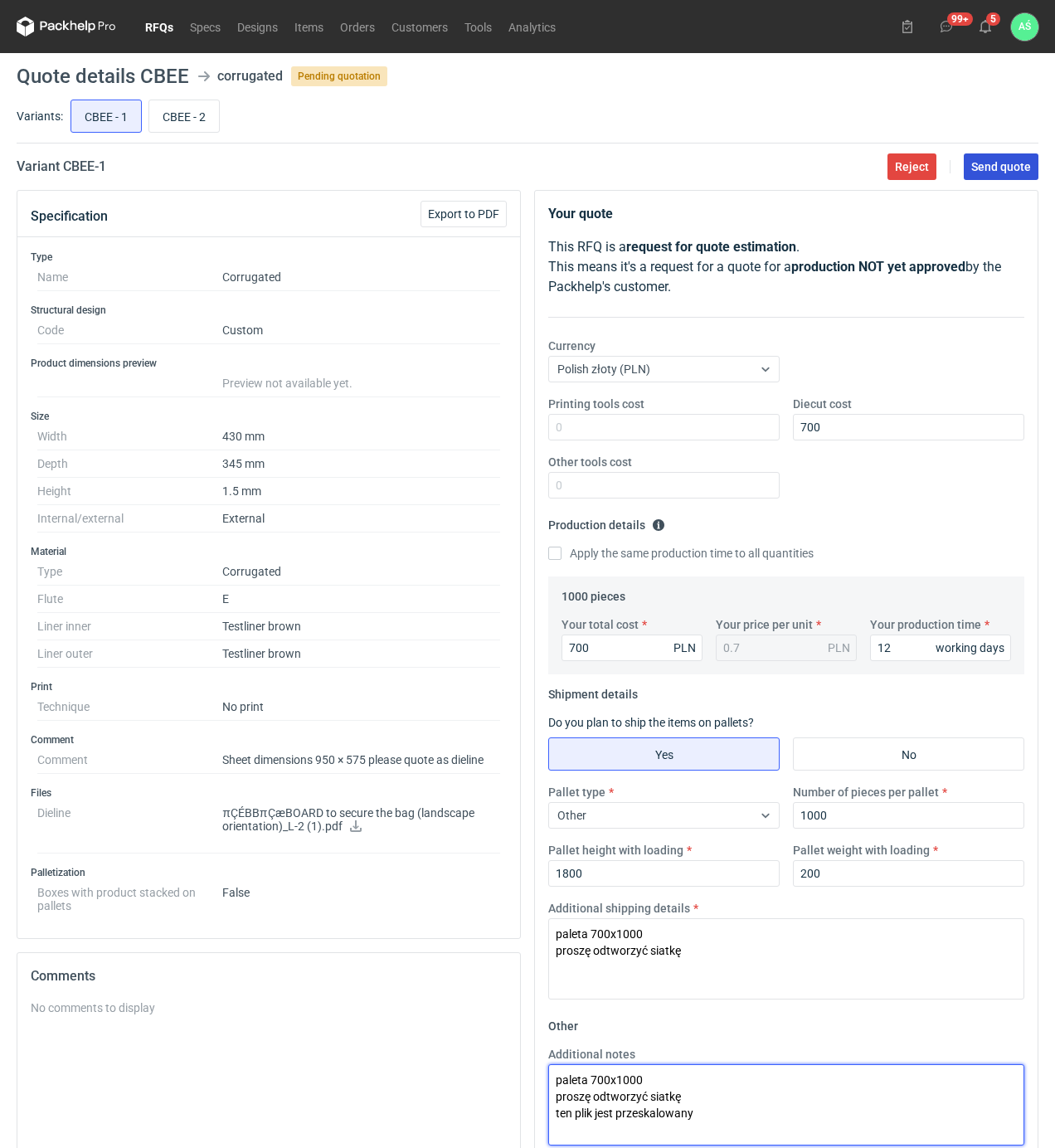
type textarea "paleta 700x1000 proszę odtworzyć siatkę ten plik jest przeskalowany"
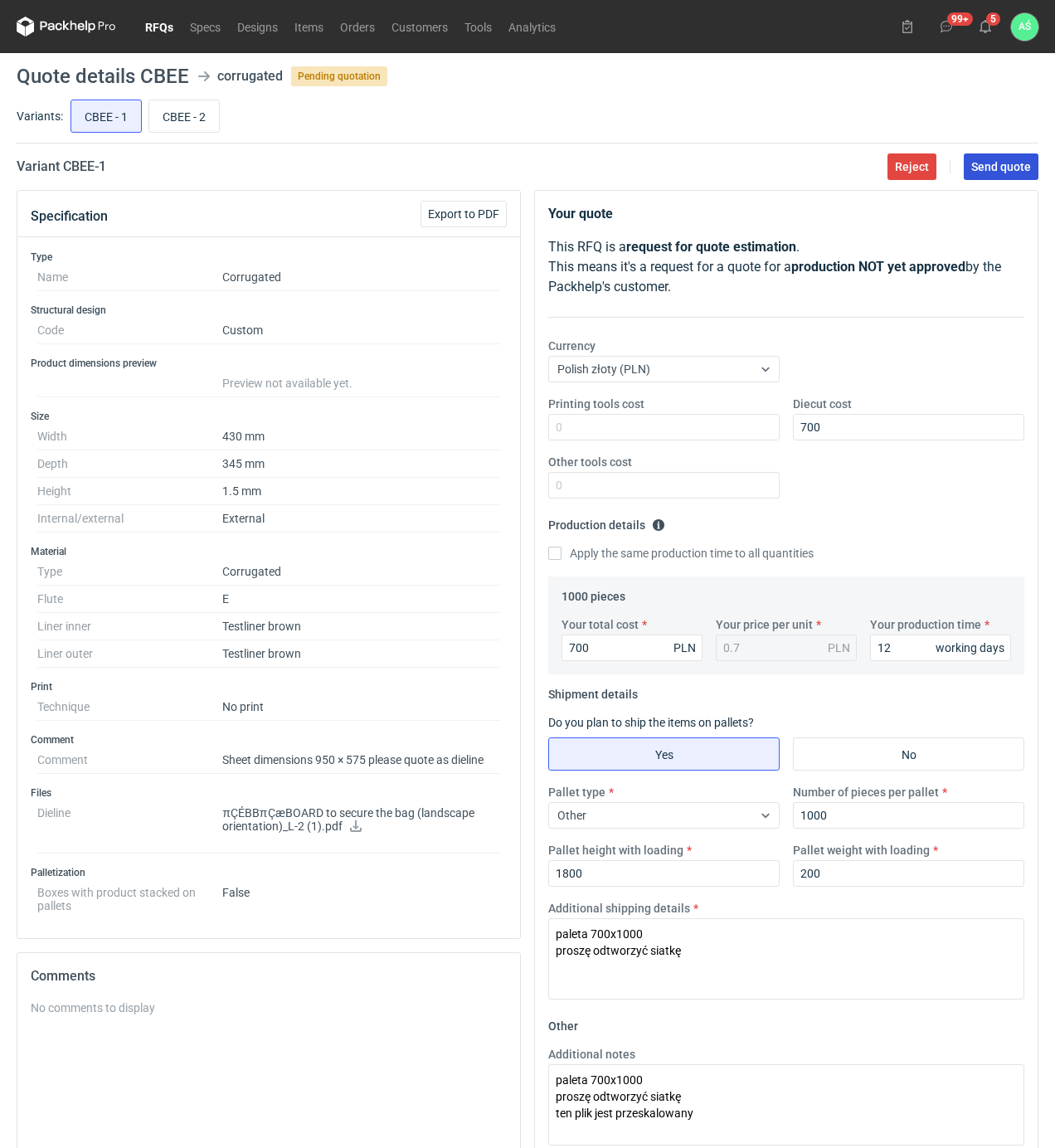
click at [1005, 174] on button "Send quote" at bounding box center [1000, 167] width 74 height 27
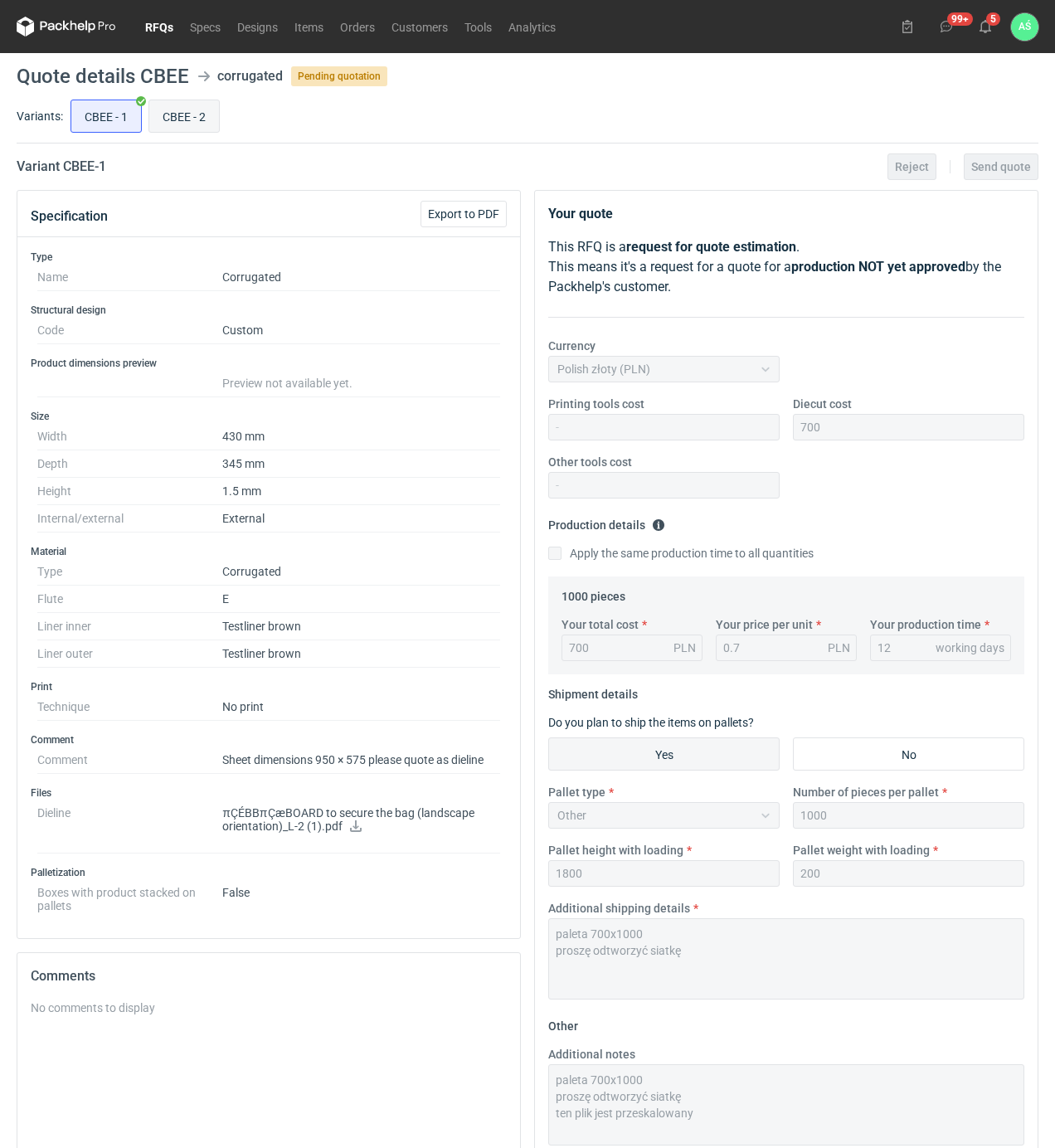
click at [186, 123] on input "CBEE - 2" at bounding box center [184, 116] width 69 height 32
radio input "true"
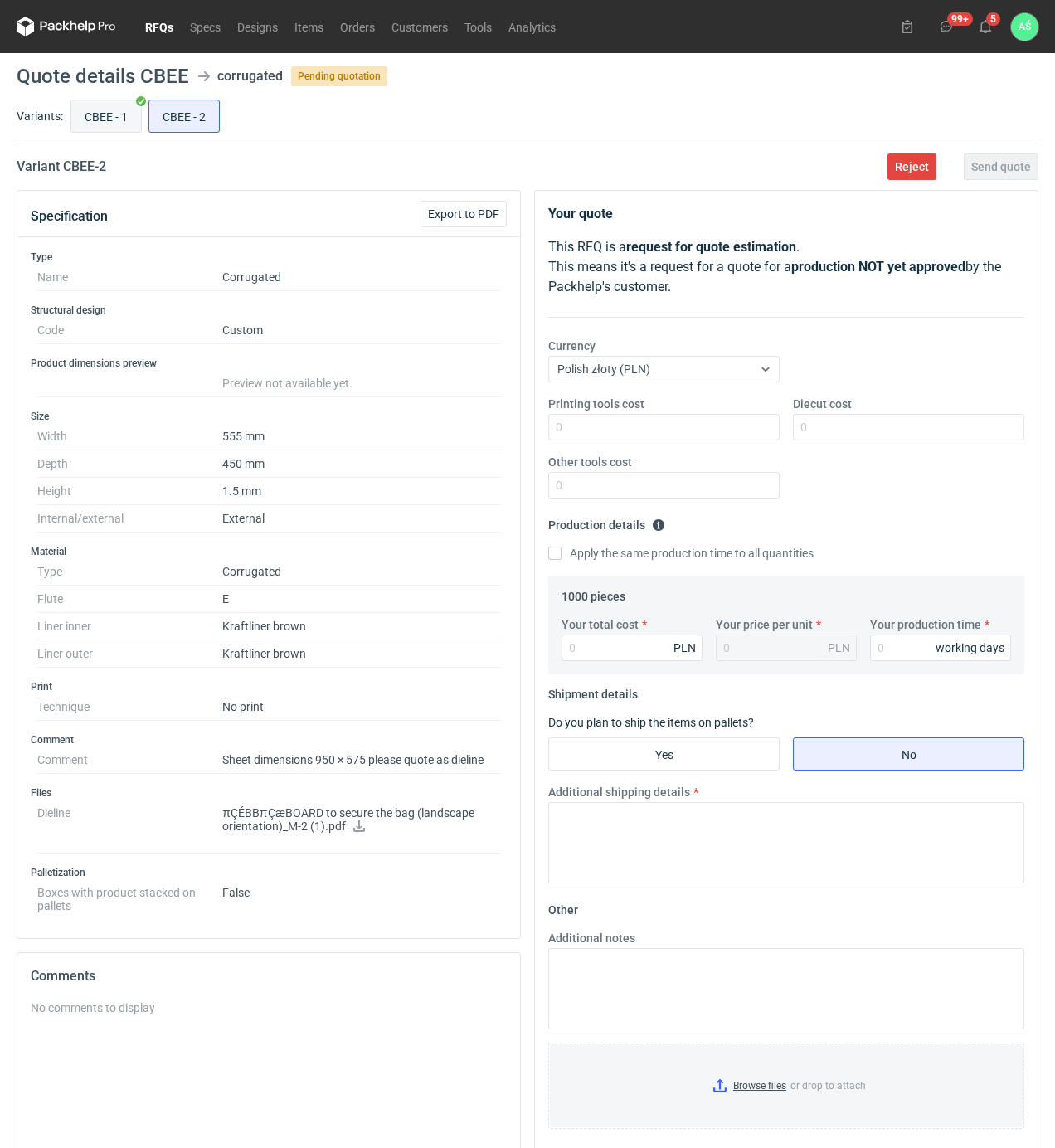
click at [106, 118] on input "CBEE - 1" at bounding box center [106, 116] width 69 height 32
radio input "true"
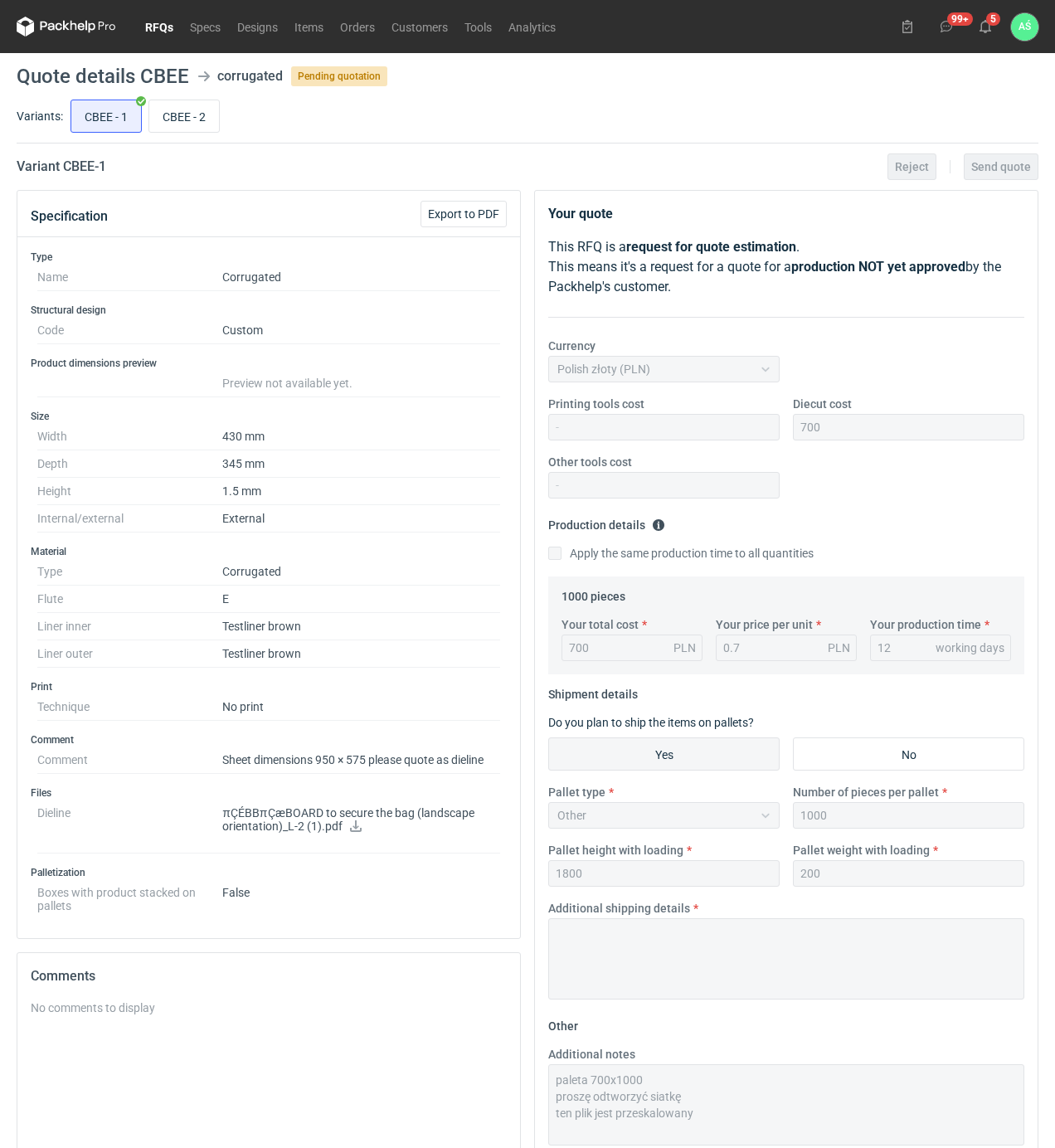
drag, startPoint x: 315, startPoint y: 997, endPoint x: 326, endPoint y: 1002, distance: 12.1
click at [315, 997] on div "Comments" at bounding box center [268, 976] width 502 height 46
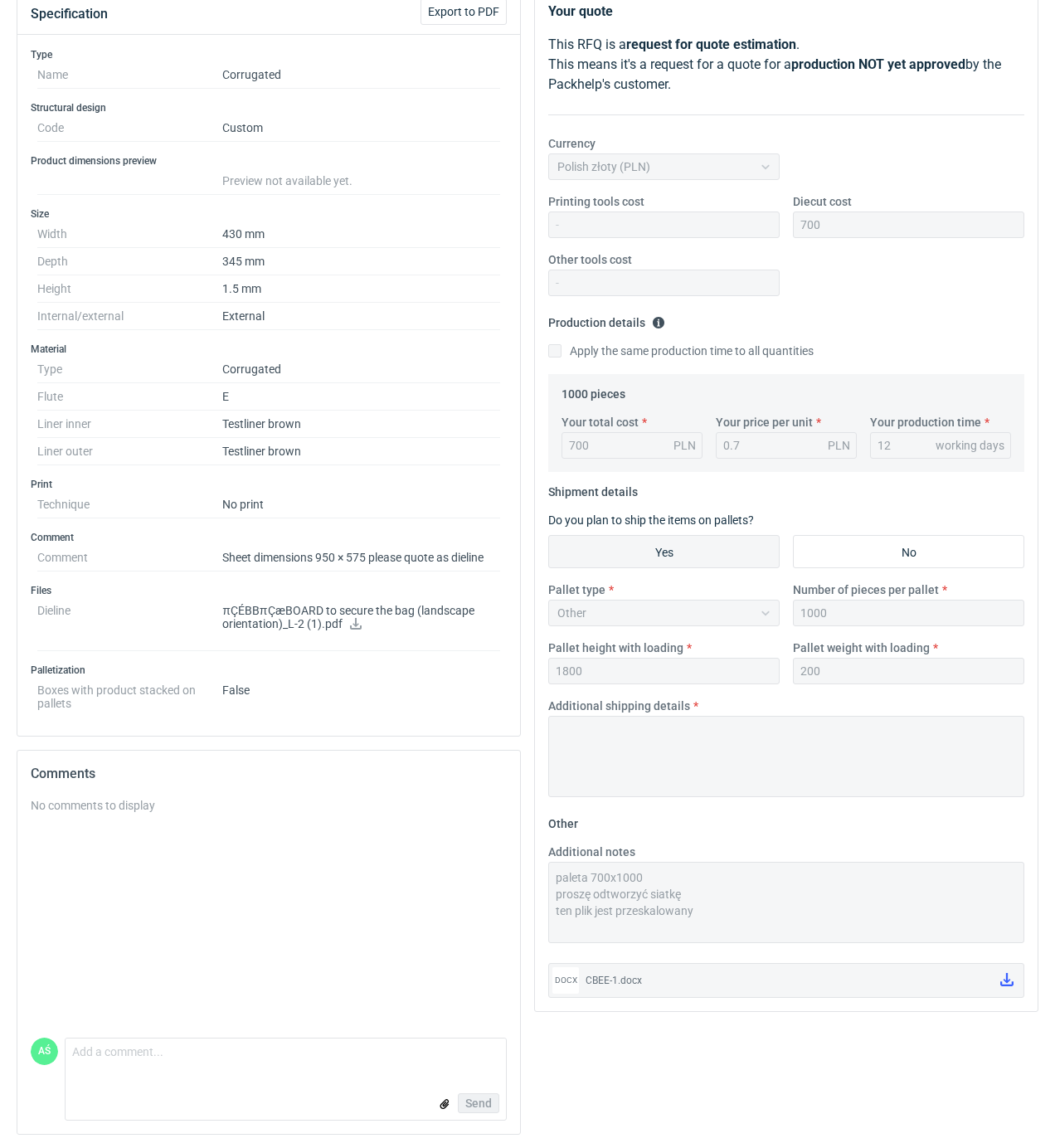
scroll to position [207, 0]
click at [122, 1056] on textarea "Comment message" at bounding box center [285, 1055] width 441 height 35
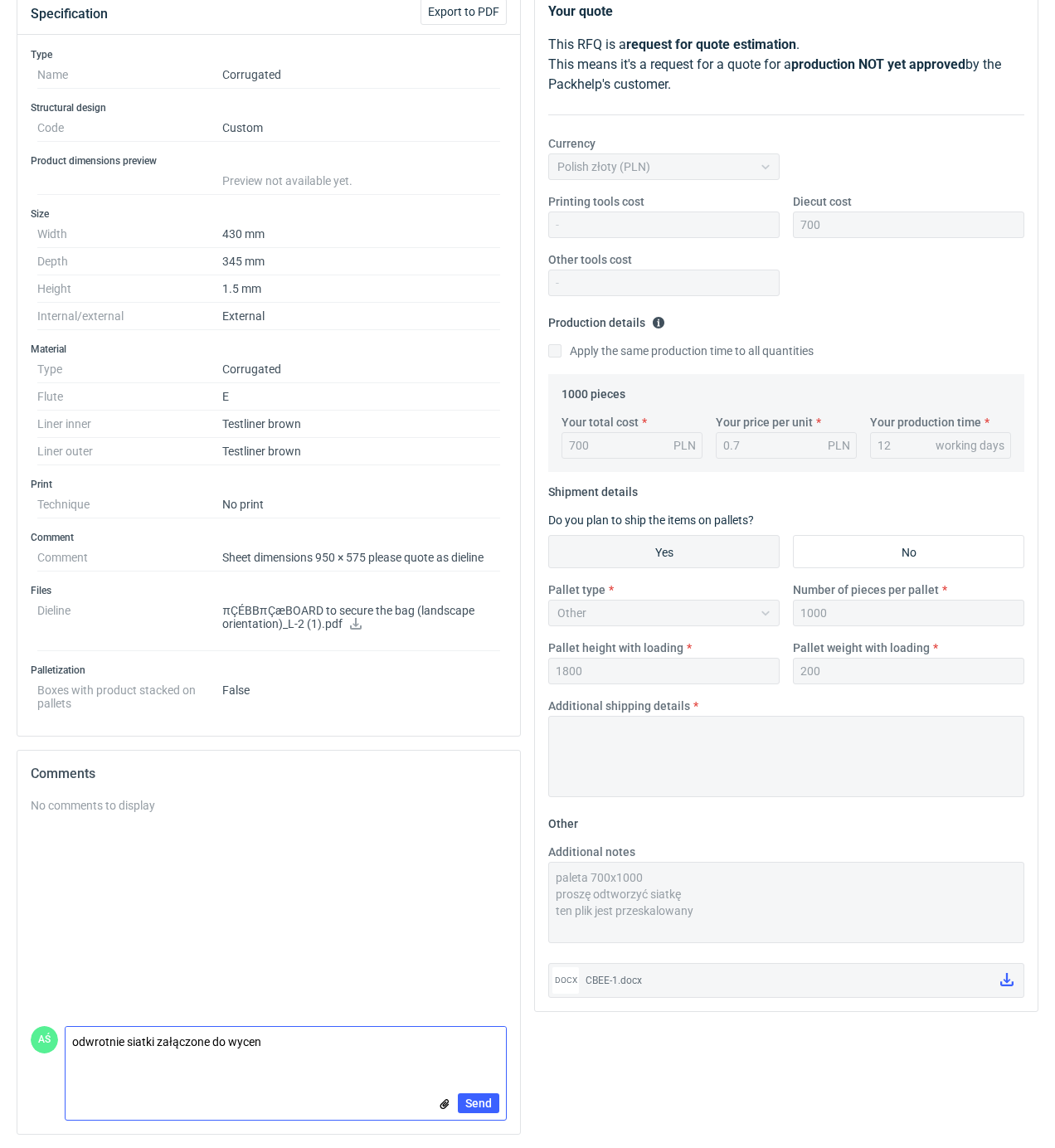
scroll to position [0, 0]
drag, startPoint x: 373, startPoint y: 482, endPoint x: 419, endPoint y: 496, distance: 48.1
click at [373, 482] on h3 "Print" at bounding box center [269, 484] width 476 height 14
click at [440, 1102] on input "file" at bounding box center [445, 1105] width 14 height 17
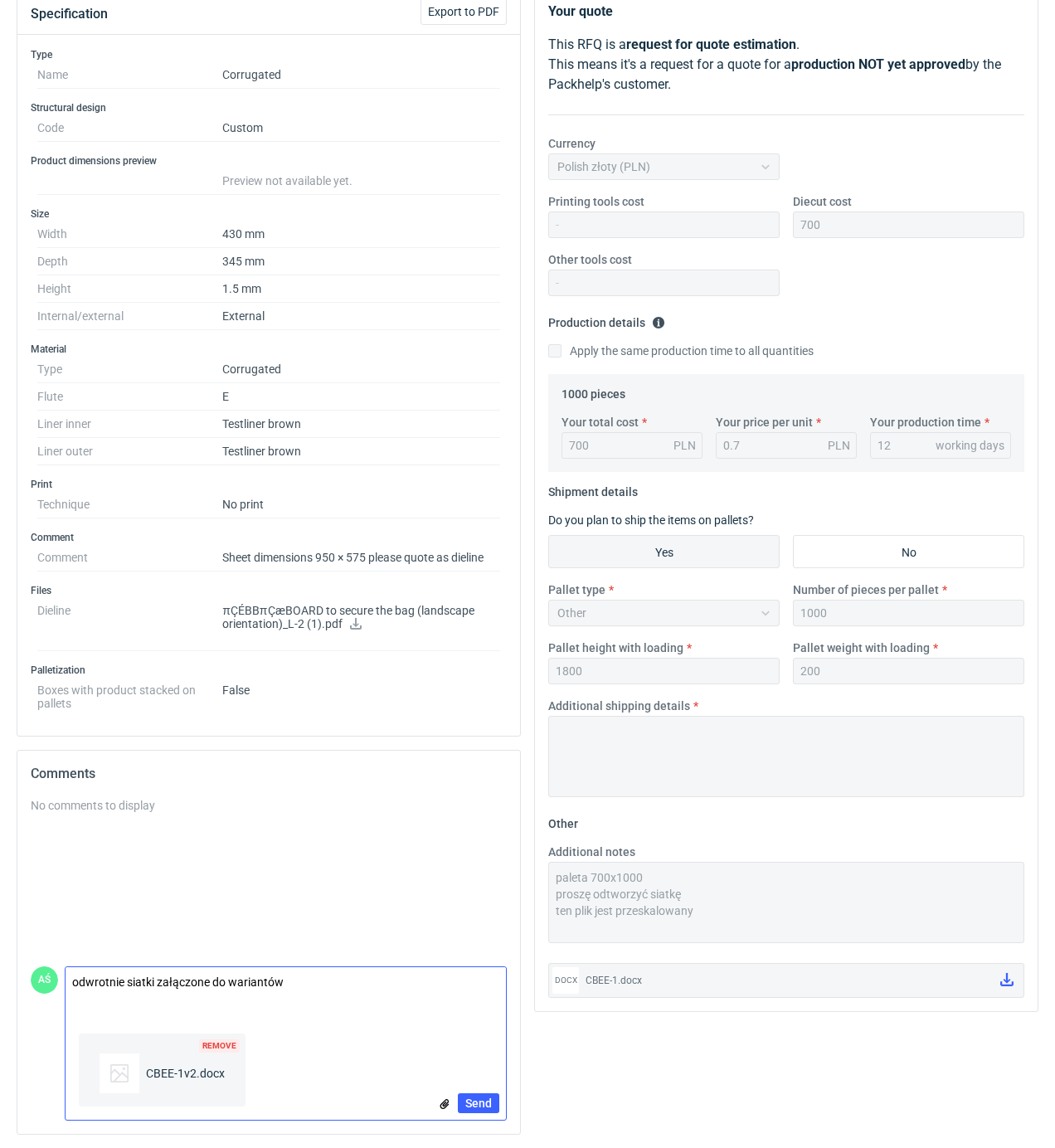
click at [302, 986] on textarea "odwrotnie siatki załączone do wariantów" at bounding box center [285, 991] width 441 height 46
click at [387, 983] on textarea "odwrotnie siatki załączone do wariantów, tu dodaję poprawn ynę" at bounding box center [285, 991] width 441 height 46
type textarea "odwrotnie siatki załączone do wariantów, tu dodaję poprawna wycenę"
click at [475, 1098] on span "Send" at bounding box center [478, 1104] width 27 height 12
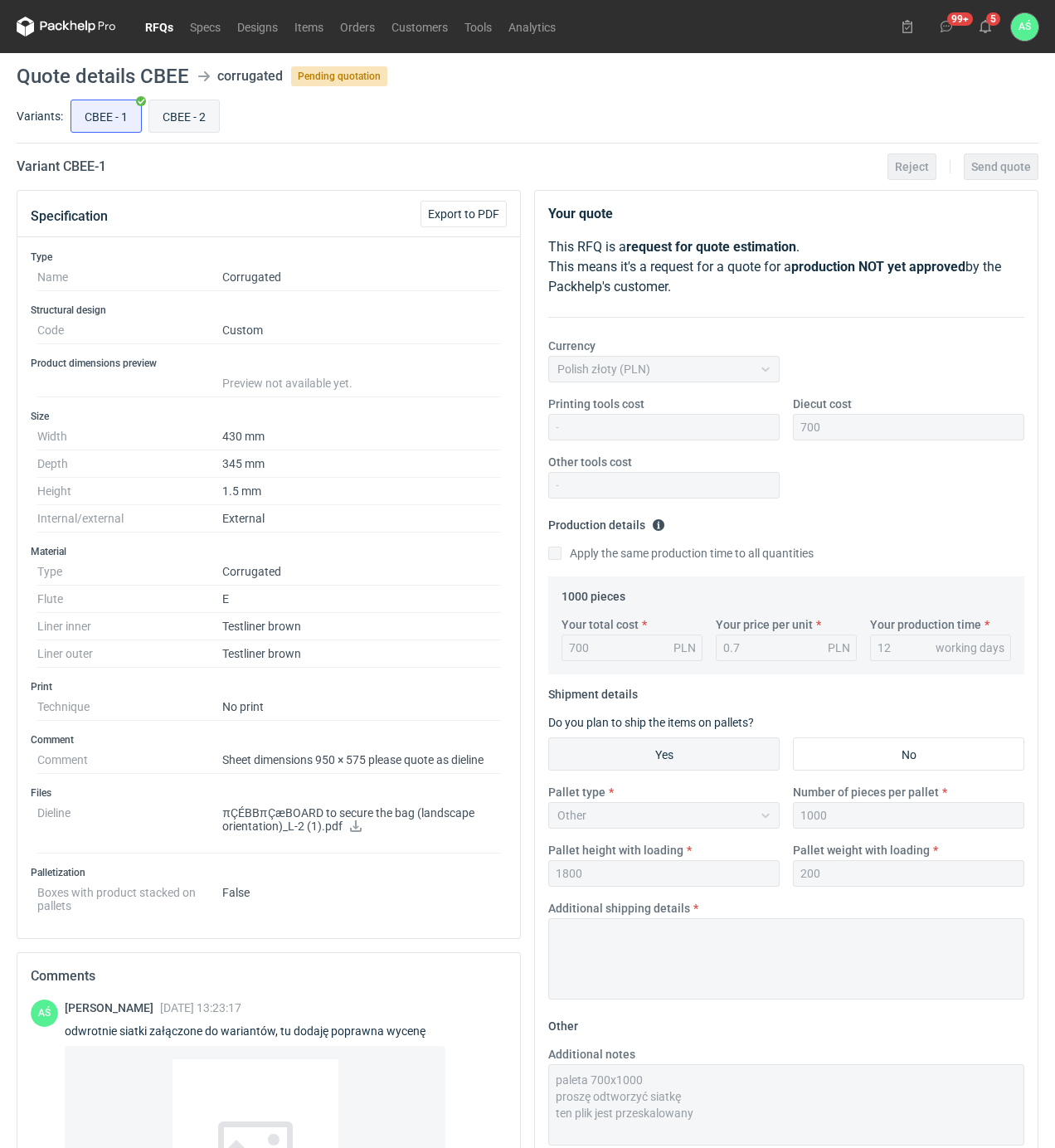
click at [187, 113] on input "CBEE - 2" at bounding box center [184, 116] width 69 height 32
radio input "true"
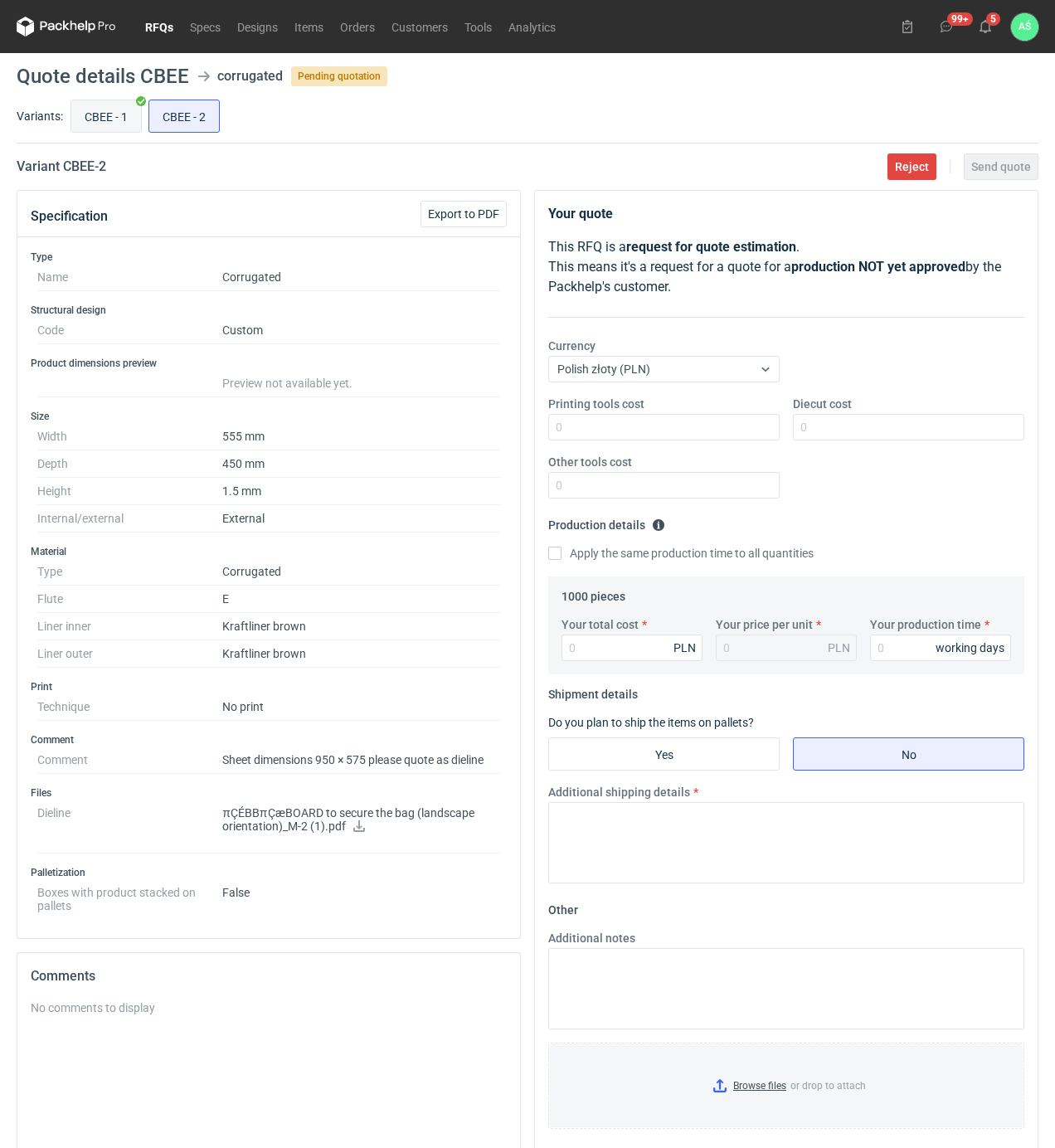
click at [83, 124] on input "CBEE - 1" at bounding box center [106, 116] width 69 height 32
radio input "true"
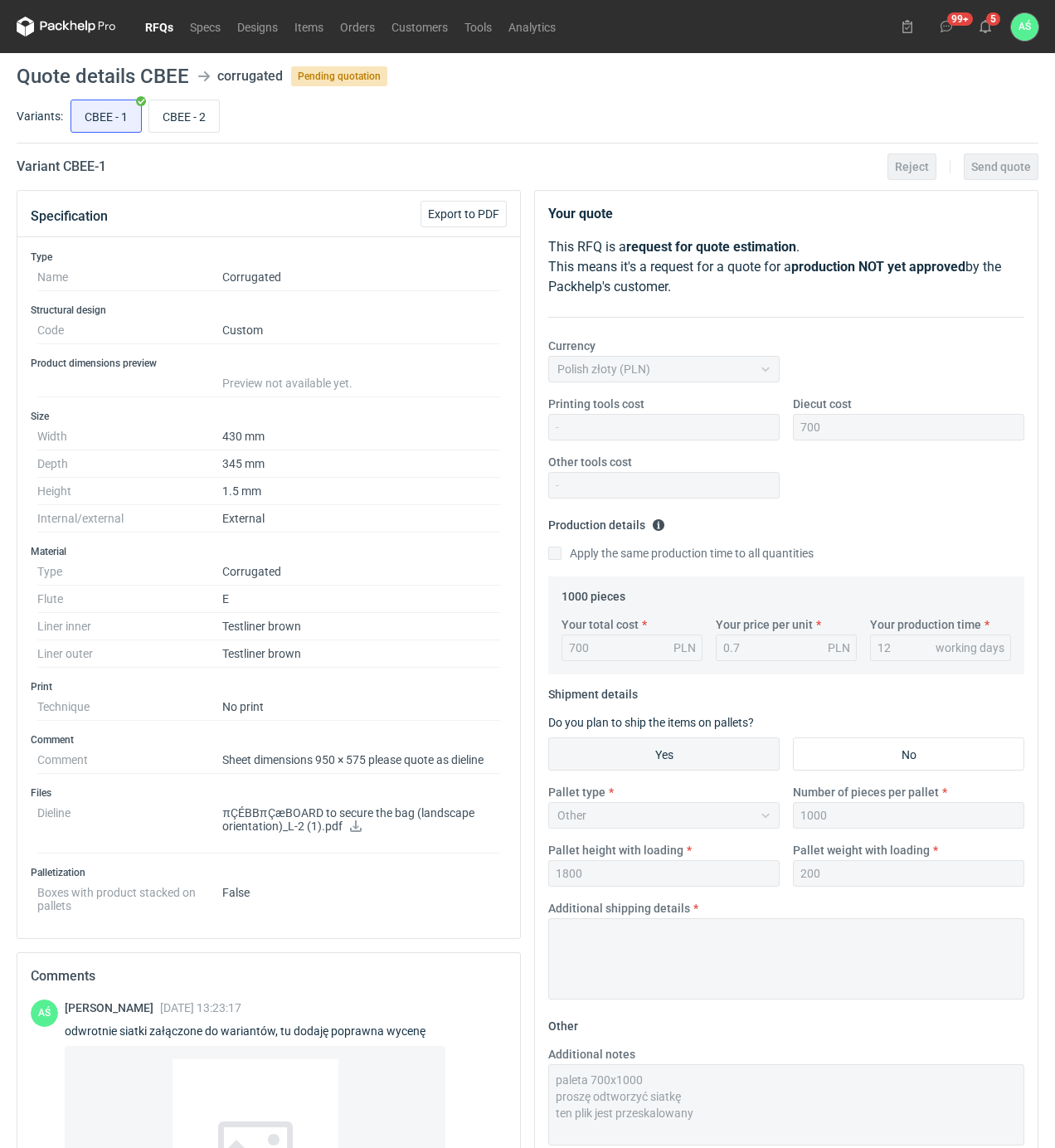
click at [355, 832] on icon at bounding box center [356, 826] width 14 height 12
drag, startPoint x: 200, startPoint y: 117, endPoint x: 219, endPoint y: 141, distance: 30.6
click at [200, 117] on input "CBEE - 2" at bounding box center [184, 116] width 69 height 32
radio input "true"
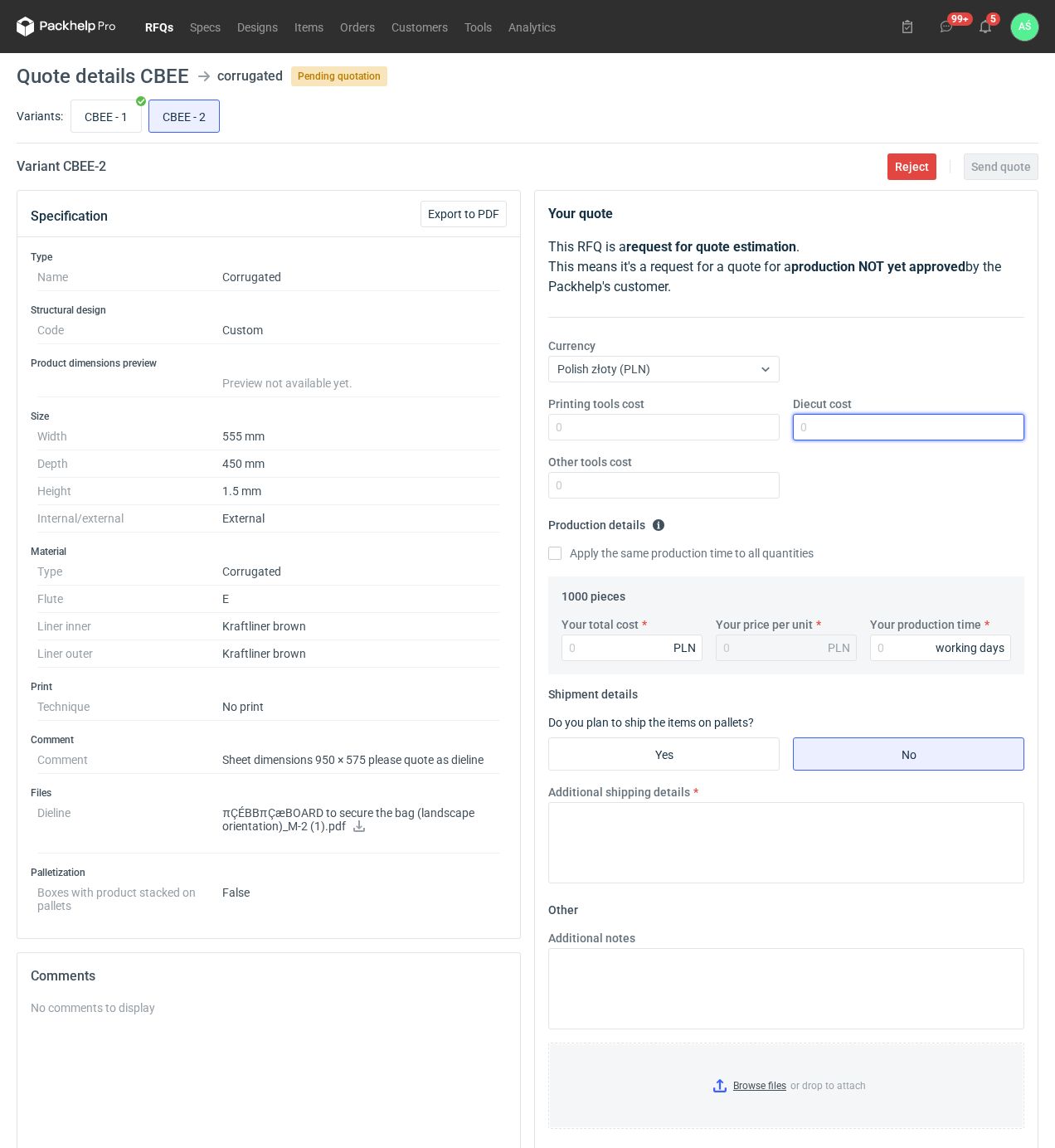
click at [816, 424] on input "Diecut cost" at bounding box center [908, 427] width 231 height 27
type input "700"
type input "970"
type input "0.97"
type input "12"
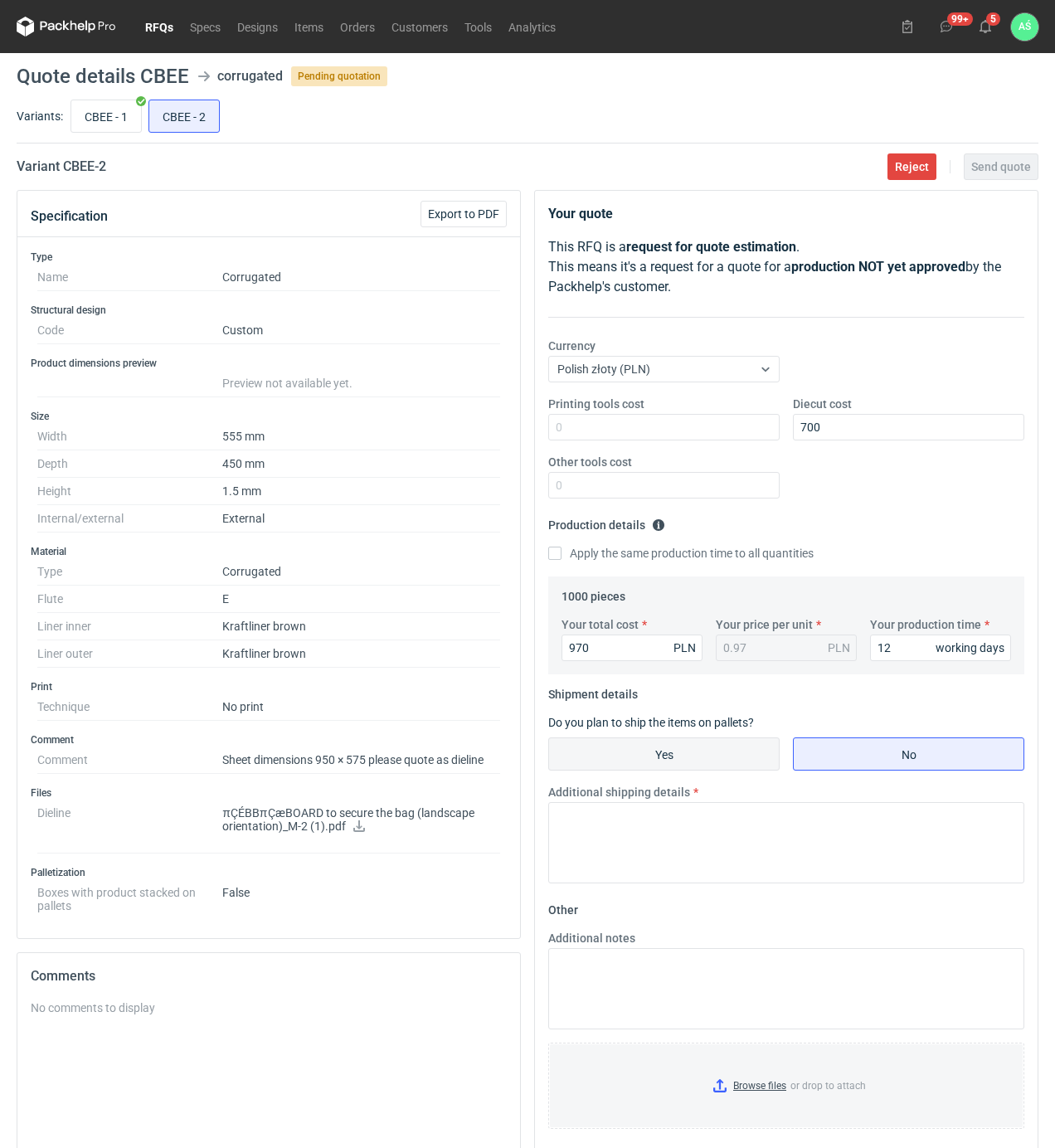
drag, startPoint x: 694, startPoint y: 744, endPoint x: 753, endPoint y: 929, distance: 194.2
click at [694, 745] on input "Yes" at bounding box center [663, 753] width 230 height 32
radio input "true"
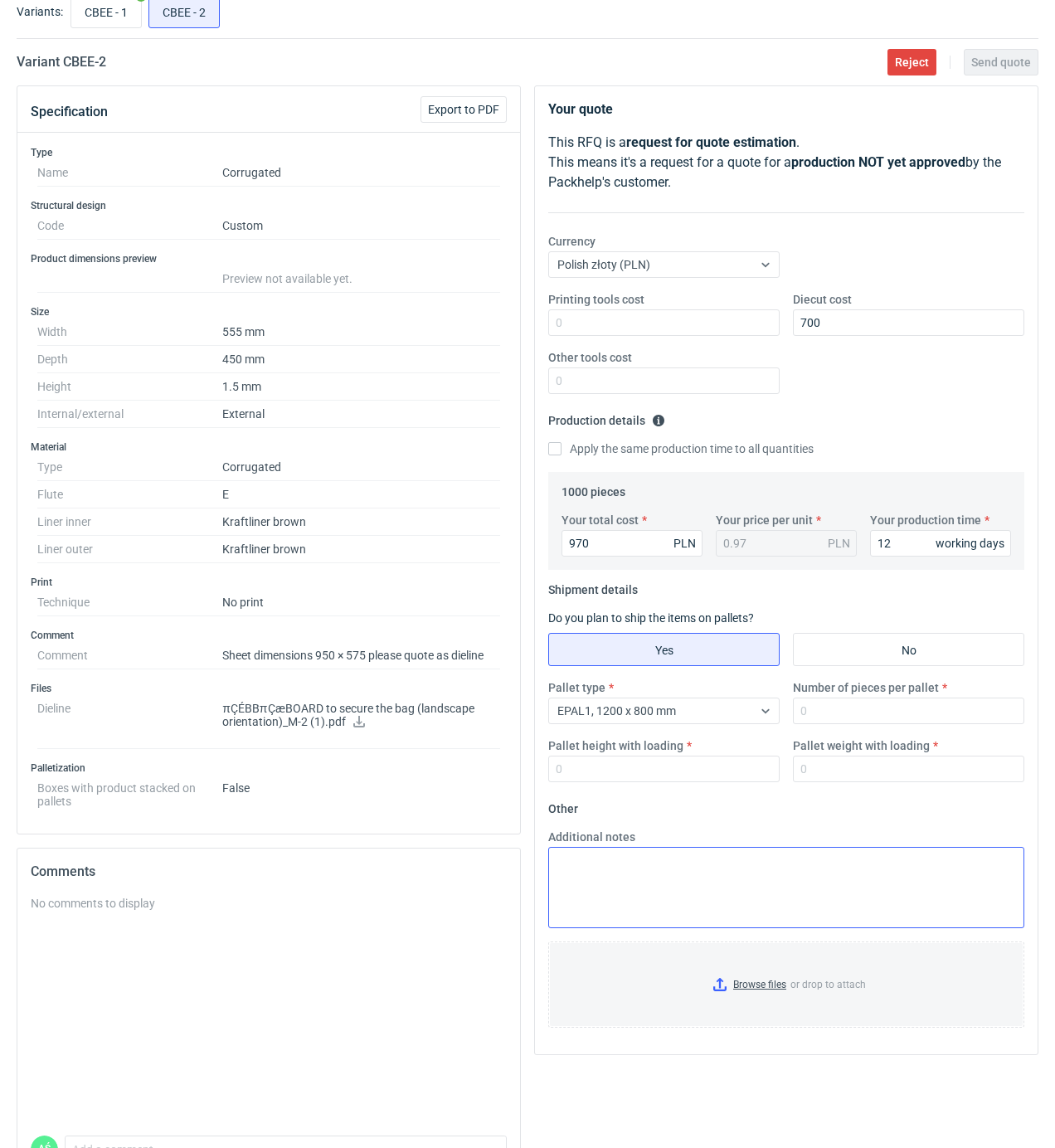
scroll to position [207, 0]
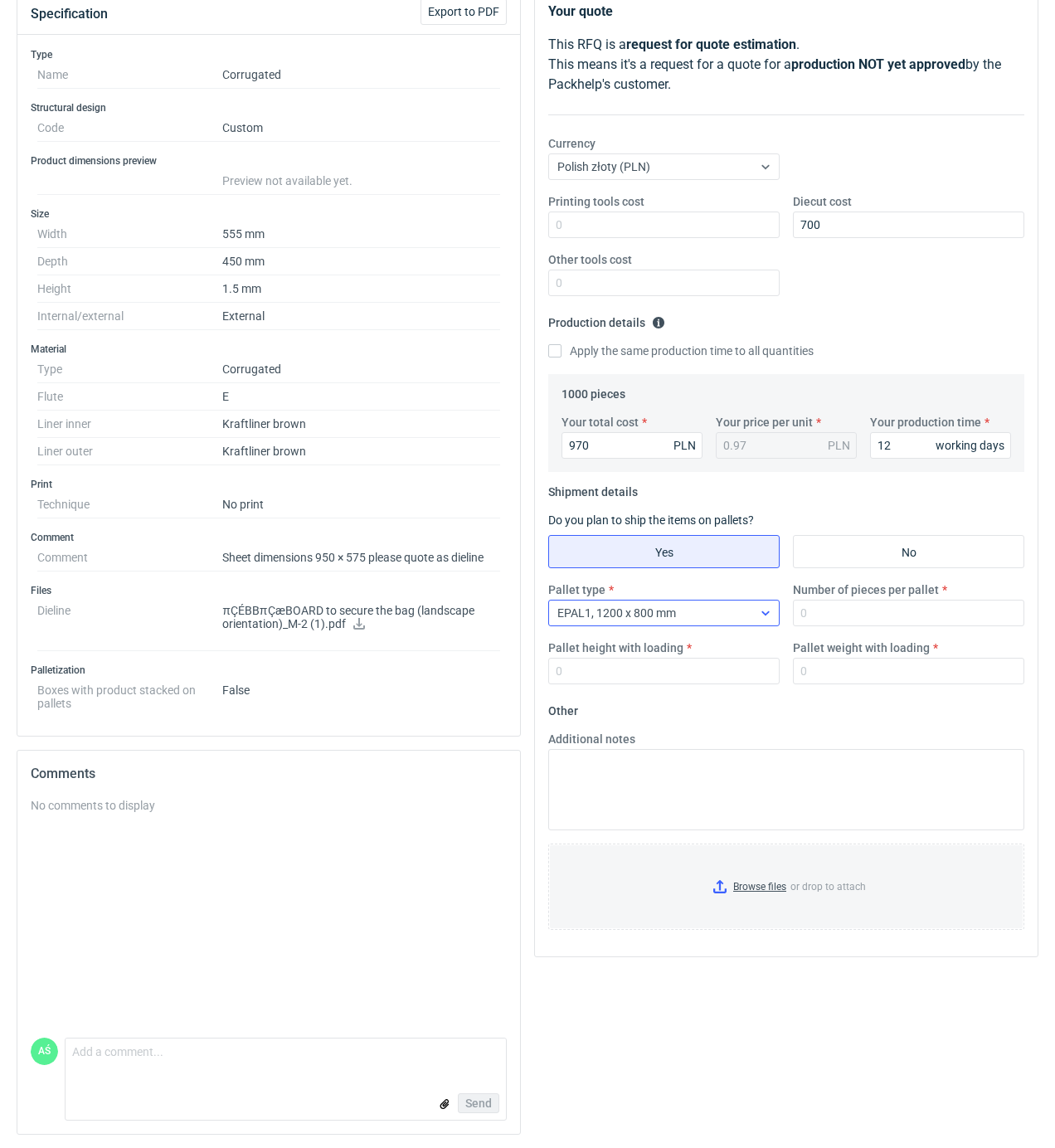
click at [718, 606] on div "EPAL1, 1200 x 800 mm" at bounding box center [650, 613] width 203 height 23
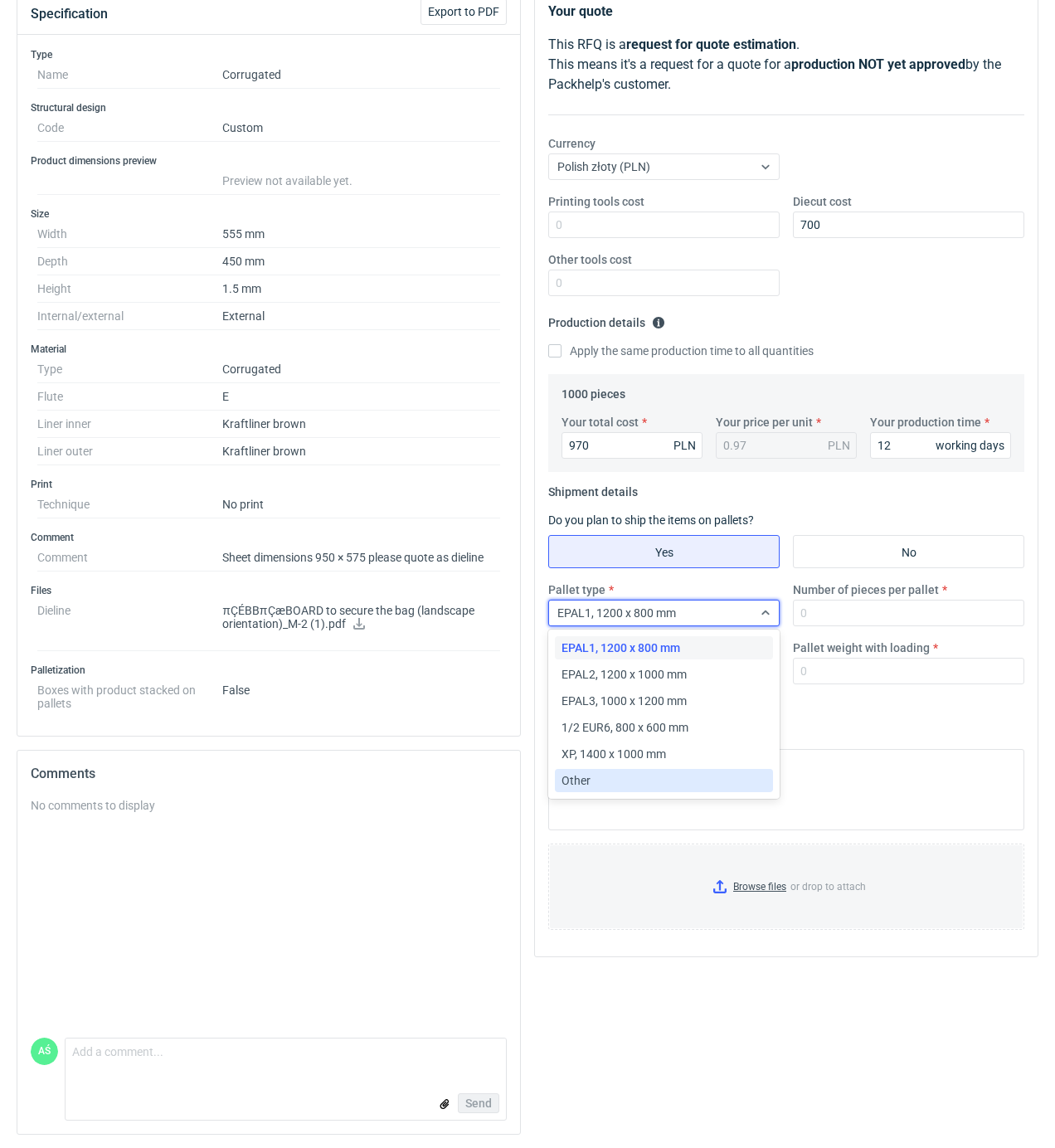
click at [588, 773] on span "Other" at bounding box center [576, 779] width 29 height 16
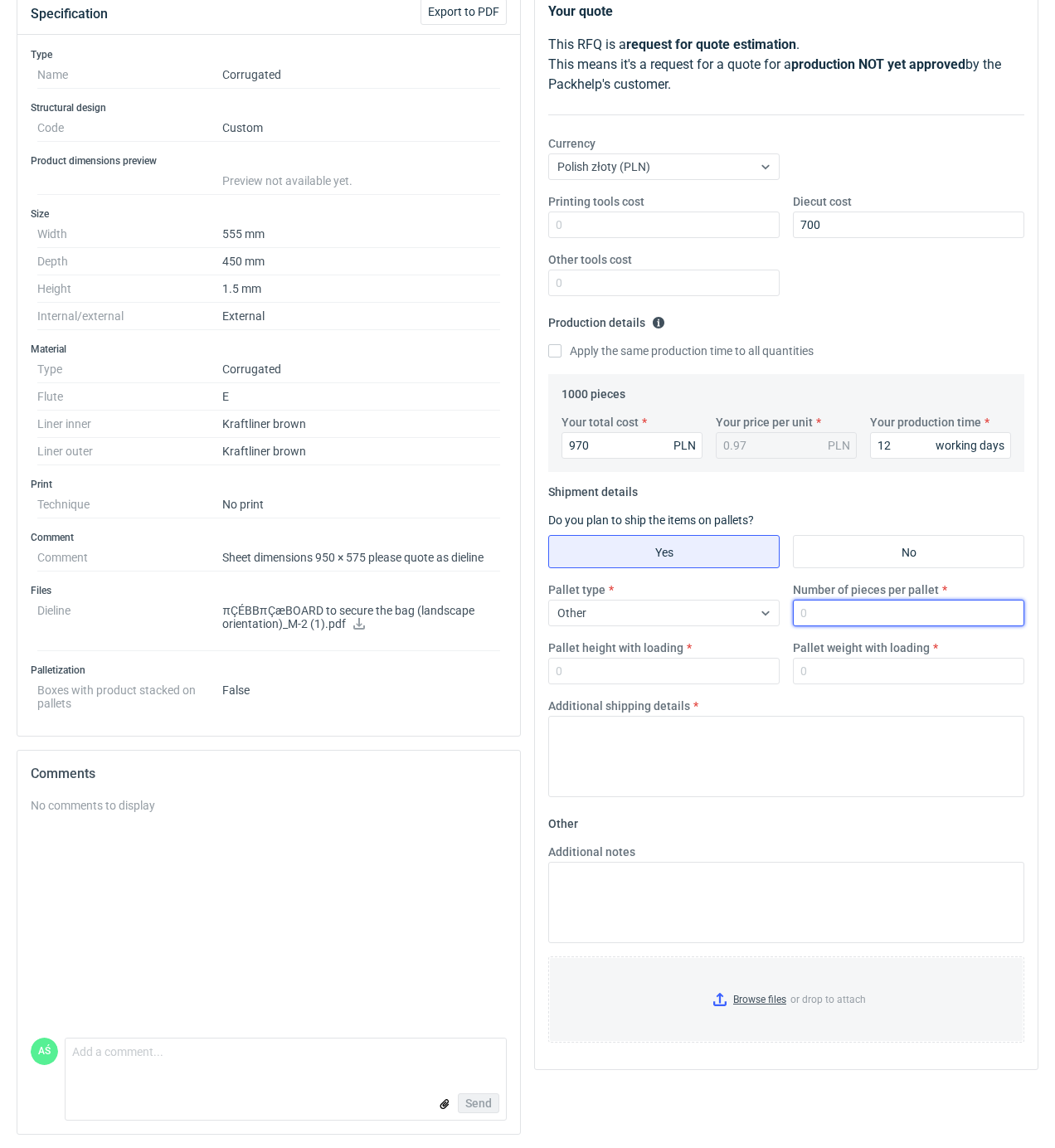
click at [853, 608] on input "Number of pieces per pallet" at bounding box center [908, 614] width 231 height 27
type input "1000"
type input "1800"
type input "300"
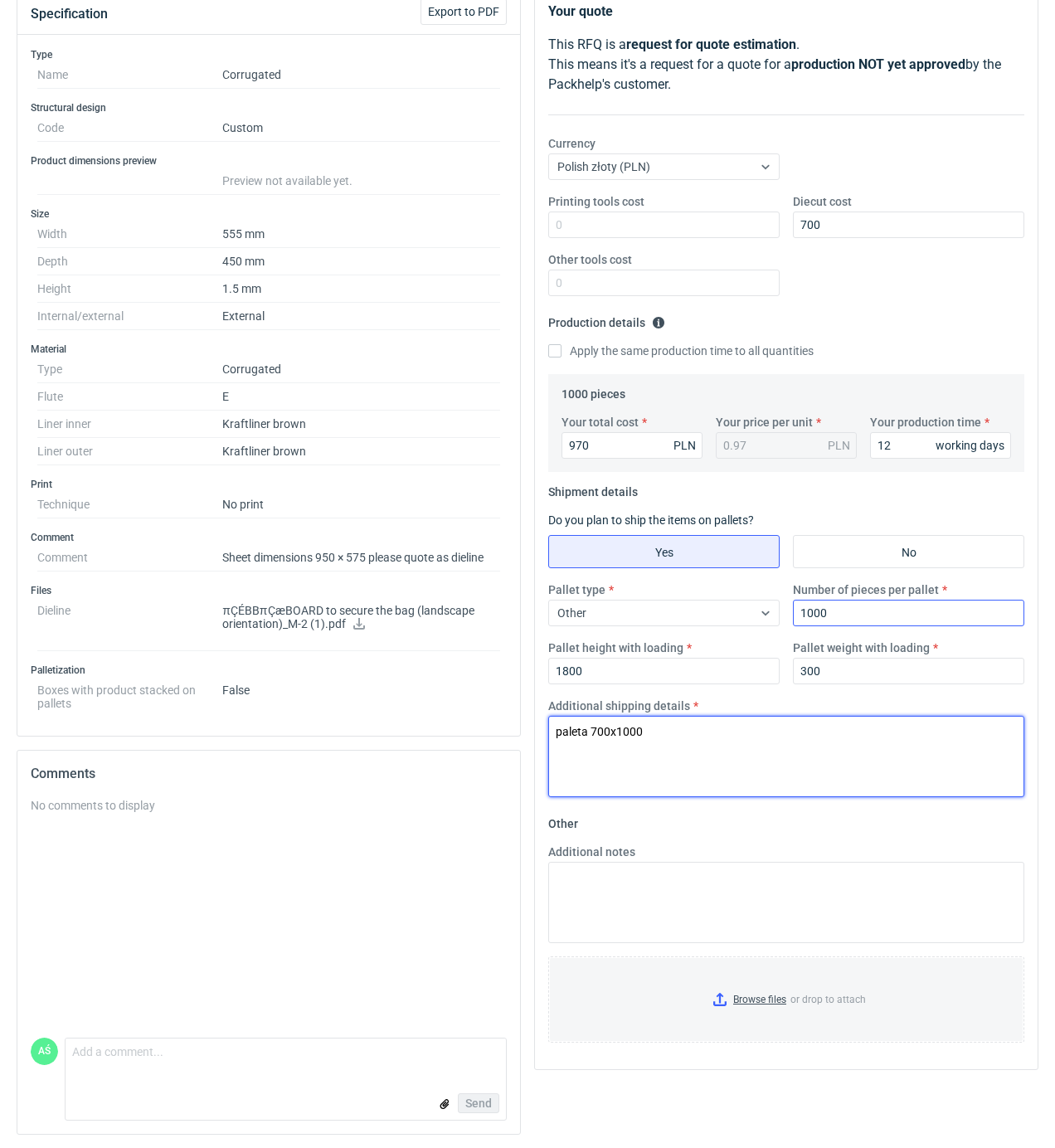
type textarea "paleta 700x1000"
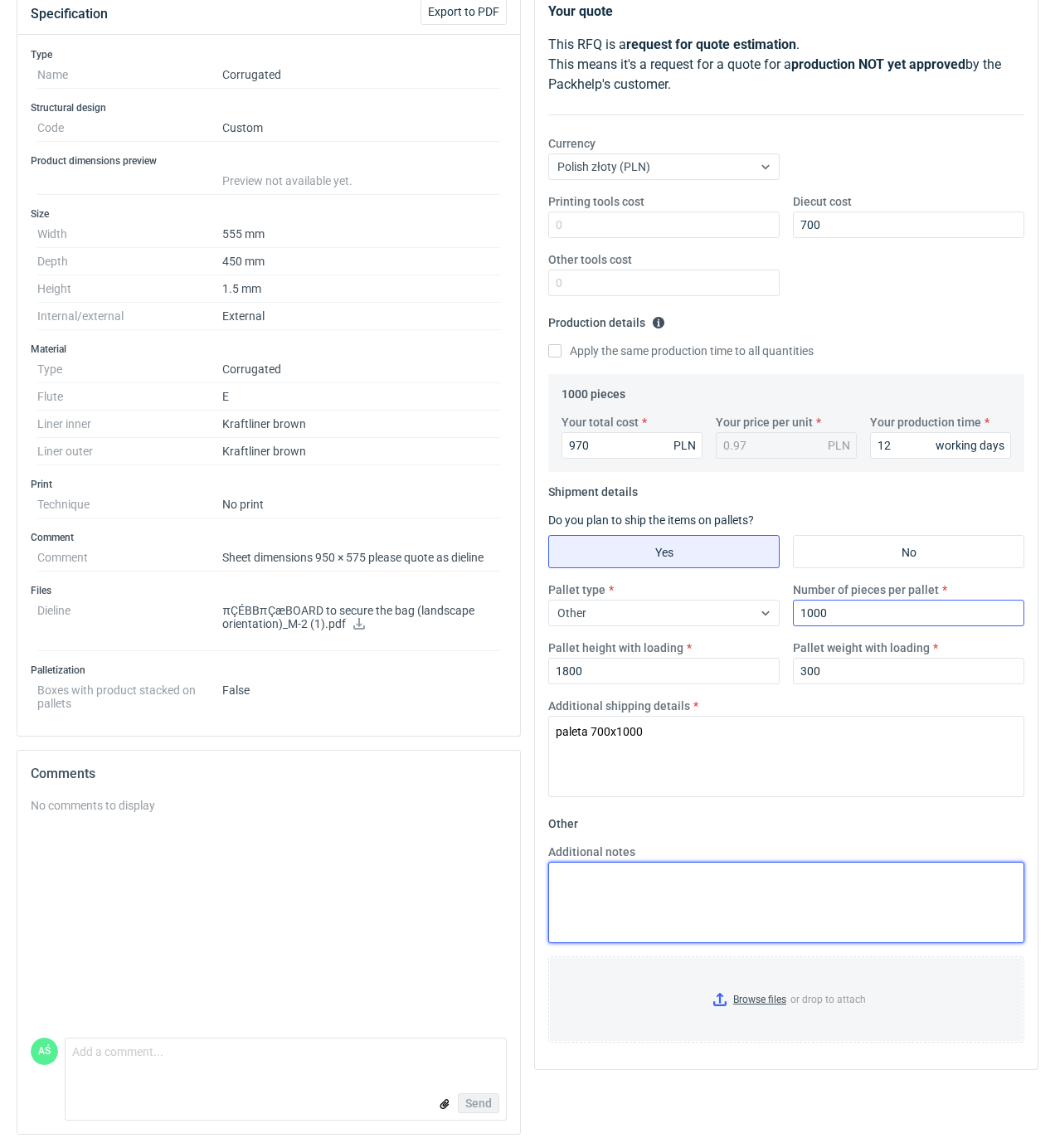
paste textarea "paleta 700x1000"
type textarea "paleta 700x1000"
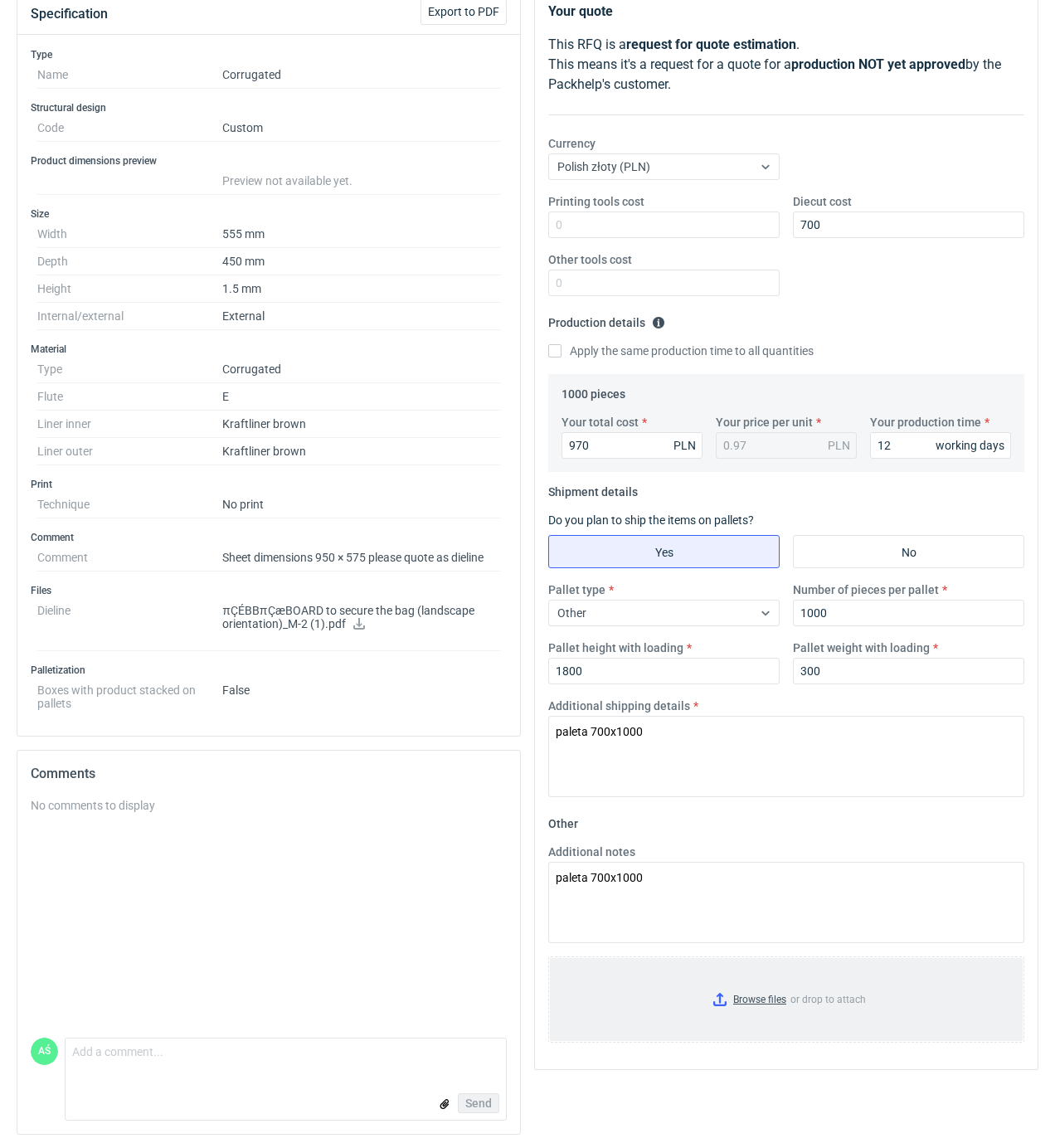
click at [763, 982] on input "Browse files or drop to attach" at bounding box center [786, 999] width 473 height 83
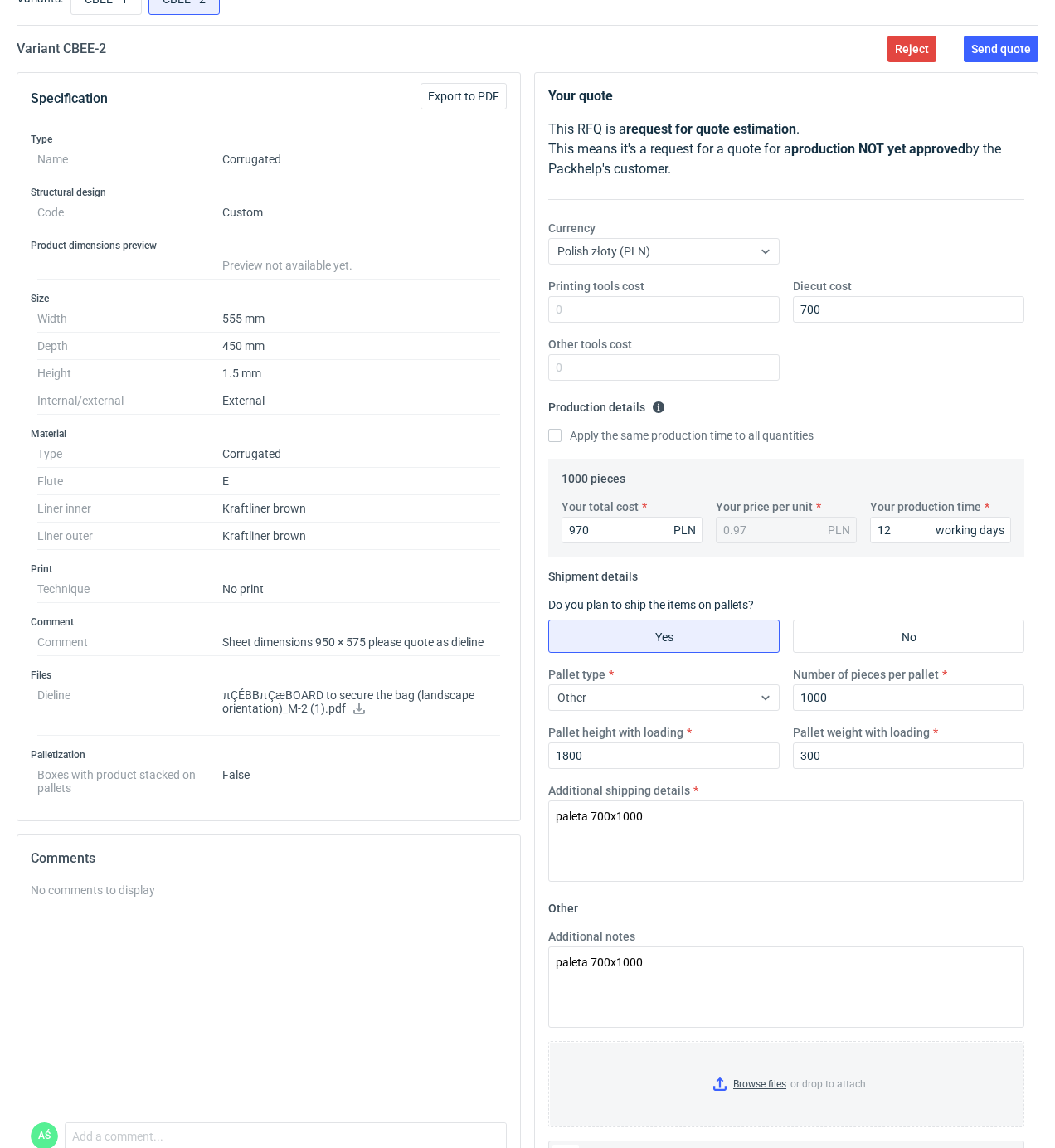
scroll to position [0, 0]
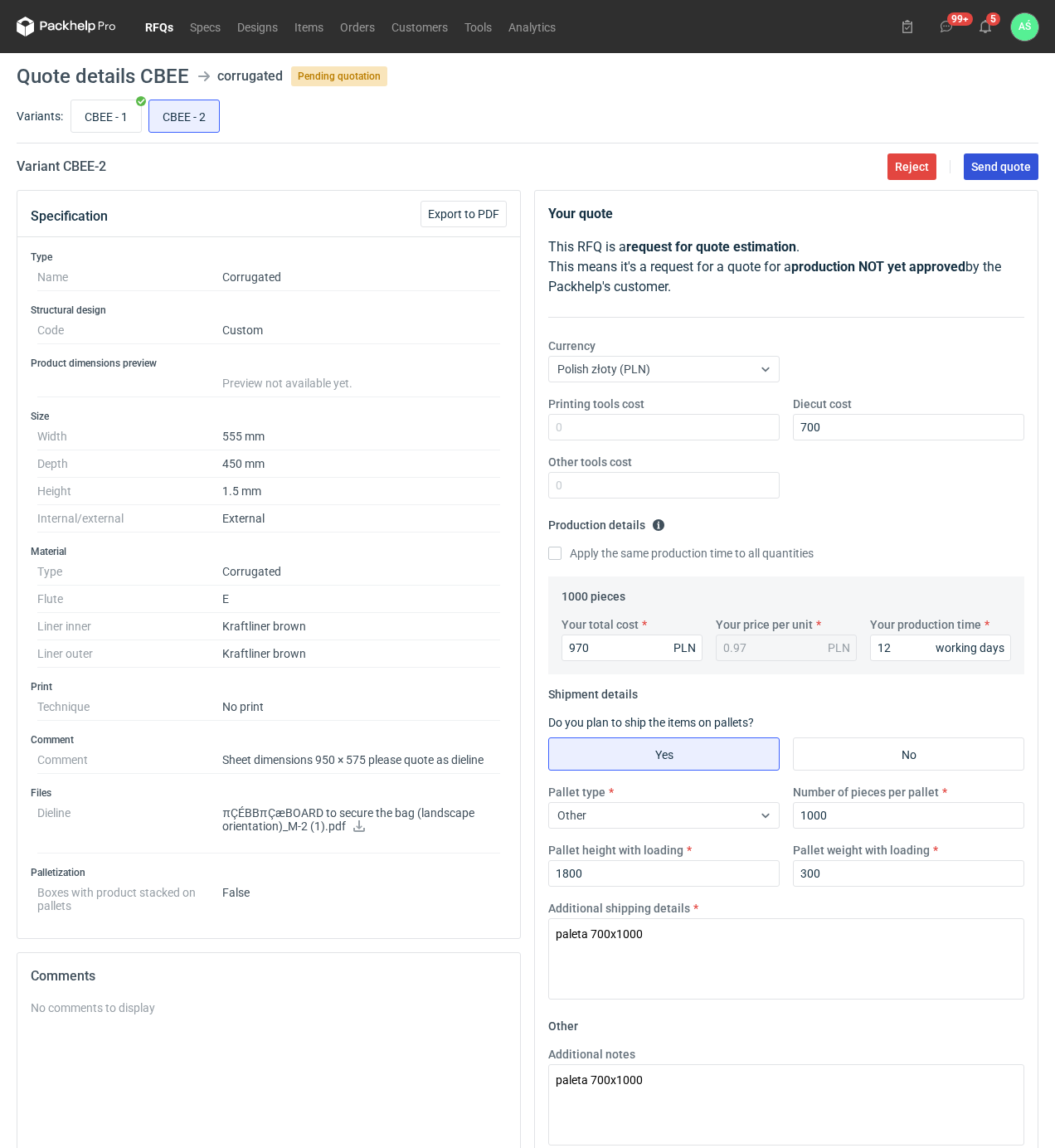
click at [1000, 178] on button "Send quote" at bounding box center [1000, 167] width 74 height 27
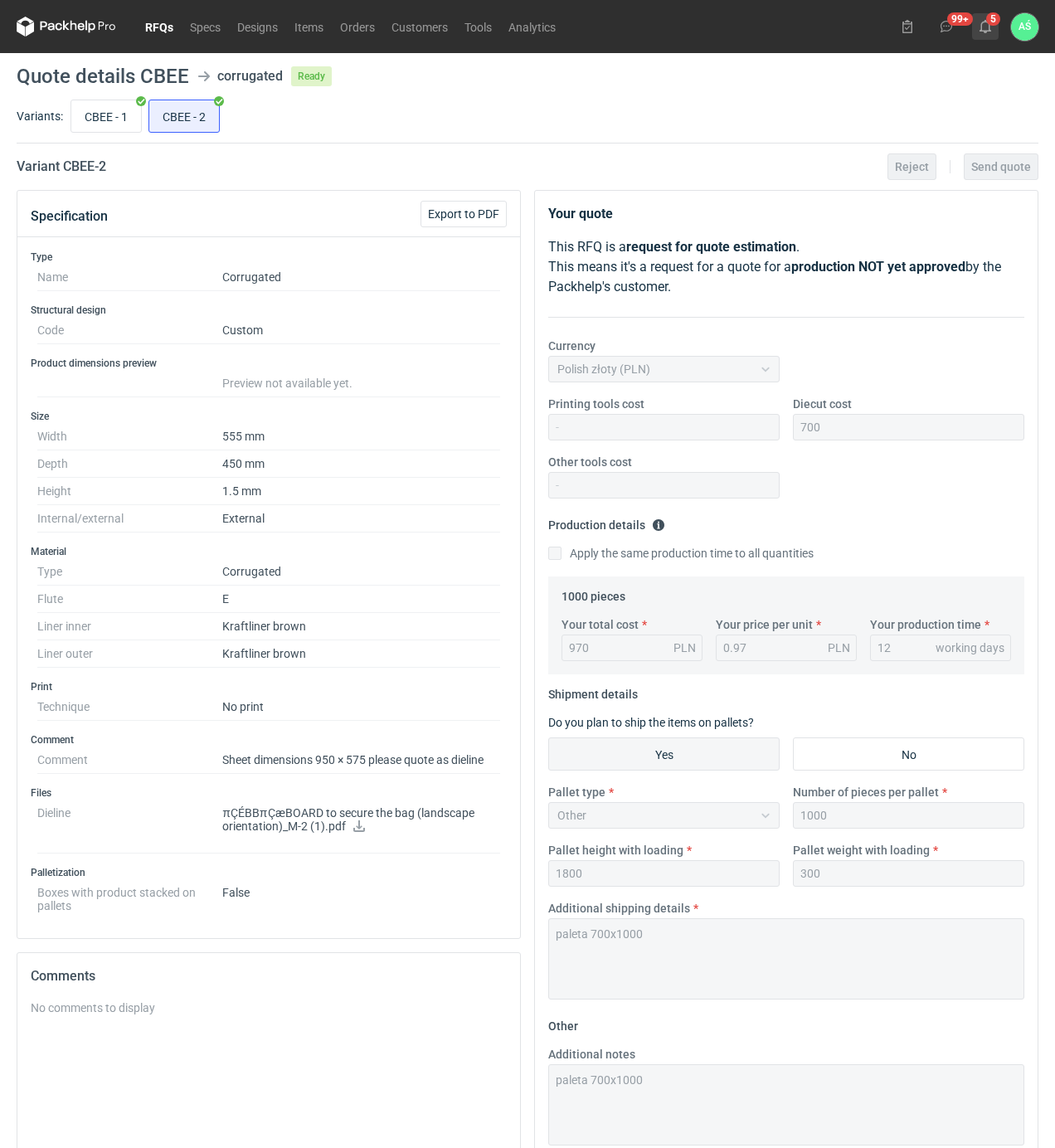
click at [992, 24] on button "5" at bounding box center [986, 27] width 27 height 27
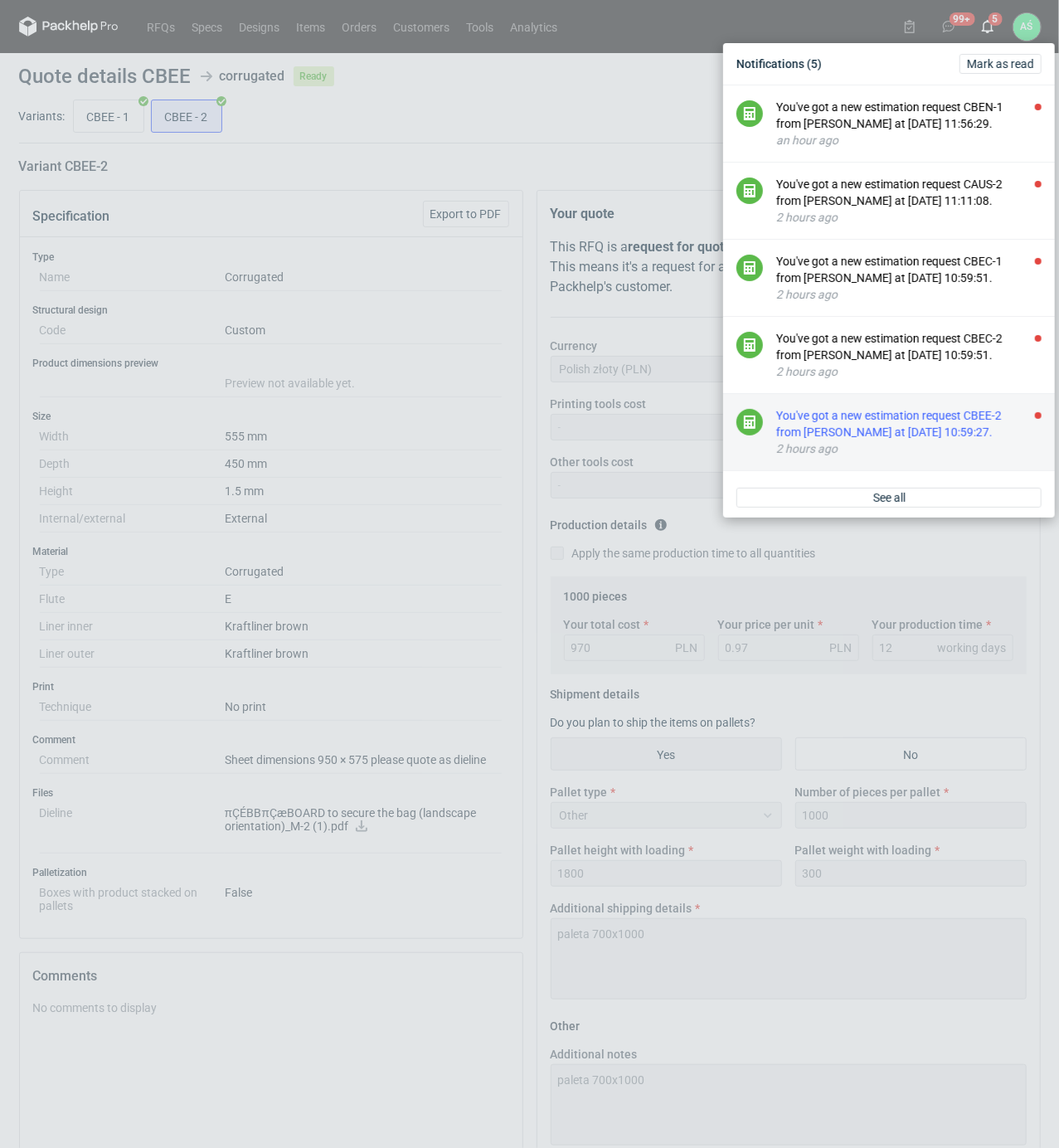
click at [977, 425] on div "You've got a new estimation request CBEE-2 from [PERSON_NAME] at [DATE] 10:59:2…" at bounding box center [909, 424] width 265 height 33
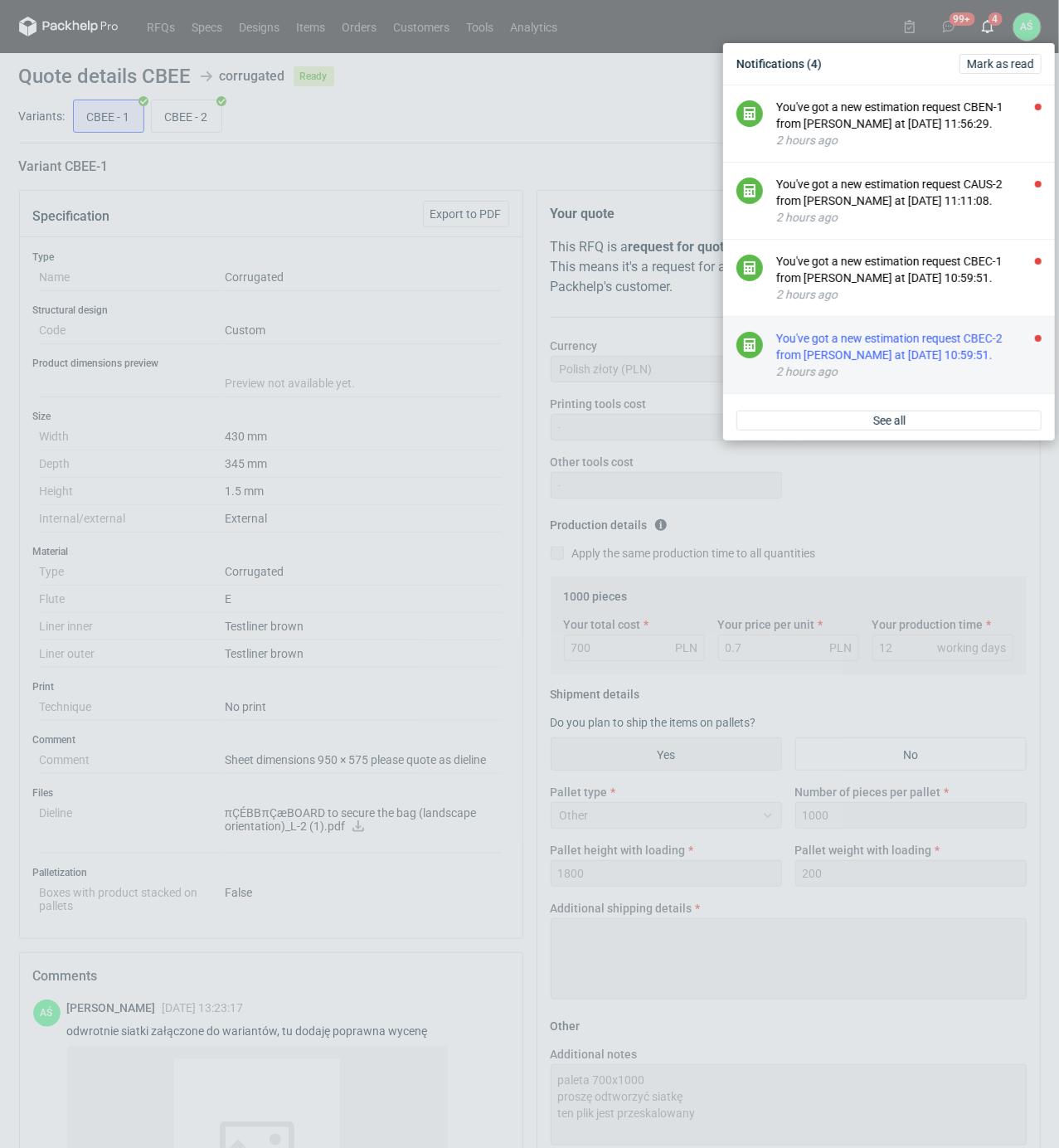
click at [1006, 353] on div "You've got a new estimation request CBEC-2 from [PERSON_NAME] at [DATE] 10:59:5…" at bounding box center [909, 346] width 265 height 33
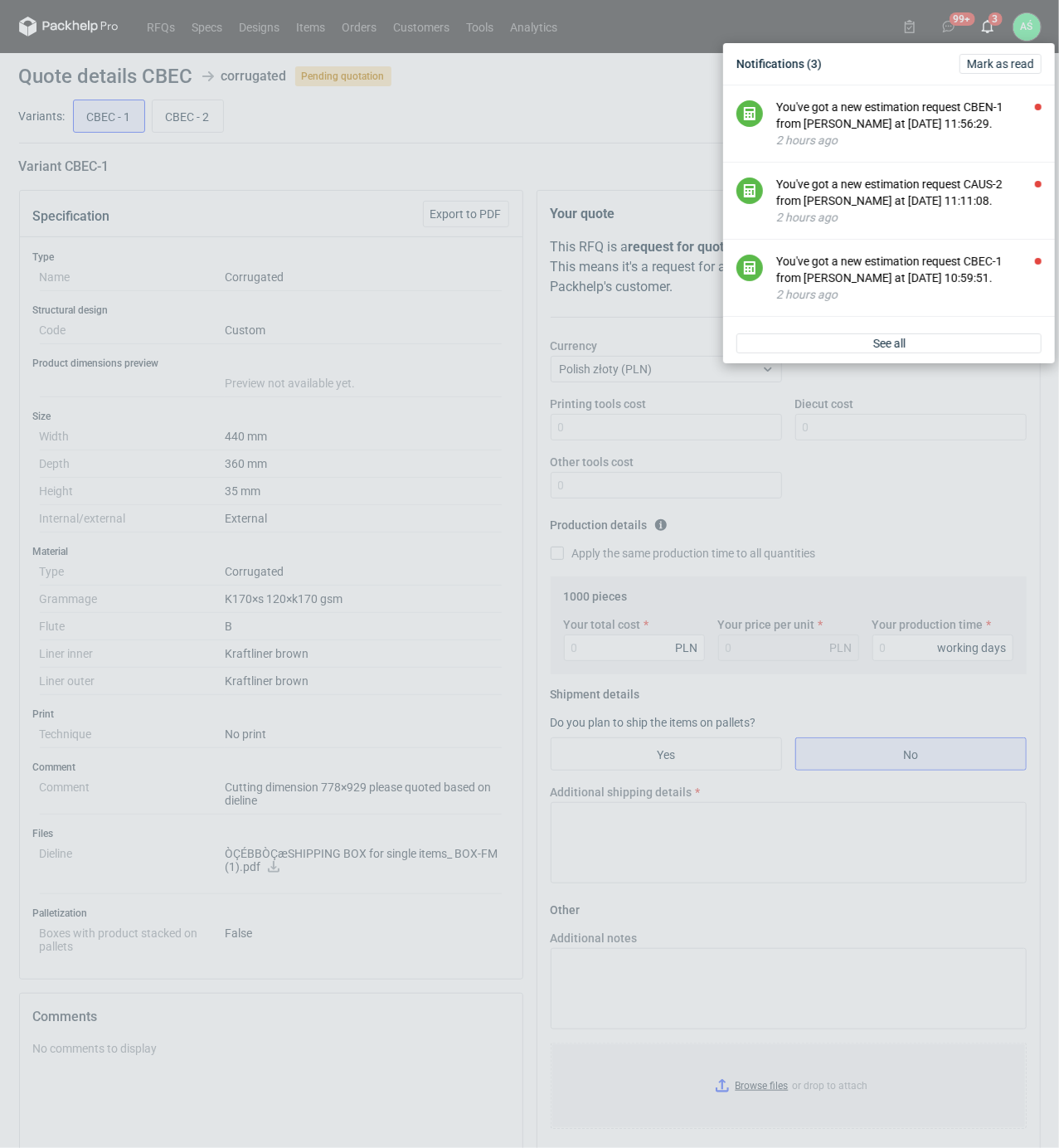
click at [411, 412] on div "Notifications (3) [PERSON_NAME] as read You've got a new estimation request CBE…" at bounding box center [530, 574] width 1059 height 1148
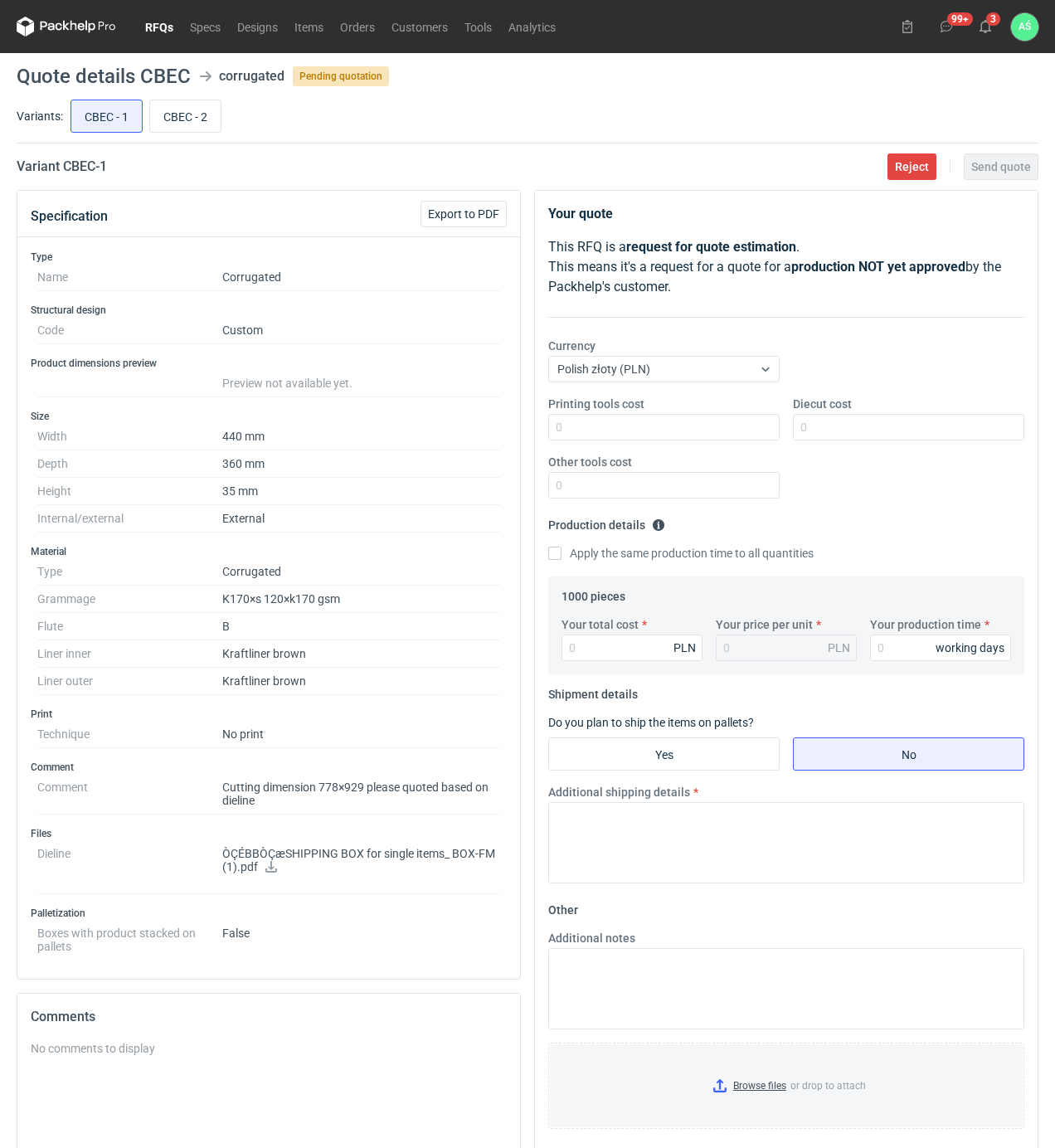
click at [264, 867] on icon at bounding box center [271, 866] width 14 height 12
click at [191, 117] on input "CBEC - 2" at bounding box center [185, 116] width 70 height 32
radio input "true"
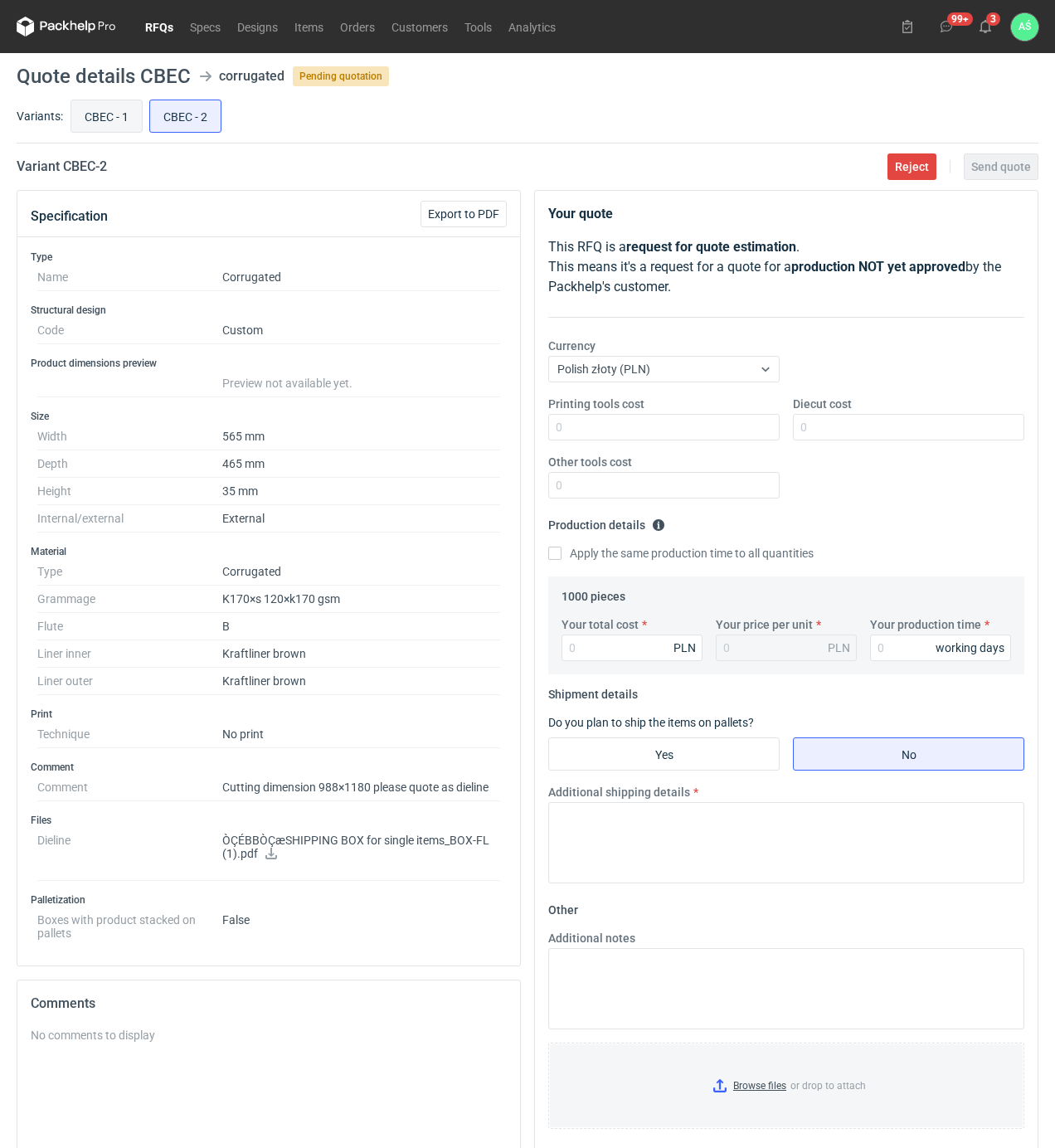
click at [93, 116] on input "CBEC - 1" at bounding box center [106, 116] width 70 height 32
radio input "true"
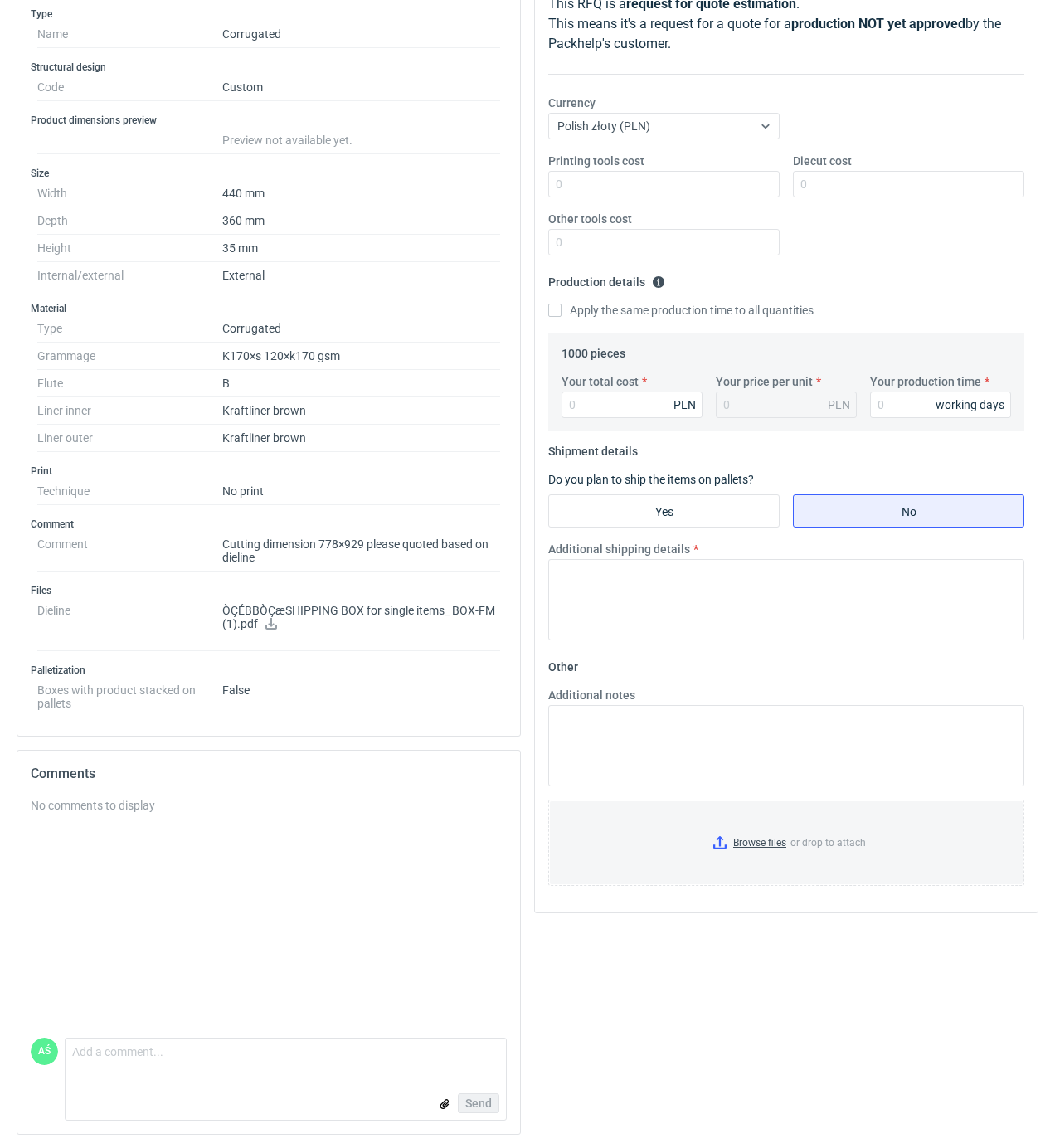
scroll to position [249, 0]
click at [113, 1056] on textarea "Comment message" at bounding box center [285, 1055] width 441 height 35
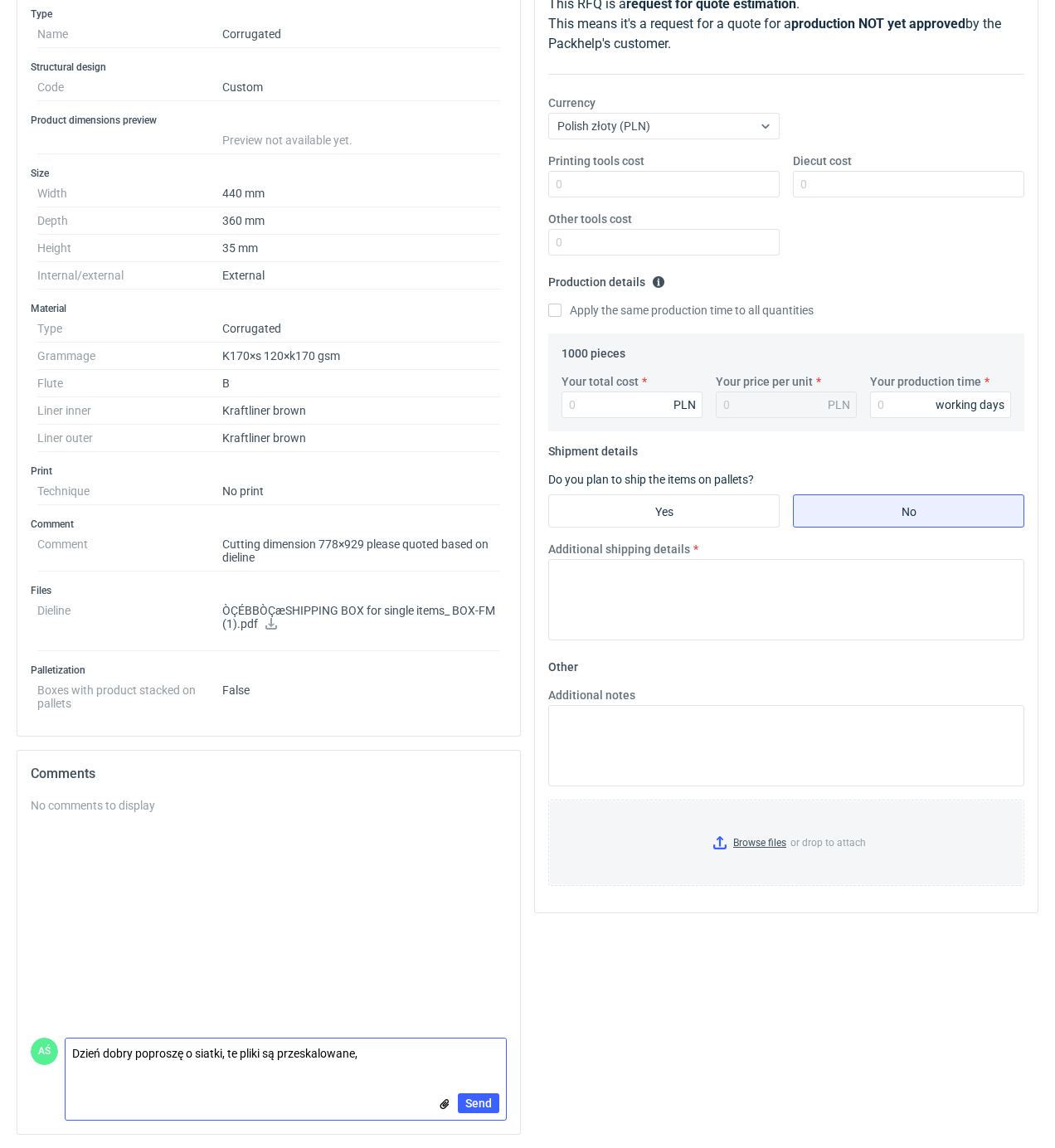
scroll to position [0, 0]
click at [352, 1062] on textarea "Dzień dobry poproszę o siatki, te pliki są przeskalowane, tekturę mogę zapropon…" at bounding box center [285, 1050] width 441 height 46
paste textarea "KL 135/WS 135/PLK 120"
click at [332, 1055] on textarea "Dzień dobry poproszę o siatki, te pliki są przeskalowane, tekturę mogę zapropon…" at bounding box center [285, 1050] width 441 height 46
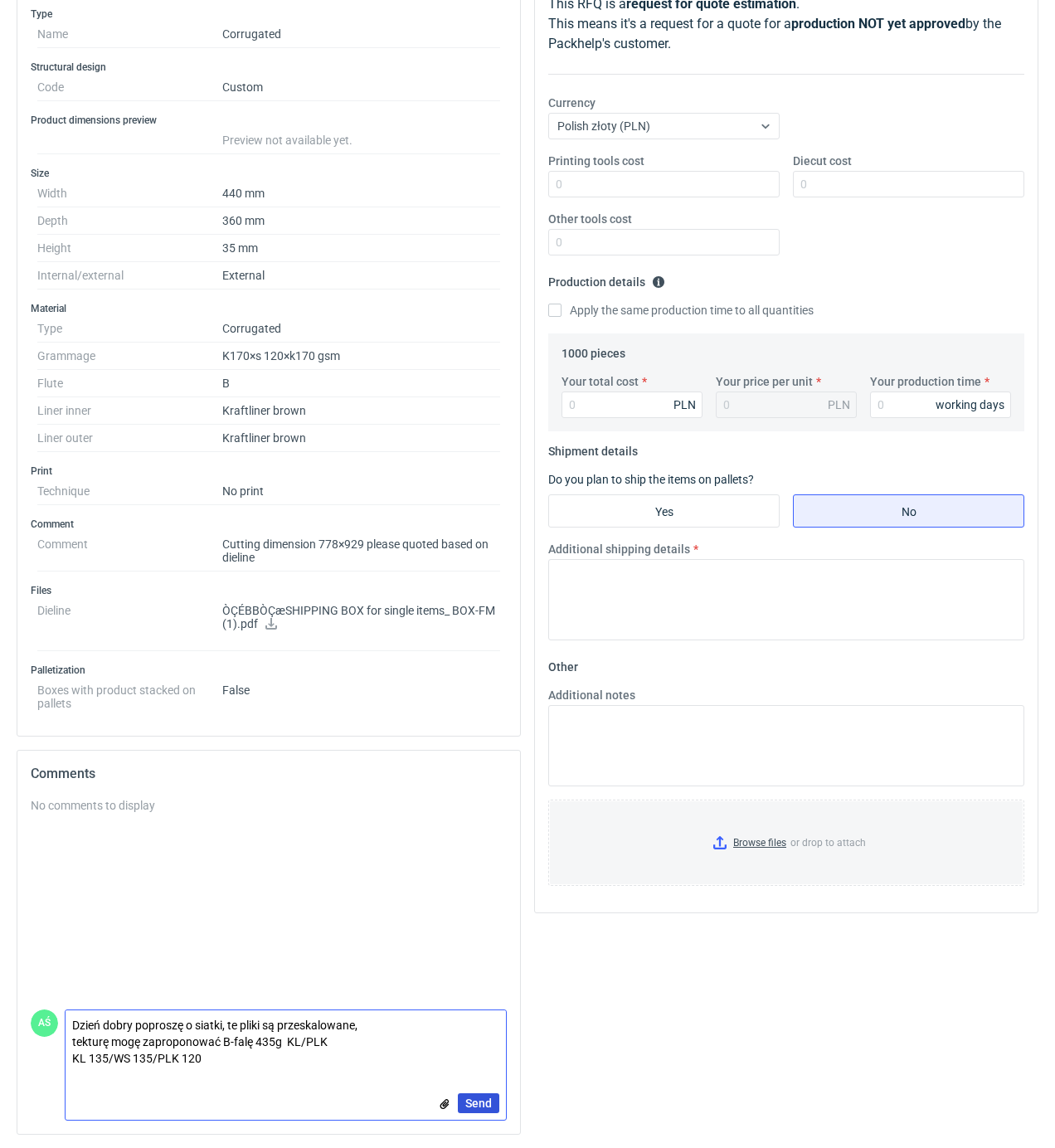
type textarea "Dzień dobry poproszę o siatki, te pliki są przeskalowane, tekturę mogę zapropon…"
click at [488, 1108] on span "Send" at bounding box center [478, 1104] width 27 height 12
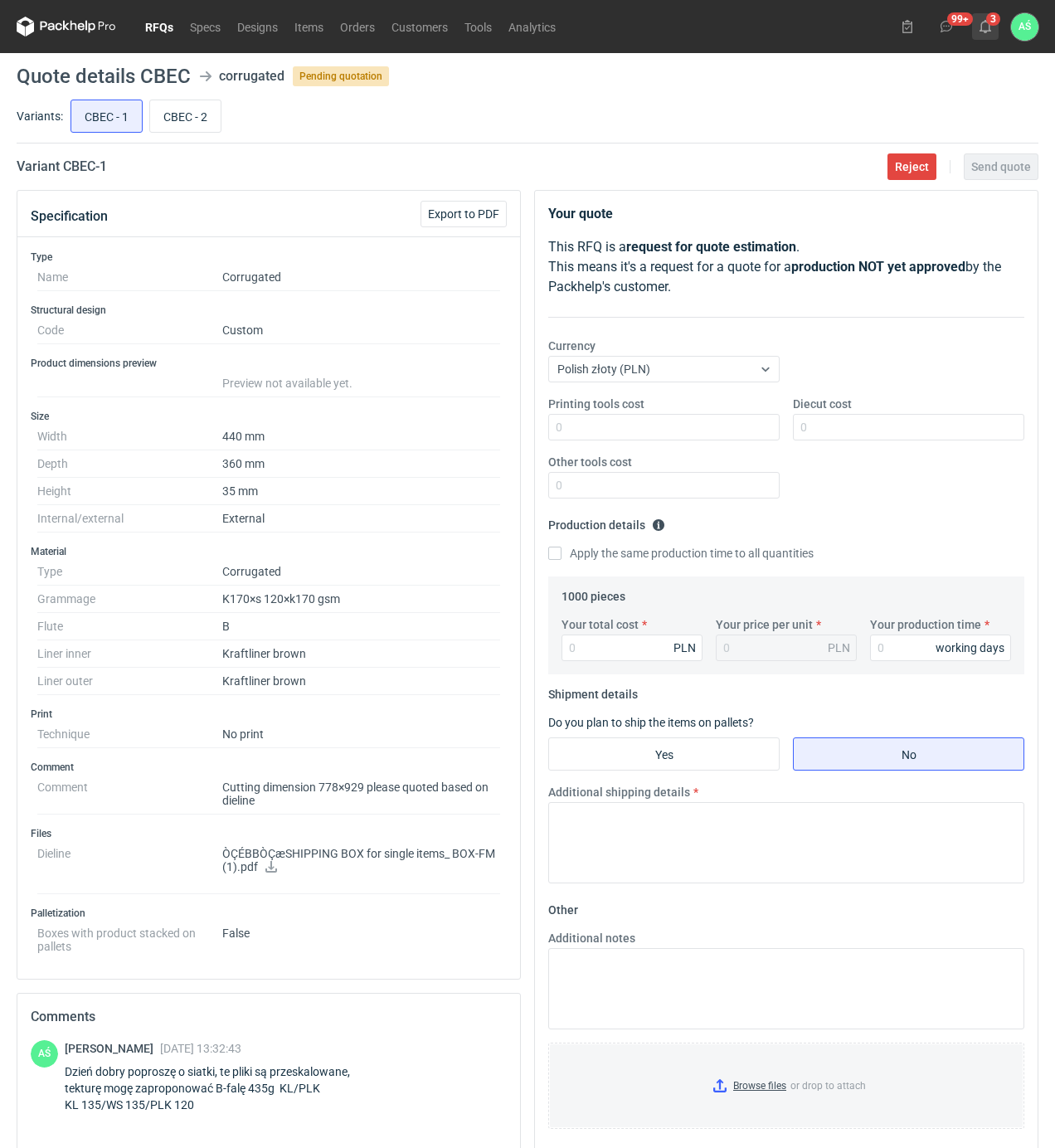
click at [990, 30] on icon at bounding box center [986, 27] width 14 height 14
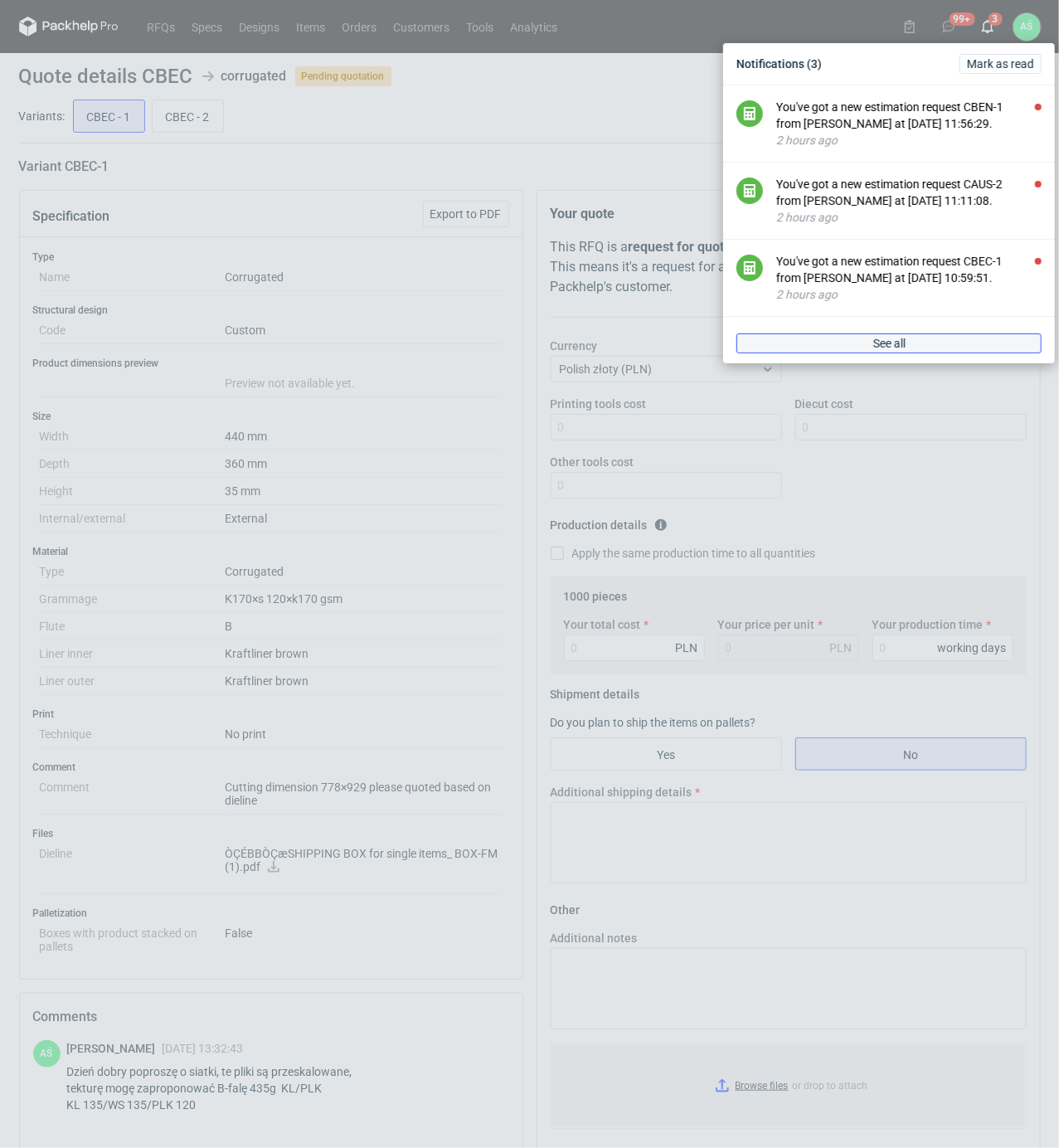
click at [940, 341] on link "See all" at bounding box center [889, 343] width 305 height 20
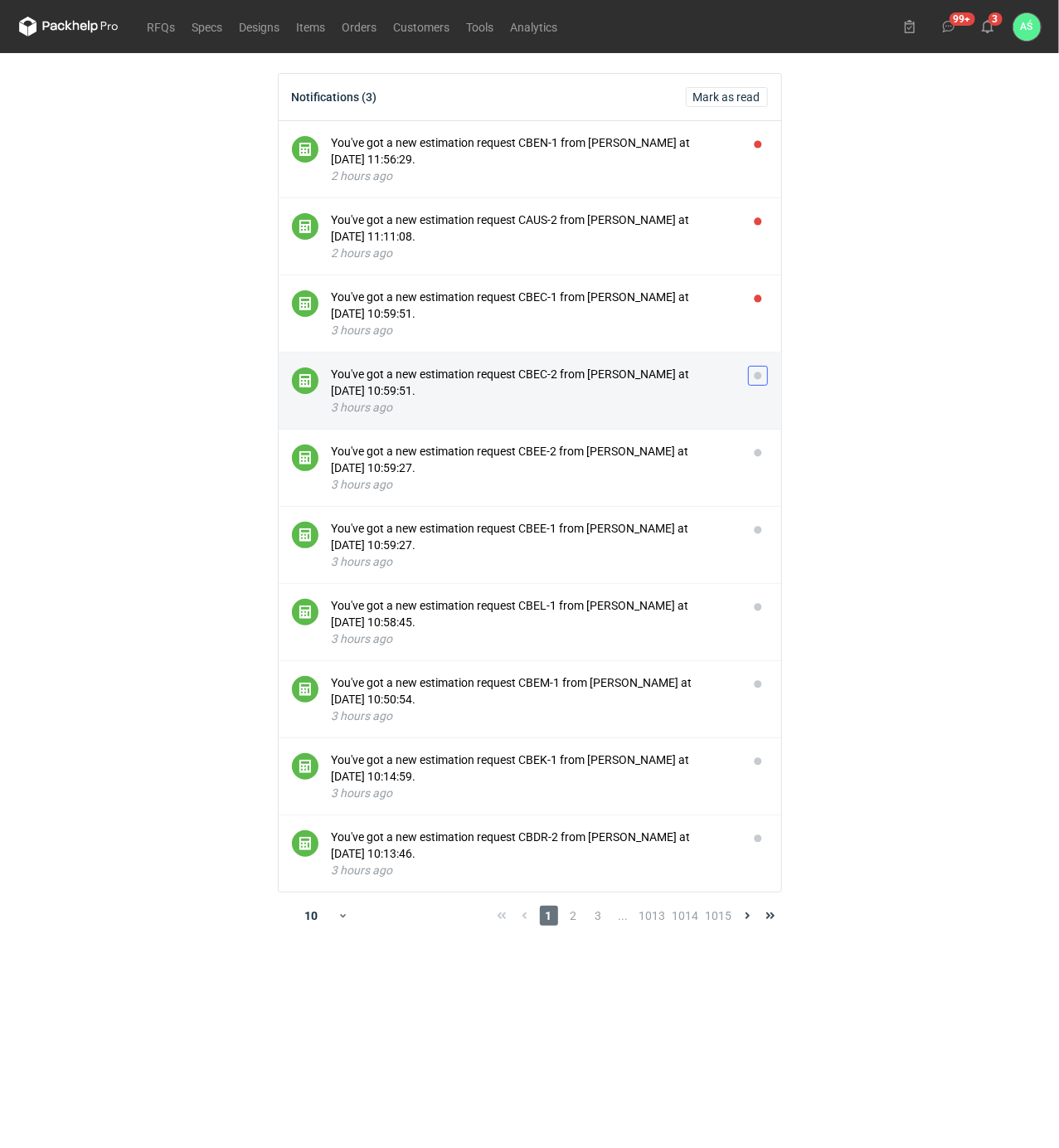
click at [760, 379] on button "button" at bounding box center [758, 375] width 20 height 20
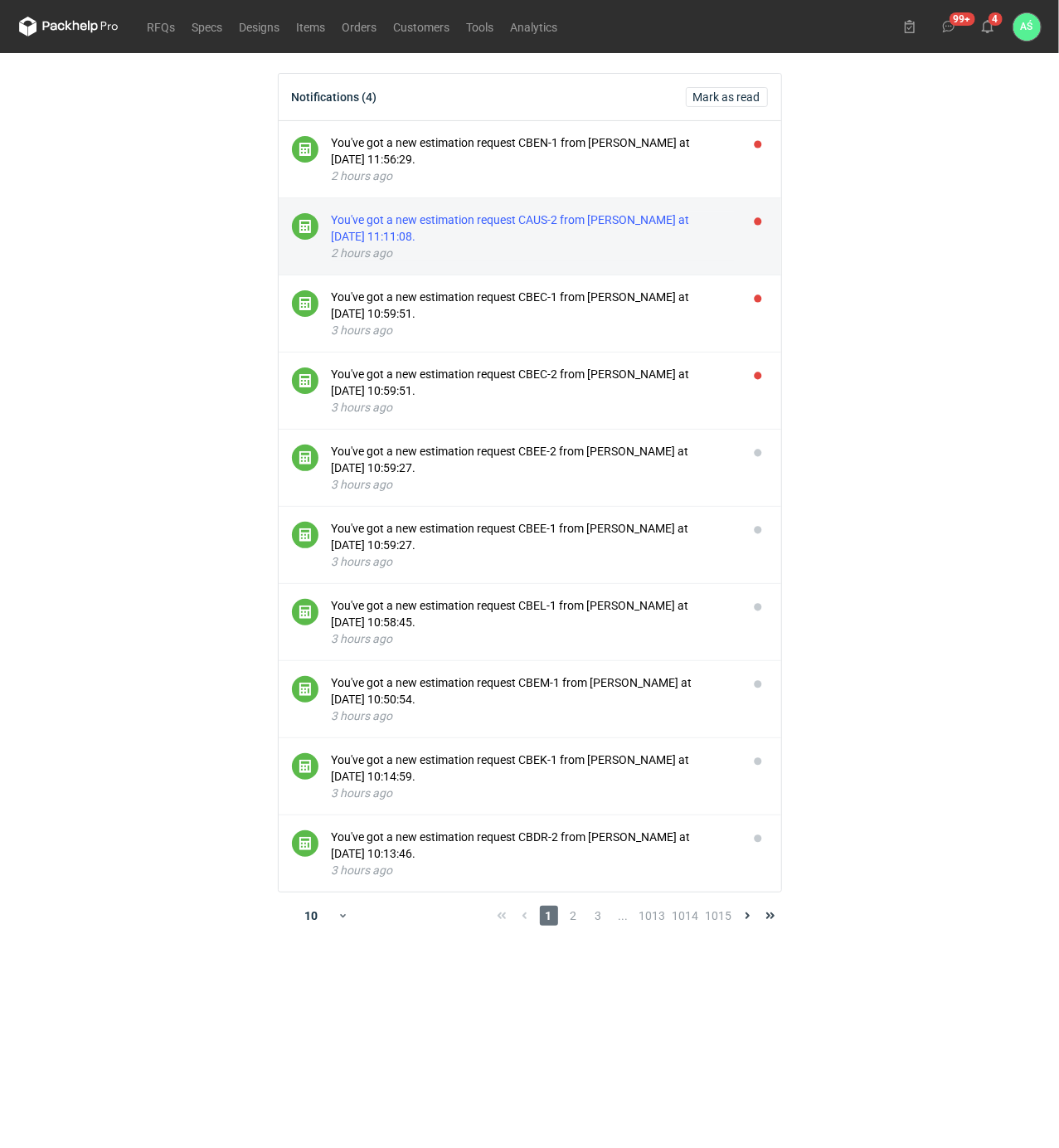
click at [588, 223] on div "You've got a new estimation request CAUS-2 from [PERSON_NAME] at [DATE] 11:11:0…" at bounding box center [533, 228] width 403 height 33
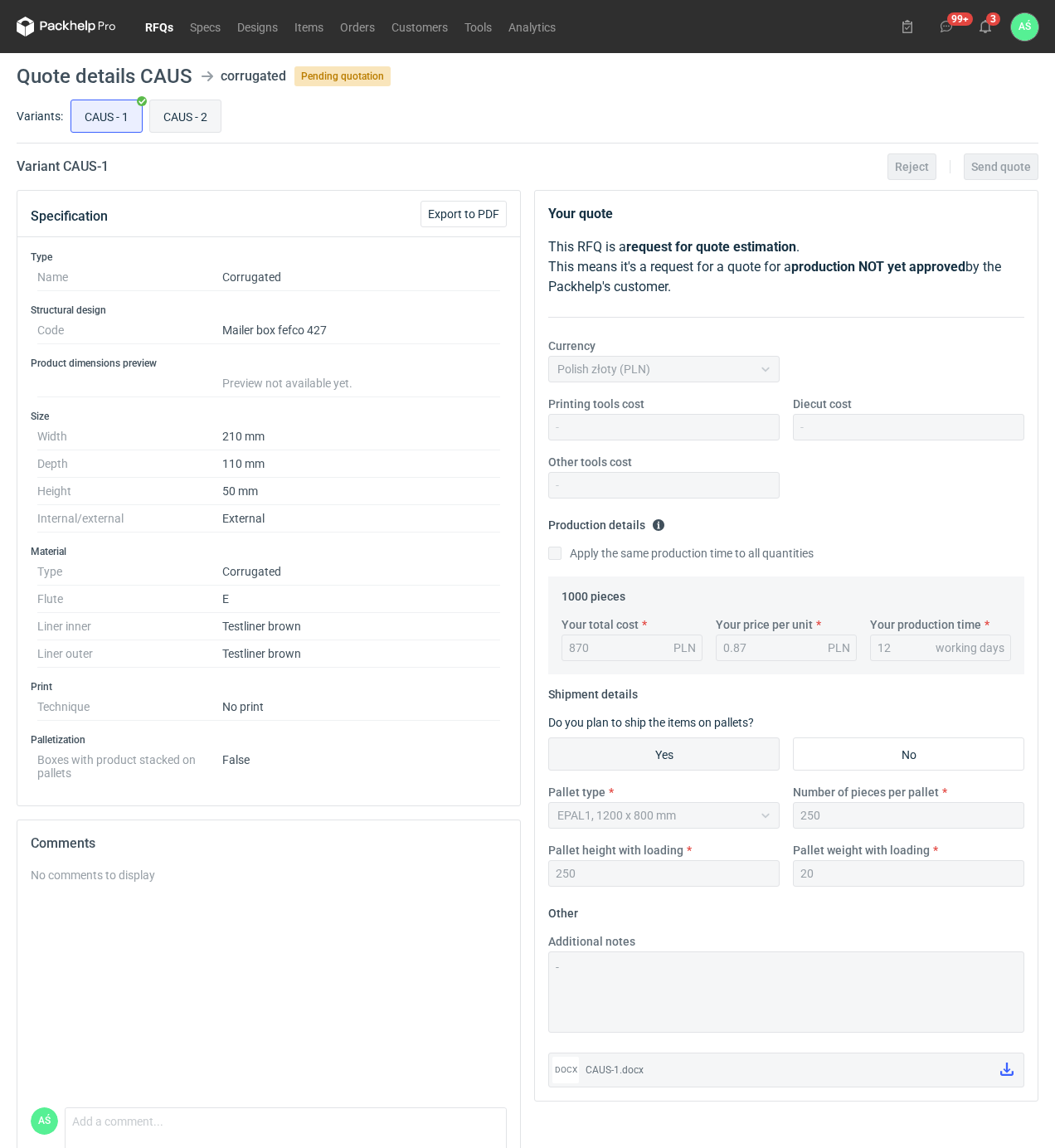
click at [189, 127] on input "CAUS - 2" at bounding box center [185, 116] width 70 height 32
radio input "true"
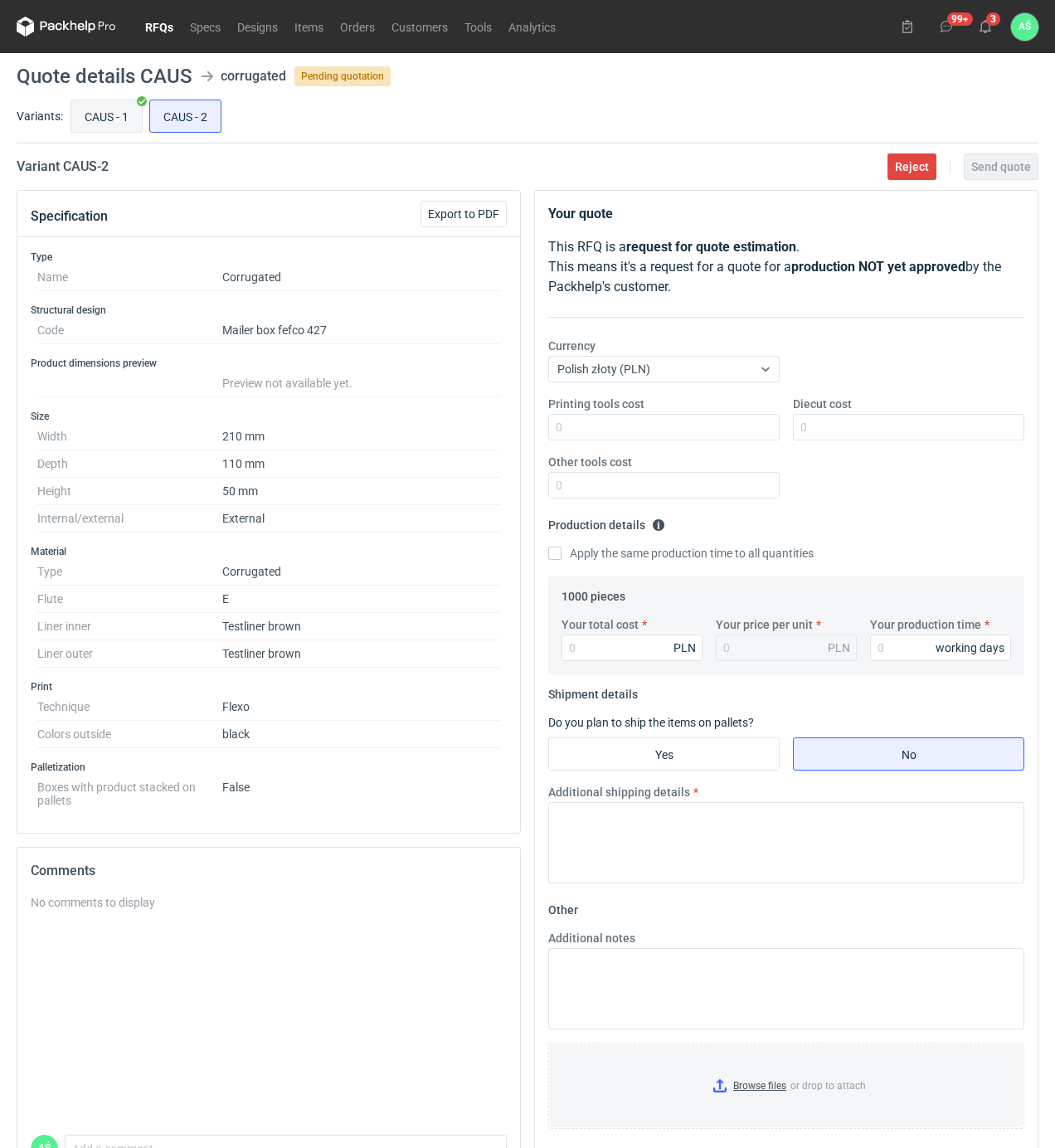
click at [99, 116] on input "CAUS - 1" at bounding box center [106, 116] width 70 height 32
radio input "true"
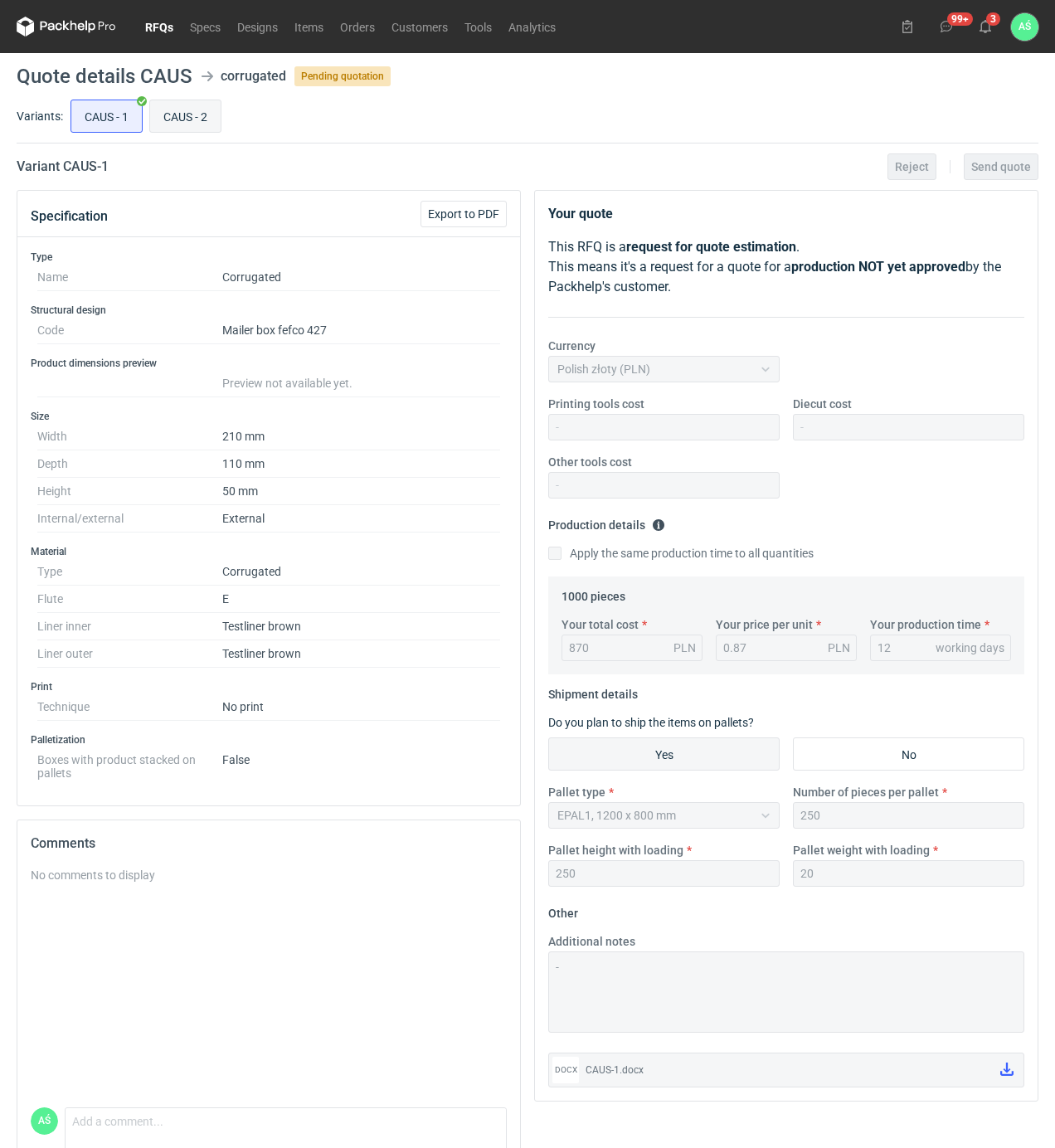
click at [168, 111] on input "CAUS - 2" at bounding box center [185, 116] width 70 height 32
radio input "true"
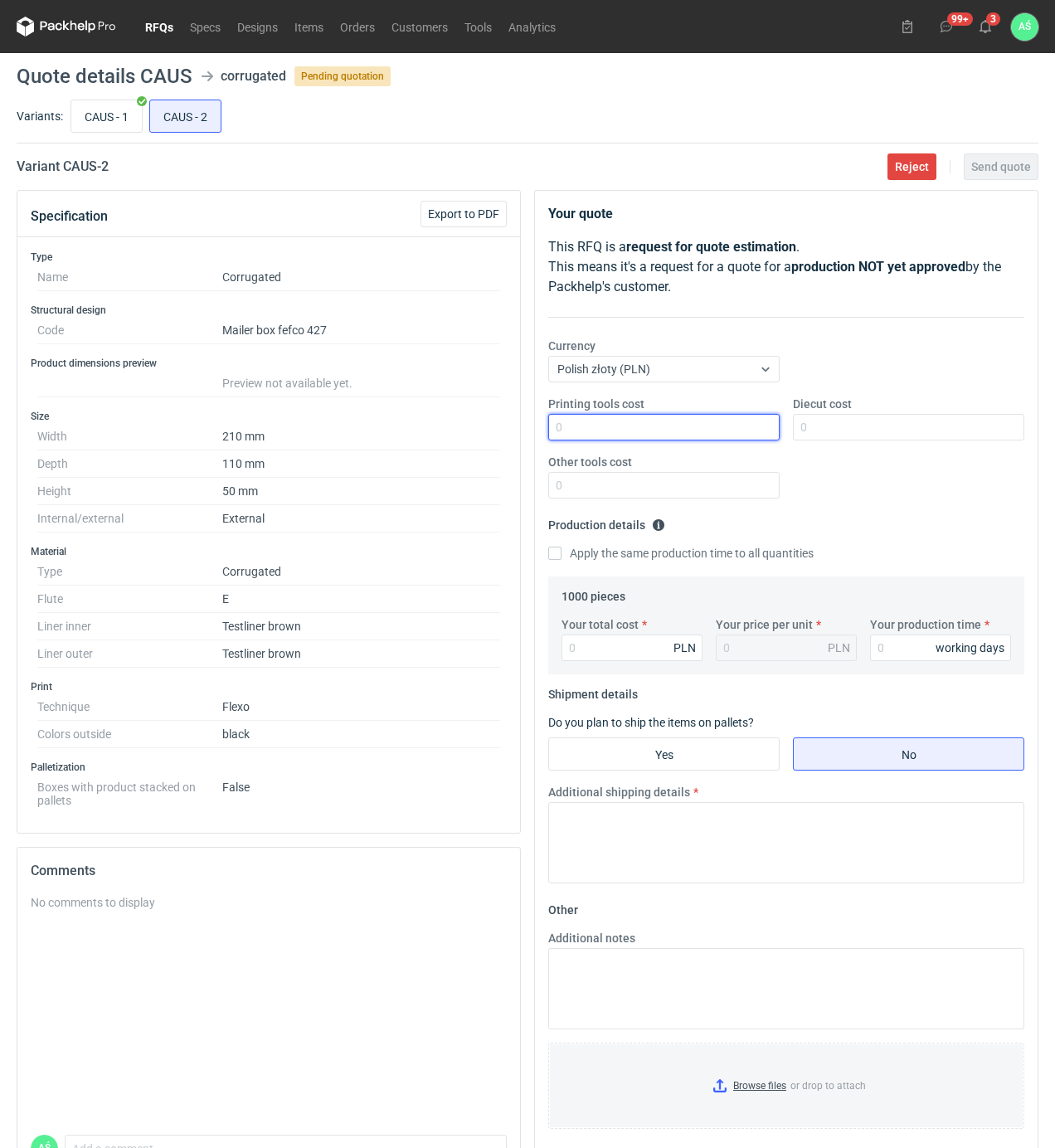
click at [701, 440] on input "Printing tools cost" at bounding box center [663, 427] width 231 height 27
type input "550"
type input "800"
type input "1080"
type input "1.08"
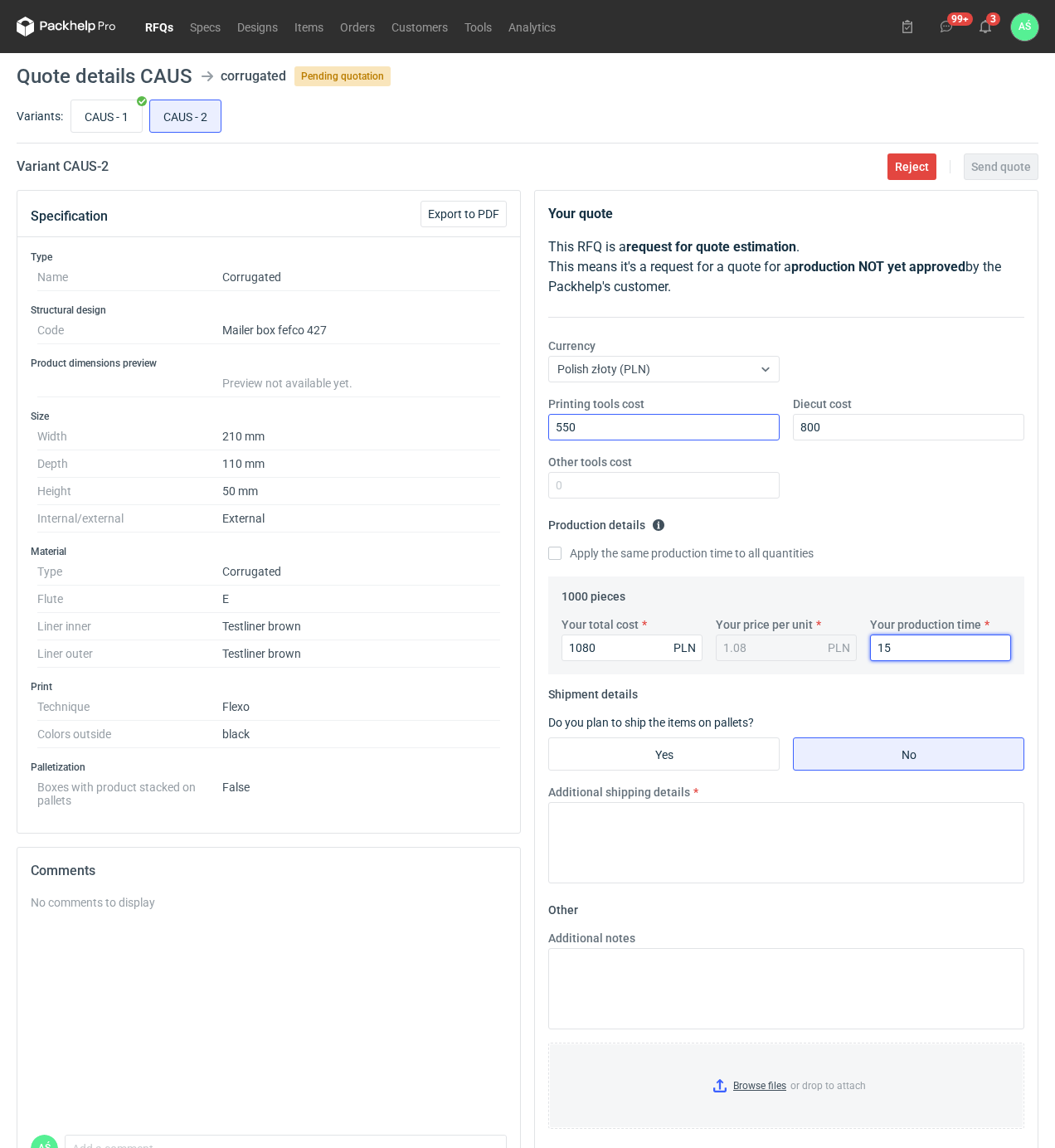
type input "15"
click at [690, 777] on fieldset "Shipment details Do you plan to ship the items on pallets? Yes No Additional sh…" at bounding box center [786, 789] width 476 height 216
click at [695, 765] on input "Yes" at bounding box center [663, 753] width 230 height 32
radio input "true"
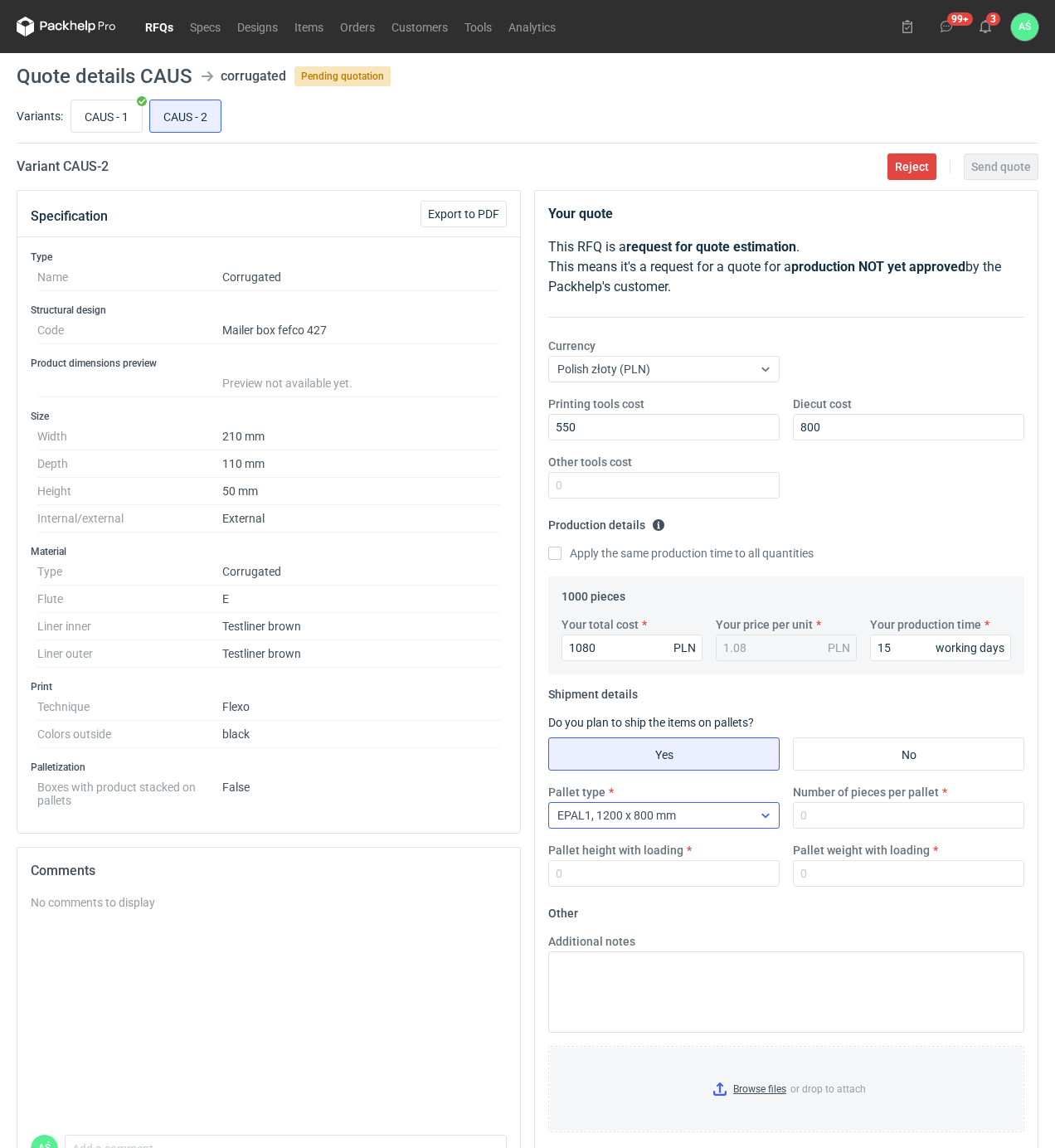
click at [760, 817] on icon at bounding box center [766, 815] width 14 height 14
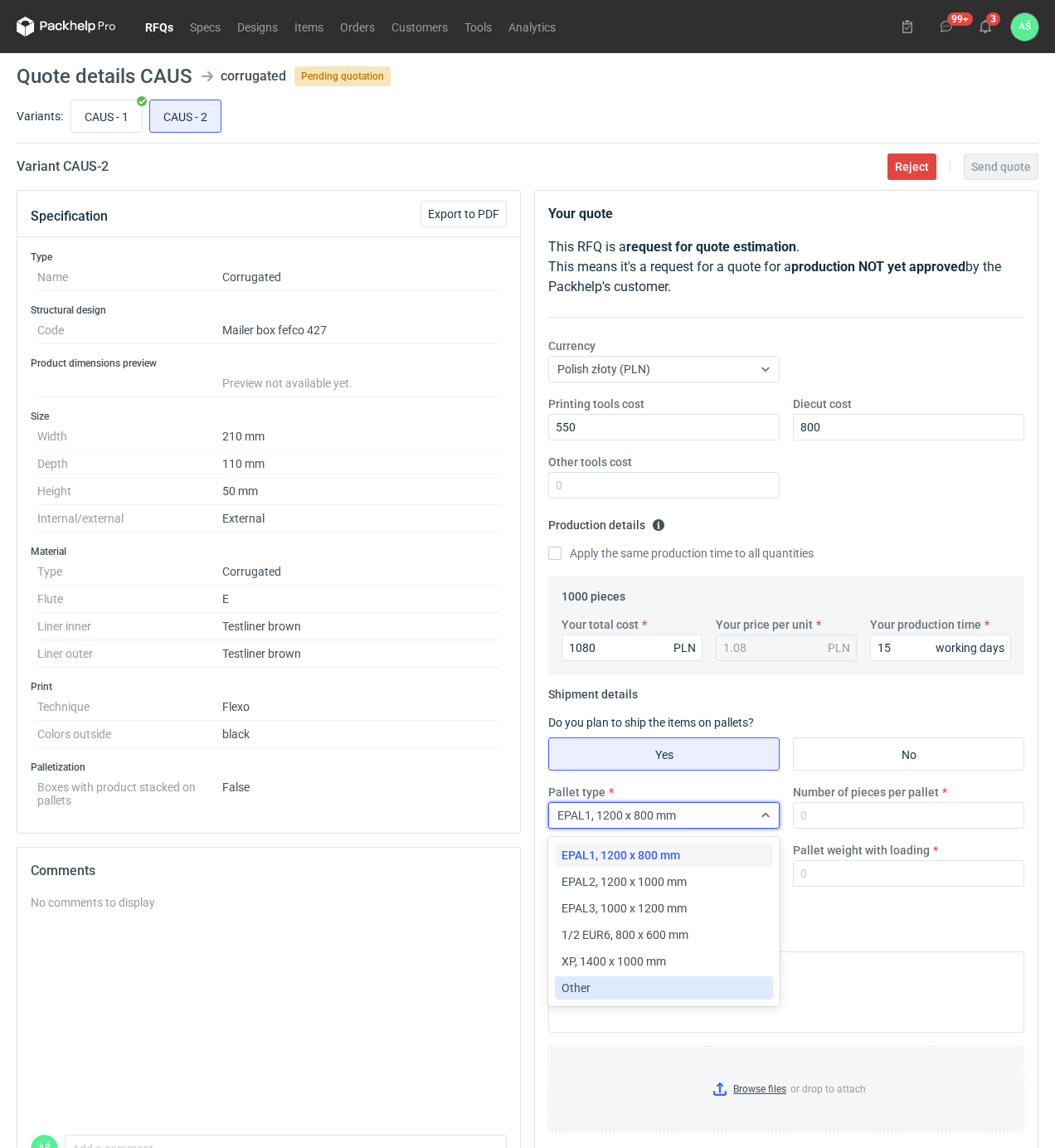
click at [624, 982] on div "Other" at bounding box center [663, 987] width 204 height 16
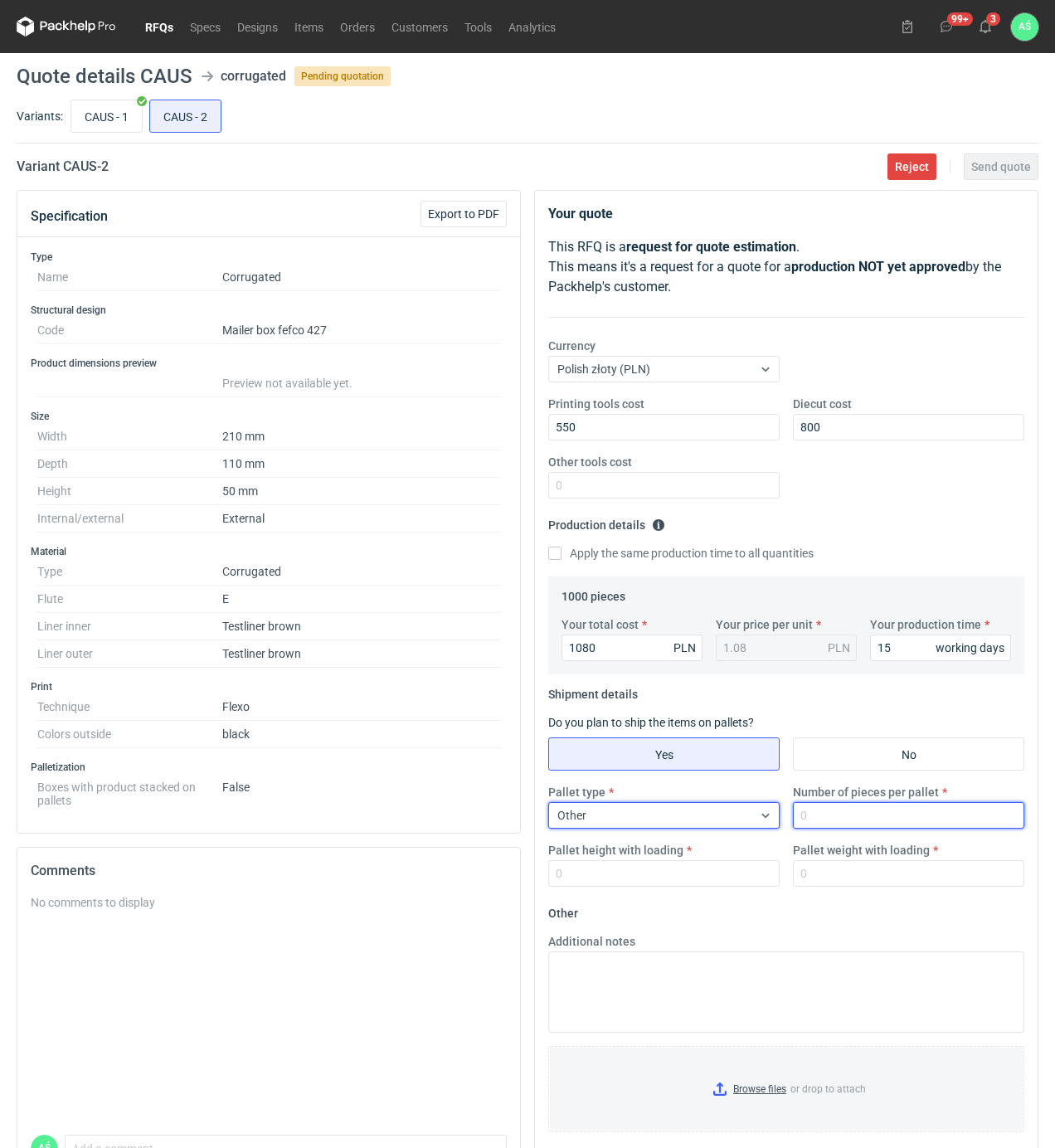
click at [826, 810] on input "Number of pieces per pallet" at bounding box center [908, 815] width 231 height 27
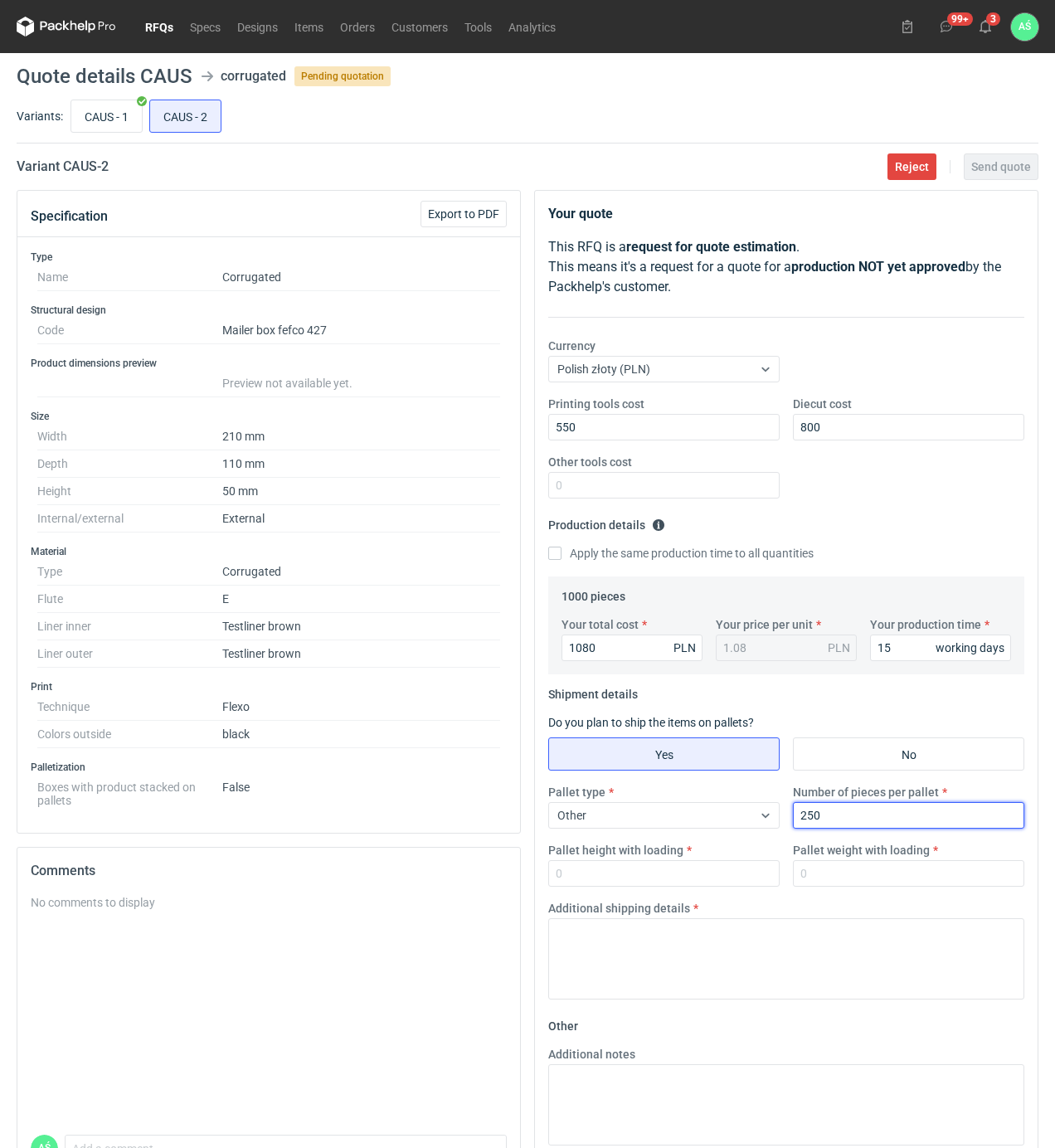
type input "250"
type input "1"
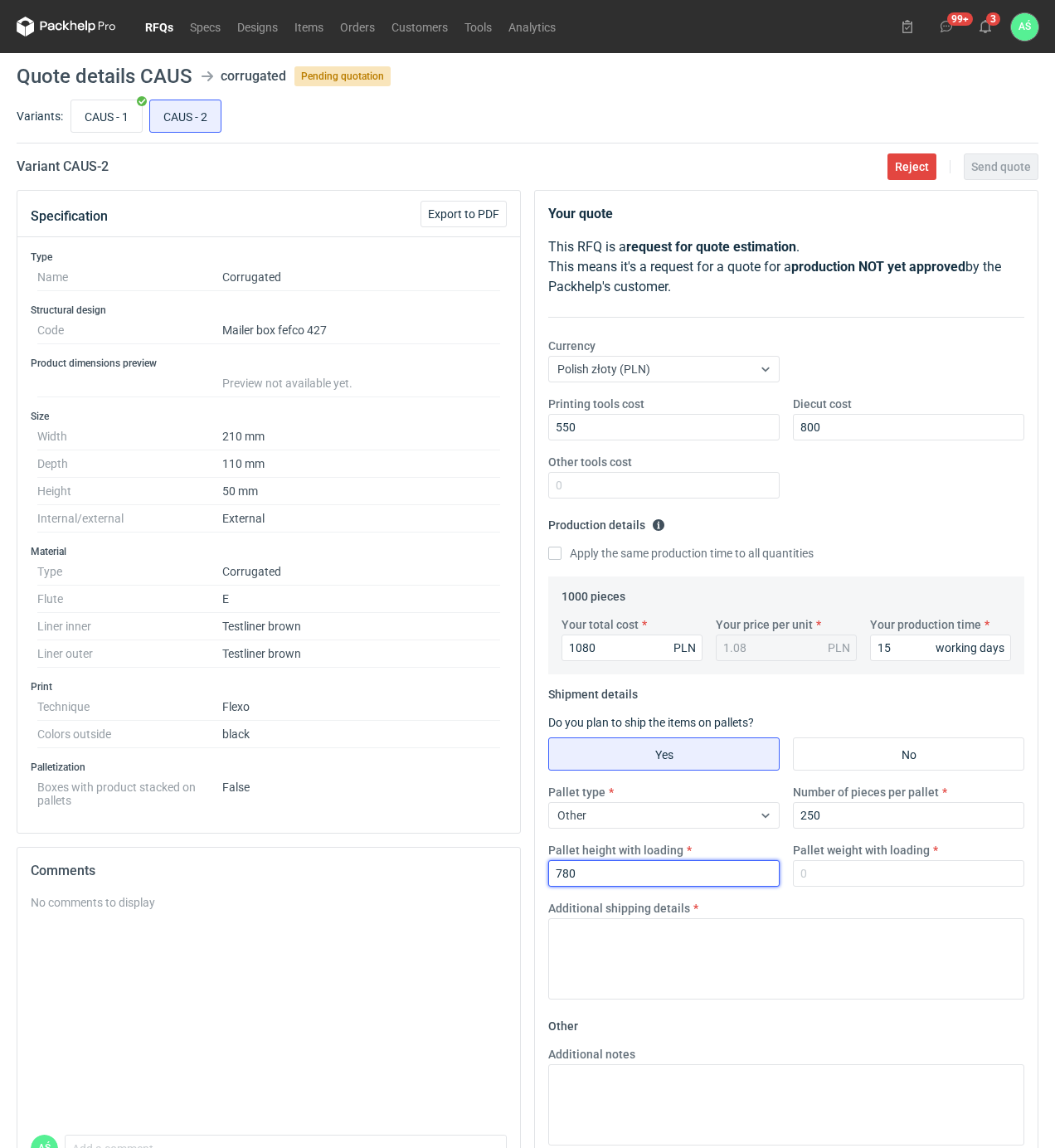
type input "780"
type input "25"
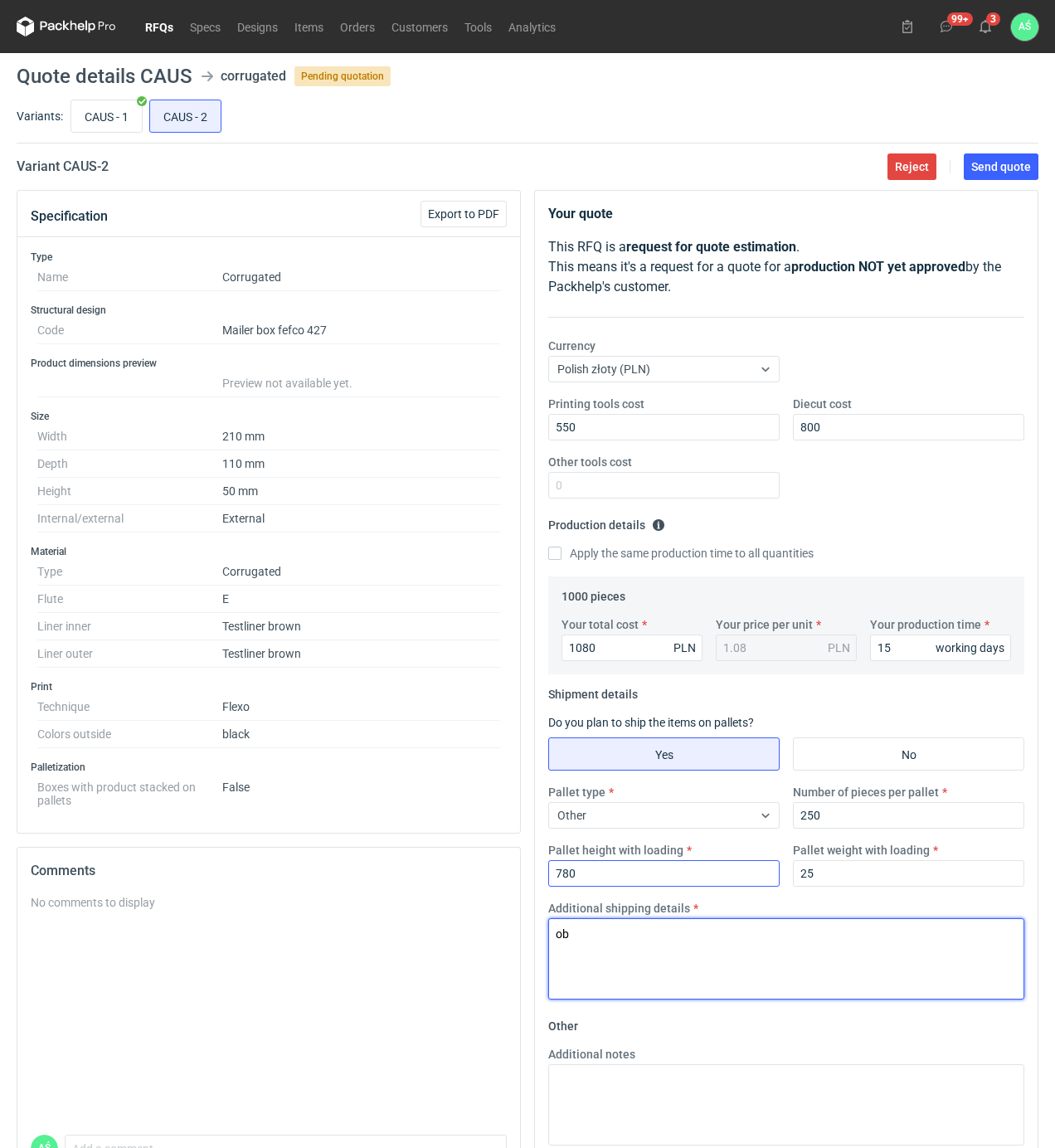
type textarea "o"
type textarea "pakowanie w paczki 380x780"
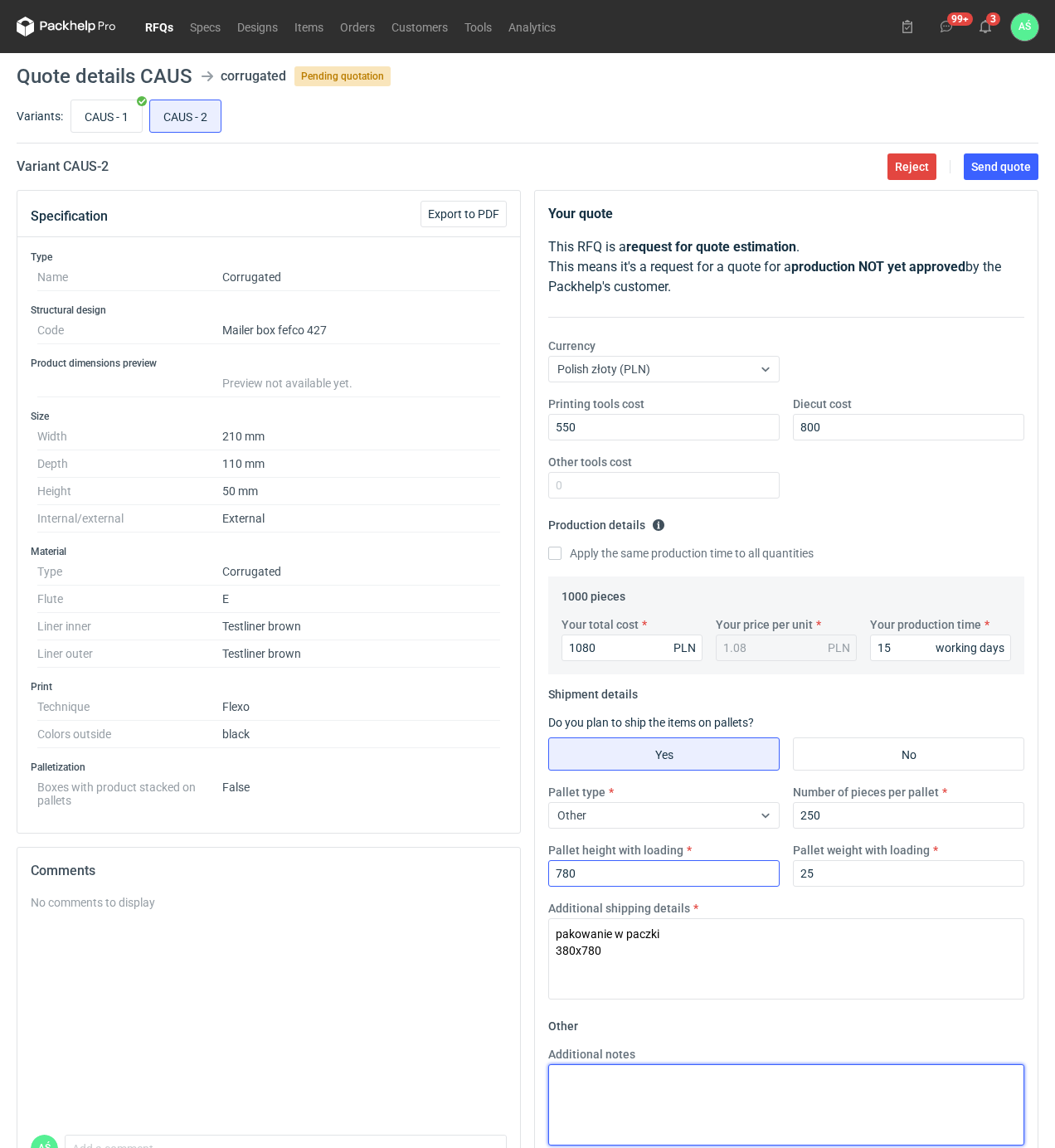
paste textarea "pakowanie w paczki 380x780"
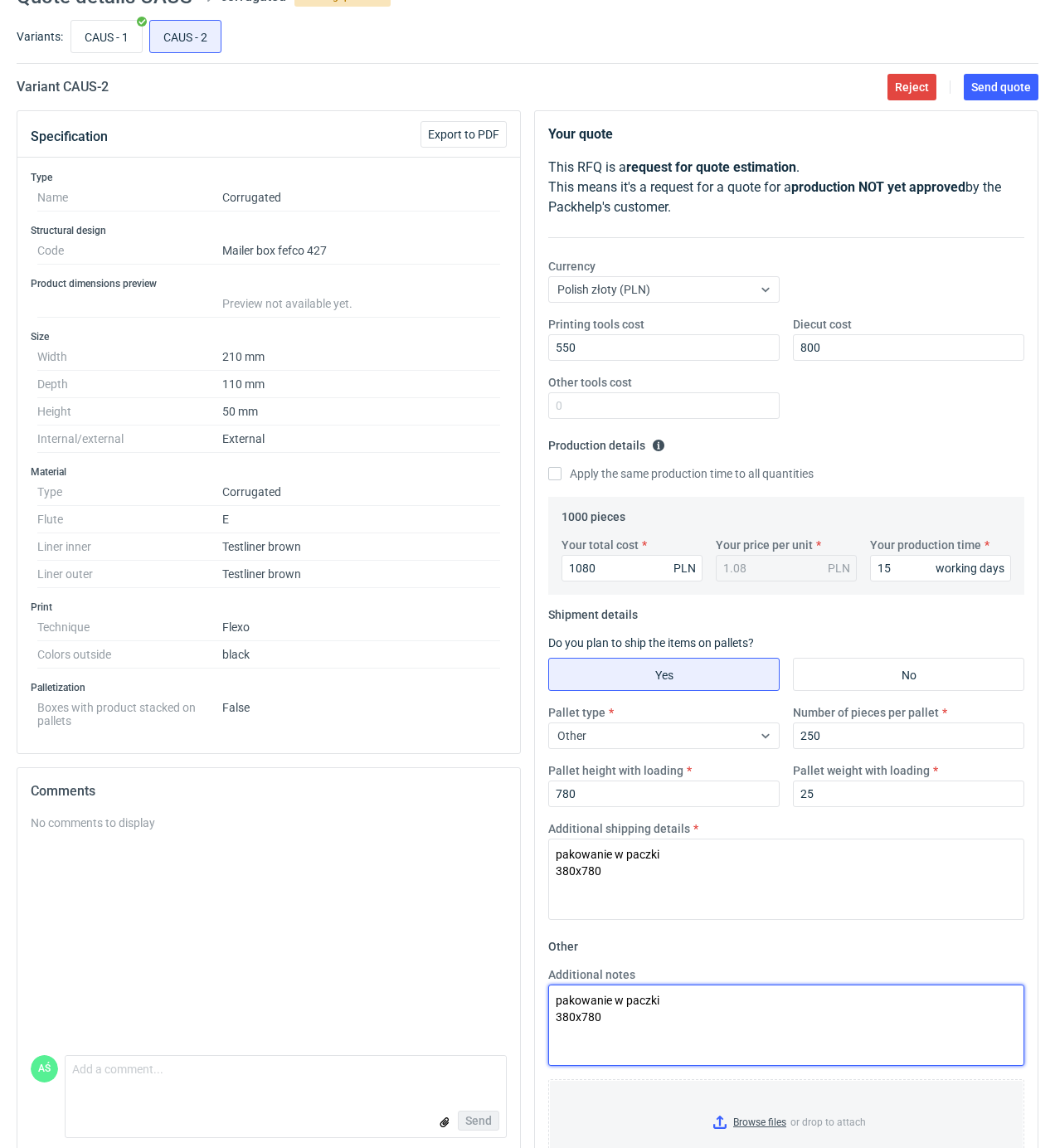
scroll to position [143, 0]
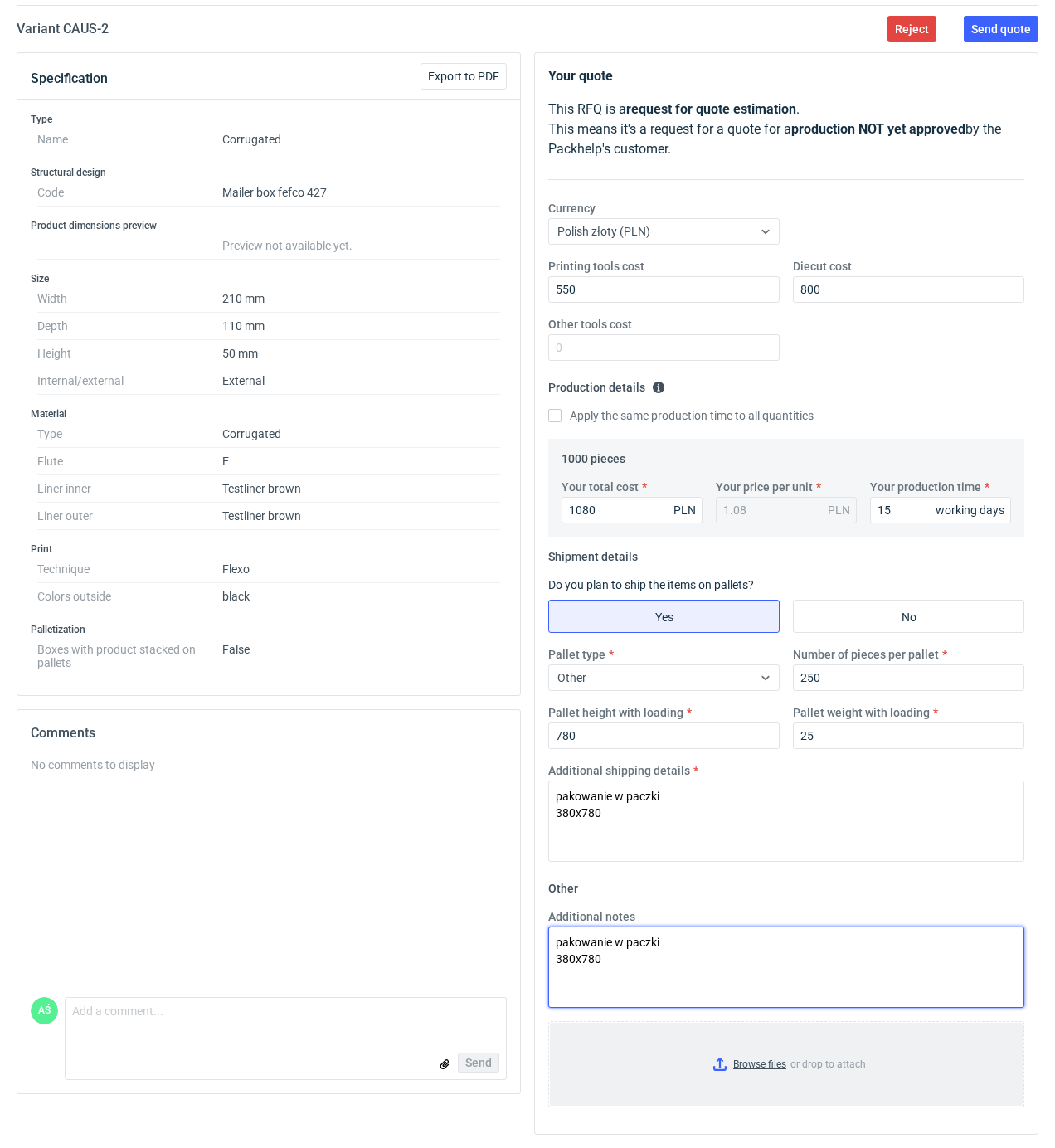
type textarea "pakowanie w paczki 380x780"
click at [771, 1072] on input "Browse files or drop to attach" at bounding box center [786, 1064] width 473 height 83
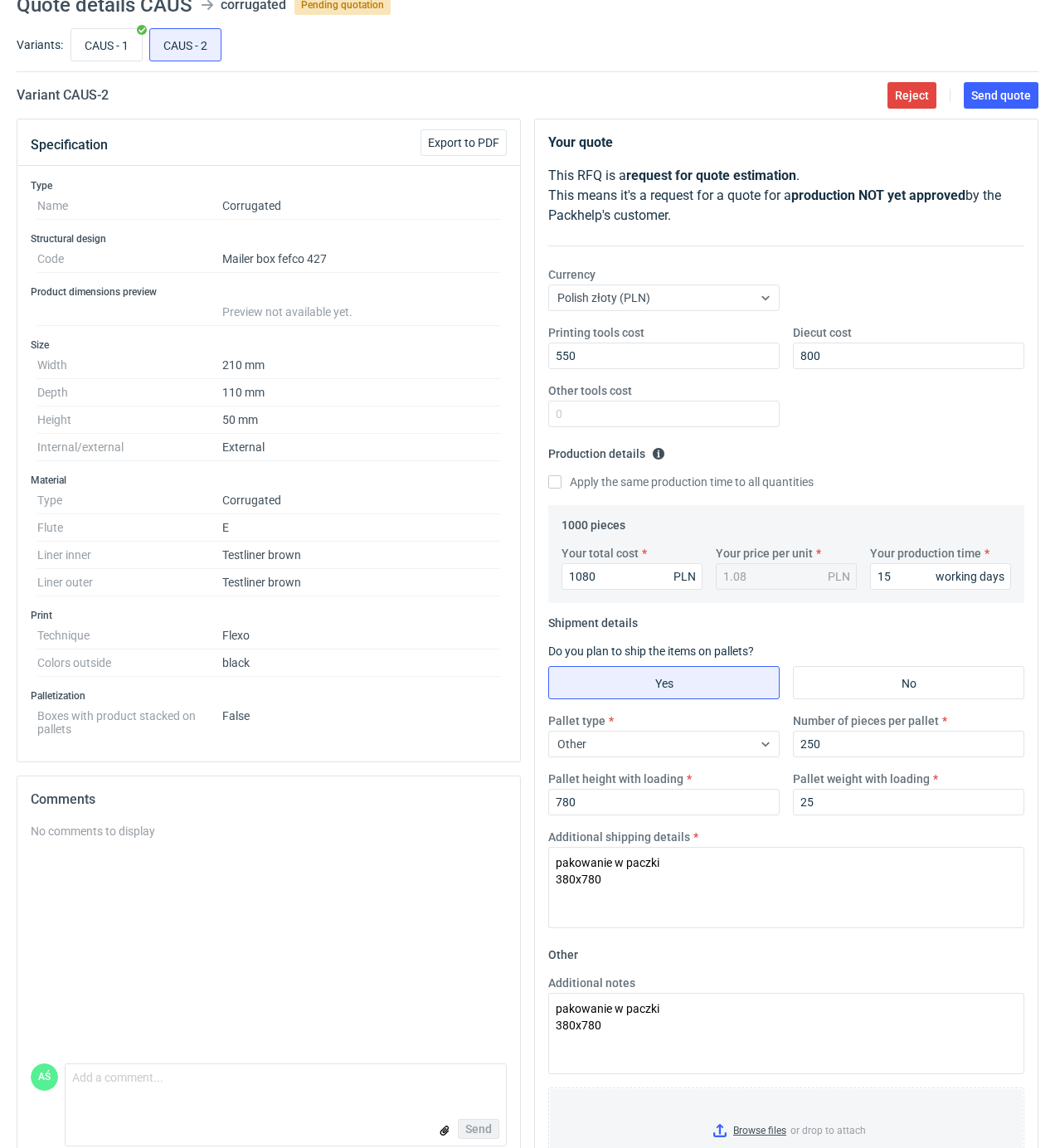
scroll to position [0, 0]
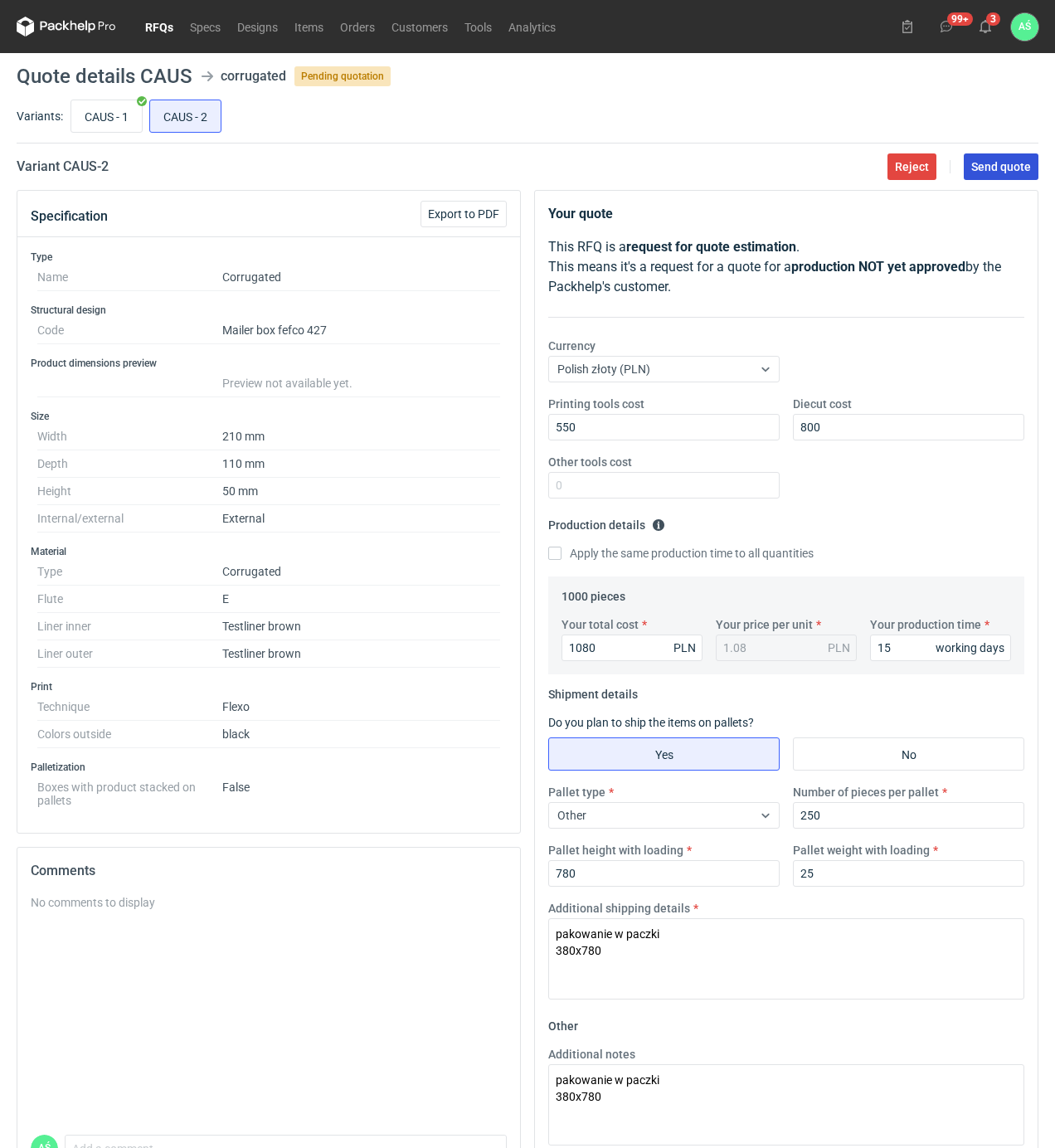
click at [1023, 176] on button "Send quote" at bounding box center [1000, 167] width 74 height 27
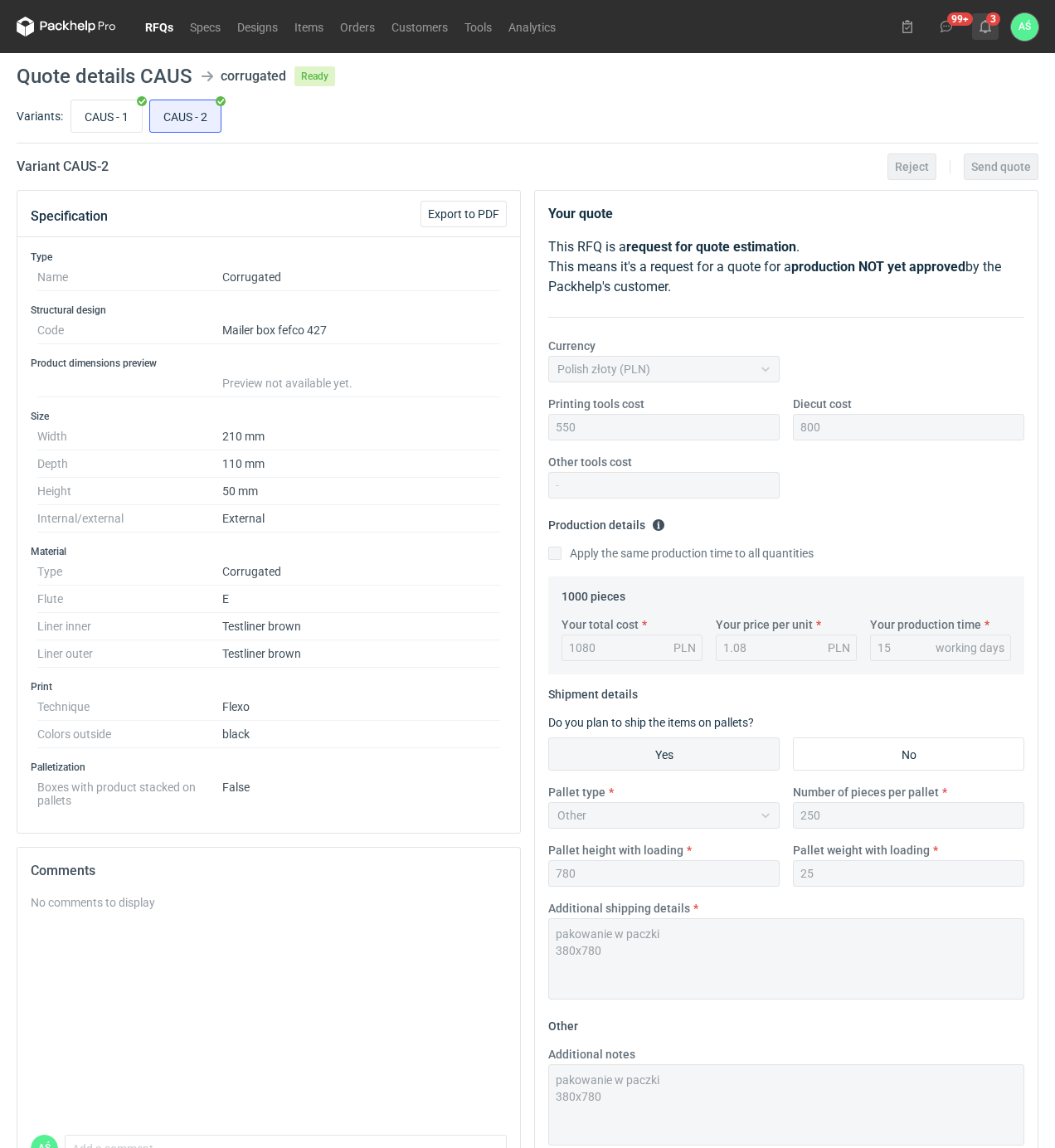
click at [988, 27] on use at bounding box center [985, 27] width 12 height 14
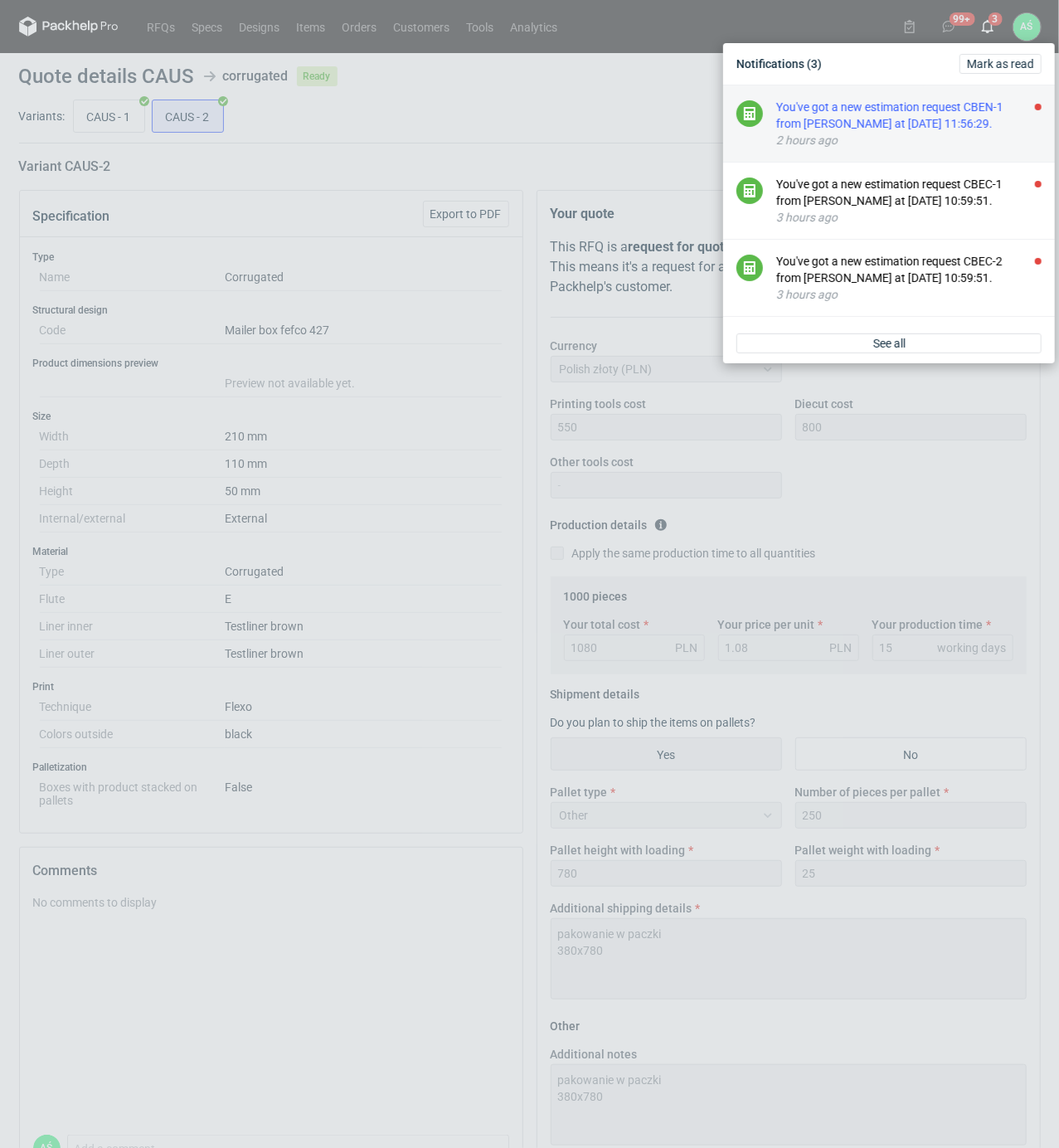
click at [998, 113] on div "You've got a new estimation request CBEN-1 from [PERSON_NAME] at [DATE] 11:56:2…" at bounding box center [909, 115] width 265 height 33
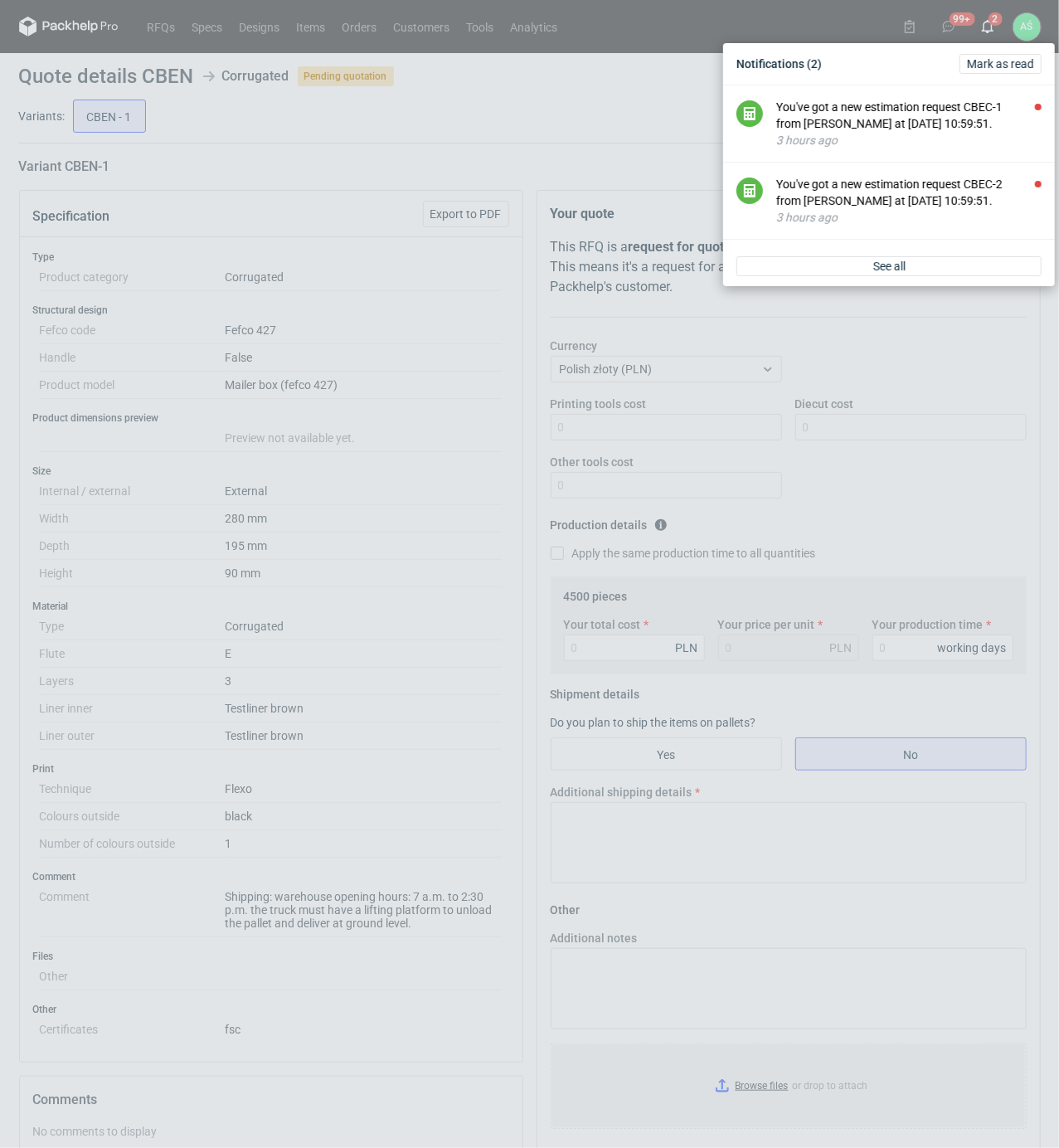
click at [410, 160] on div "Notifications (2) [PERSON_NAME] as read You've got a new estimation request CBE…" at bounding box center [530, 574] width 1059 height 1148
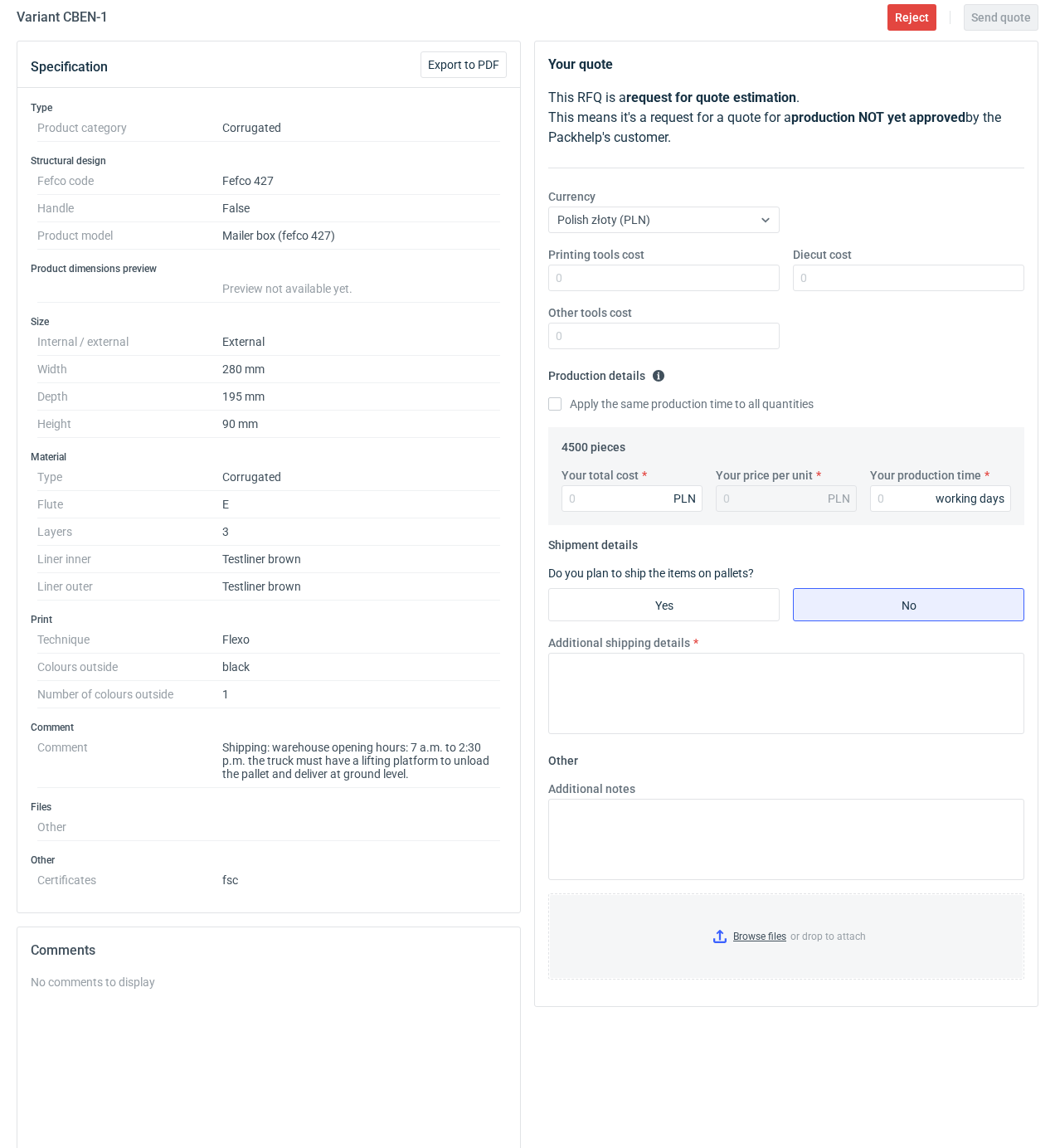
scroll to position [110, 0]
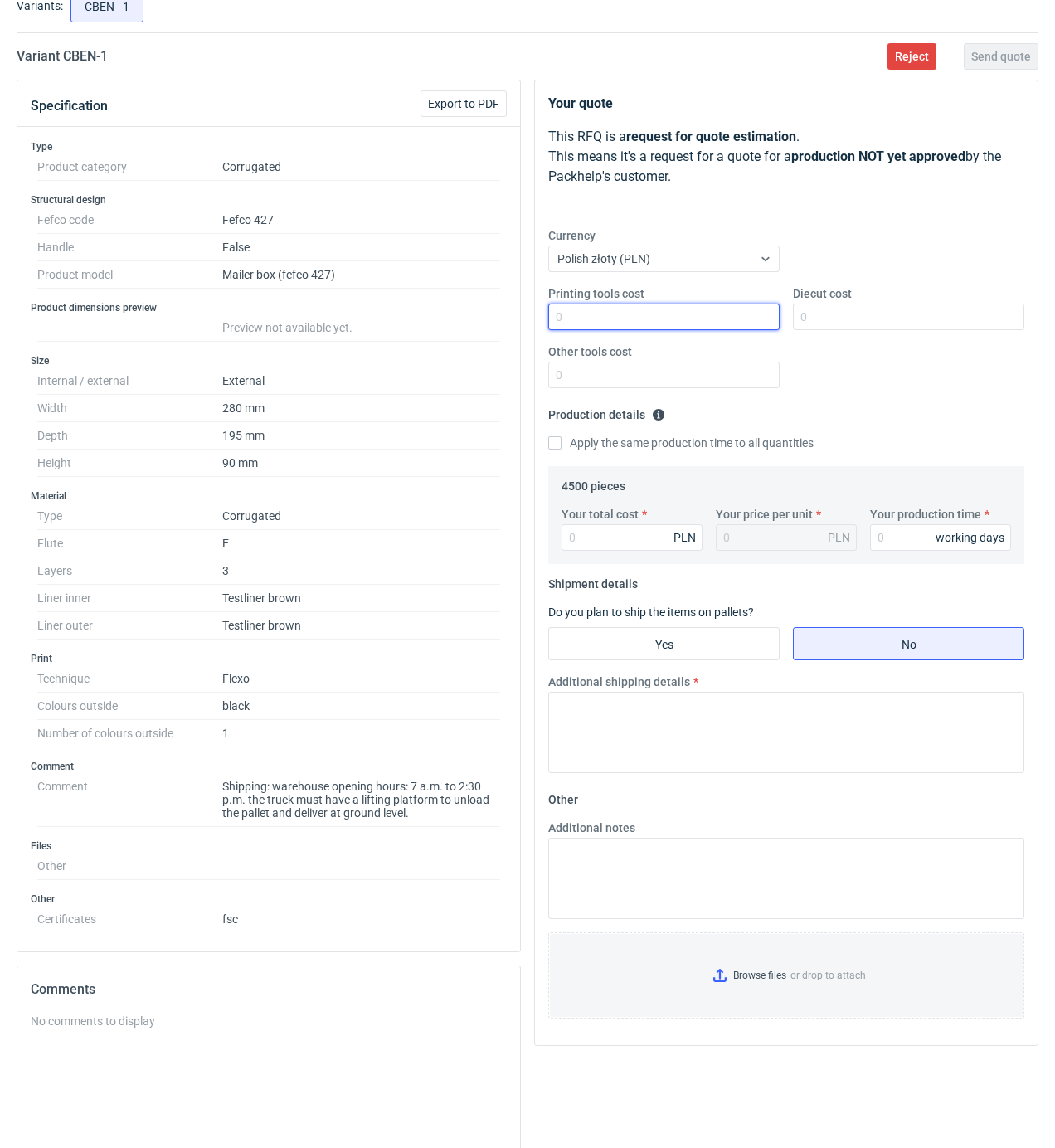
click at [758, 316] on input "Printing tools cost" at bounding box center [663, 317] width 231 height 27
type input "1500"
type input "1450"
type input "4140"
type input "0.92"
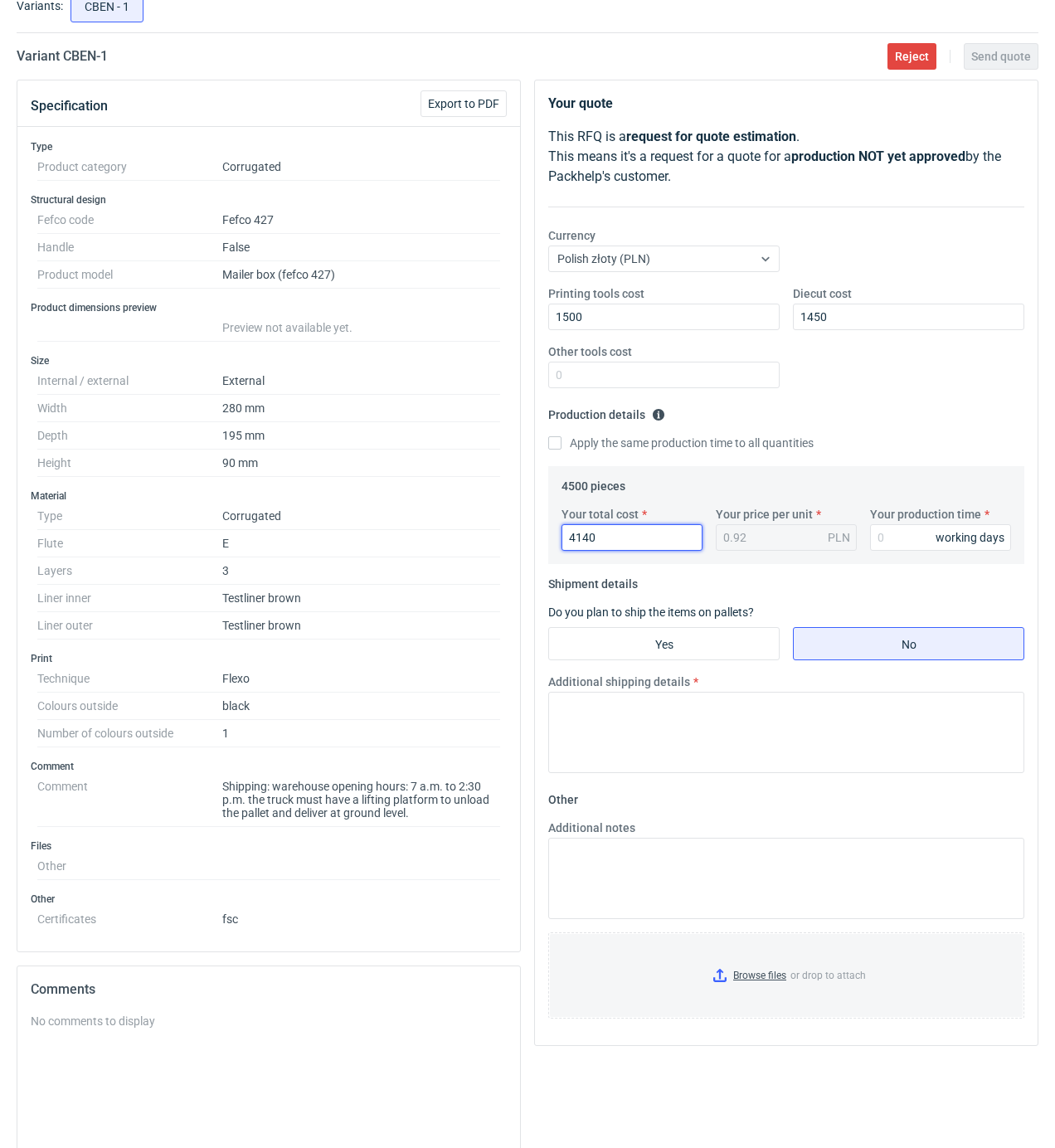
type input "4140"
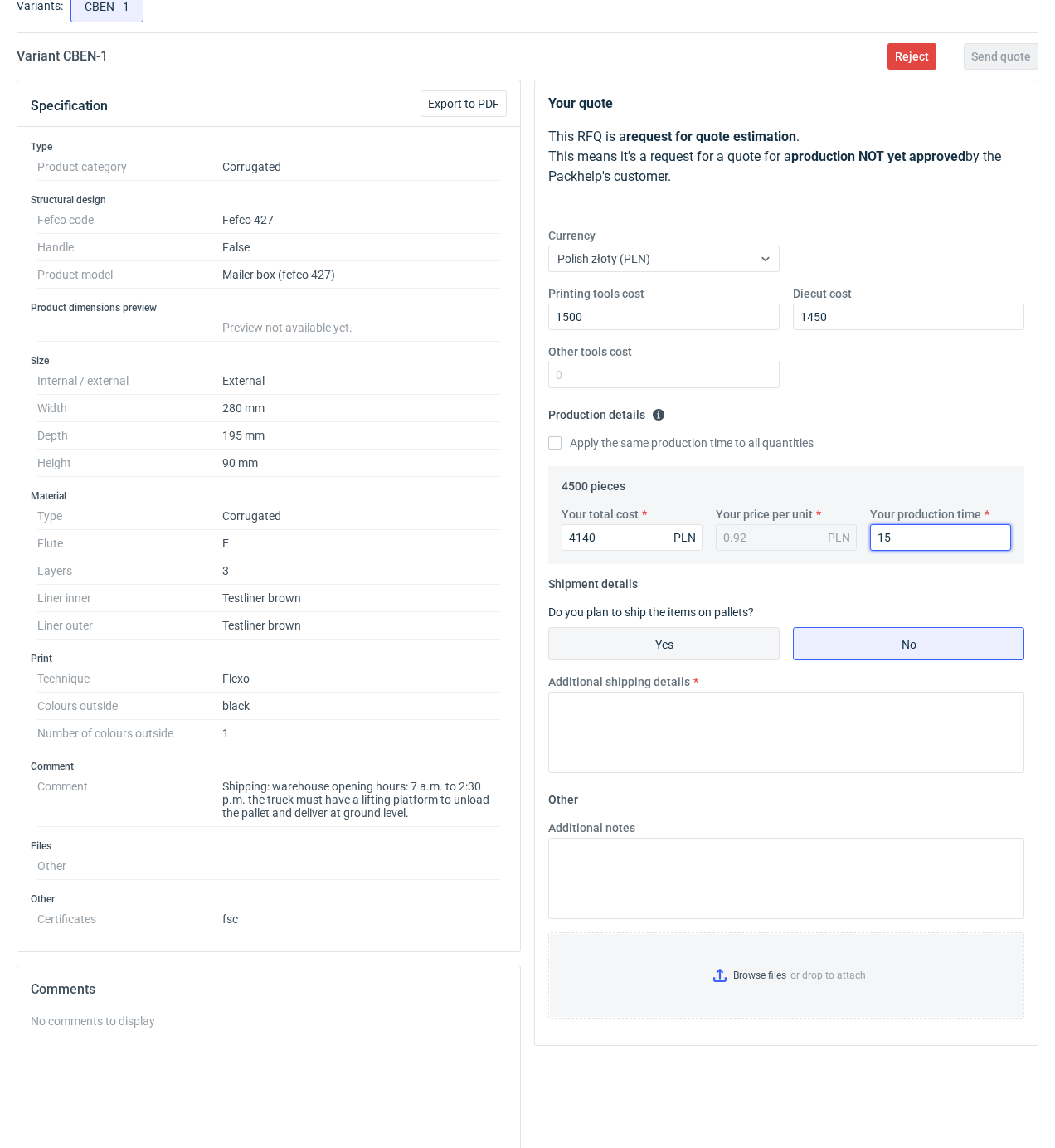
type input "15"
drag, startPoint x: 756, startPoint y: 654, endPoint x: 764, endPoint y: 671, distance: 18.8
click at [754, 654] on input "Yes" at bounding box center [663, 643] width 230 height 32
radio input "true"
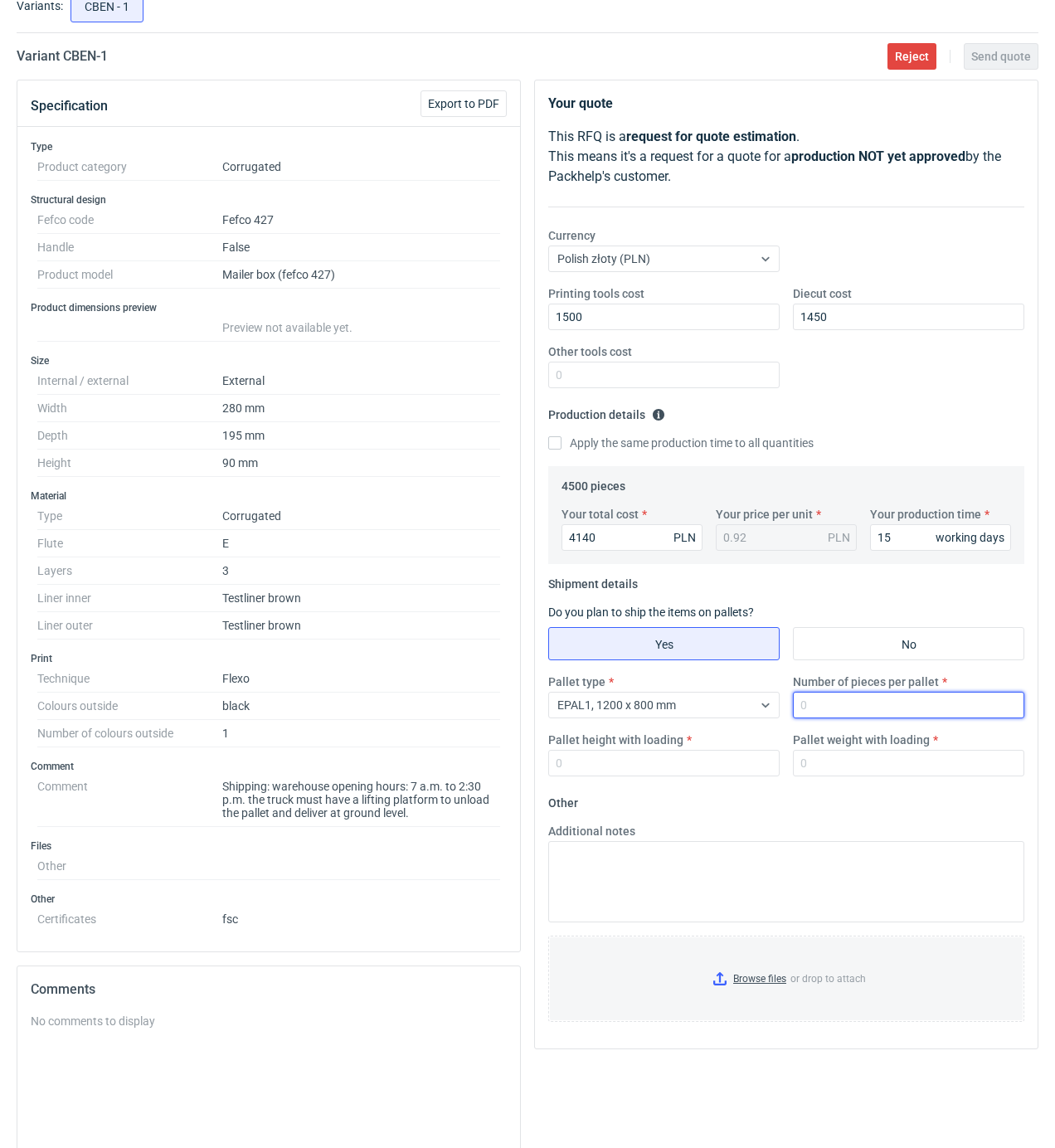
click at [833, 701] on input "Number of pieces per pallet" at bounding box center [908, 705] width 231 height 27
type input "1500"
type input "1600"
type input "300"
click at [761, 997] on input "Browse files or drop to attach" at bounding box center [786, 979] width 473 height 83
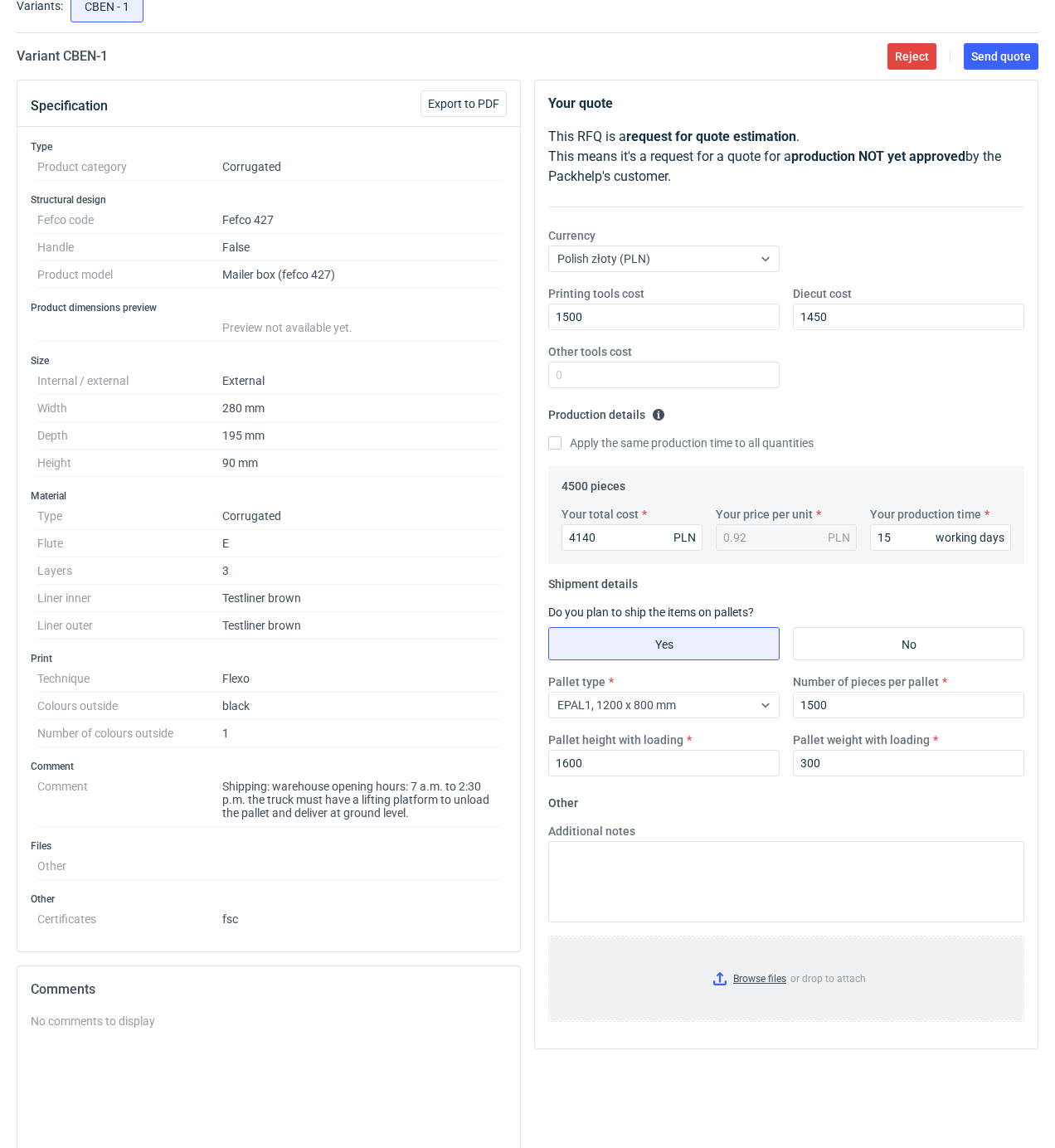
click at [748, 979] on input "Browse files or drop to attach" at bounding box center [786, 979] width 473 height 83
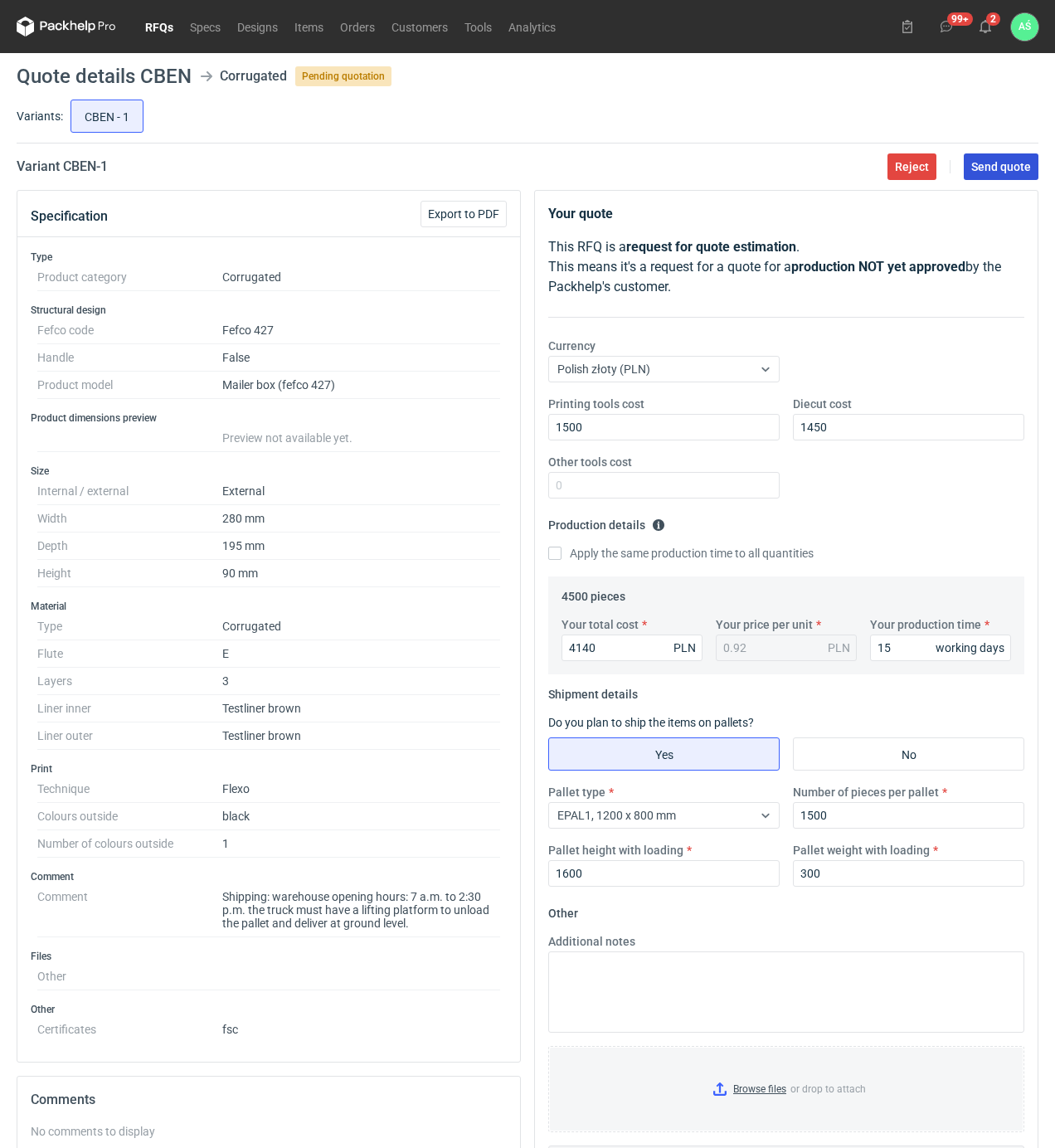
click at [988, 167] on span "Send quote" at bounding box center [1001, 167] width 60 height 12
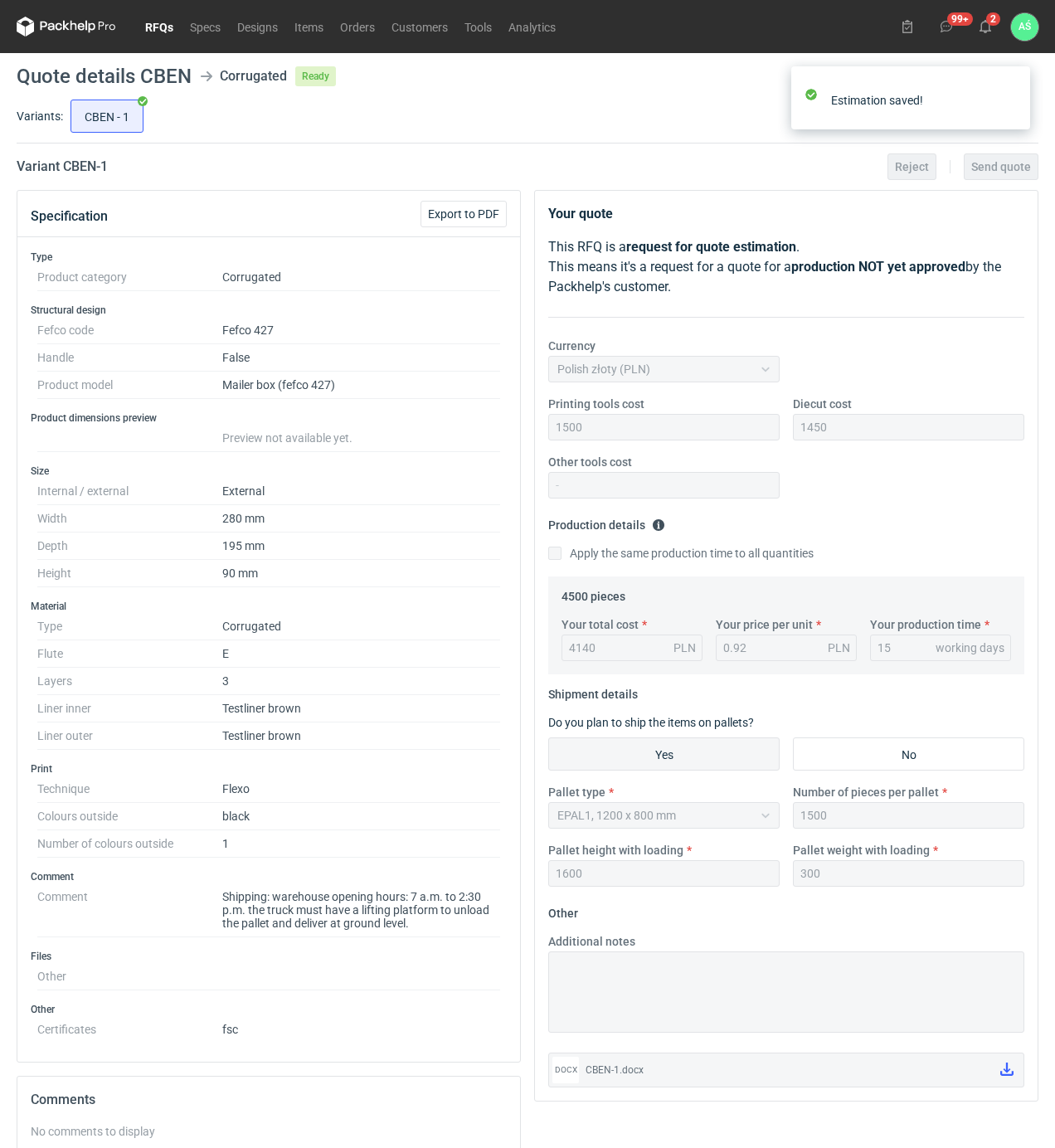
click at [145, 28] on link "RFQs" at bounding box center [159, 26] width 44 height 20
